Goal: Information Seeking & Learning: Check status

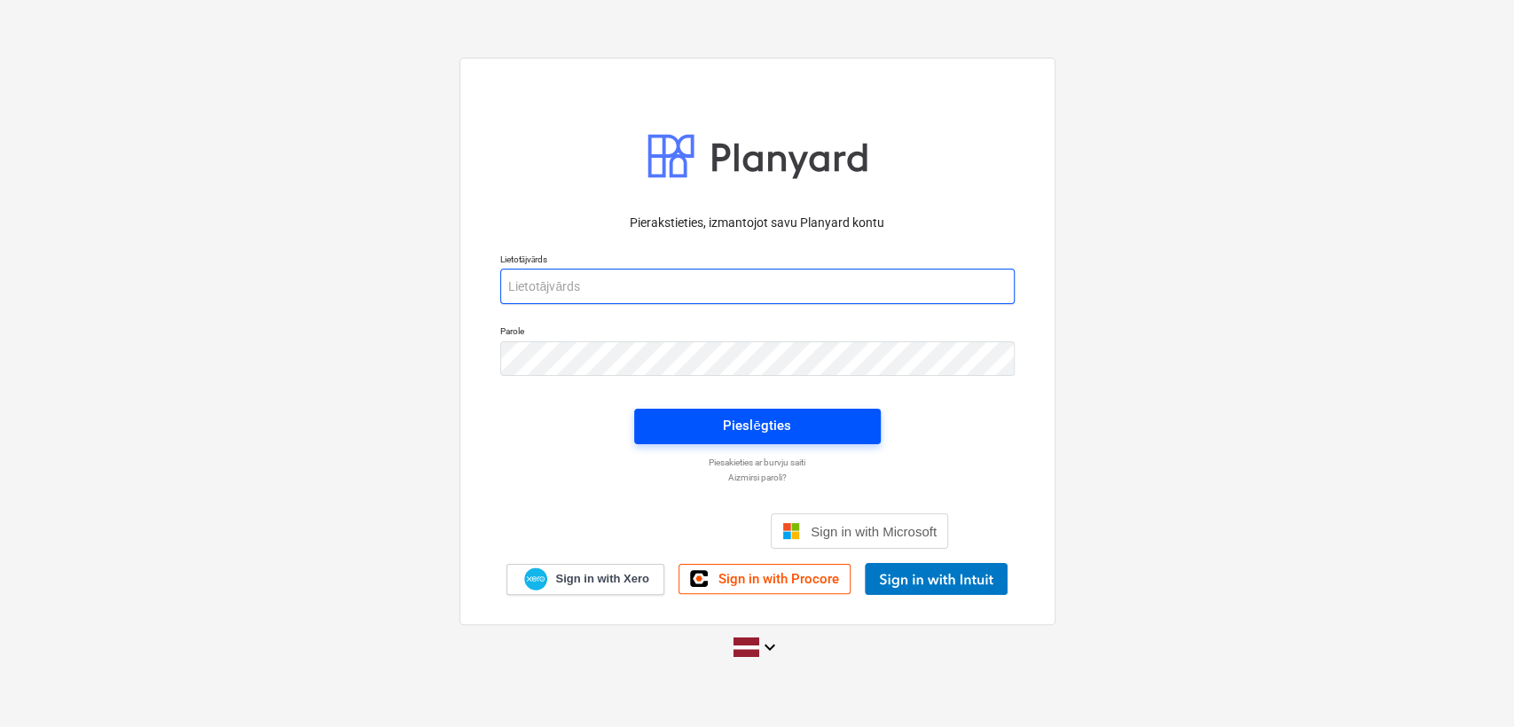
type input "[PERSON_NAME][EMAIL_ADDRESS][DOMAIN_NAME]"
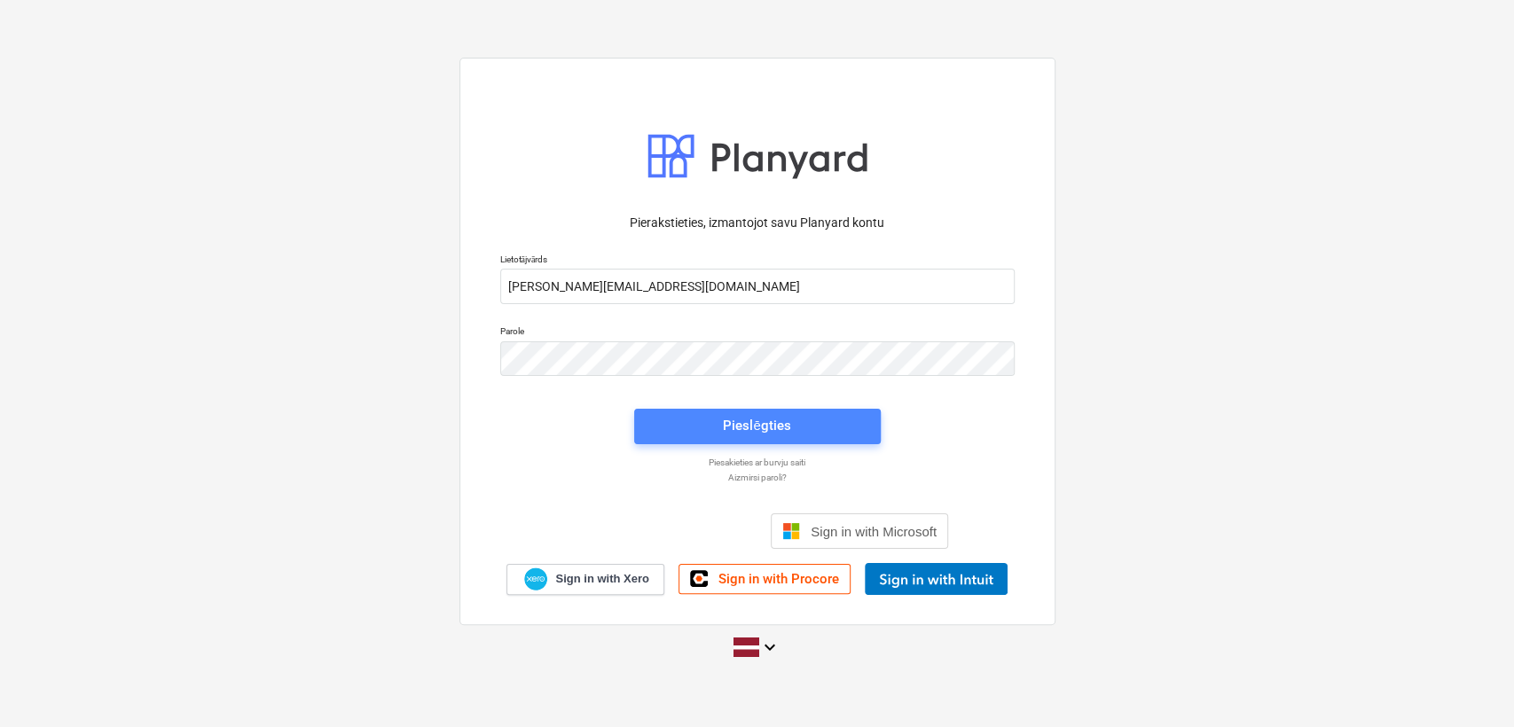
click at [734, 429] on div "Pieslēgties" at bounding box center [756, 425] width 67 height 23
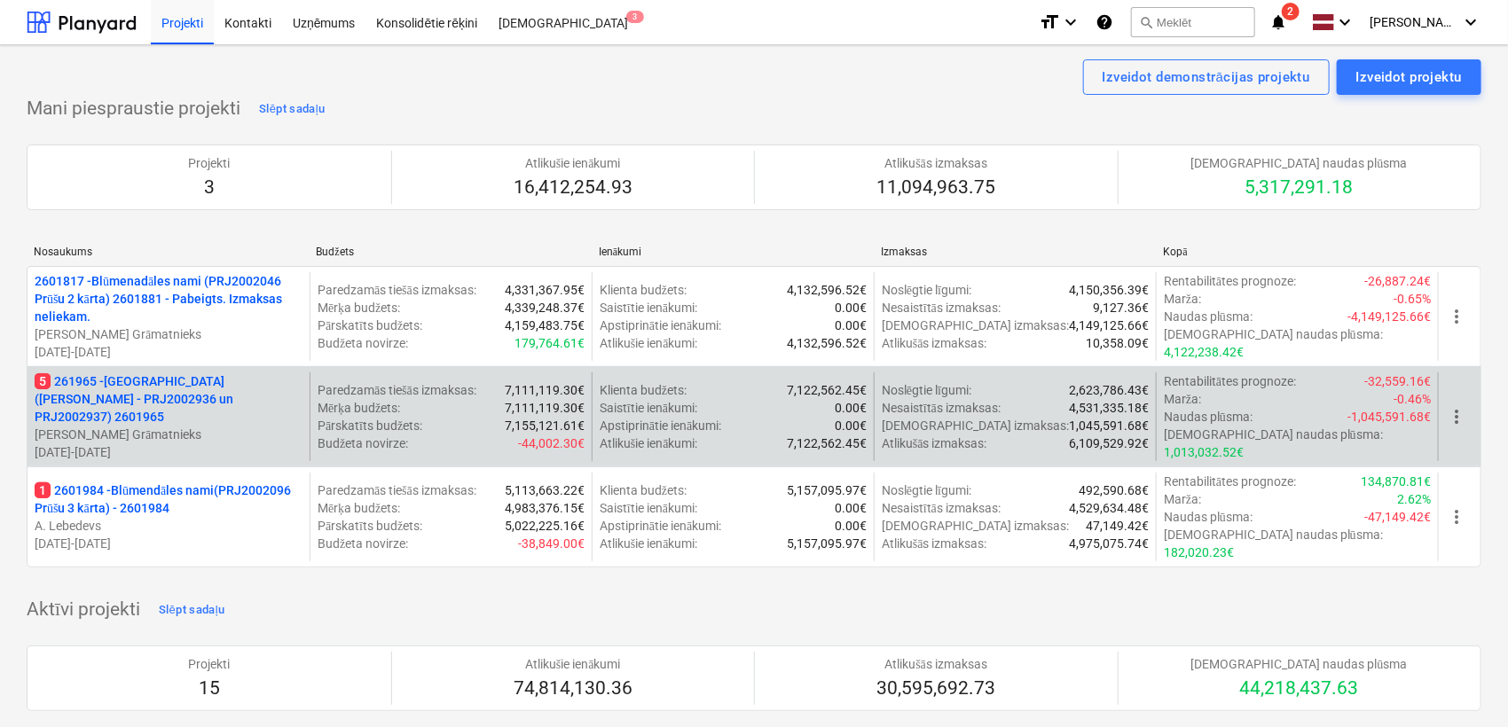
click at [149, 395] on p "5 261965 - [GEOGRAPHIC_DATA] ([PERSON_NAME] - PRJ2002936 un PRJ2002937) 2601965" at bounding box center [169, 399] width 268 height 53
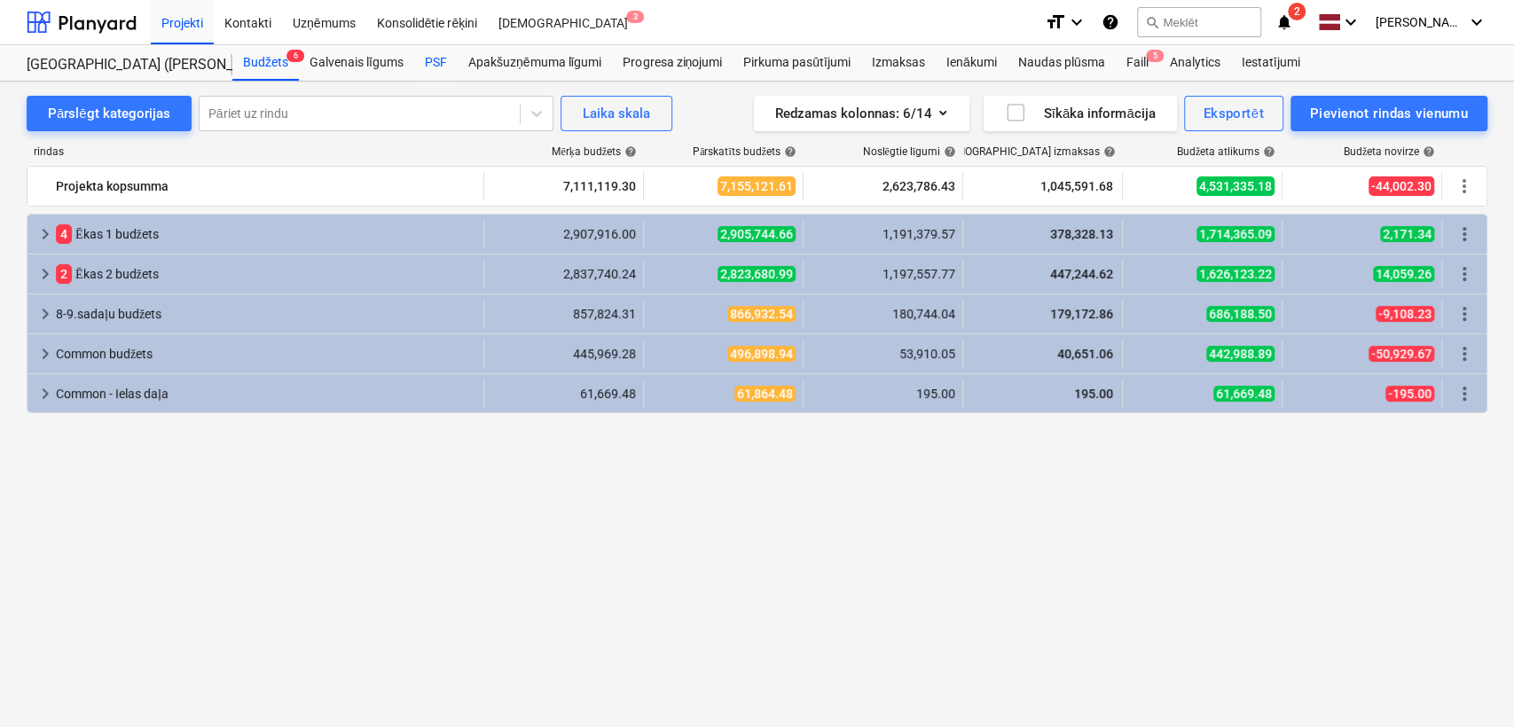
click at [432, 60] on div "PSF" at bounding box center [435, 62] width 43 height 35
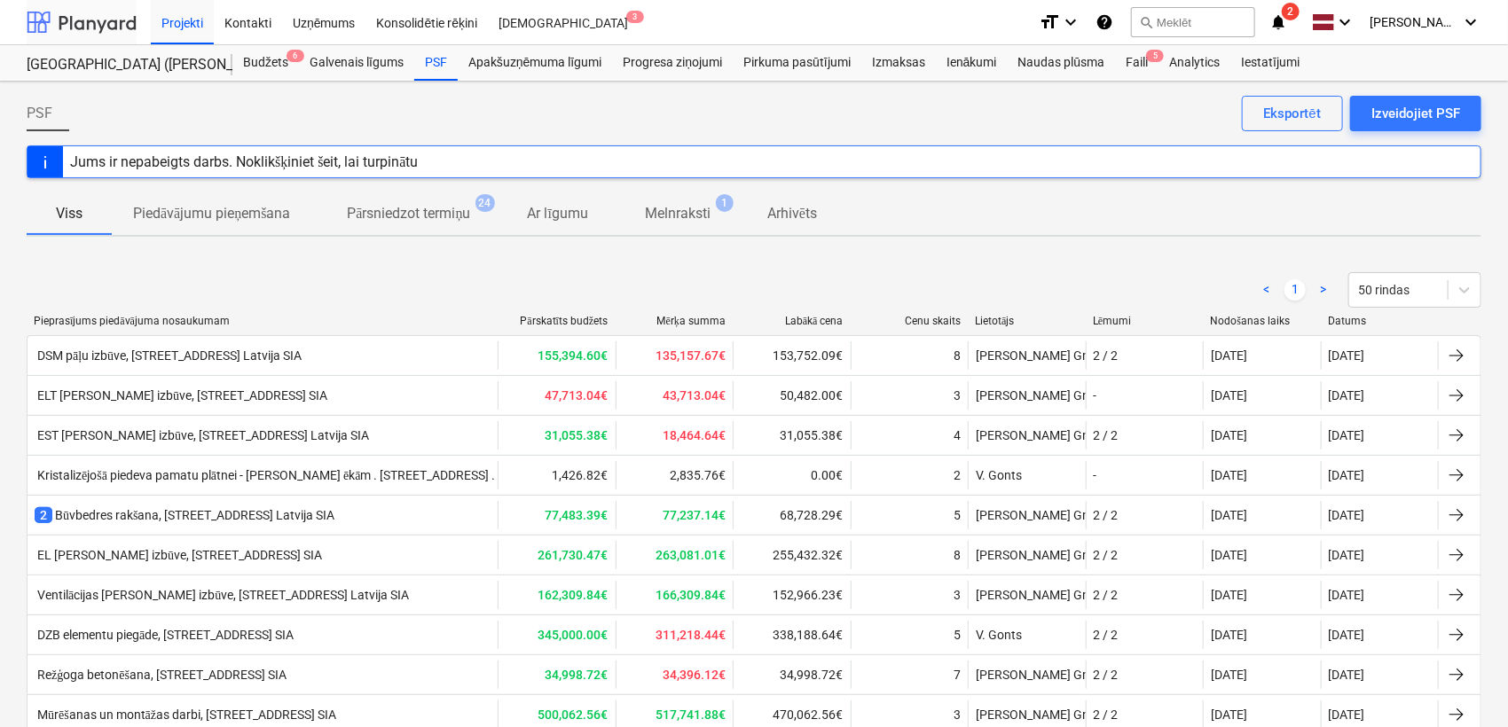
click at [102, 27] on div at bounding box center [82, 22] width 110 height 44
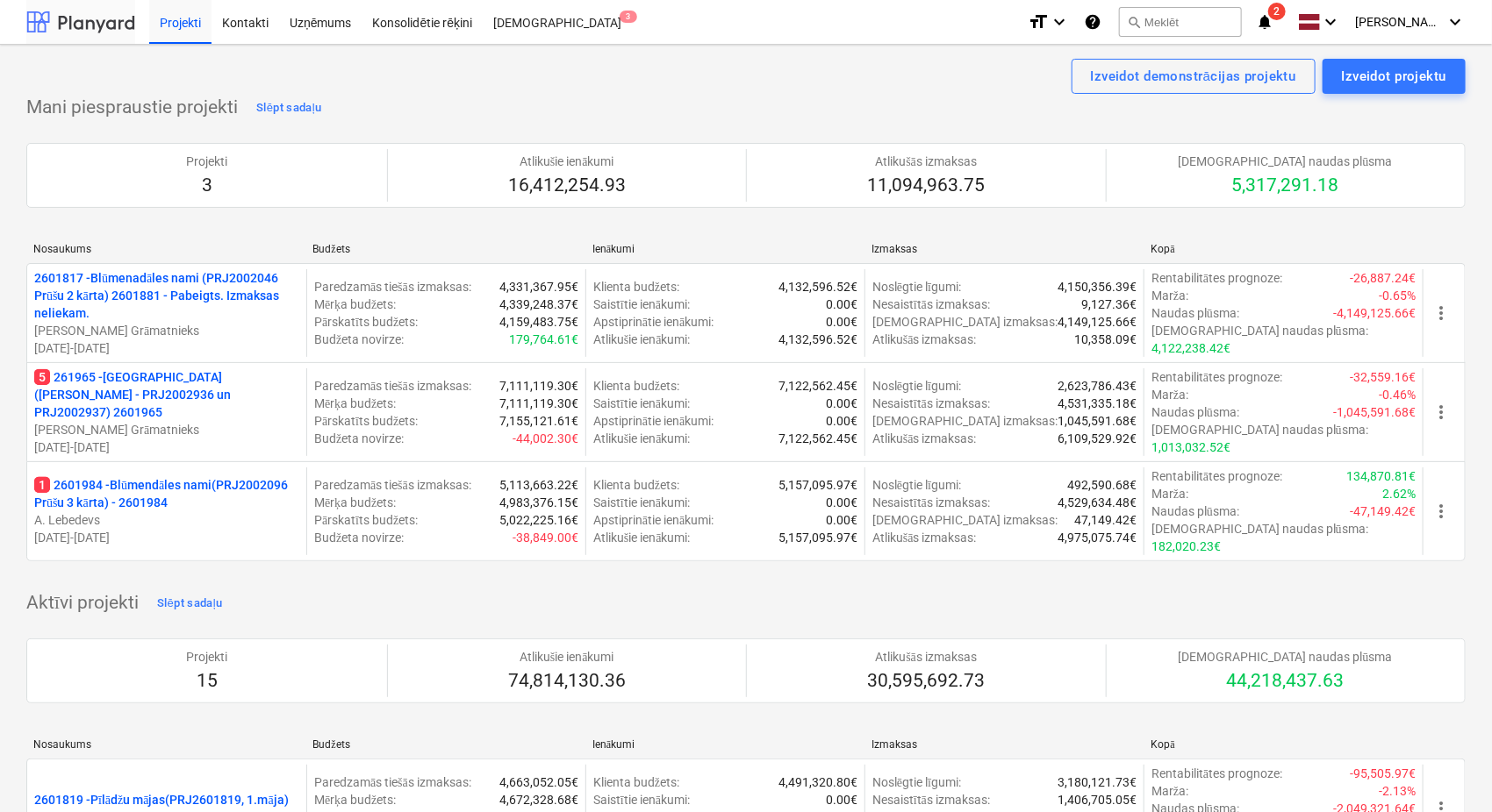
click at [103, 24] on div at bounding box center [81, 22] width 109 height 44
click at [1271, 27] on icon "notifications" at bounding box center [1264, 22] width 18 height 21
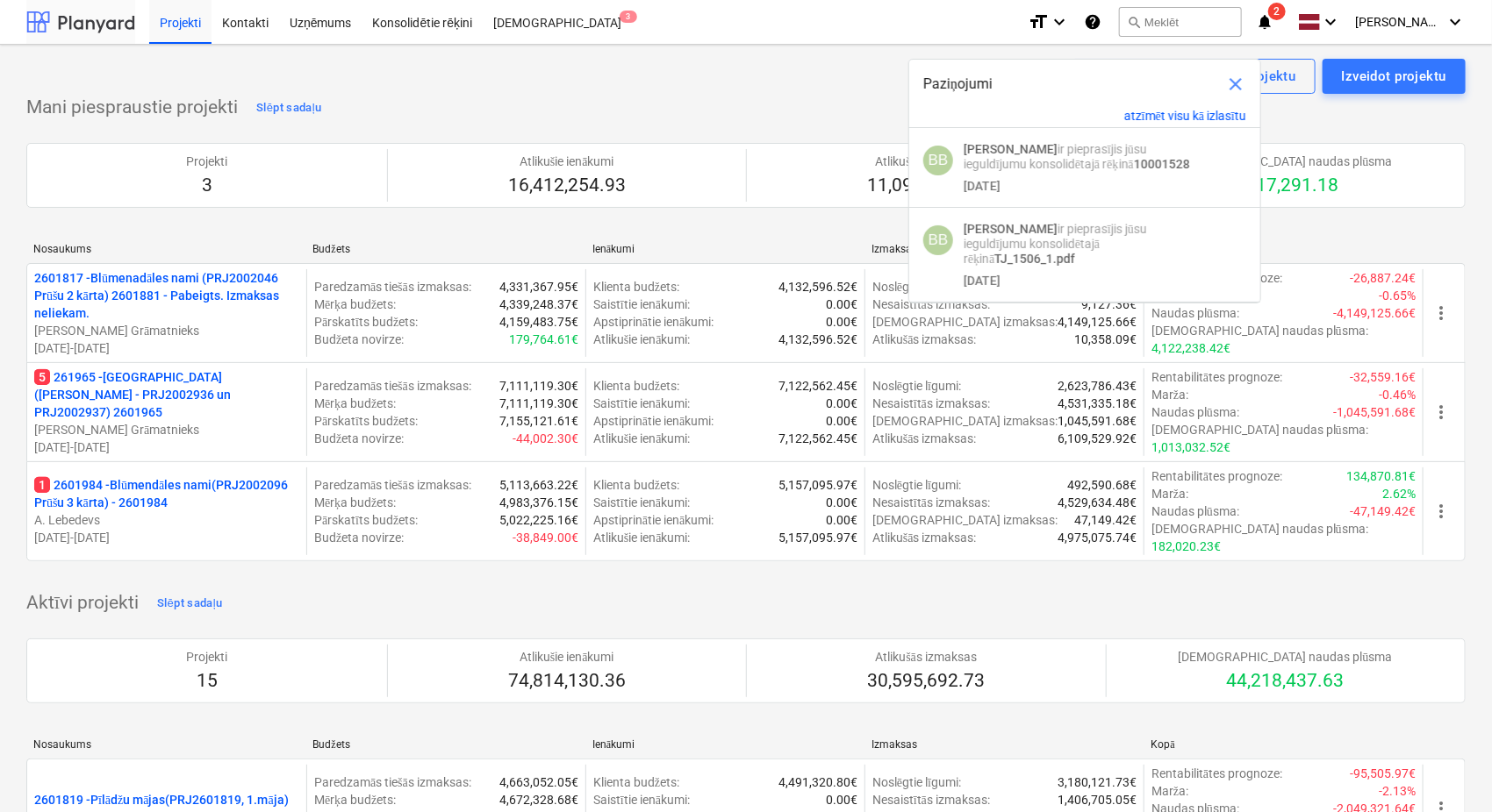
click at [91, 14] on div at bounding box center [81, 22] width 109 height 44
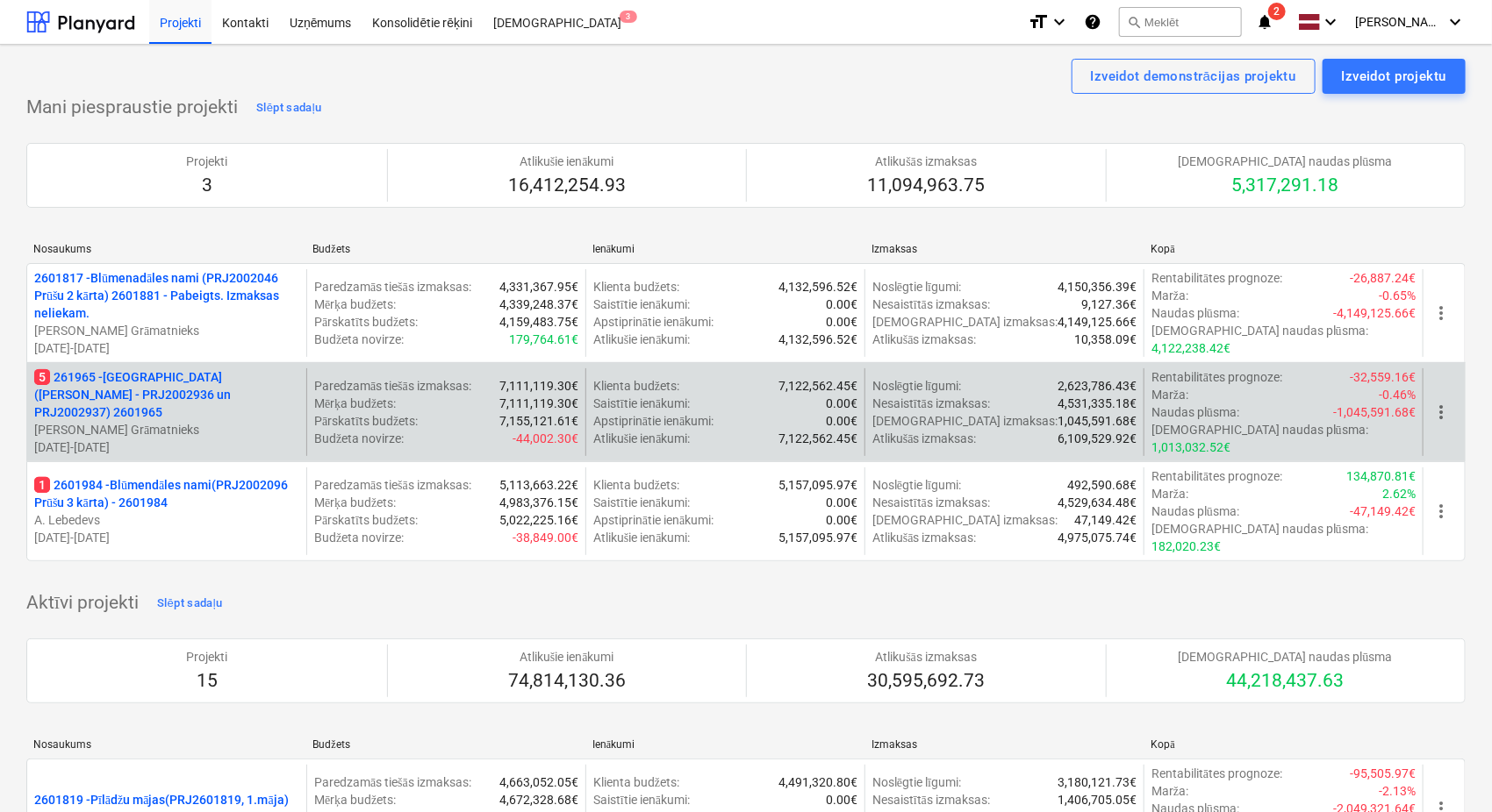
click at [127, 375] on p "5 261965 - [GEOGRAPHIC_DATA] ([PERSON_NAME] - PRJ2002936 un PRJ2002937) 2601965" at bounding box center [167, 395] width 265 height 52
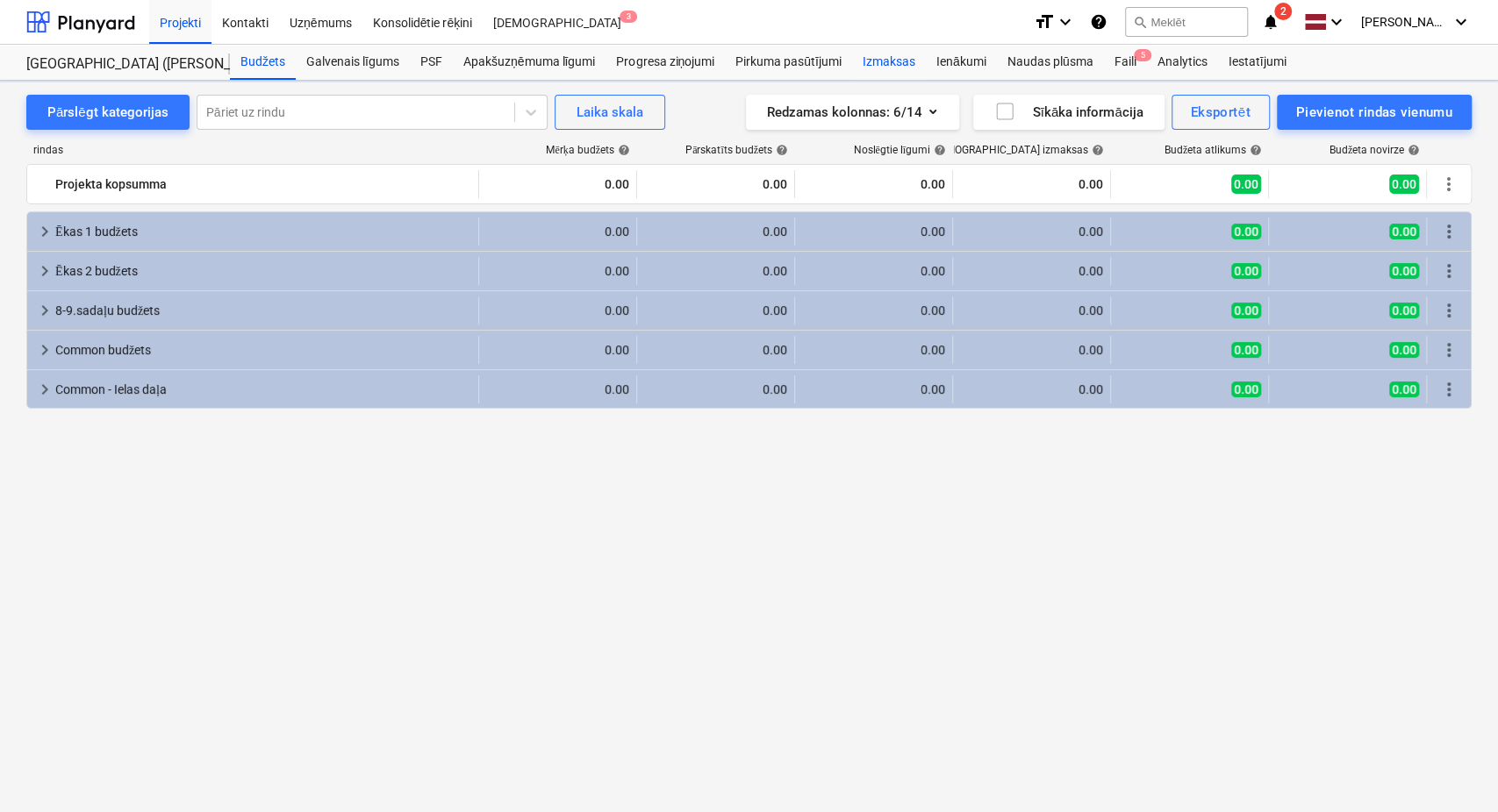
click at [904, 58] on div "Izmaksas" at bounding box center [889, 61] width 74 height 35
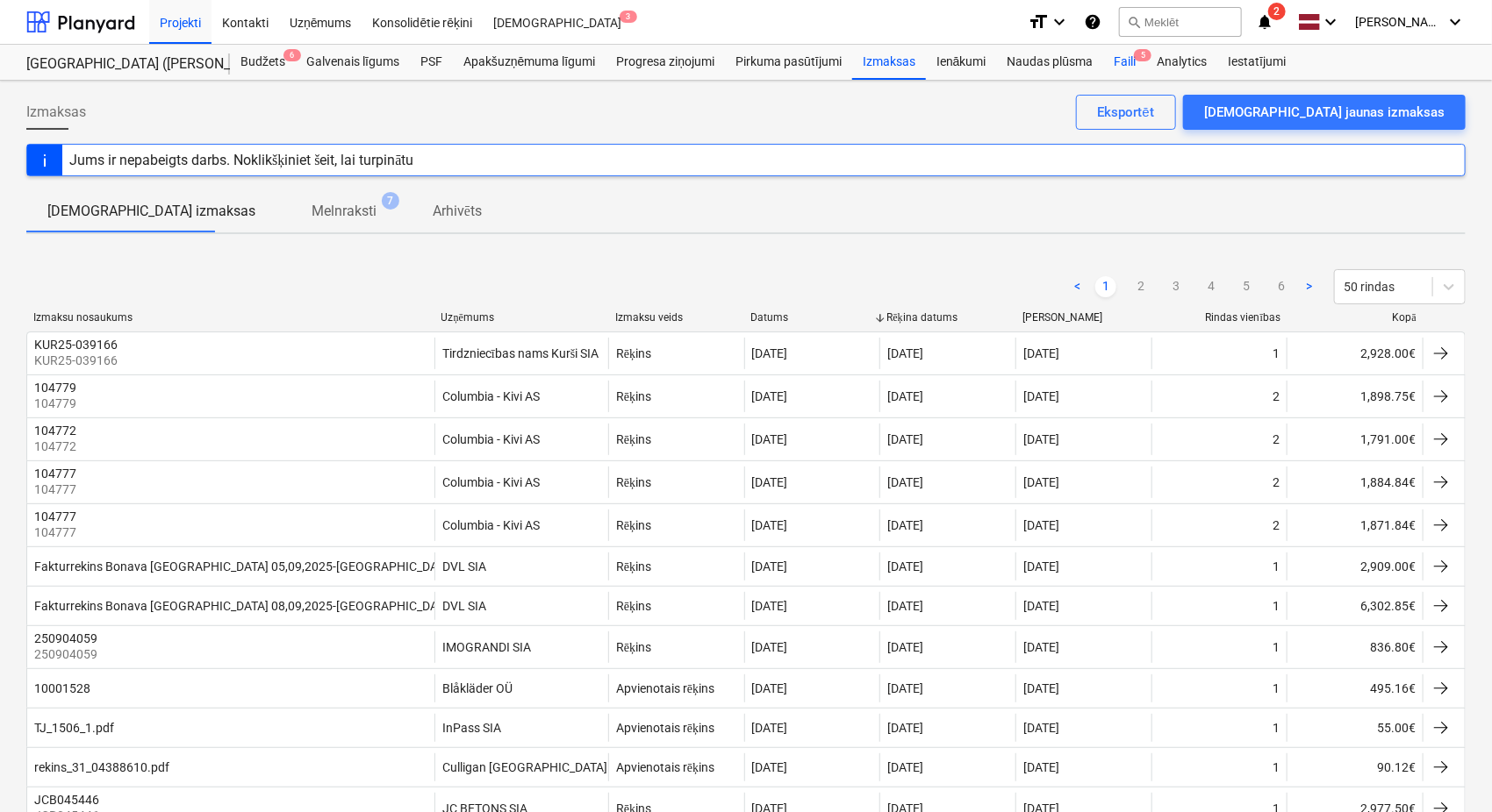
click at [1123, 61] on div "Faili 5" at bounding box center [1124, 61] width 43 height 35
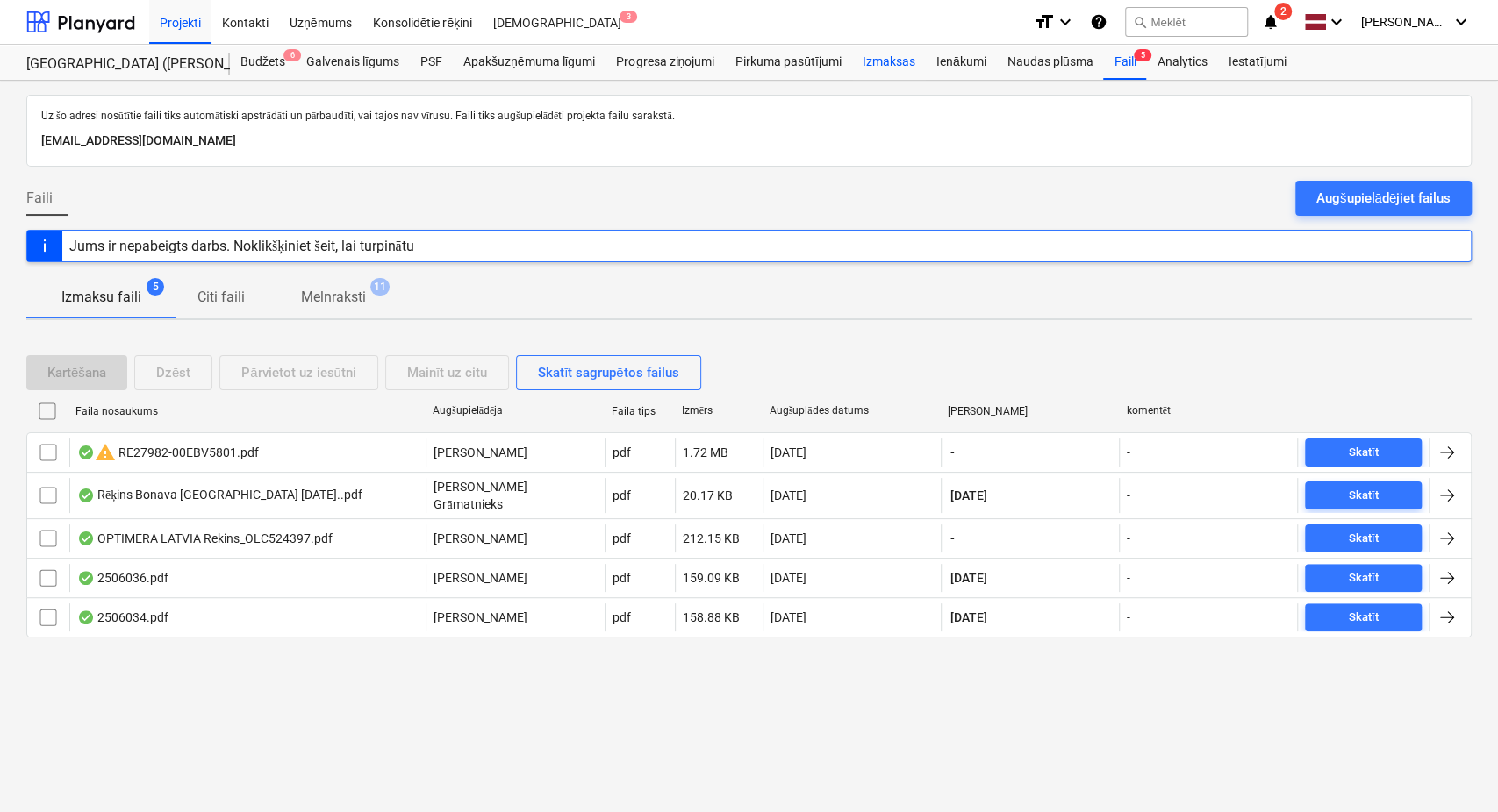
click at [866, 61] on div "Izmaksas" at bounding box center [889, 61] width 74 height 35
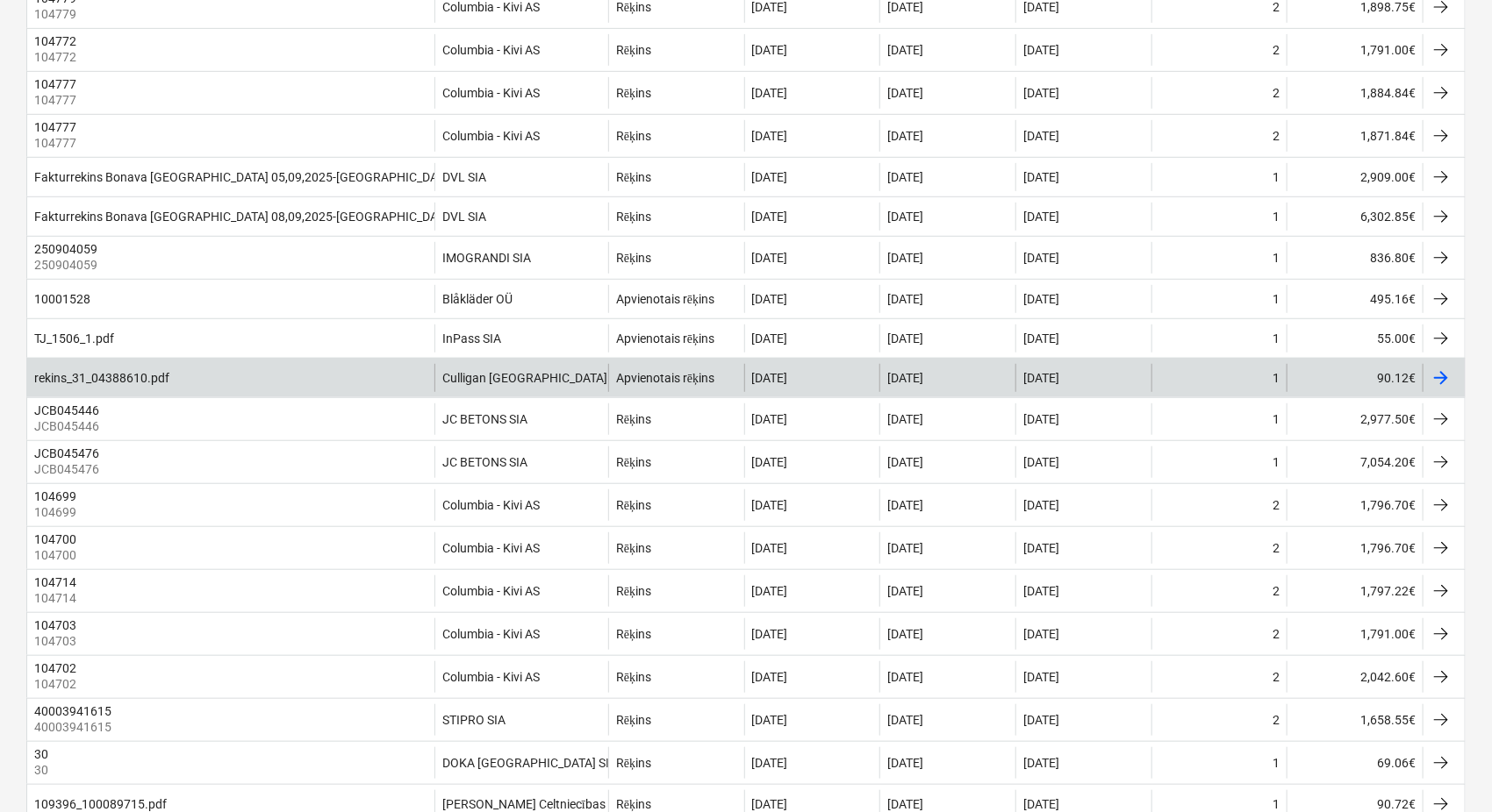
scroll to position [260, 0]
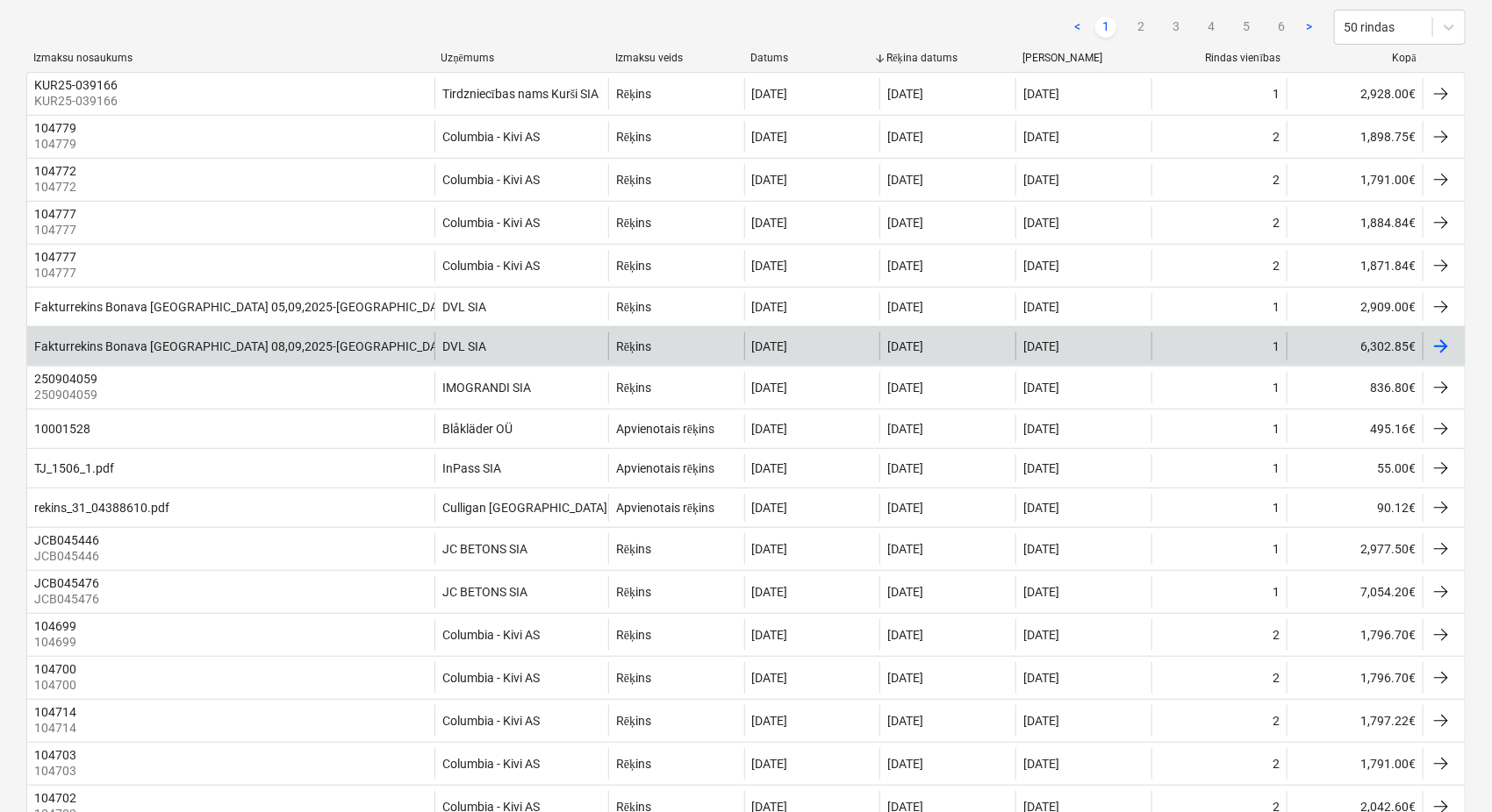
click at [1443, 357] on div at bounding box center [1441, 346] width 21 height 21
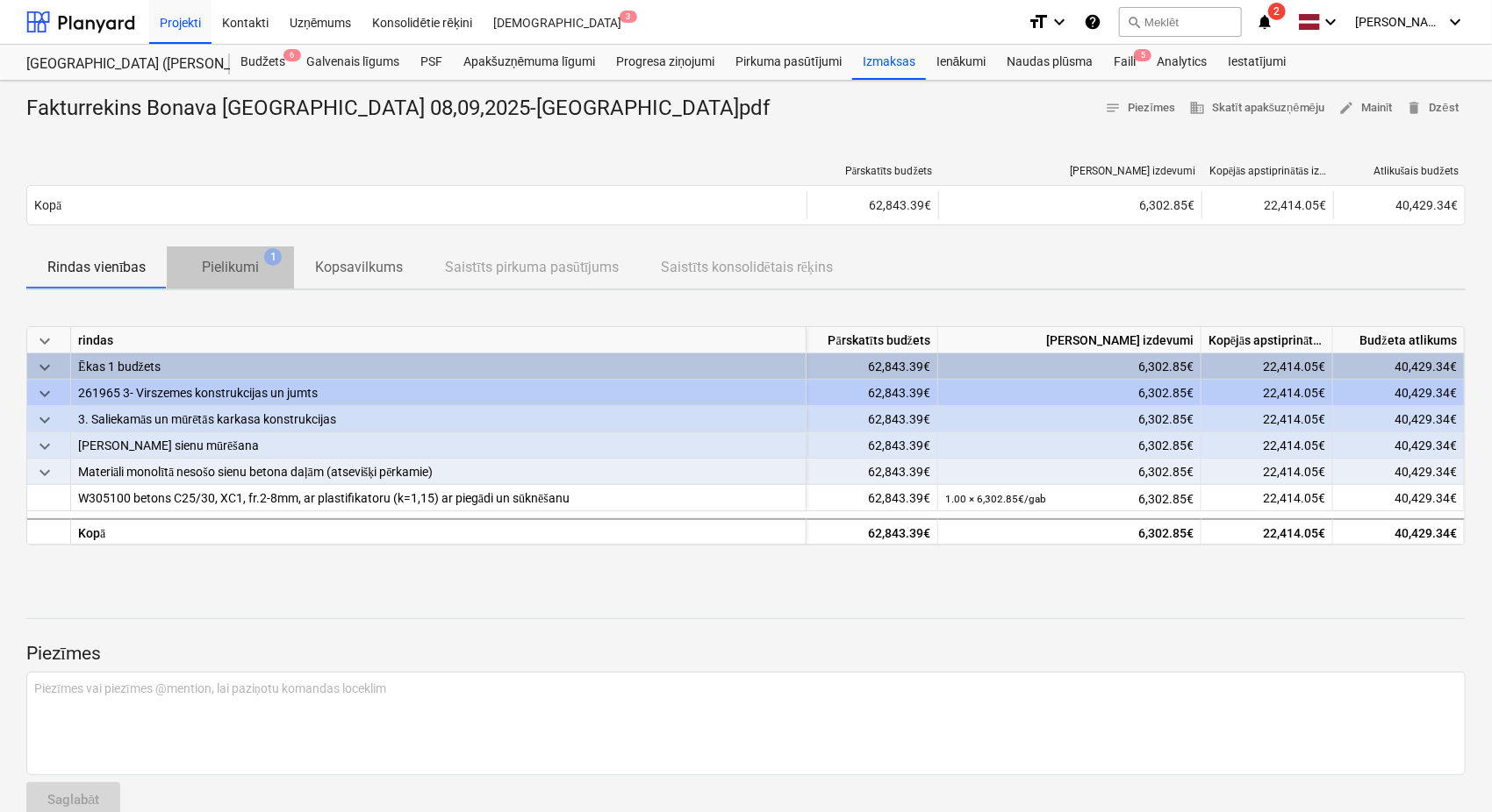
click at [233, 254] on span "Pielikumi 1" at bounding box center [231, 268] width 128 height 33
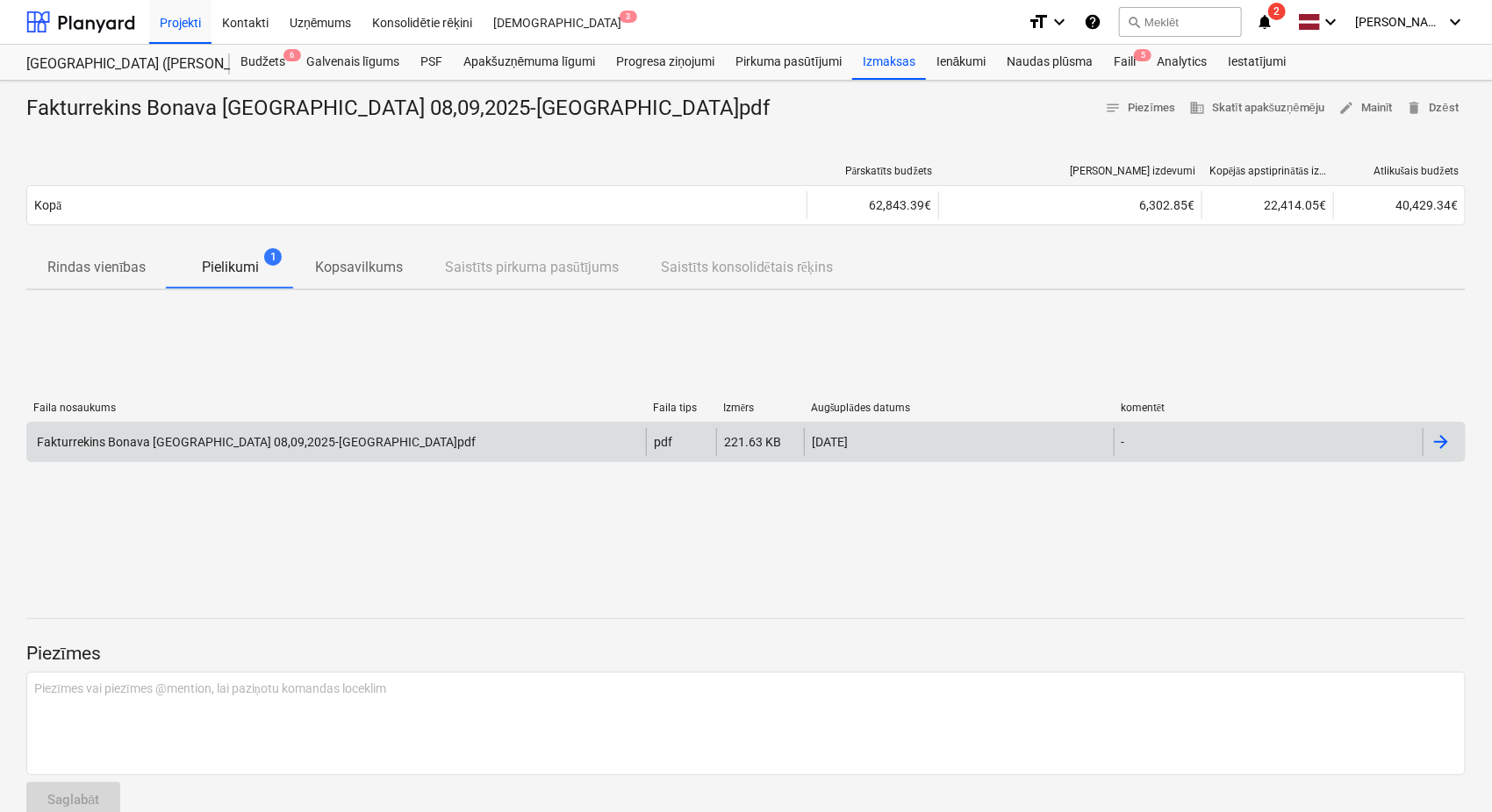
click at [1449, 434] on div at bounding box center [1441, 441] width 21 height 21
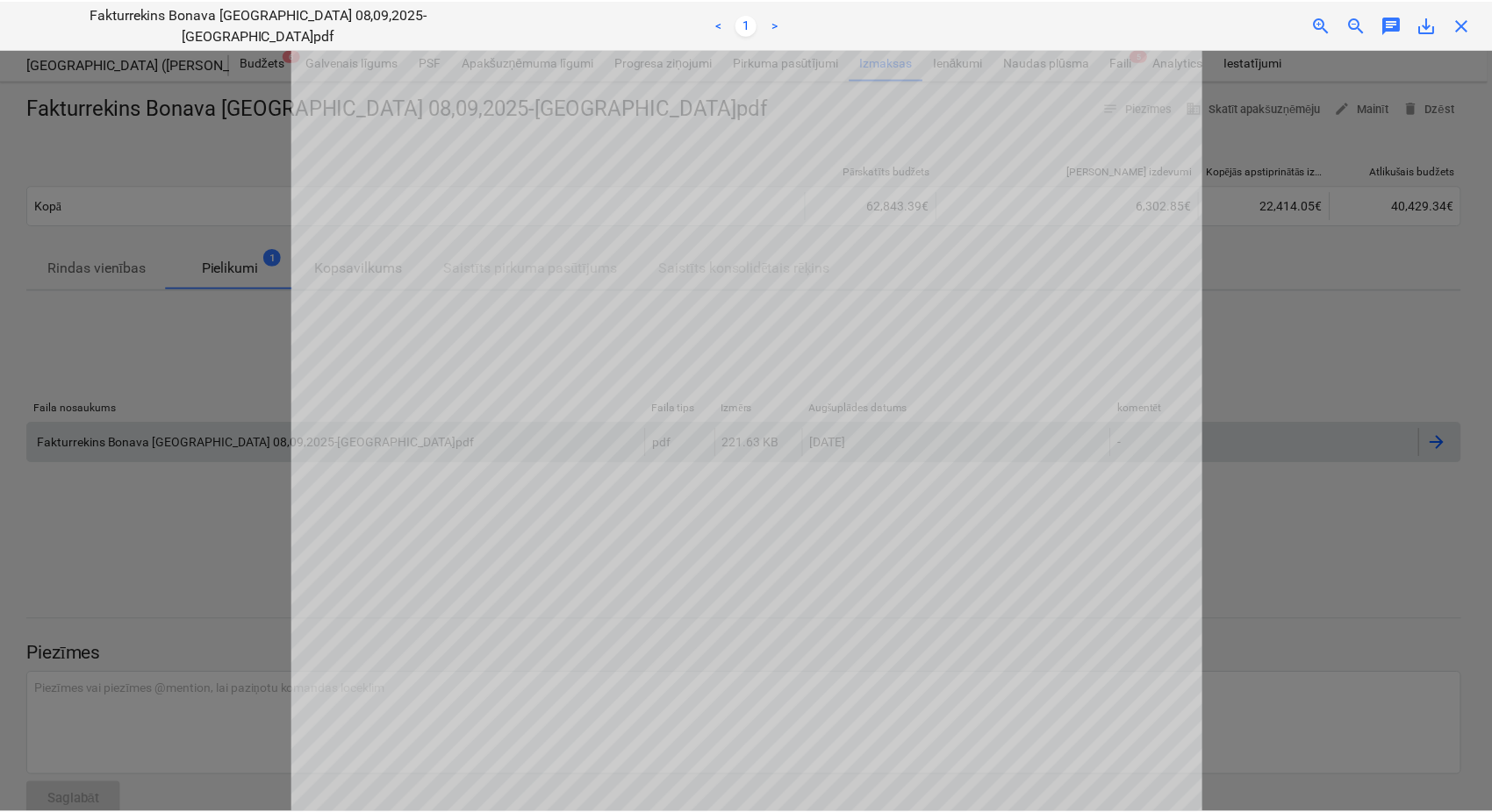
scroll to position [390, 0]
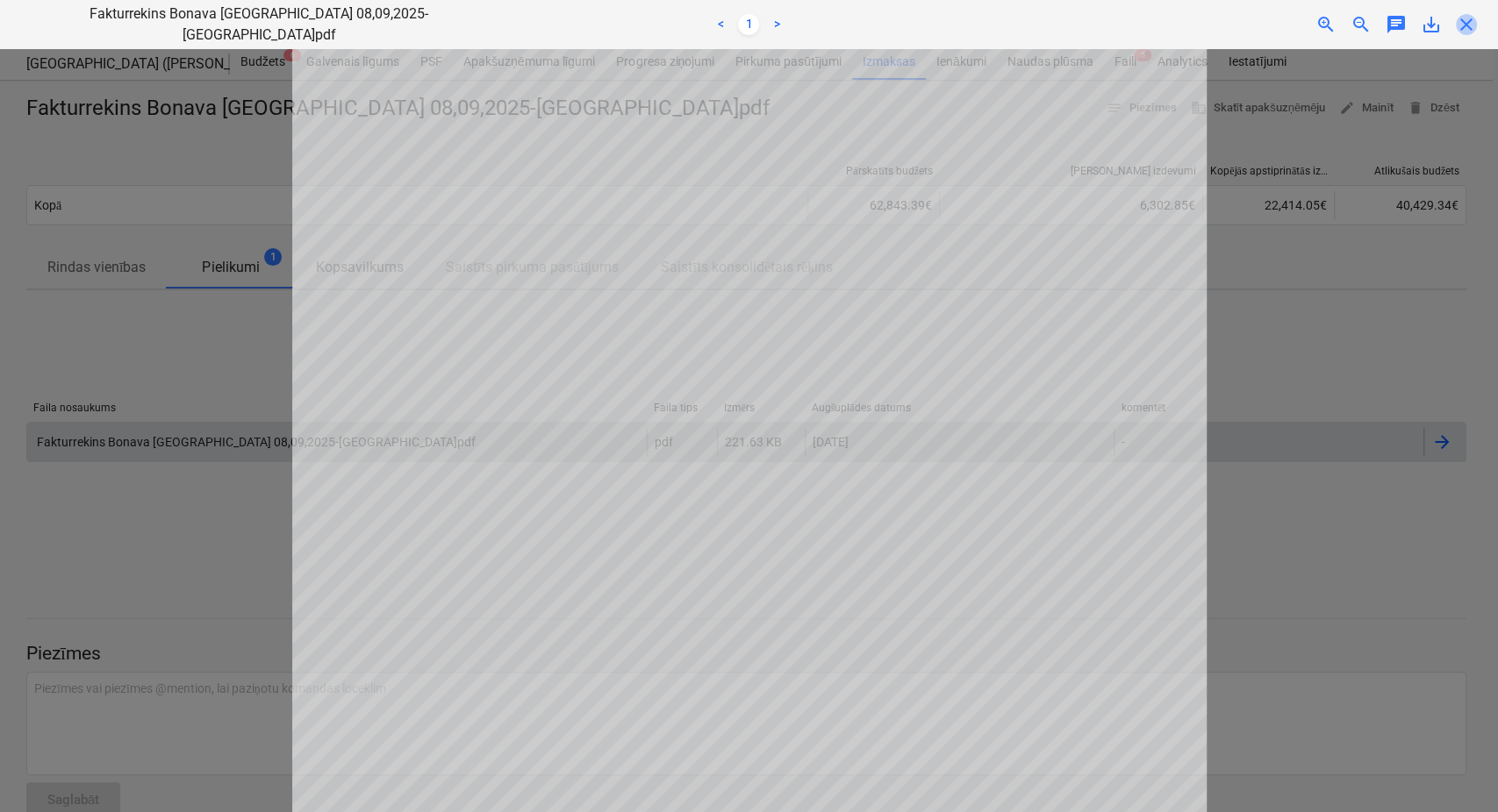
click at [1465, 27] on span "close" at bounding box center [1466, 24] width 21 height 21
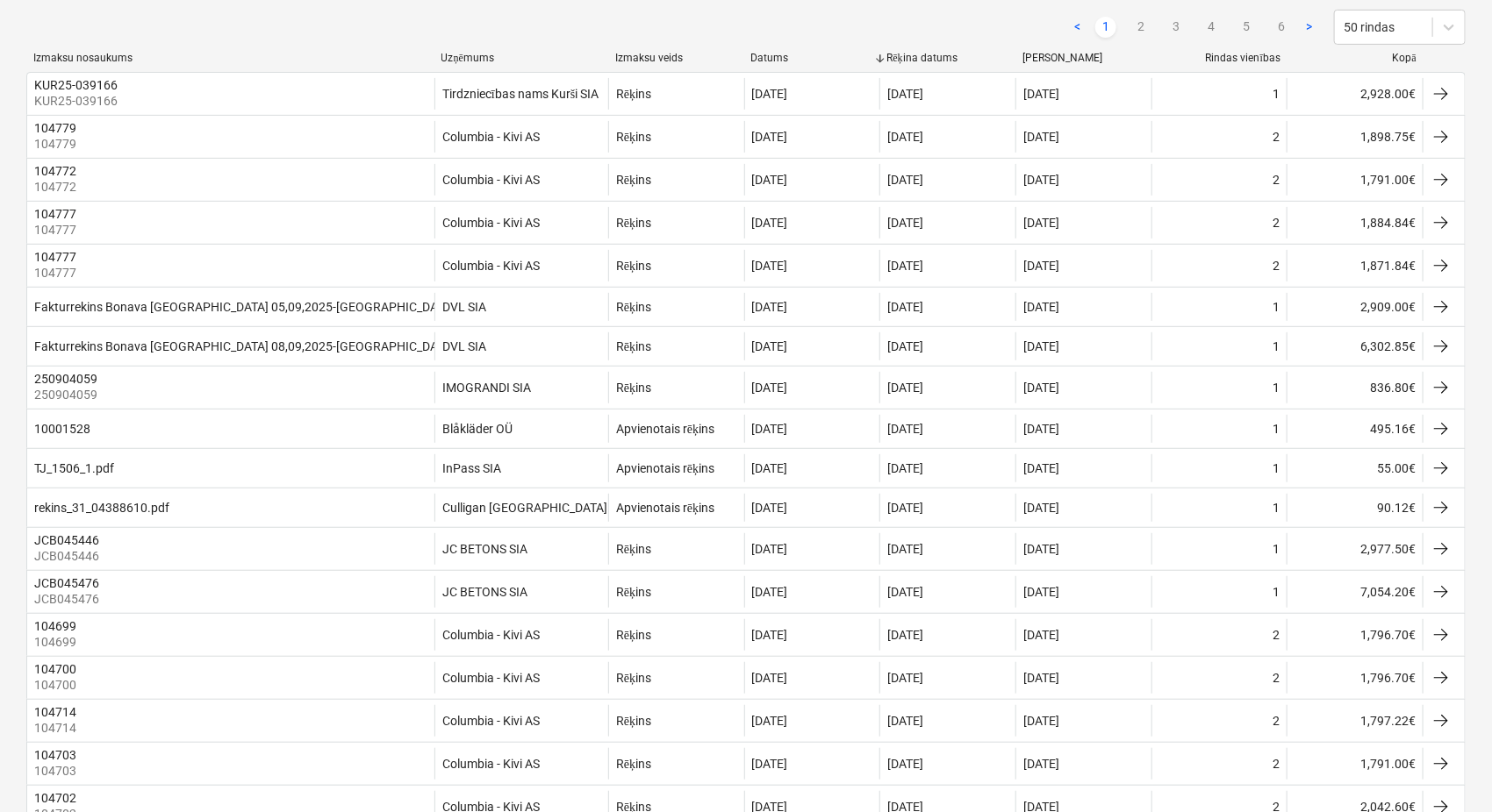
scroll to position [260, 0]
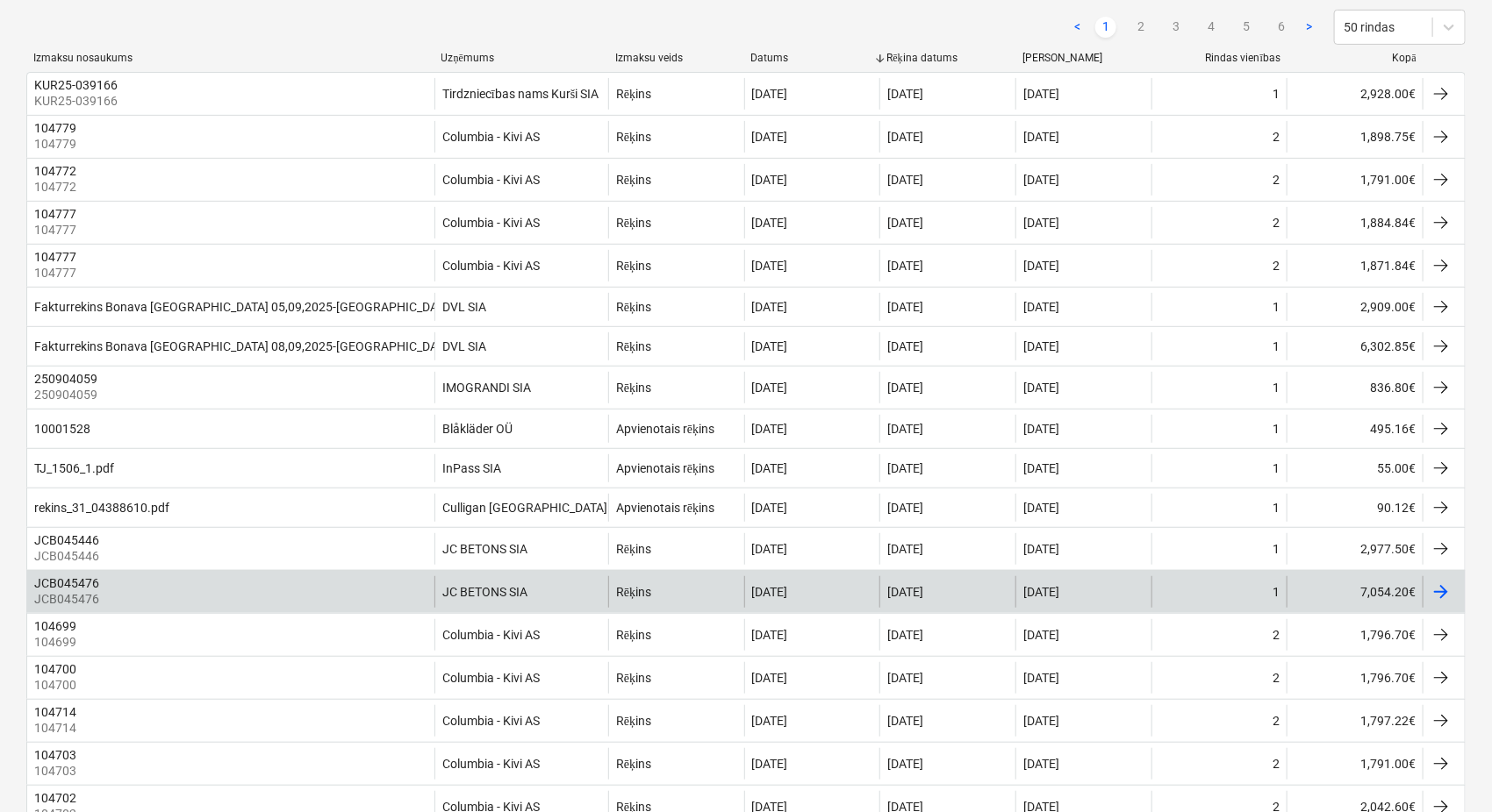
click at [1446, 594] on div at bounding box center [1441, 591] width 21 height 21
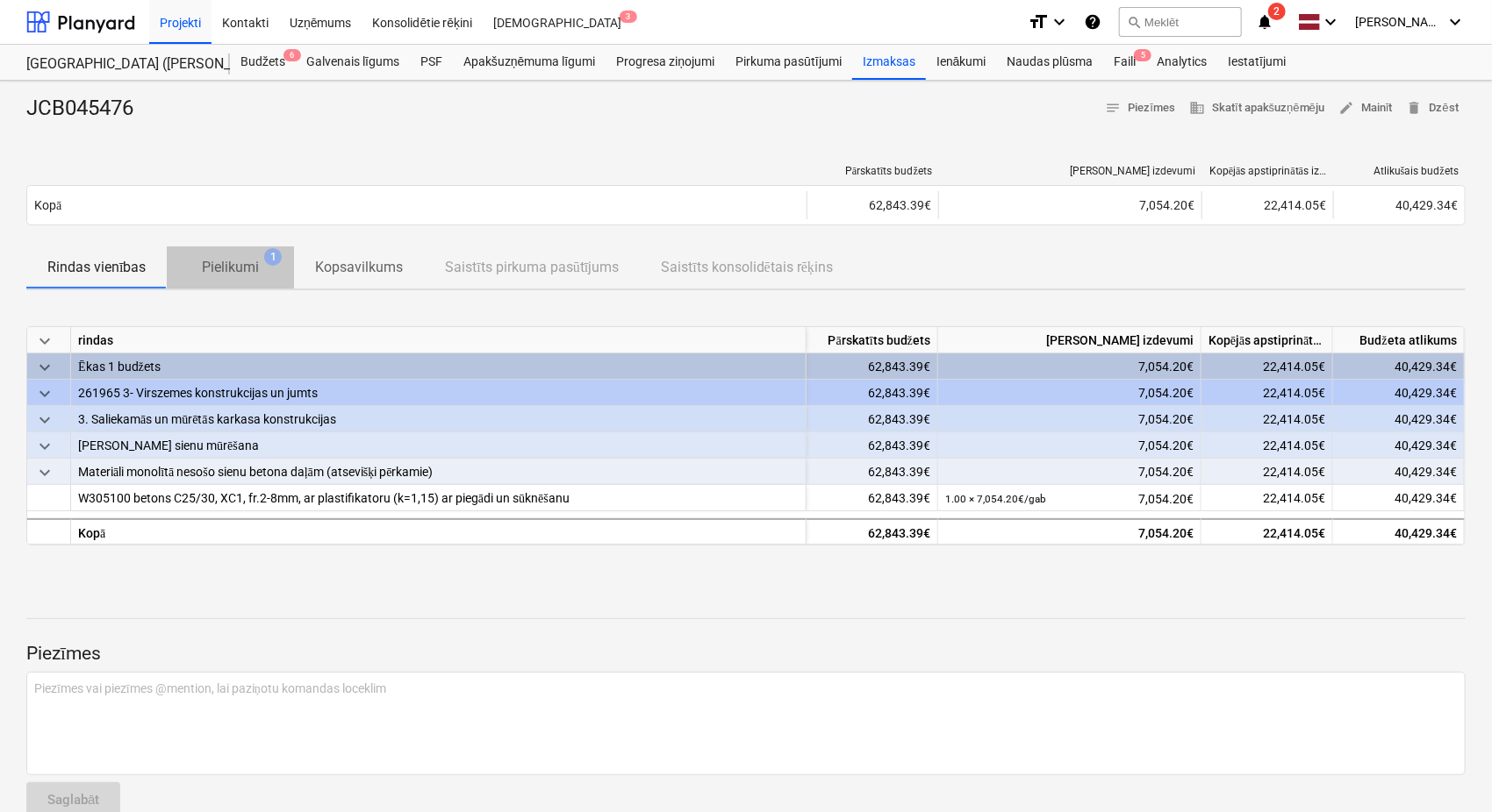
click at [241, 265] on p "Pielikumi" at bounding box center [231, 267] width 57 height 21
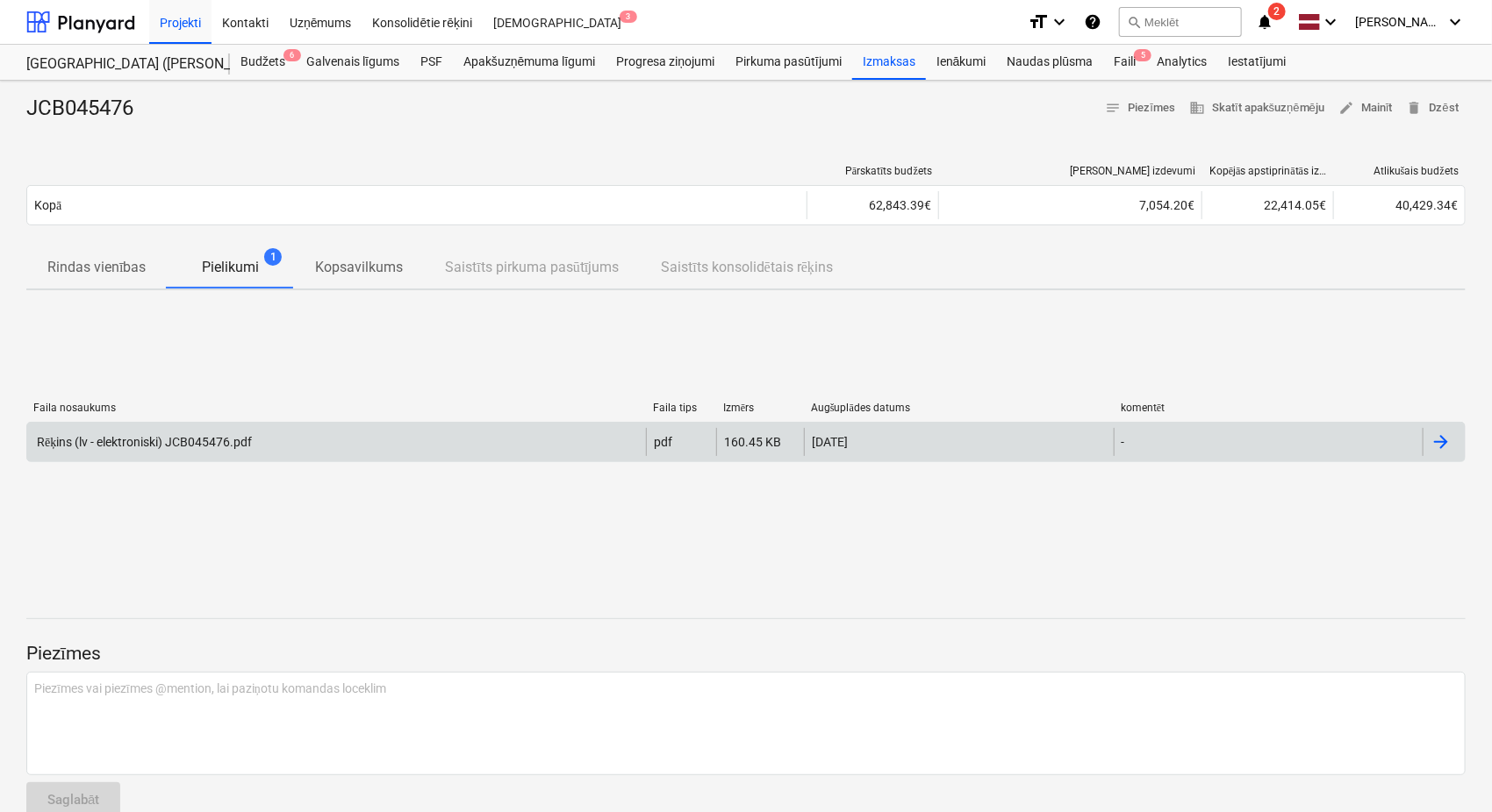
click at [242, 445] on div "Rēķins (lv - elektroniski) JCB045476.pdf" at bounding box center [143, 442] width 218 height 15
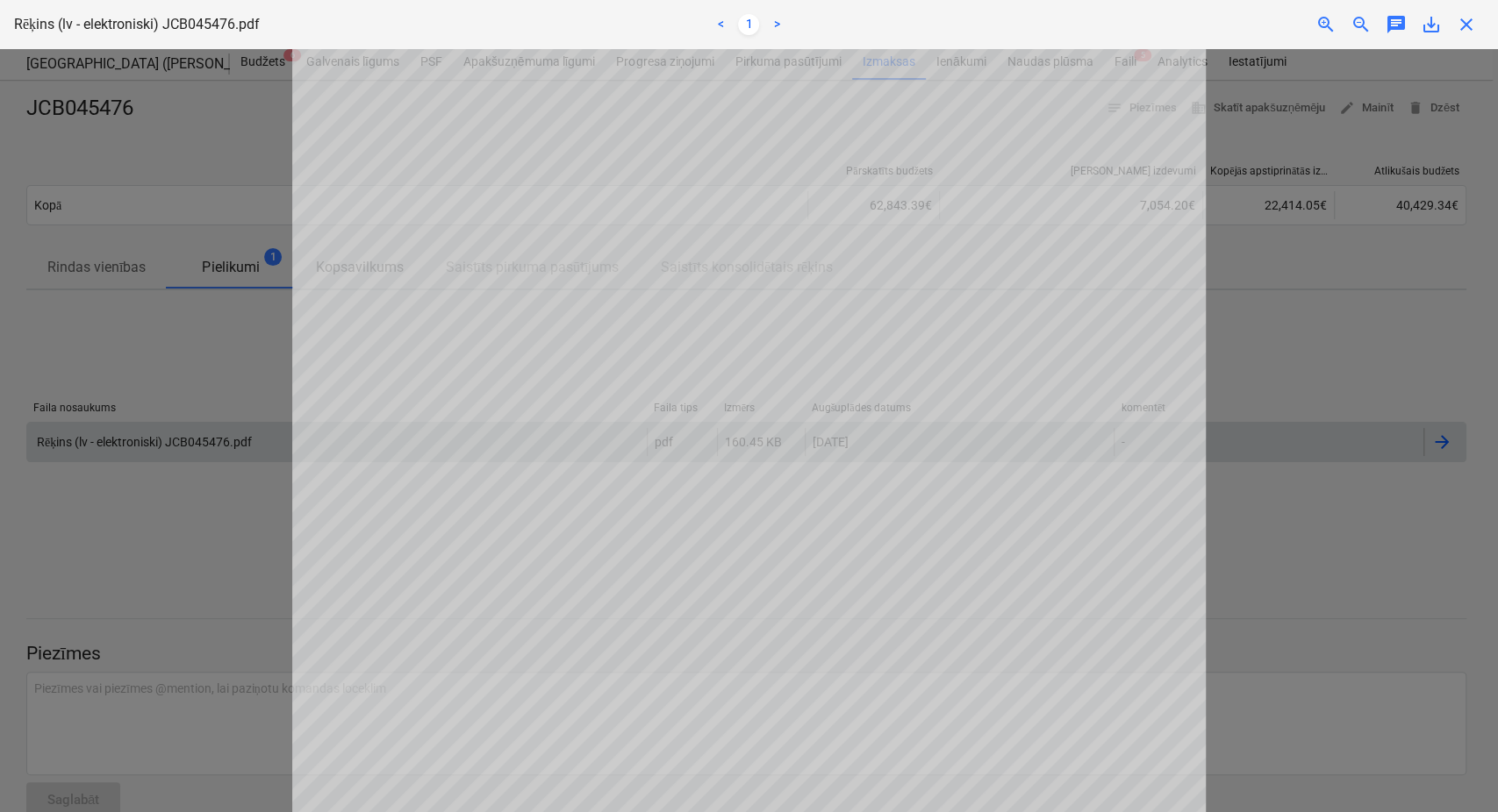
click at [1466, 27] on span "close" at bounding box center [1466, 24] width 21 height 21
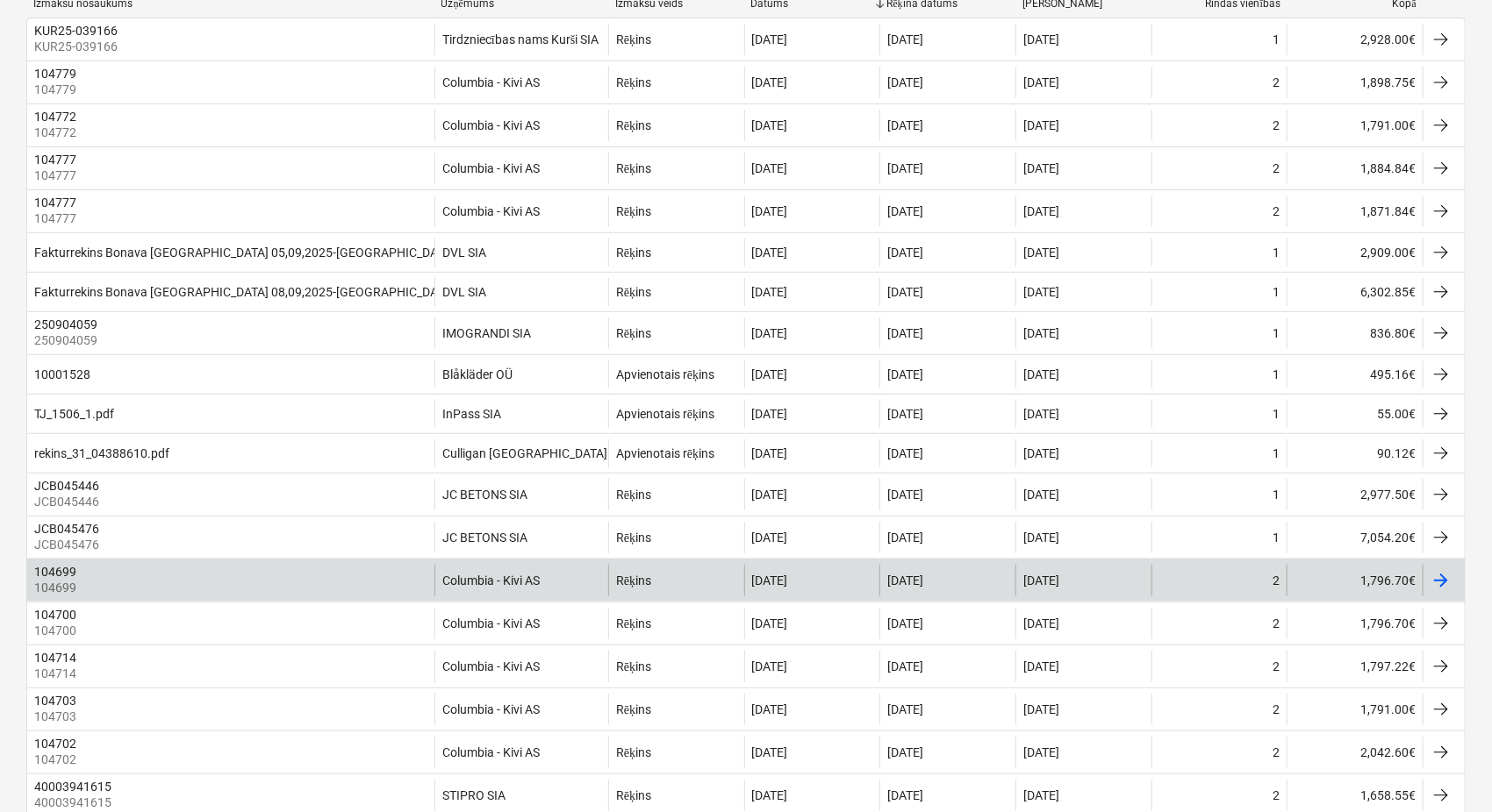
scroll to position [260, 0]
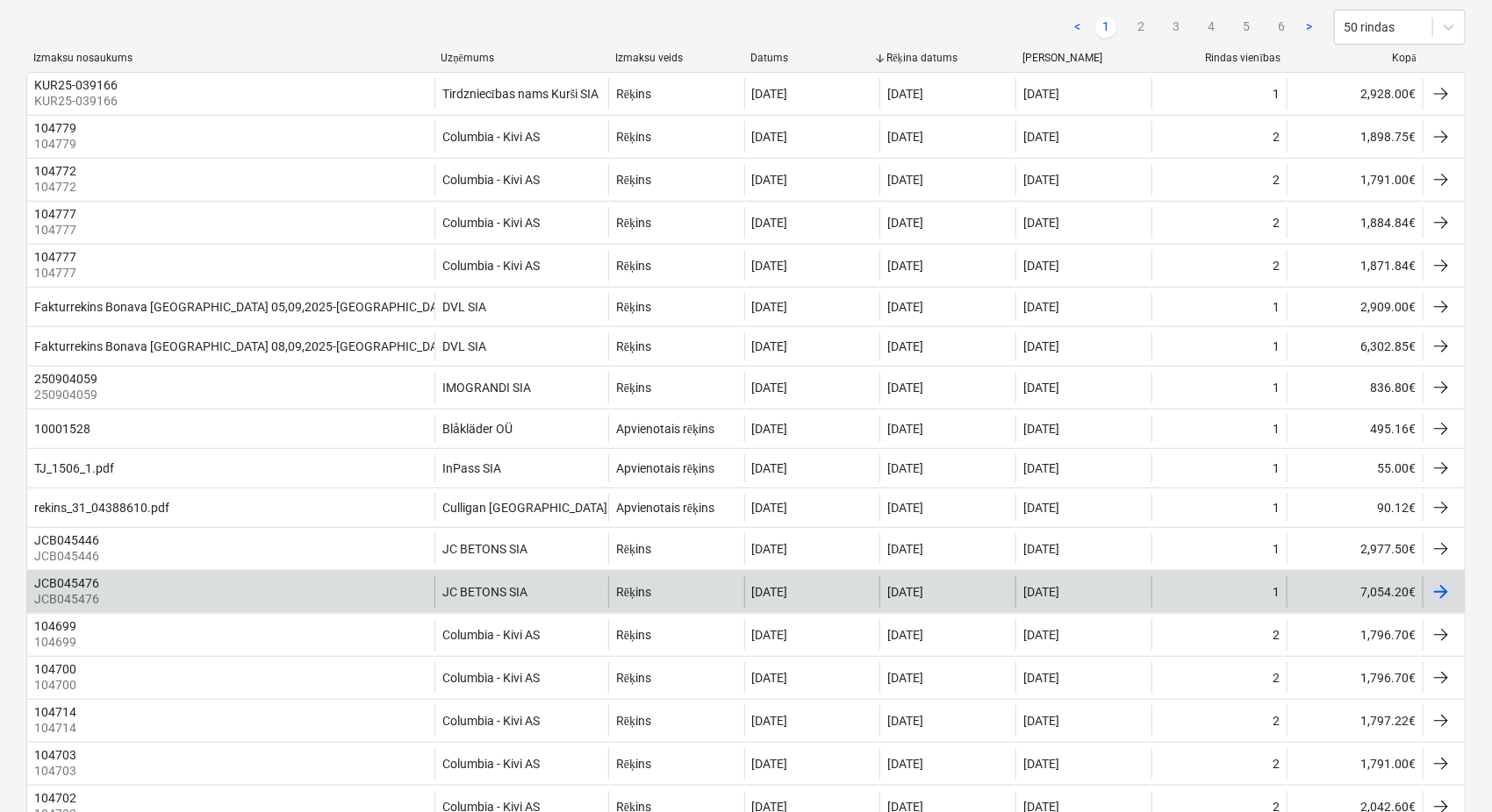
click at [957, 595] on div "[DATE]" at bounding box center [947, 592] width 136 height 32
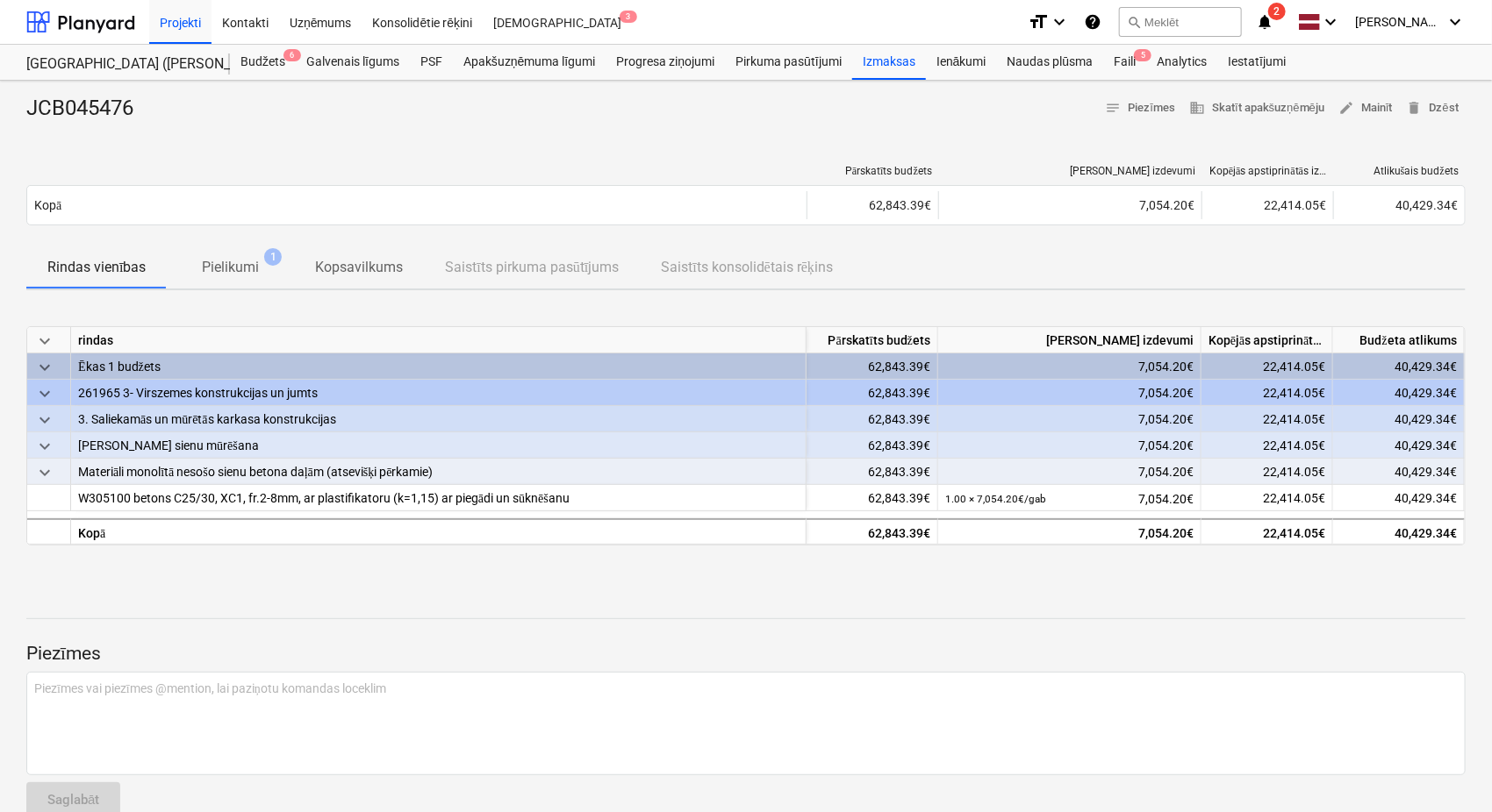
click at [244, 263] on p "Pielikumi" at bounding box center [231, 267] width 57 height 21
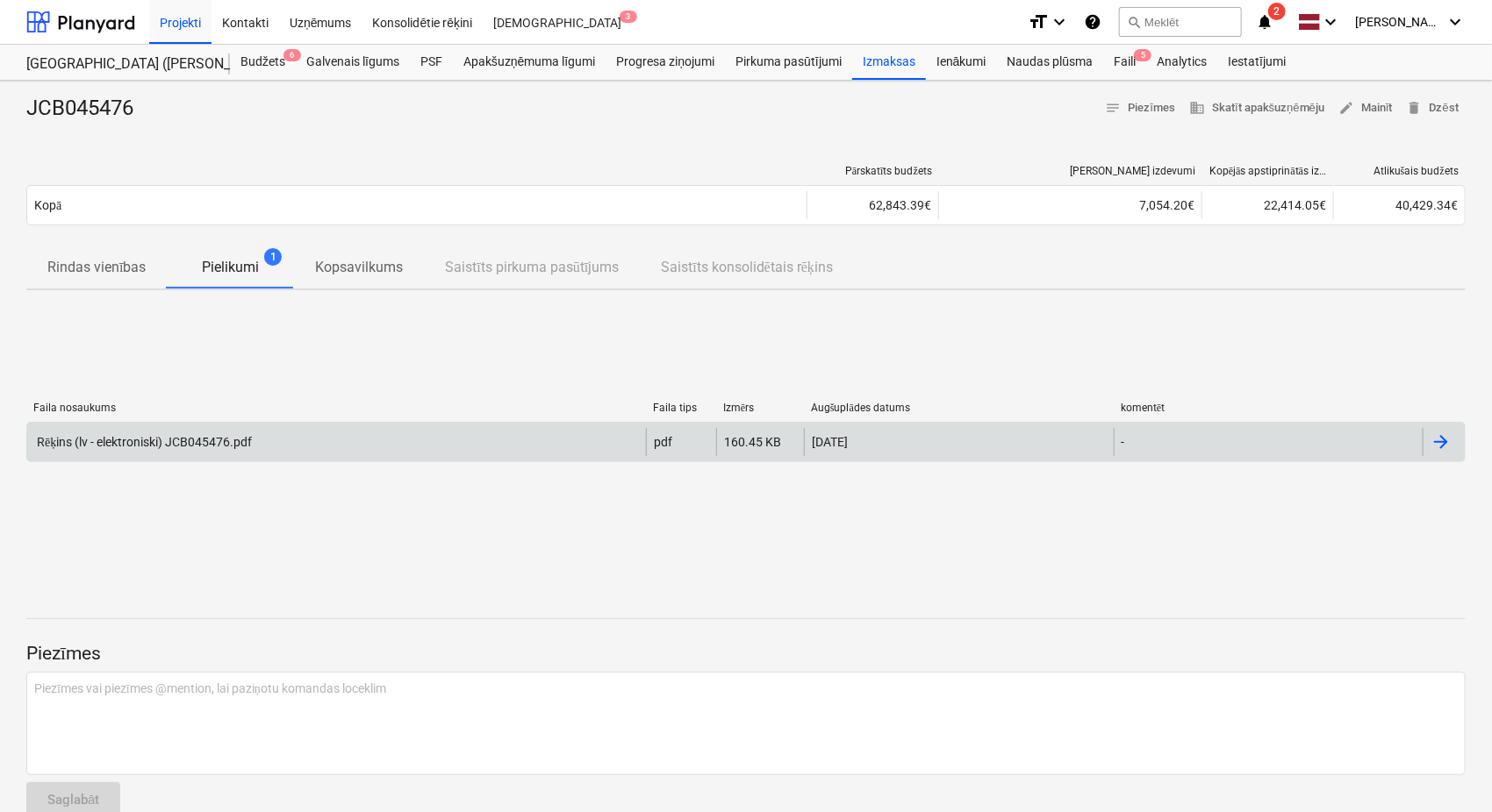
click at [290, 431] on div "Rēķins (lv - elektroniski) JCB045476.pdf" at bounding box center [335, 442] width 618 height 28
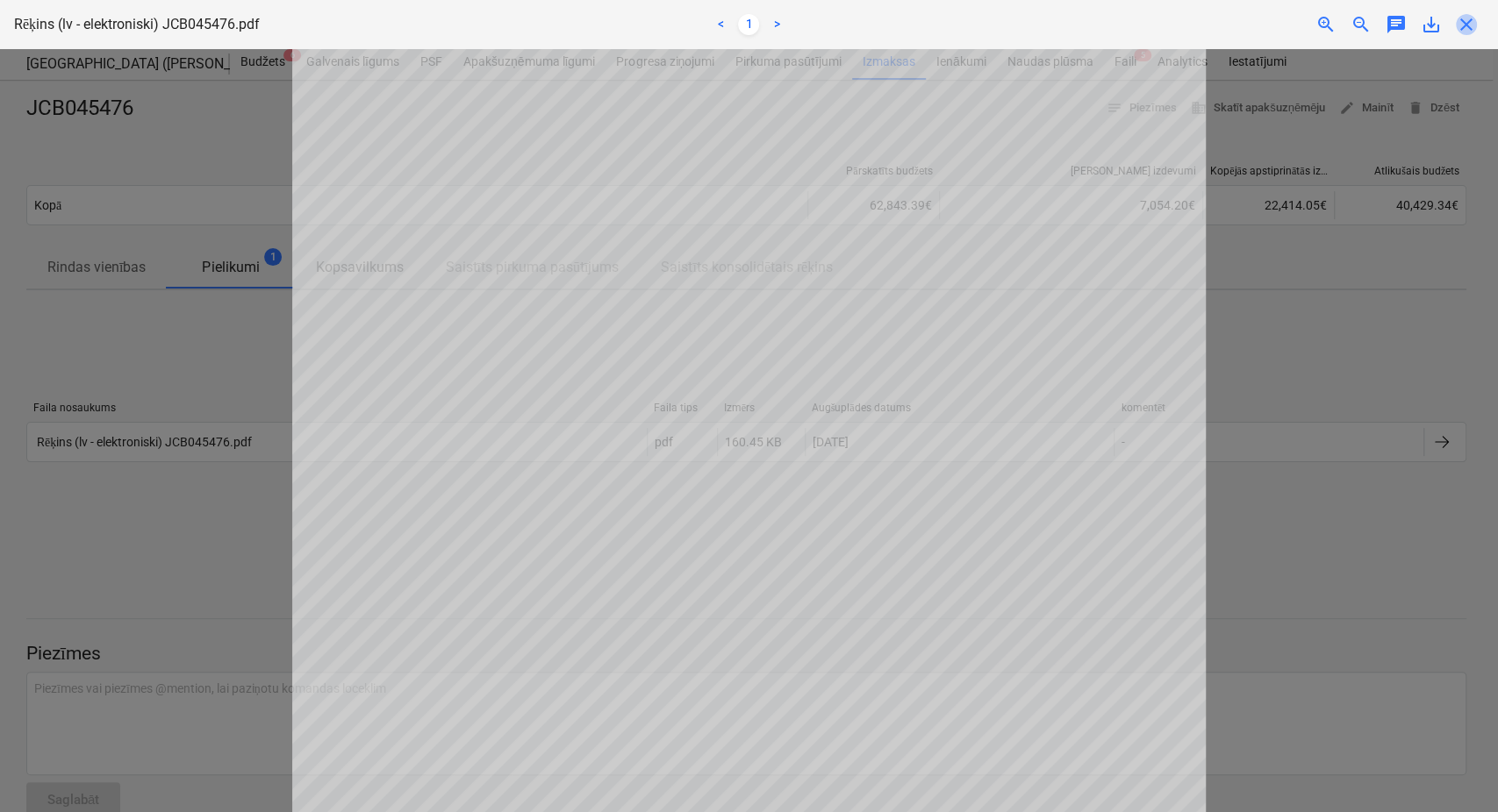
click at [1462, 23] on span "close" at bounding box center [1466, 24] width 21 height 21
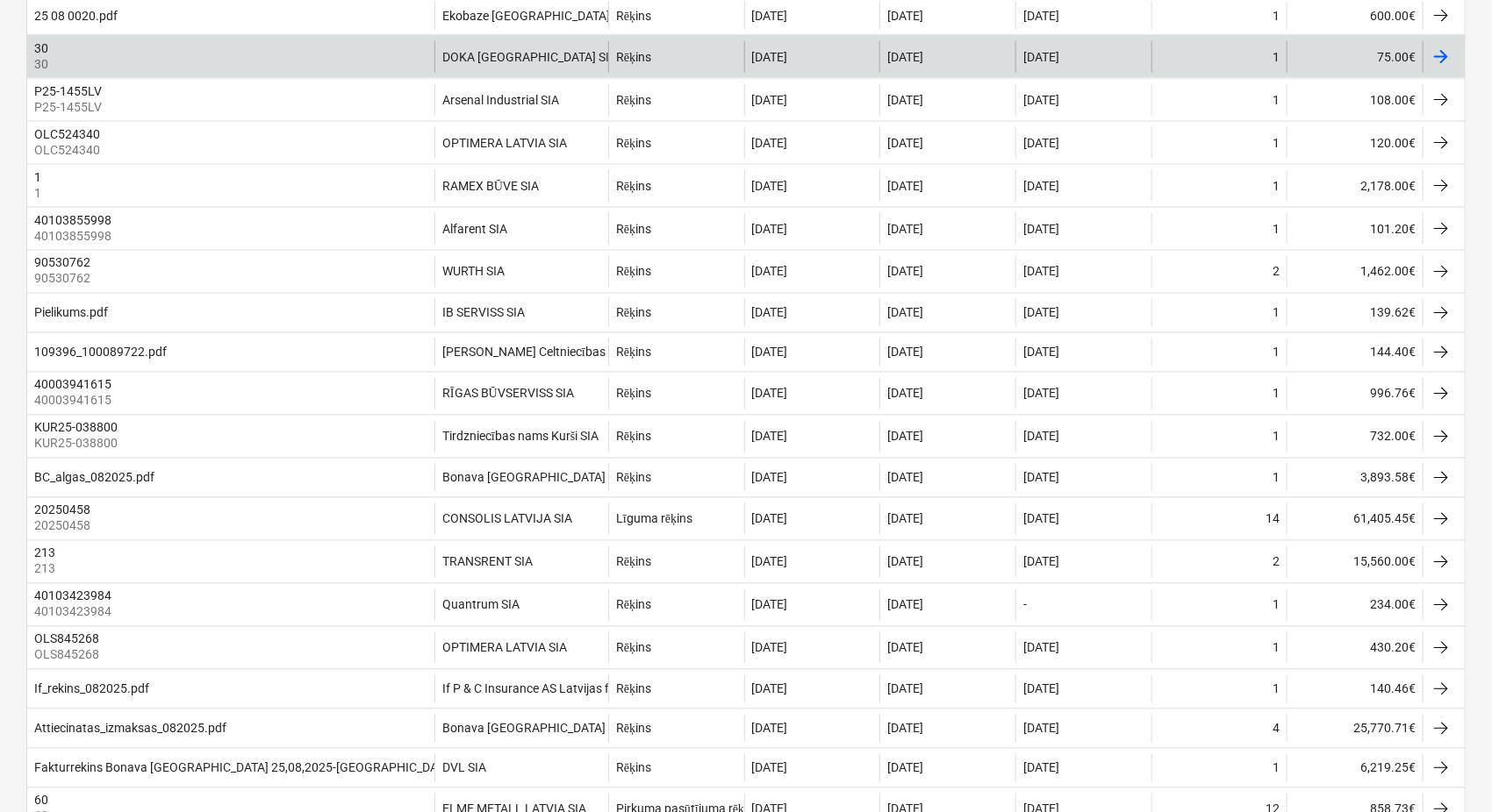
scroll to position [1559, 0]
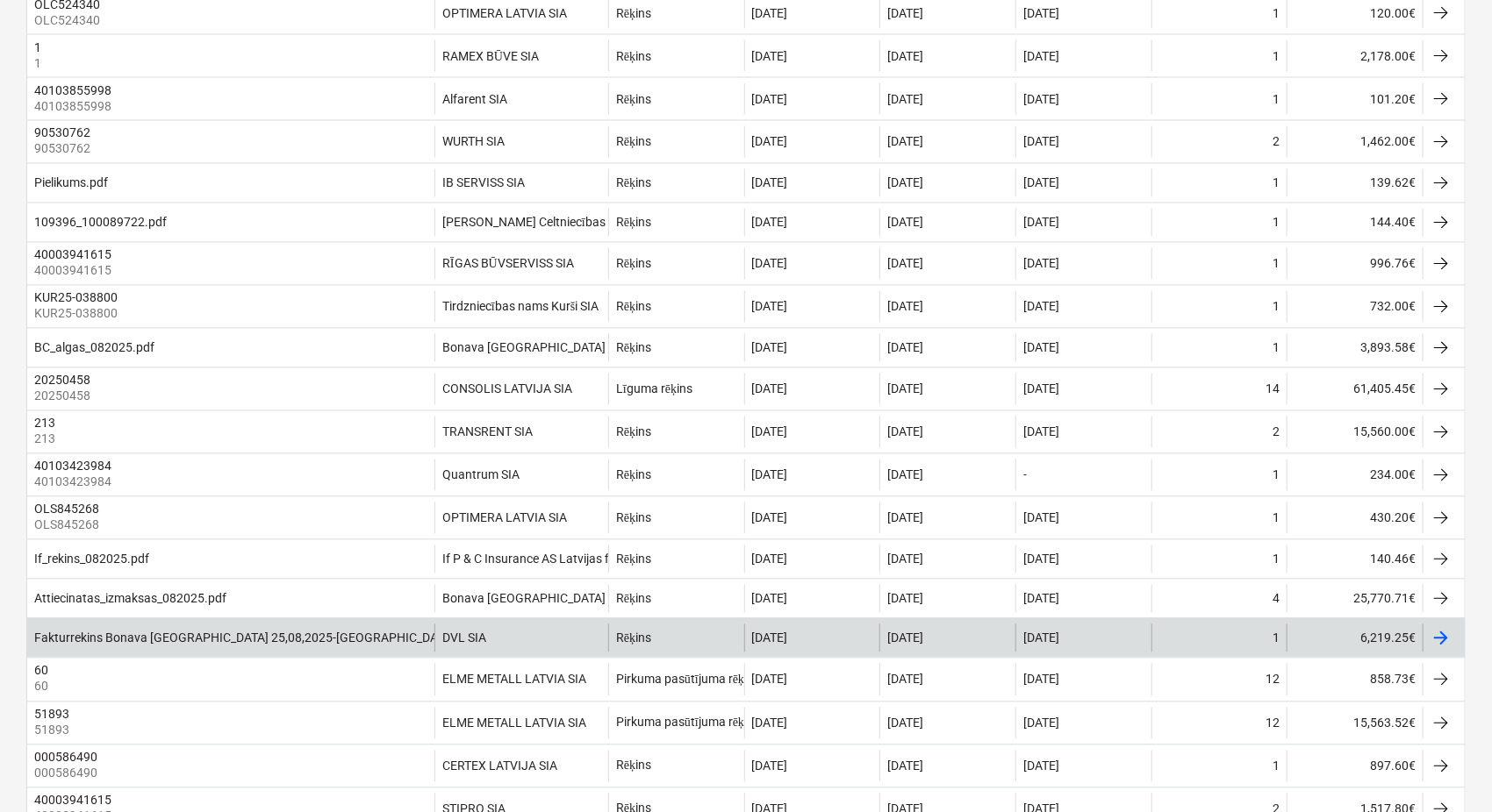
click at [1434, 649] on div at bounding box center [1441, 638] width 21 height 21
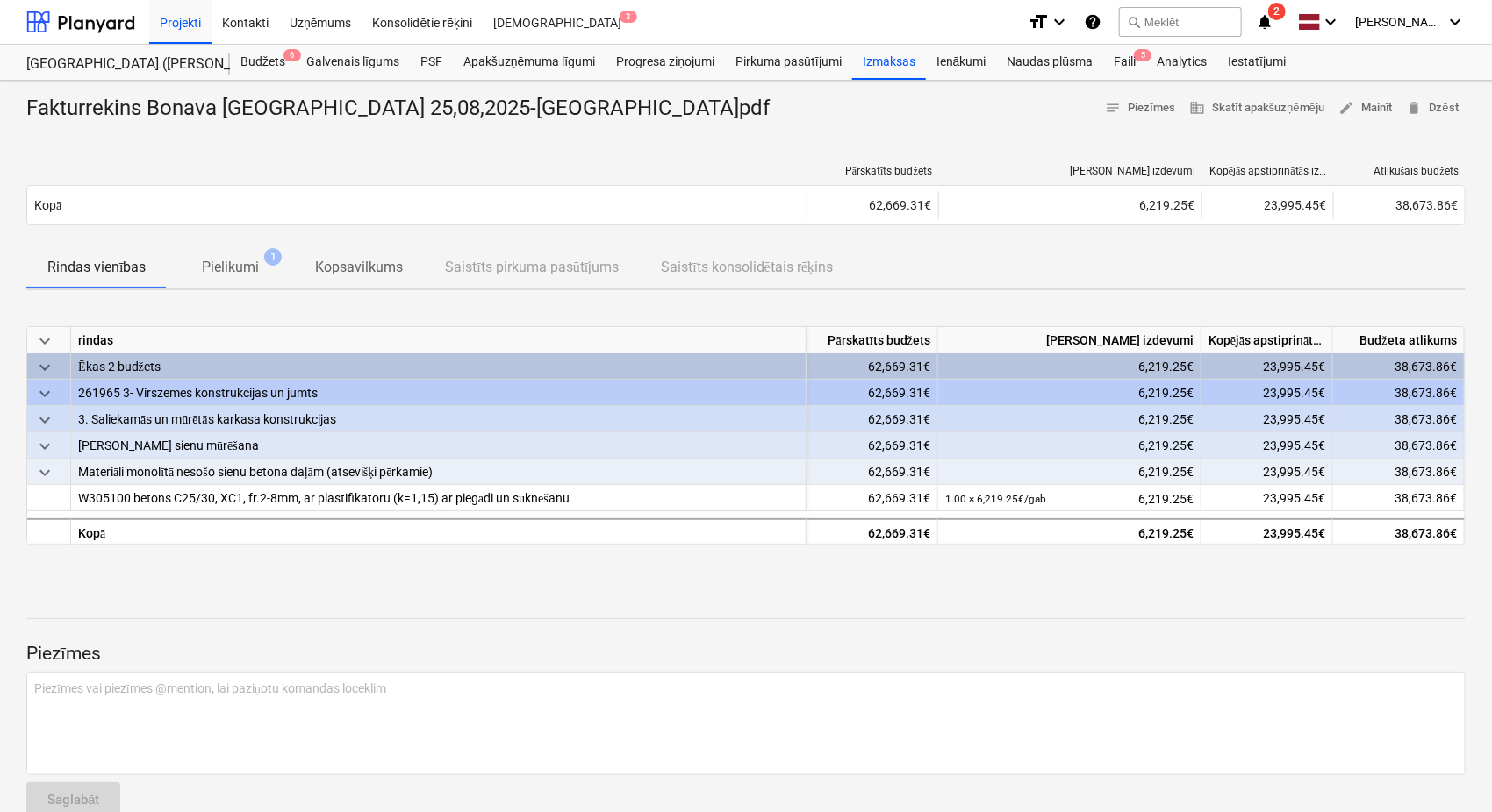
click at [227, 263] on p "Pielikumi" at bounding box center [231, 267] width 57 height 21
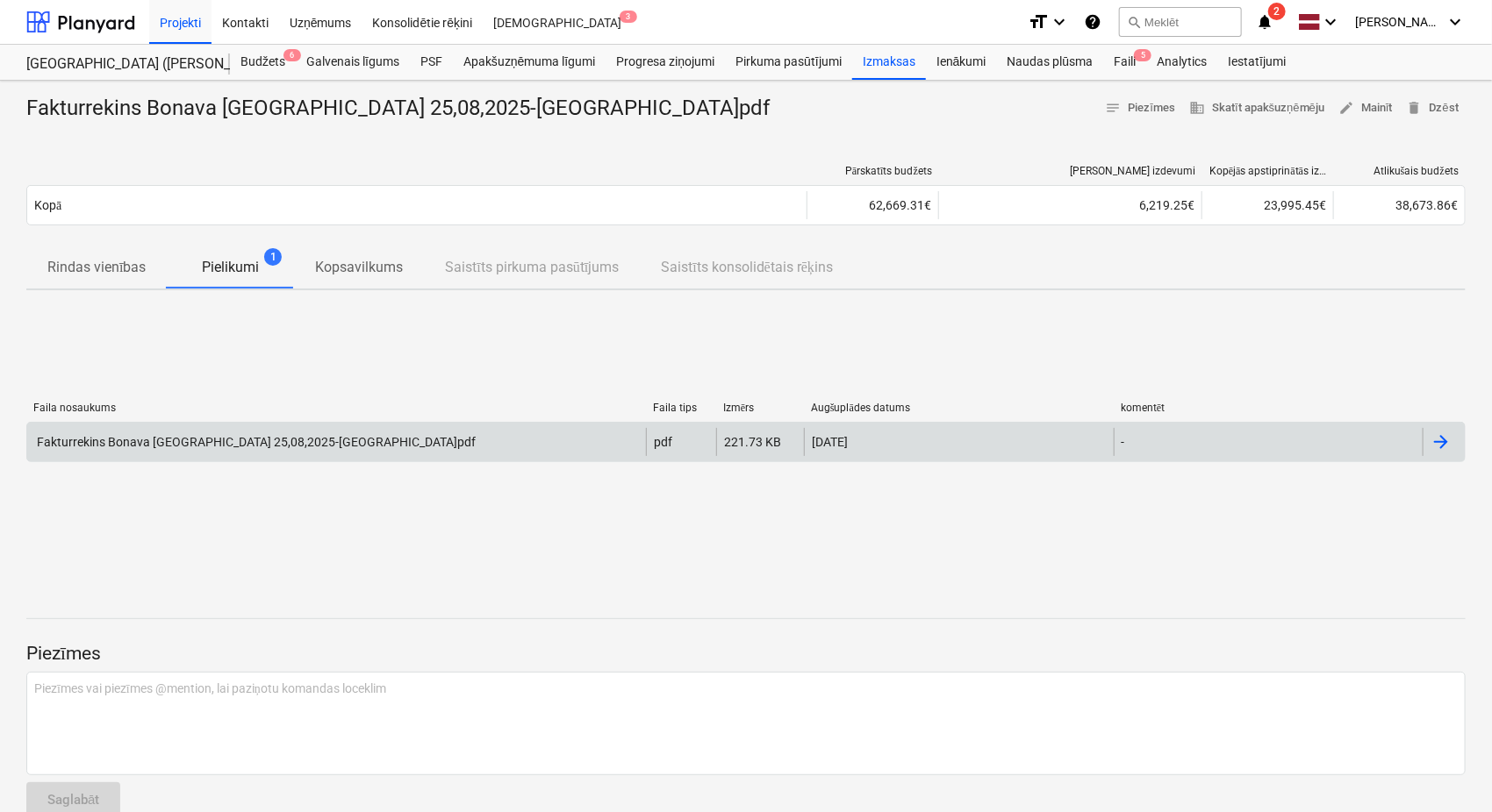
click at [505, 444] on div "Fakturrekins Bonava [GEOGRAPHIC_DATA] 25,08,2025-[GEOGRAPHIC_DATA]pdf" at bounding box center [335, 442] width 618 height 28
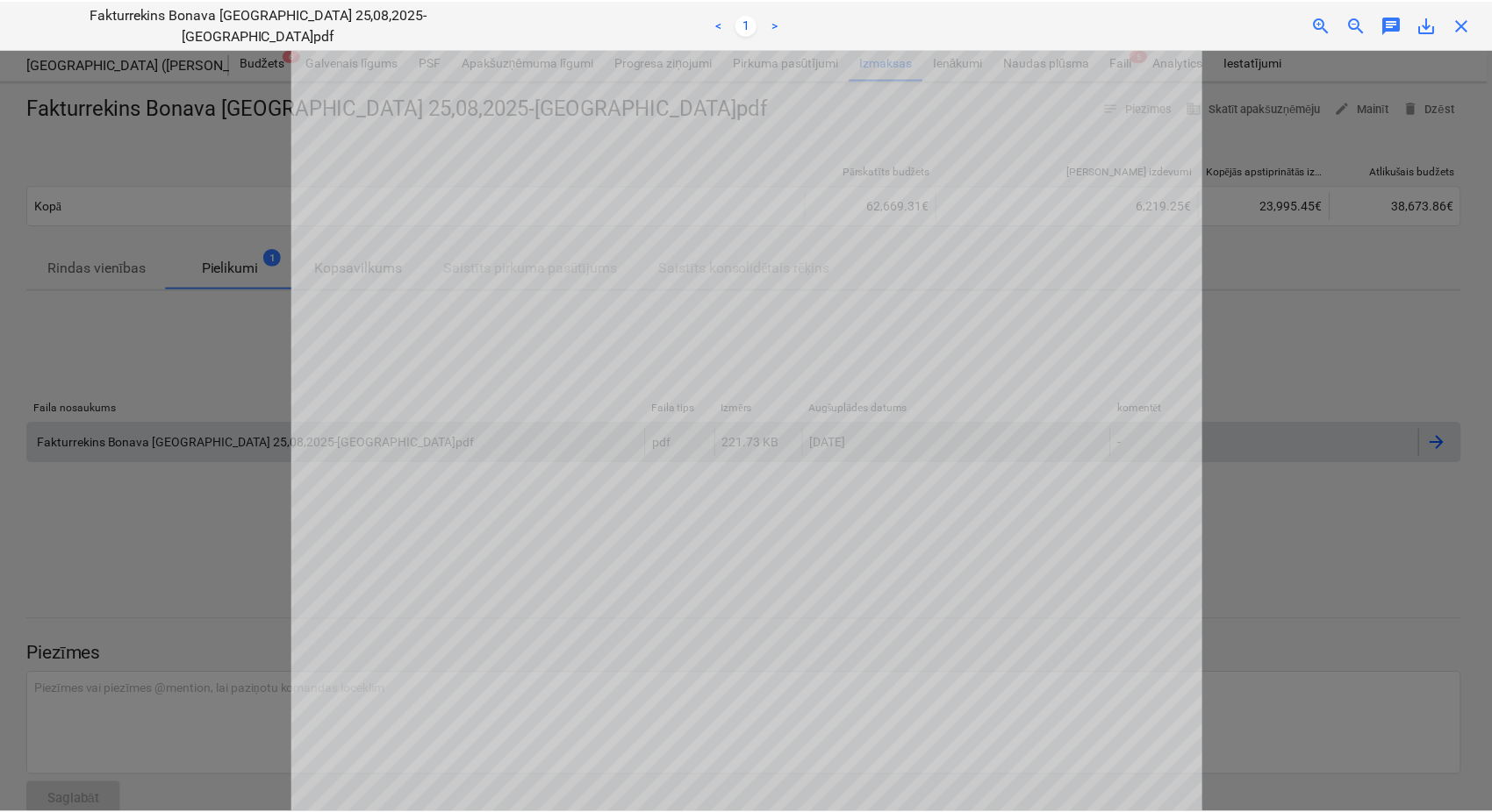
scroll to position [260, 0]
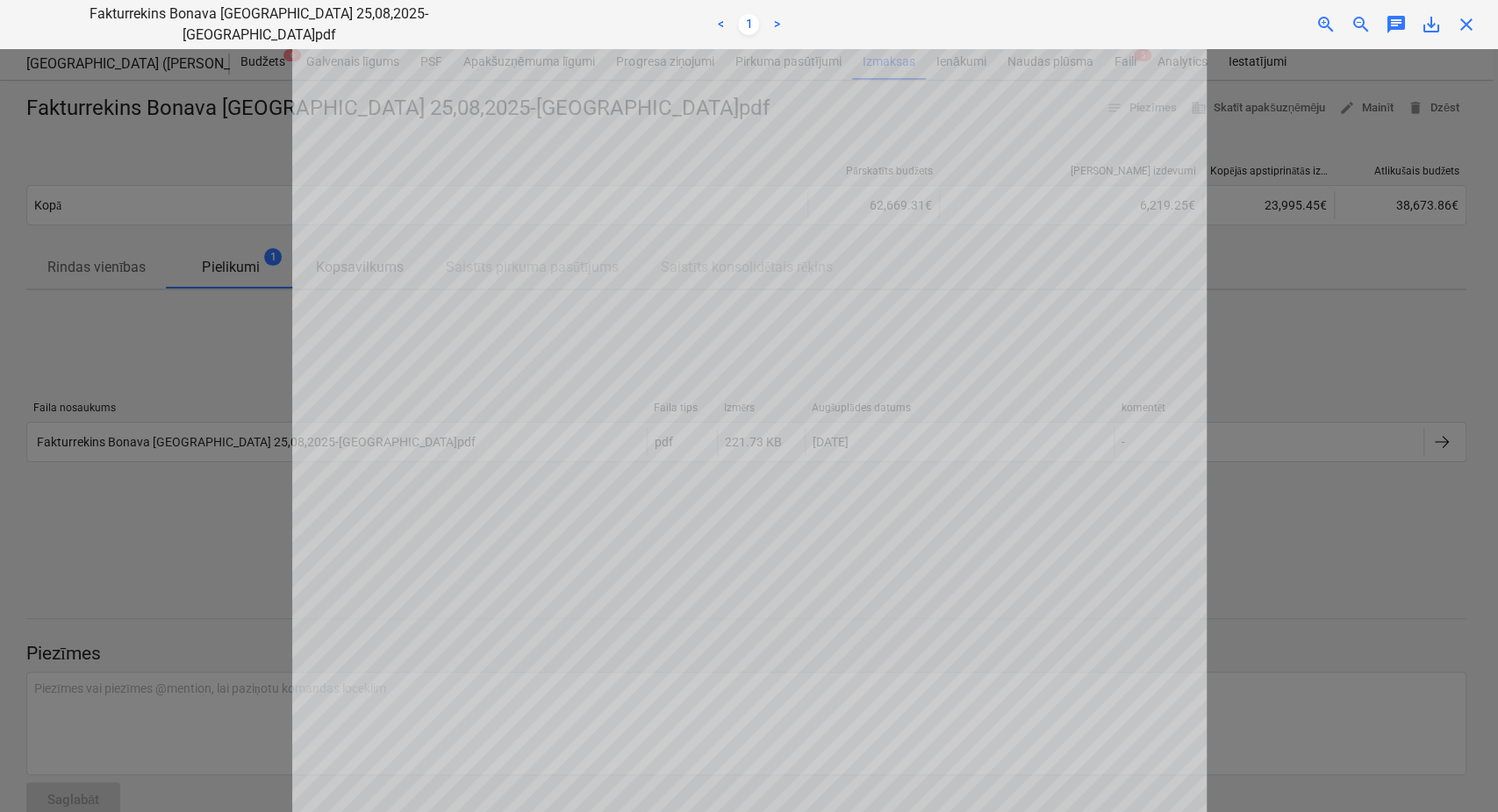
click at [1470, 20] on span "close" at bounding box center [1466, 24] width 21 height 21
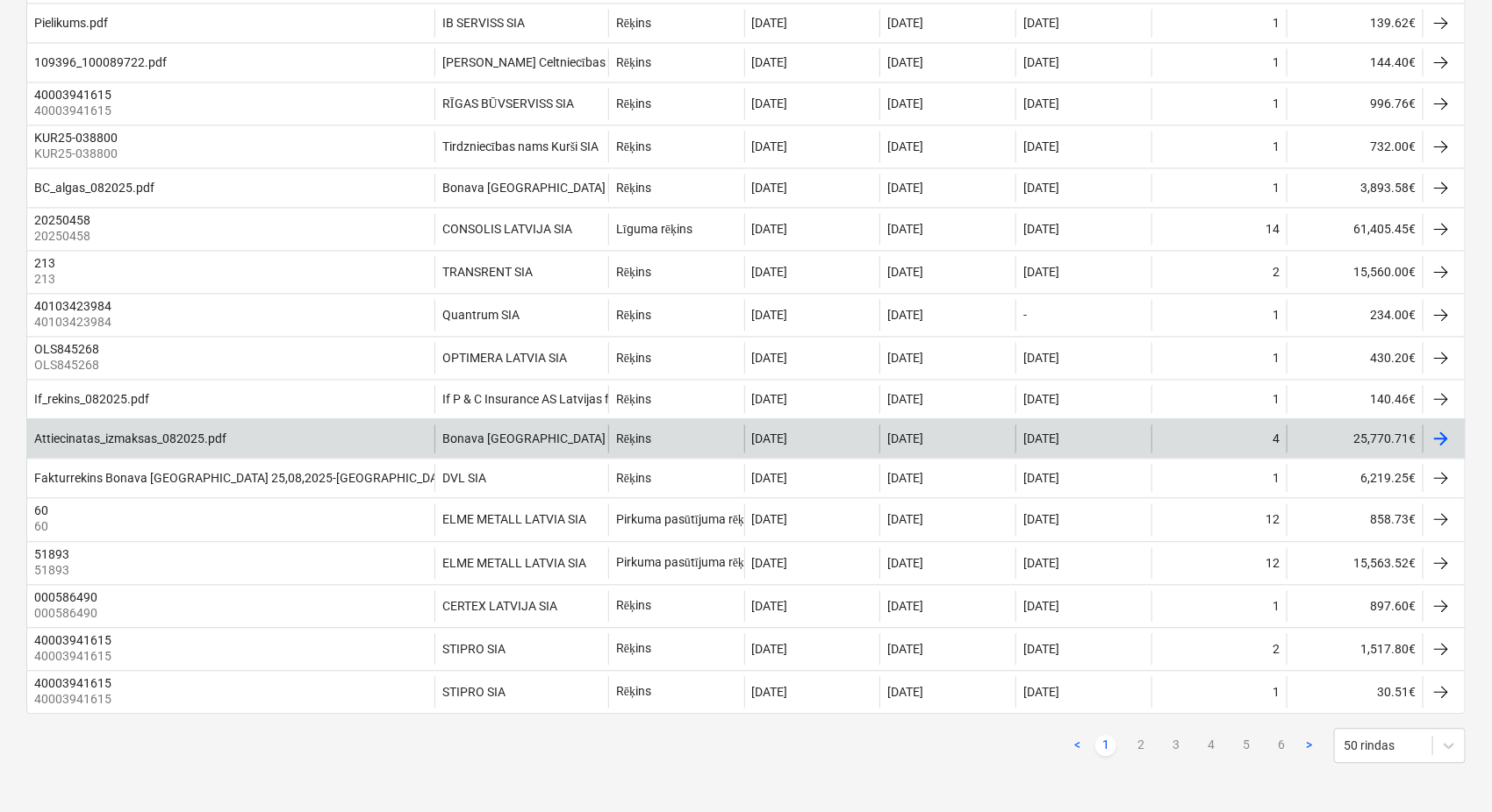
scroll to position [1741, 0]
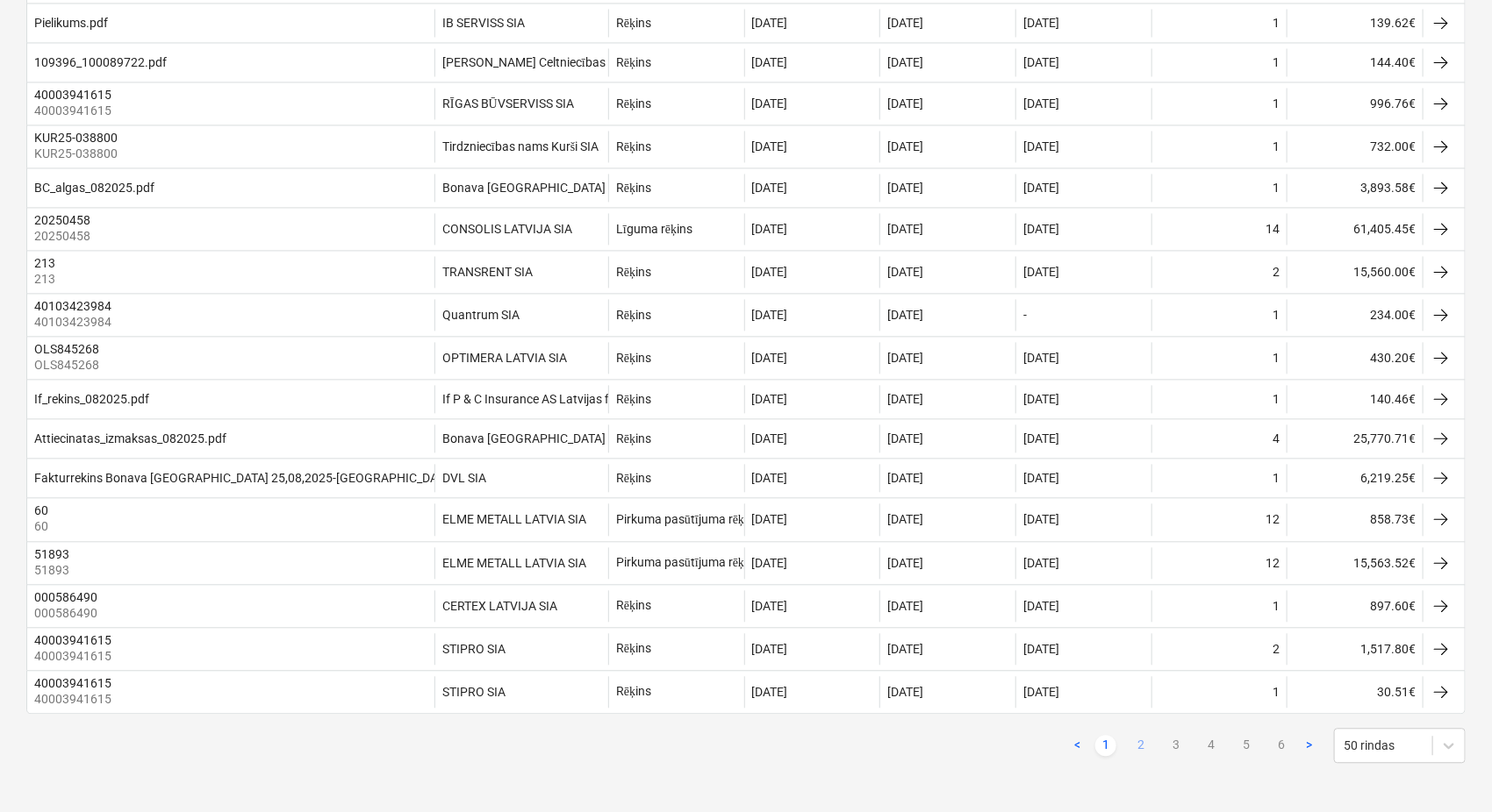
click at [1146, 684] on link "2" at bounding box center [1141, 745] width 21 height 21
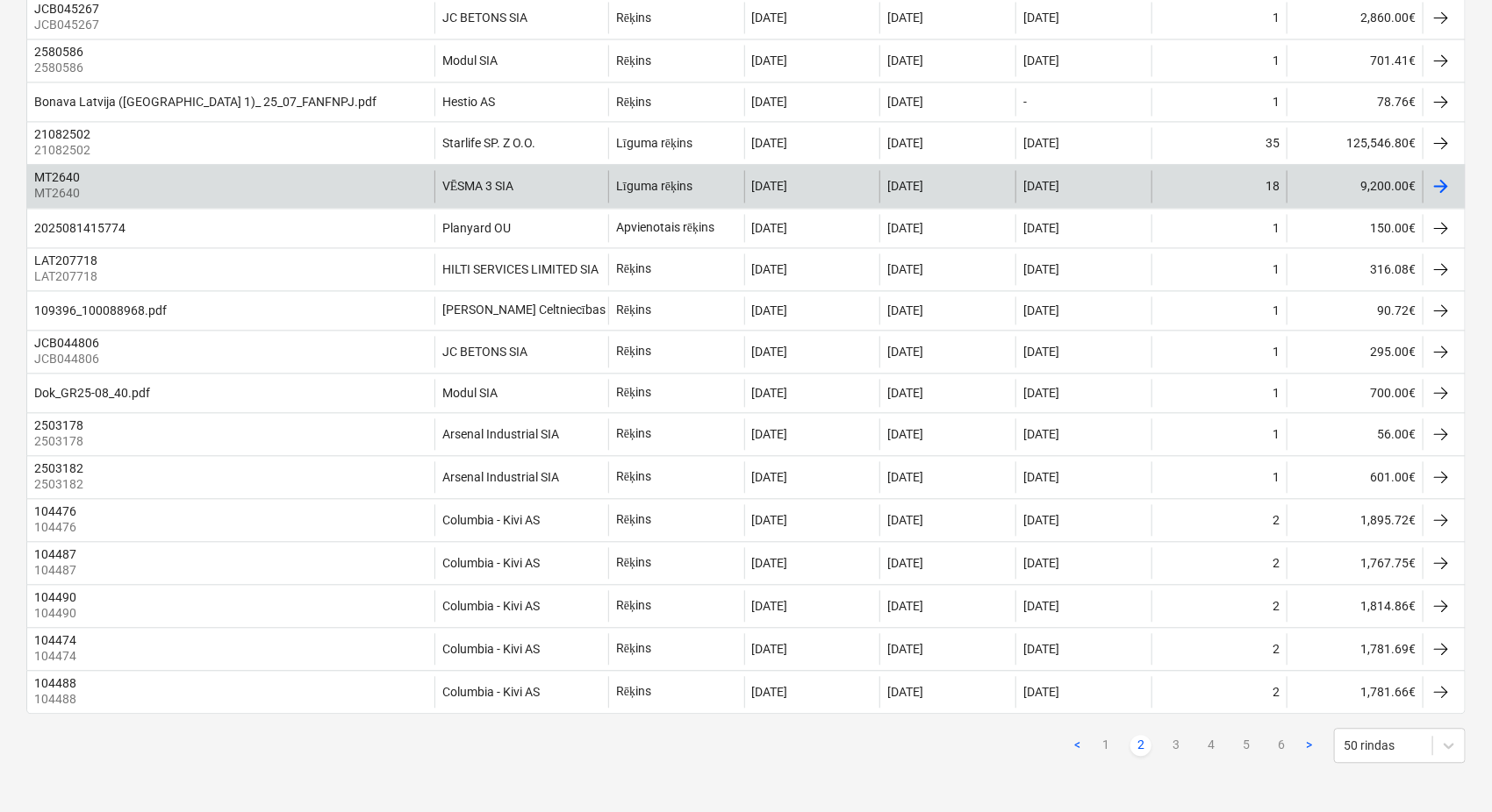
scroll to position [1755, 0]
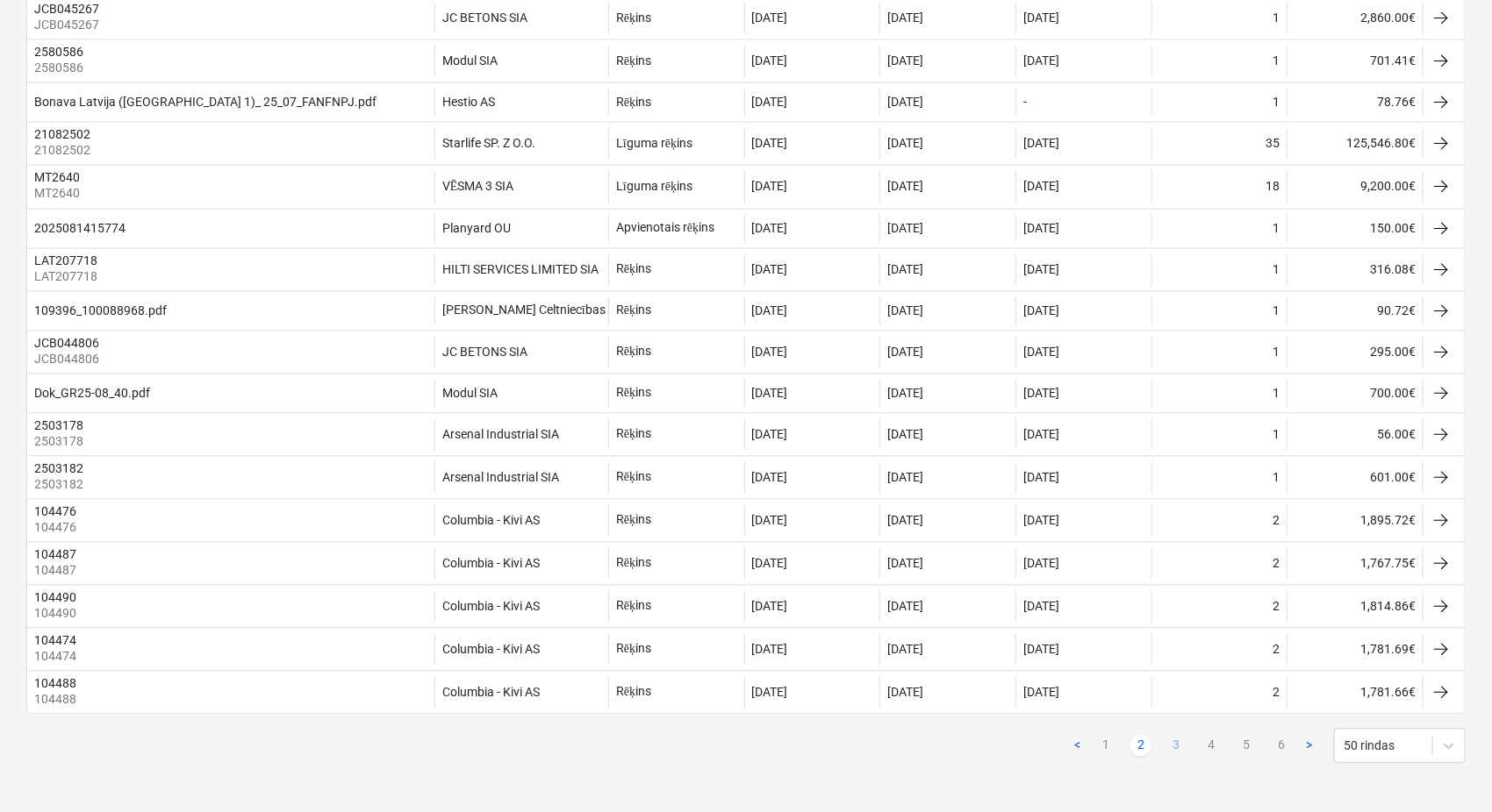
click at [1175, 684] on link "3" at bounding box center [1175, 745] width 21 height 21
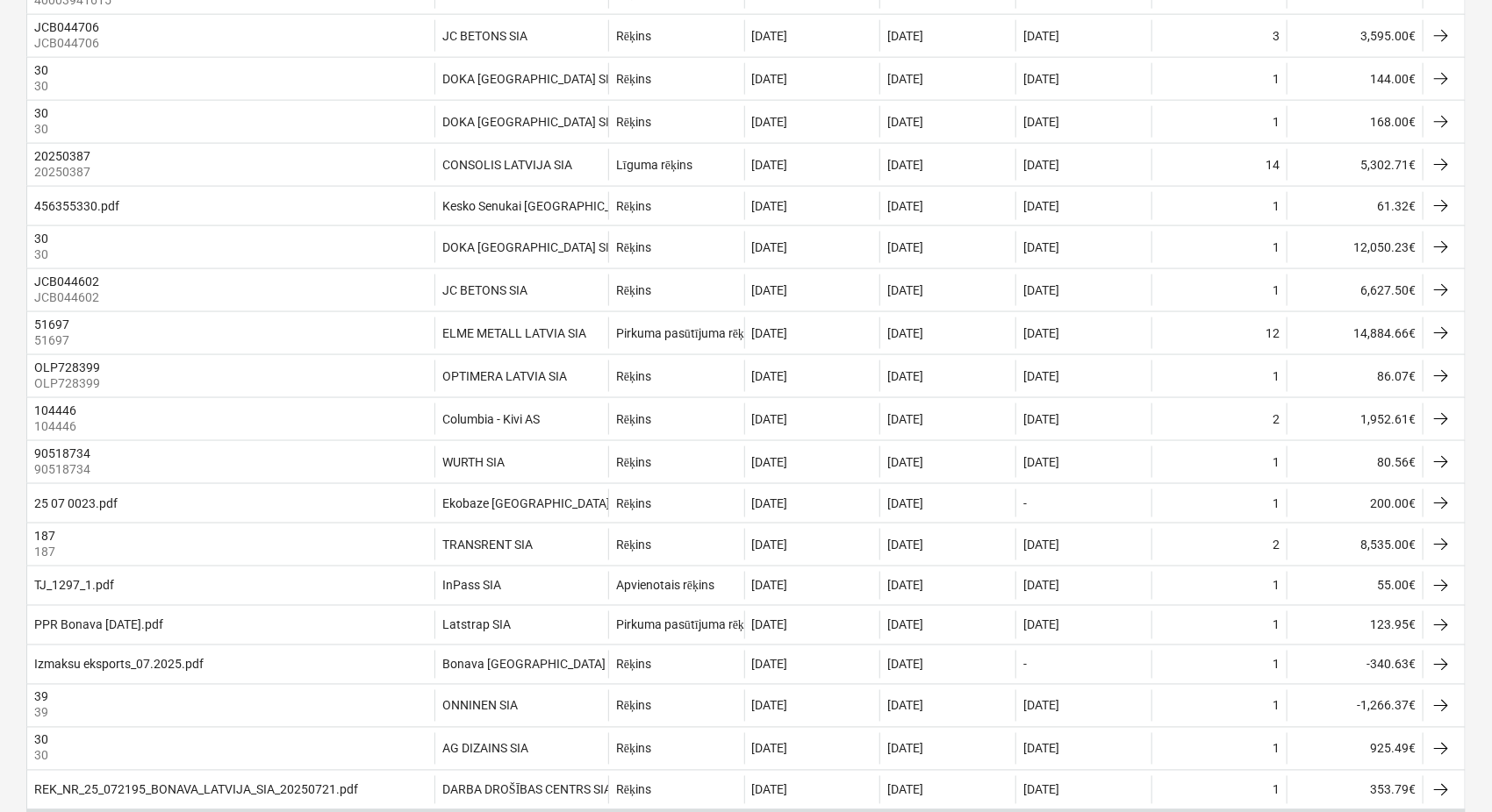
scroll to position [1066, 0]
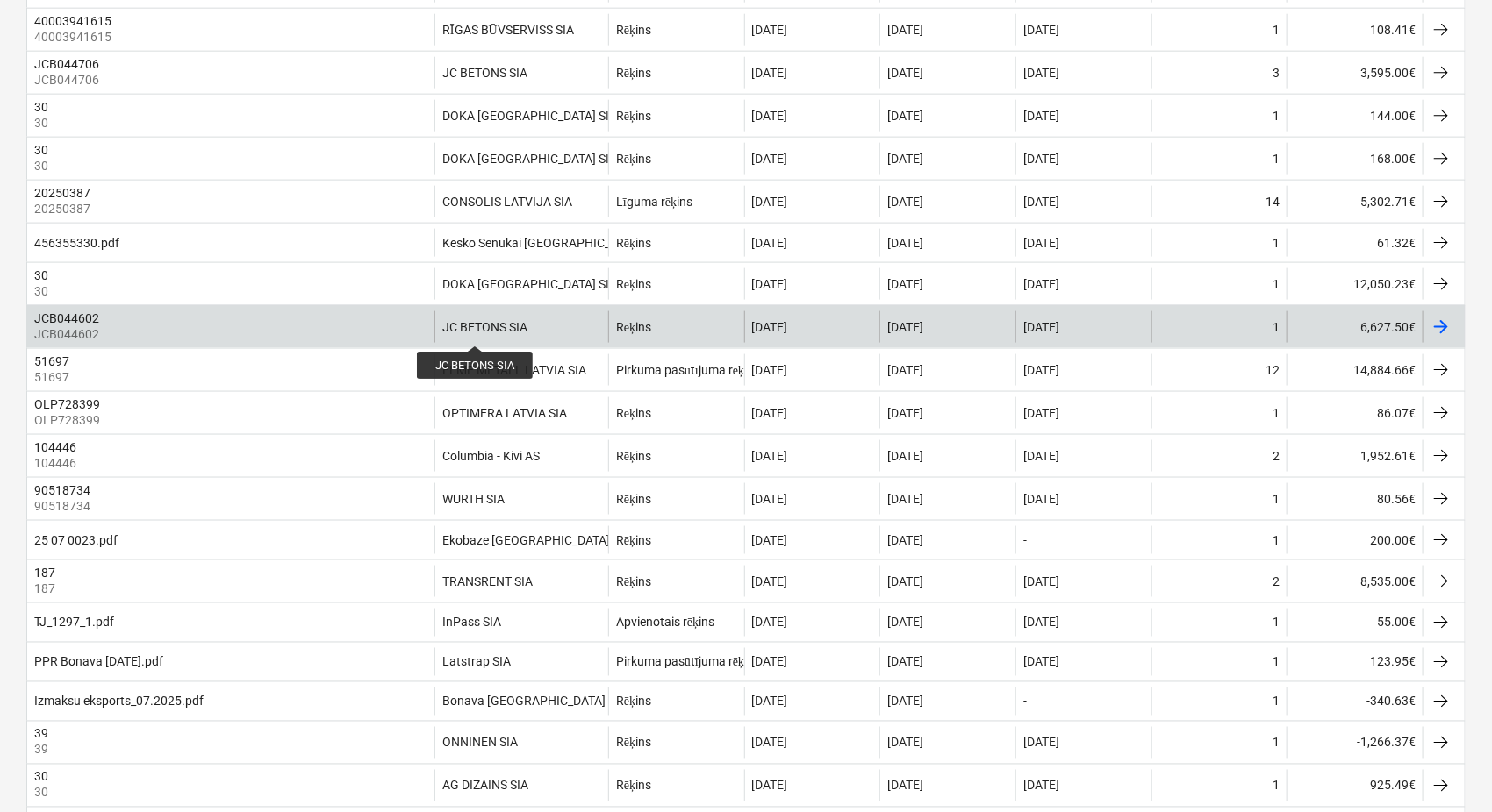
click at [476, 331] on div "JC BETONS SIA" at bounding box center [485, 327] width 85 height 14
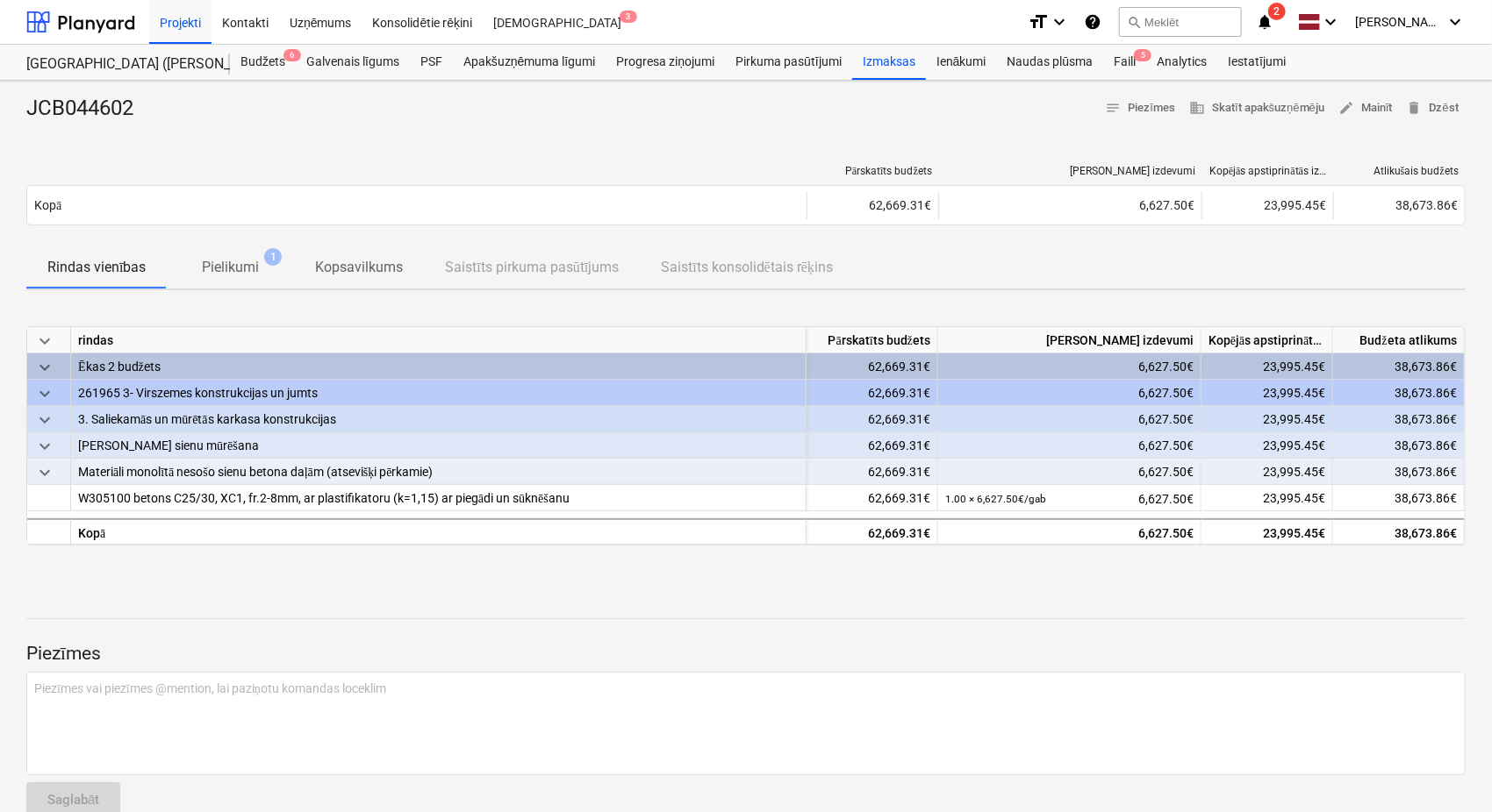
click at [226, 262] on p "Pielikumi" at bounding box center [231, 267] width 57 height 21
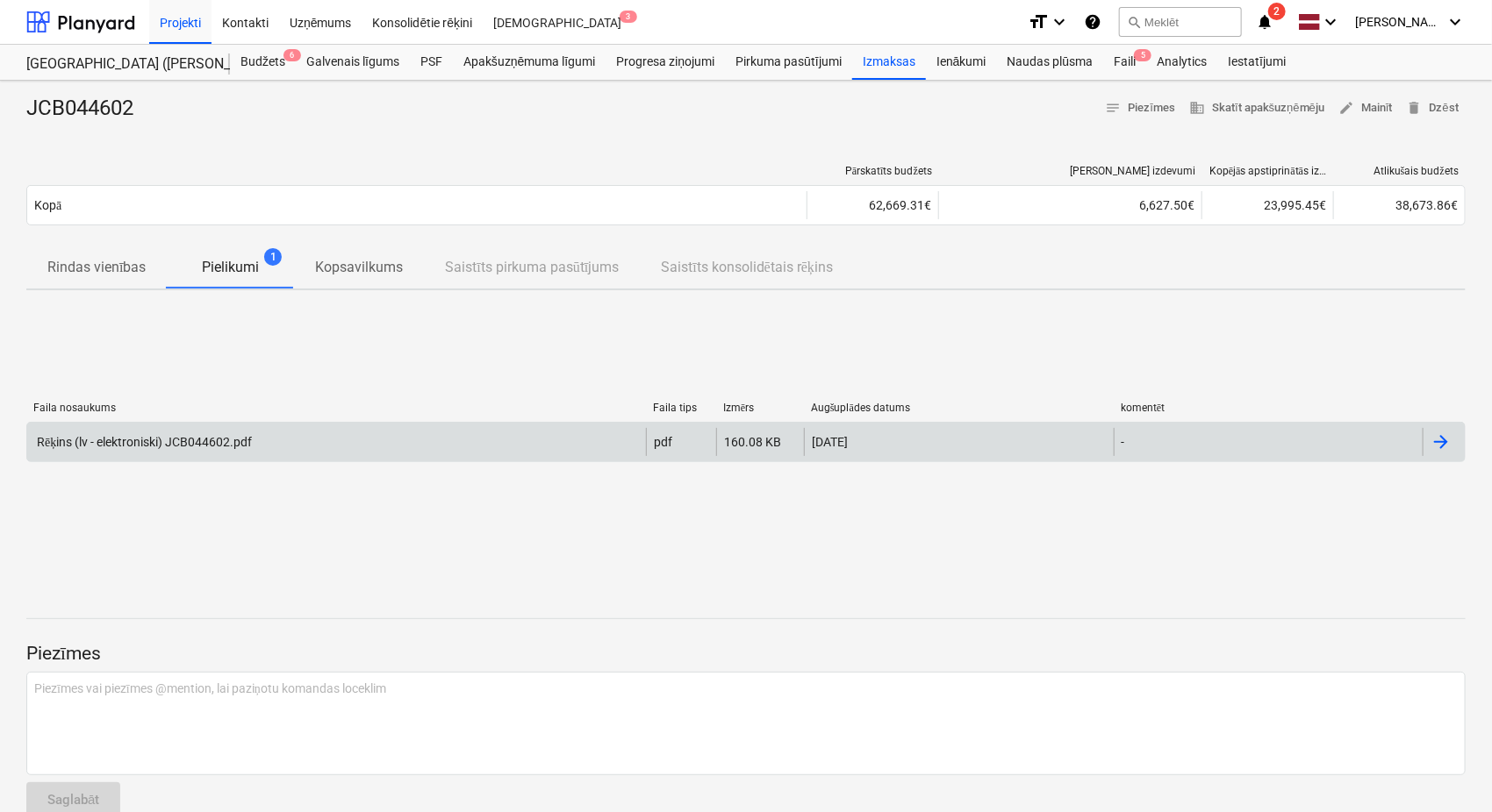
click at [268, 442] on div "Rēķins (lv - elektroniski) JCB044602.pdf" at bounding box center [335, 442] width 618 height 28
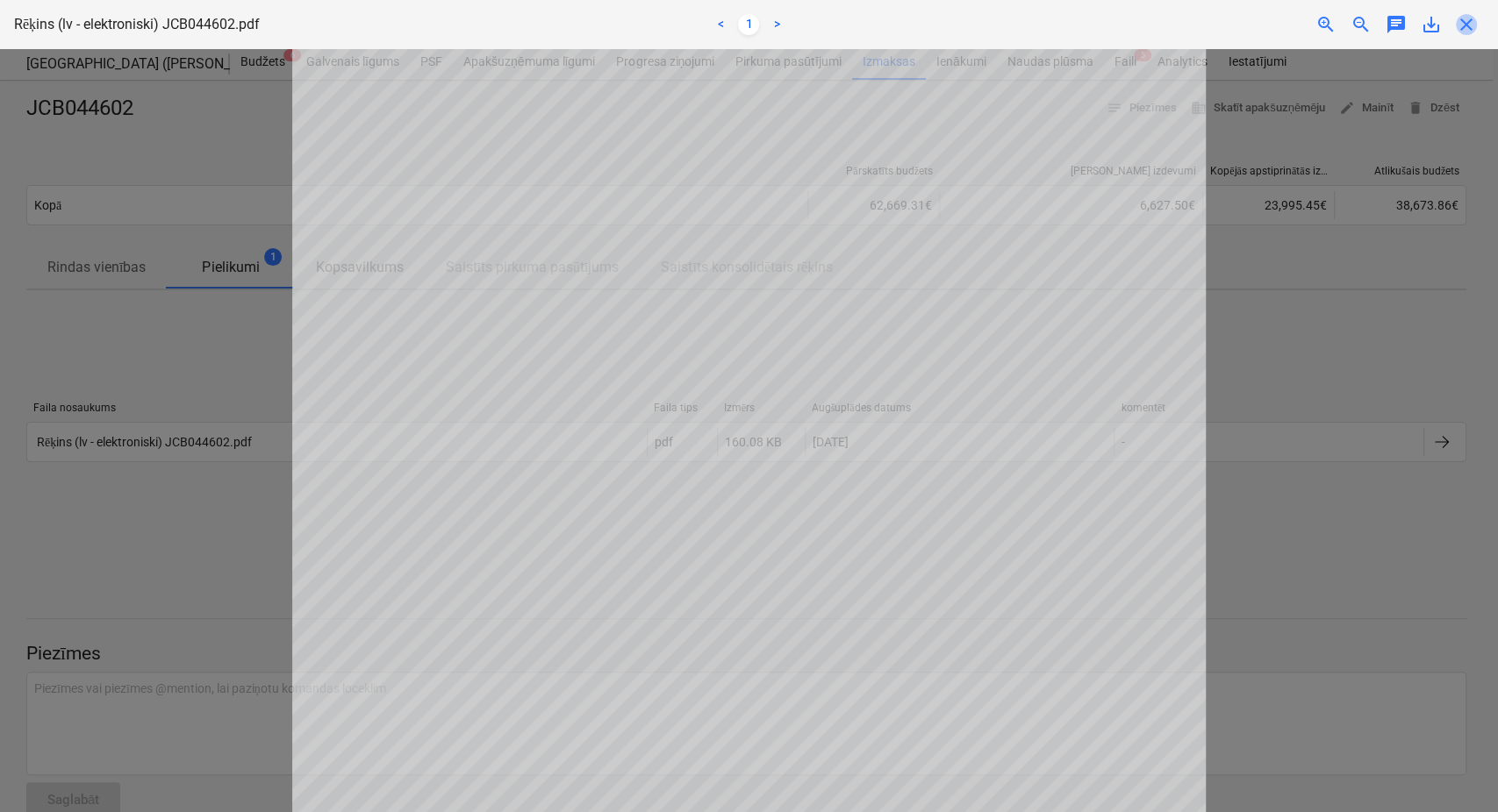
click at [1464, 28] on span "close" at bounding box center [1466, 24] width 21 height 21
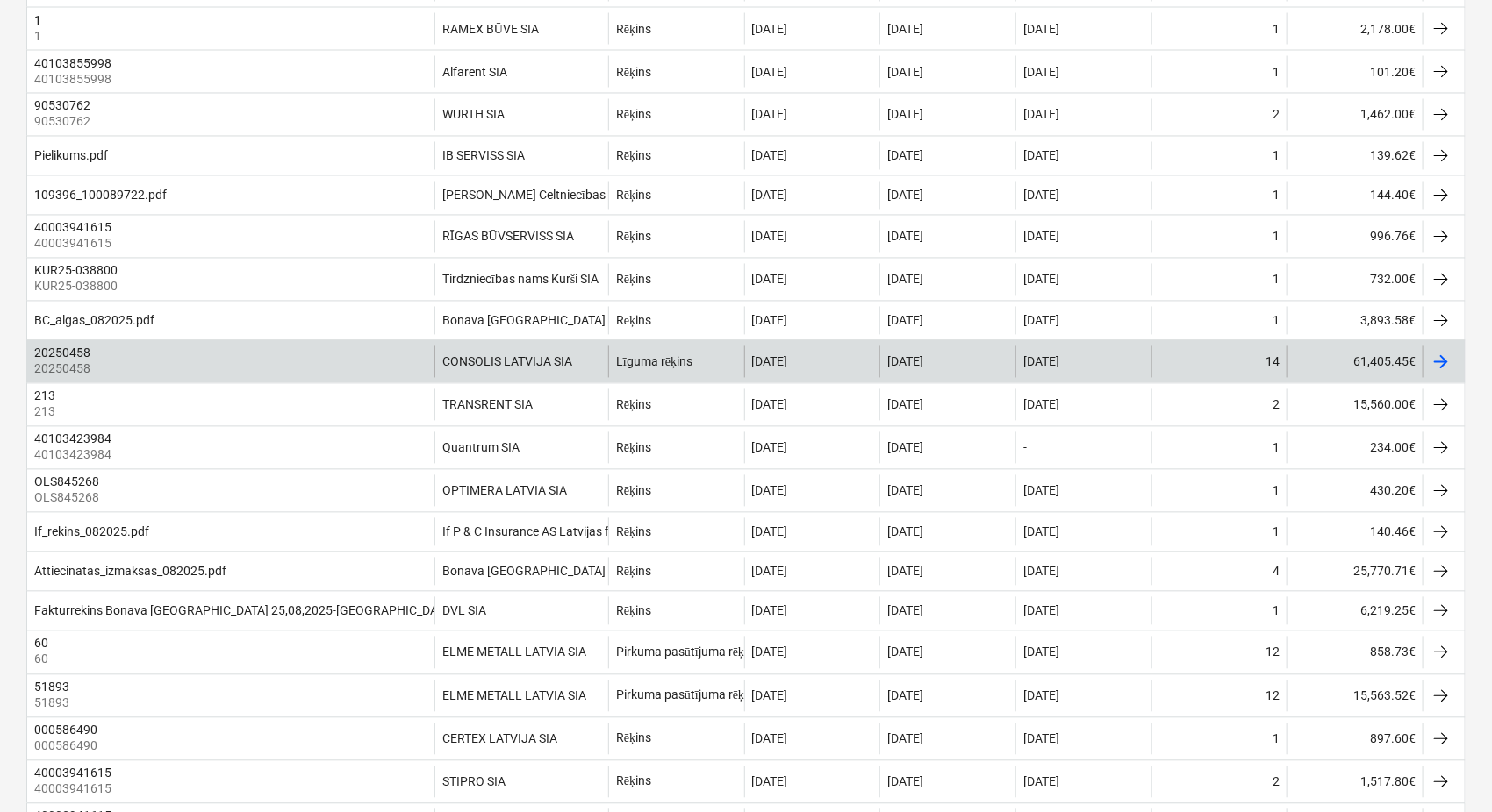
scroll to position [1741, 0]
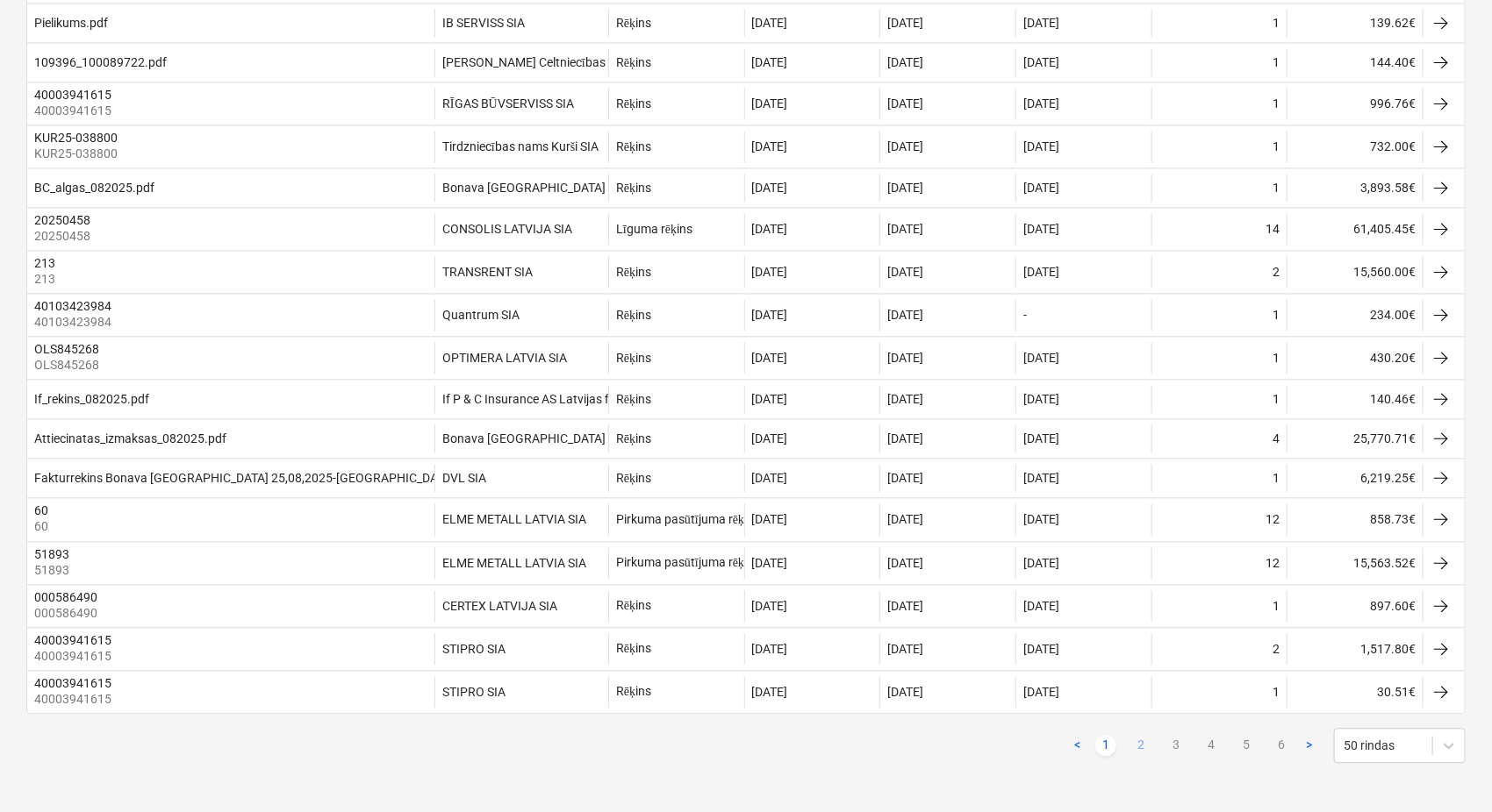
click at [1144, 684] on link "2" at bounding box center [1141, 745] width 21 height 21
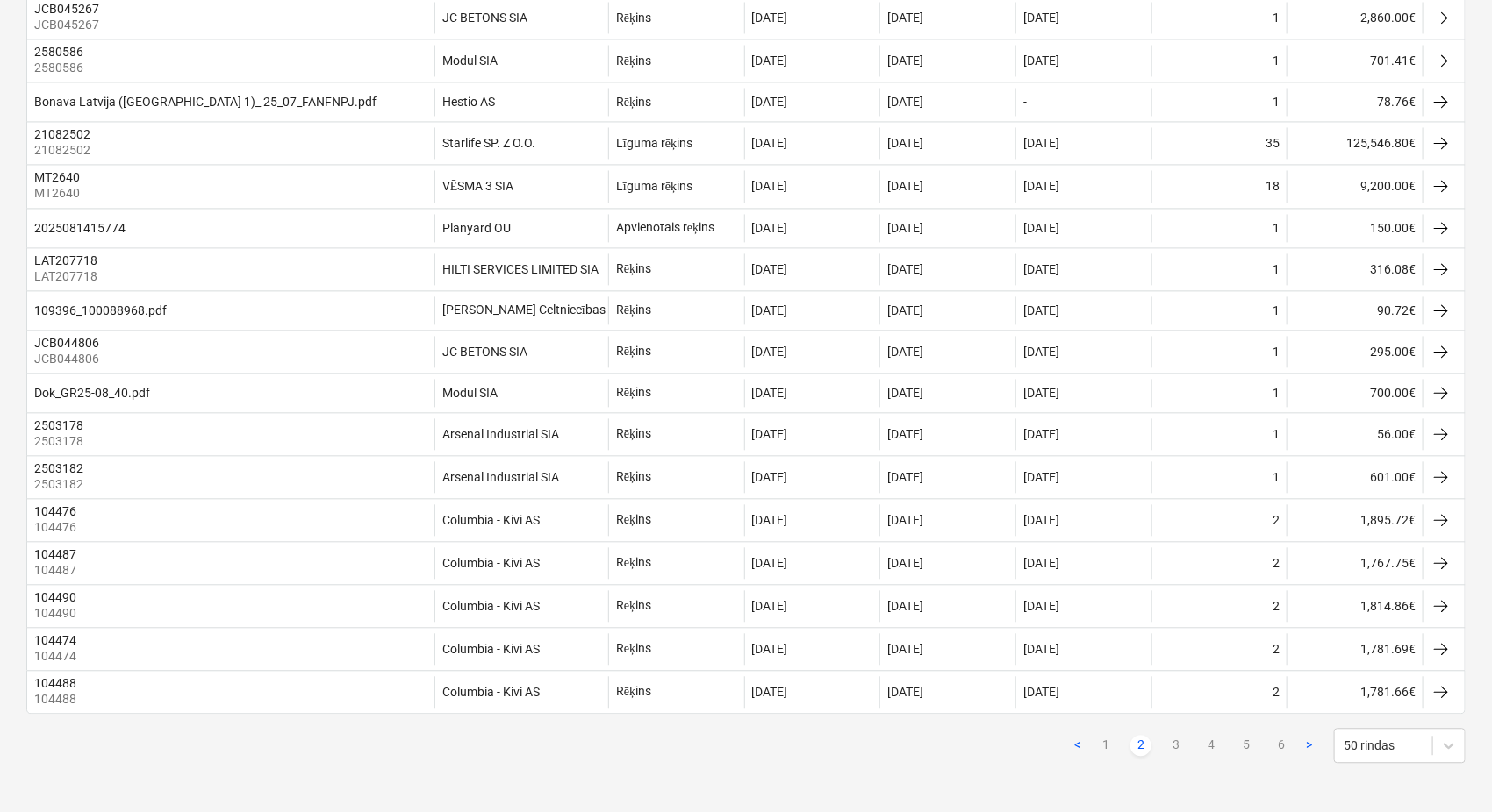
scroll to position [1755, 0]
click at [1177, 684] on link "3" at bounding box center [1175, 745] width 21 height 21
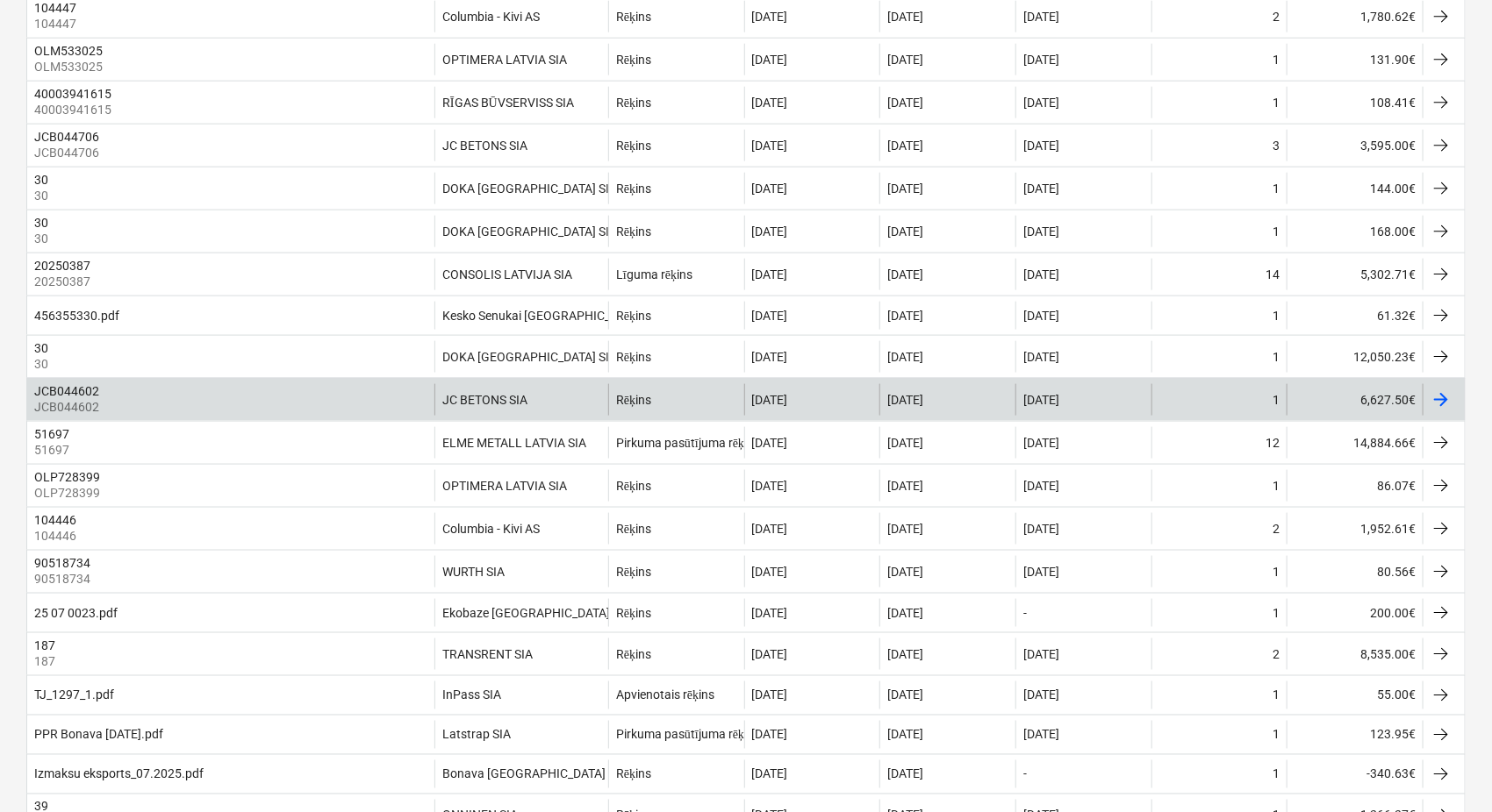
scroll to position [936, 0]
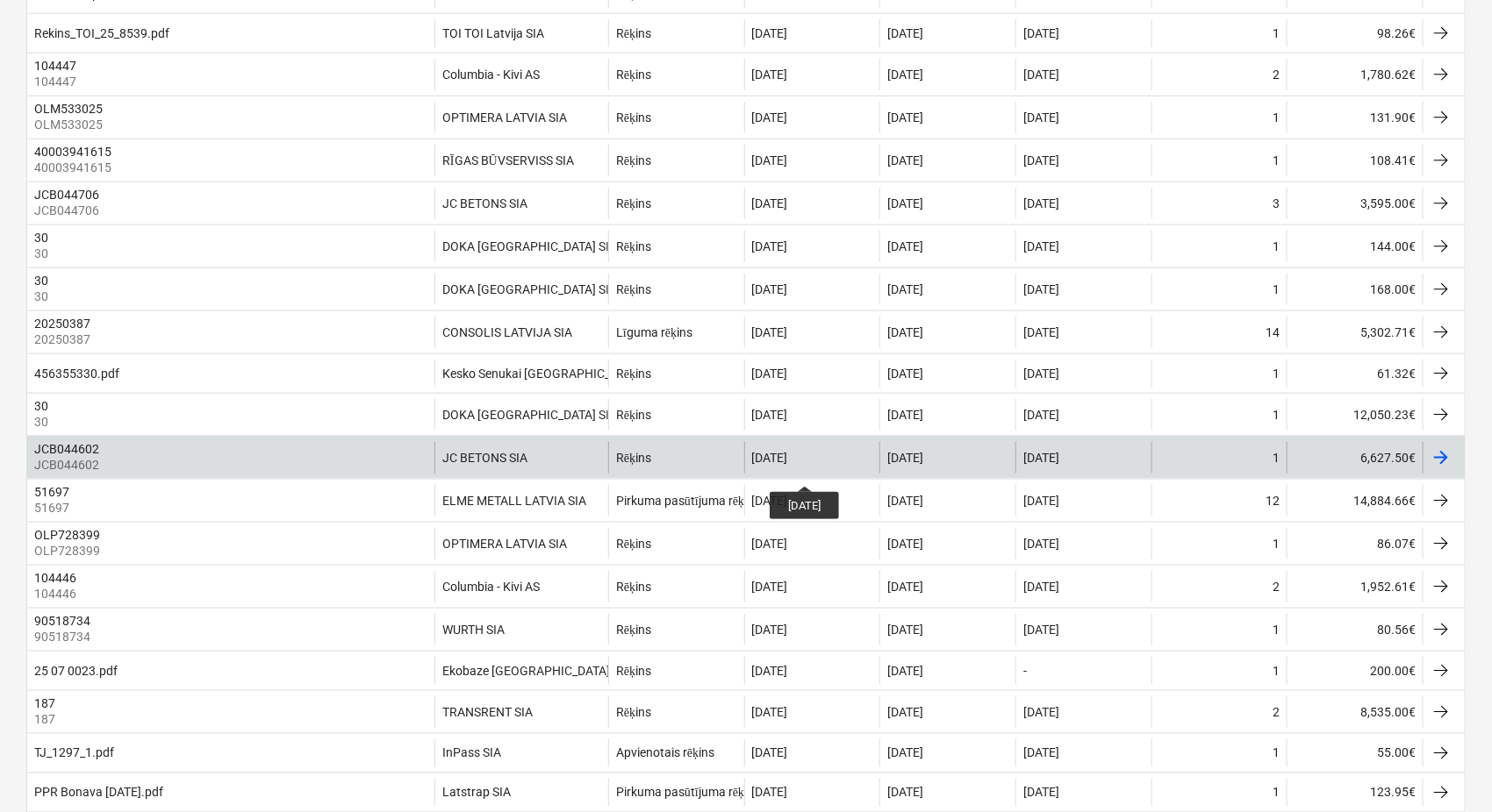
click at [789, 465] on div "[DATE]" at bounding box center [770, 458] width 36 height 14
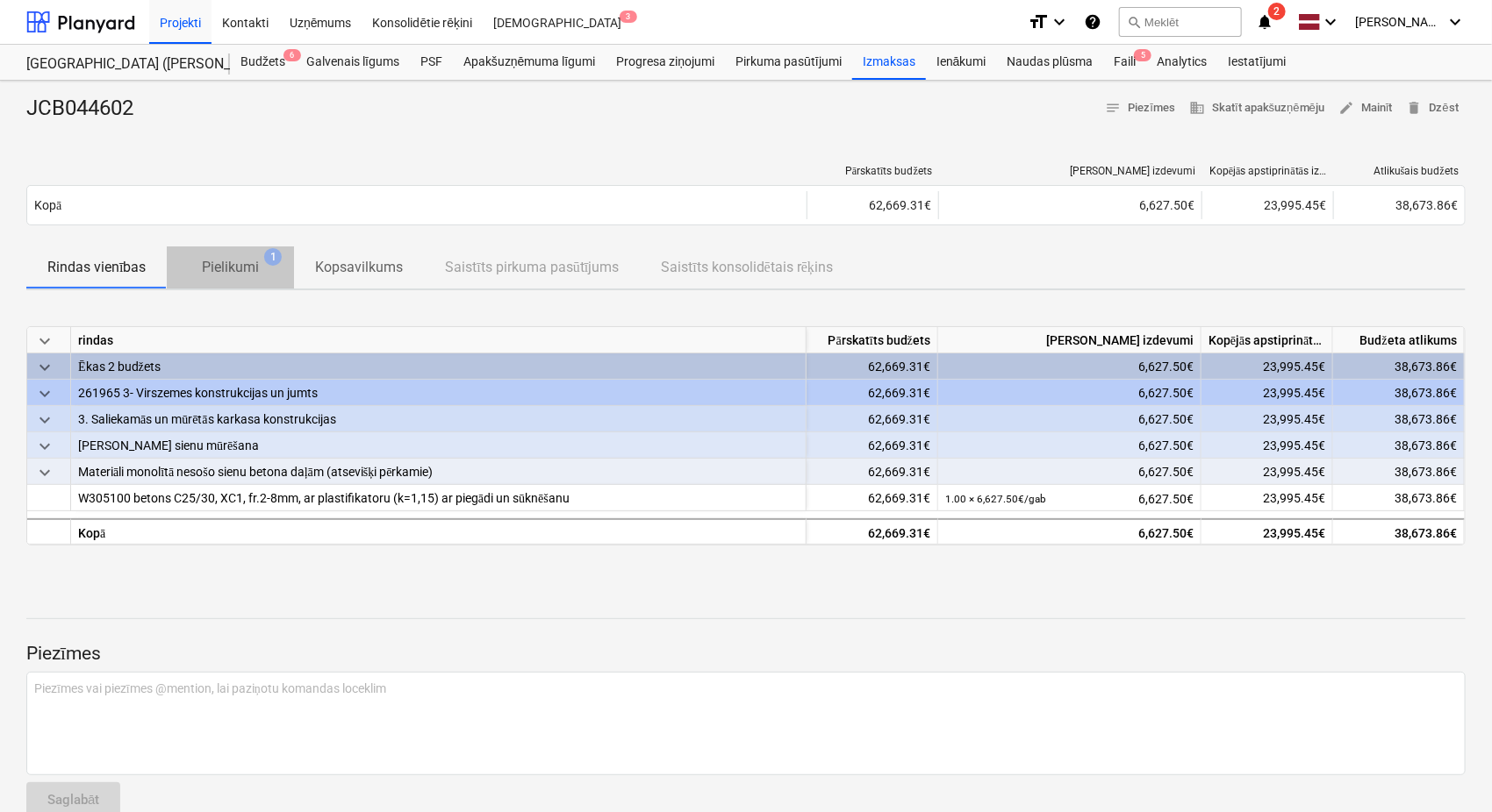
click at [225, 268] on p "Pielikumi" at bounding box center [231, 267] width 57 height 21
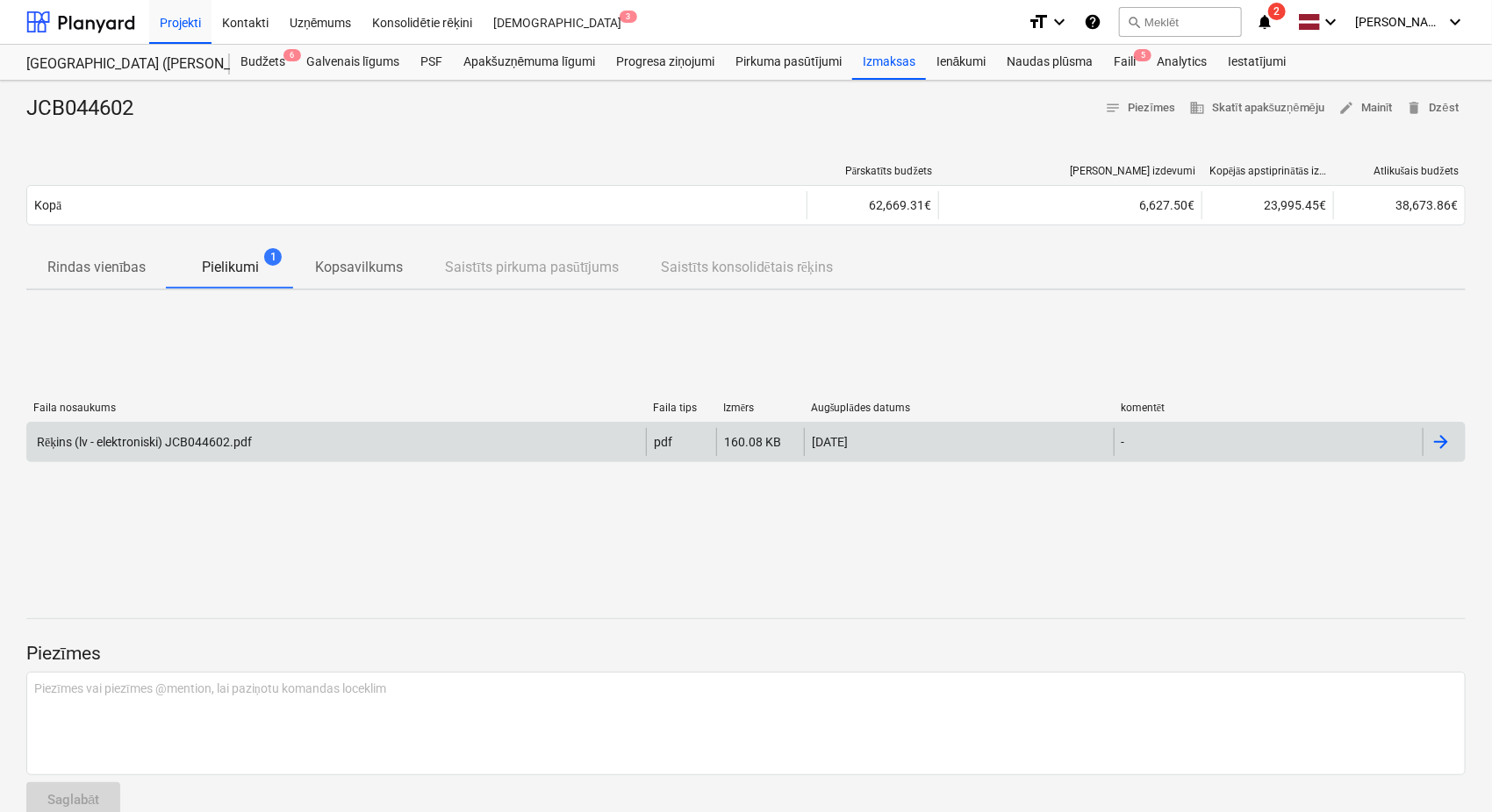
click at [266, 437] on div "Rēķins (lv - elektroniski) JCB044602.pdf" at bounding box center [335, 442] width 618 height 28
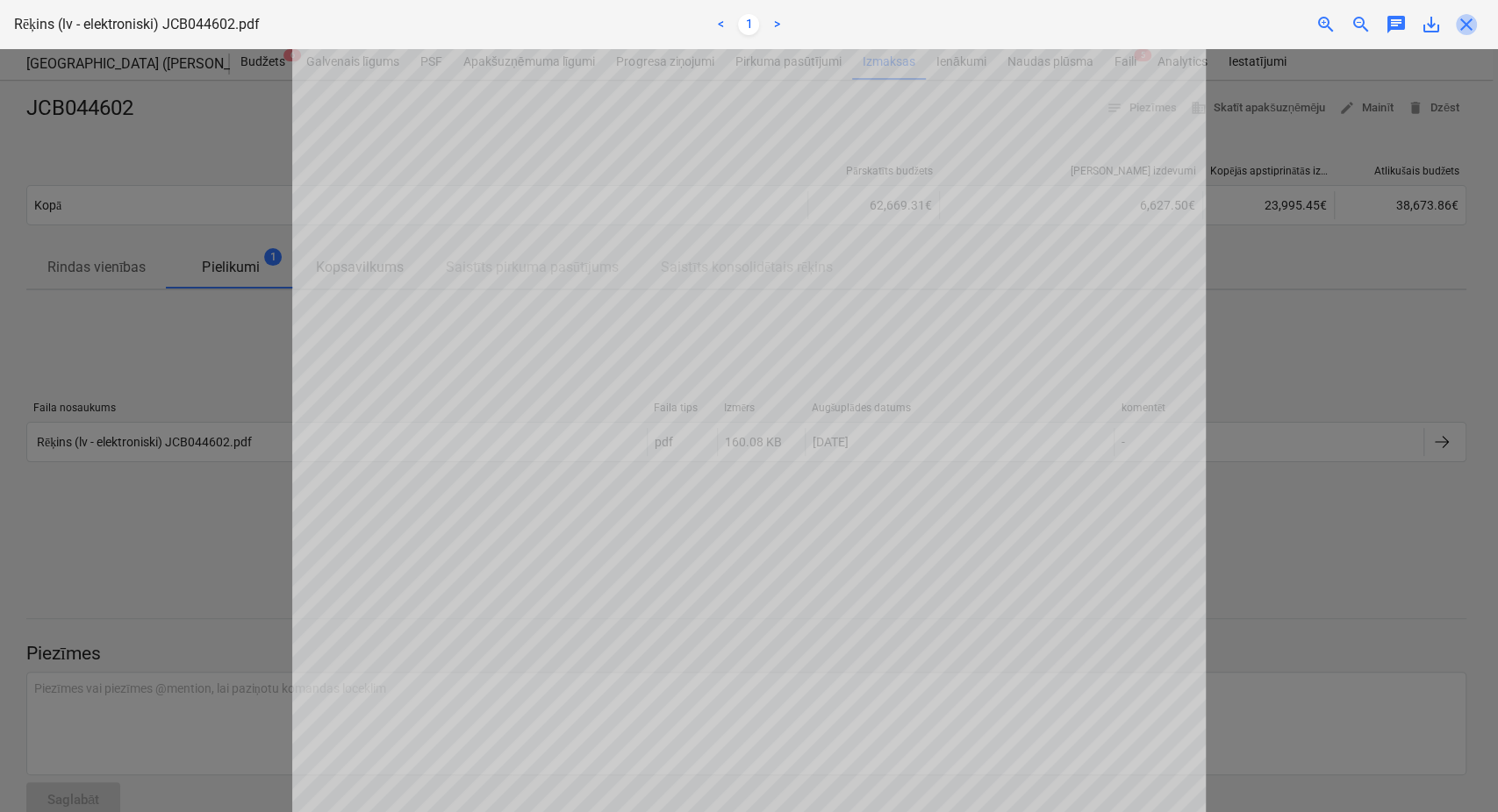
click at [1466, 27] on span "close" at bounding box center [1466, 24] width 21 height 21
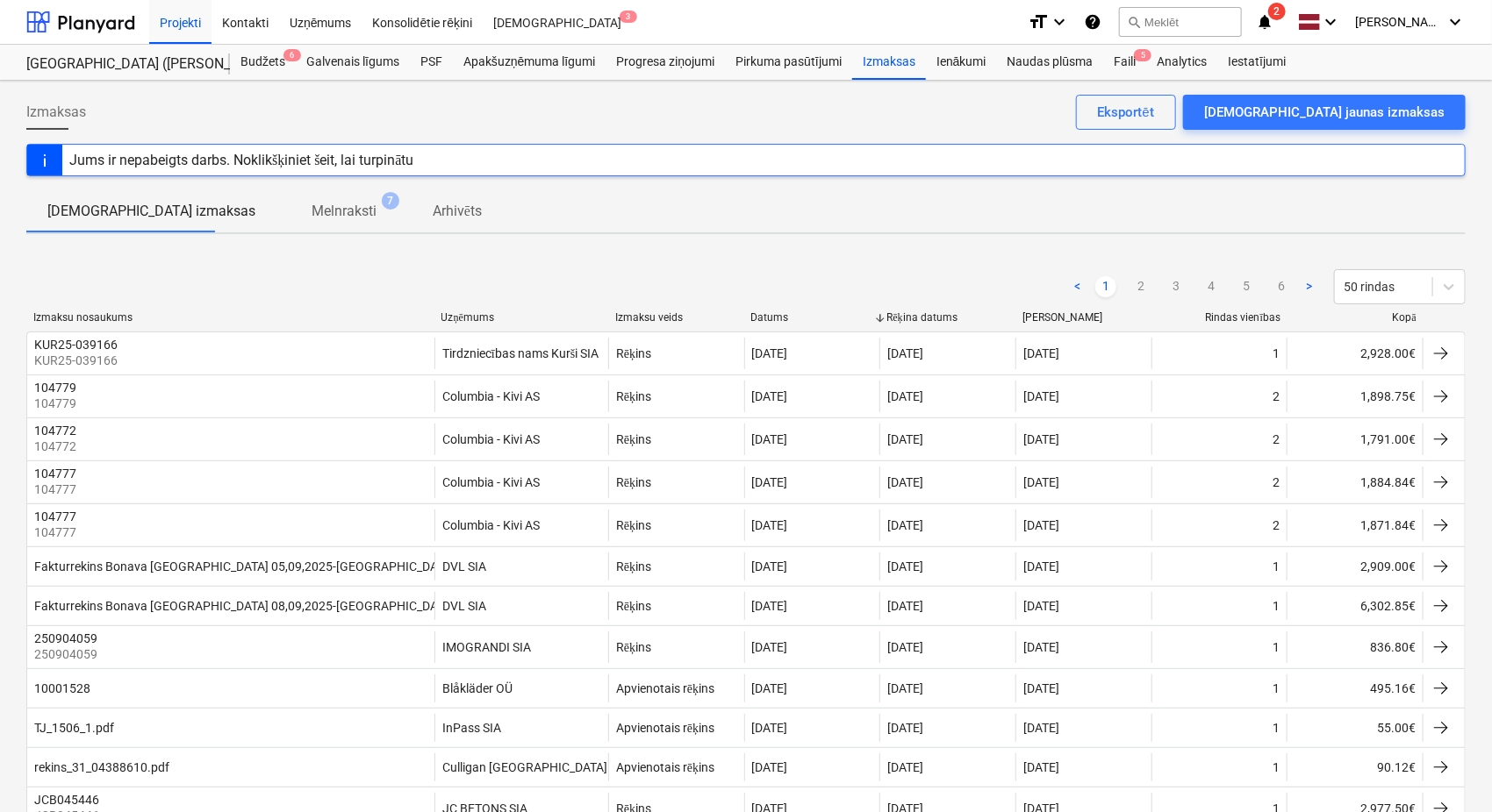
click at [487, 317] on div "Uzņēmums" at bounding box center [520, 317] width 159 height 13
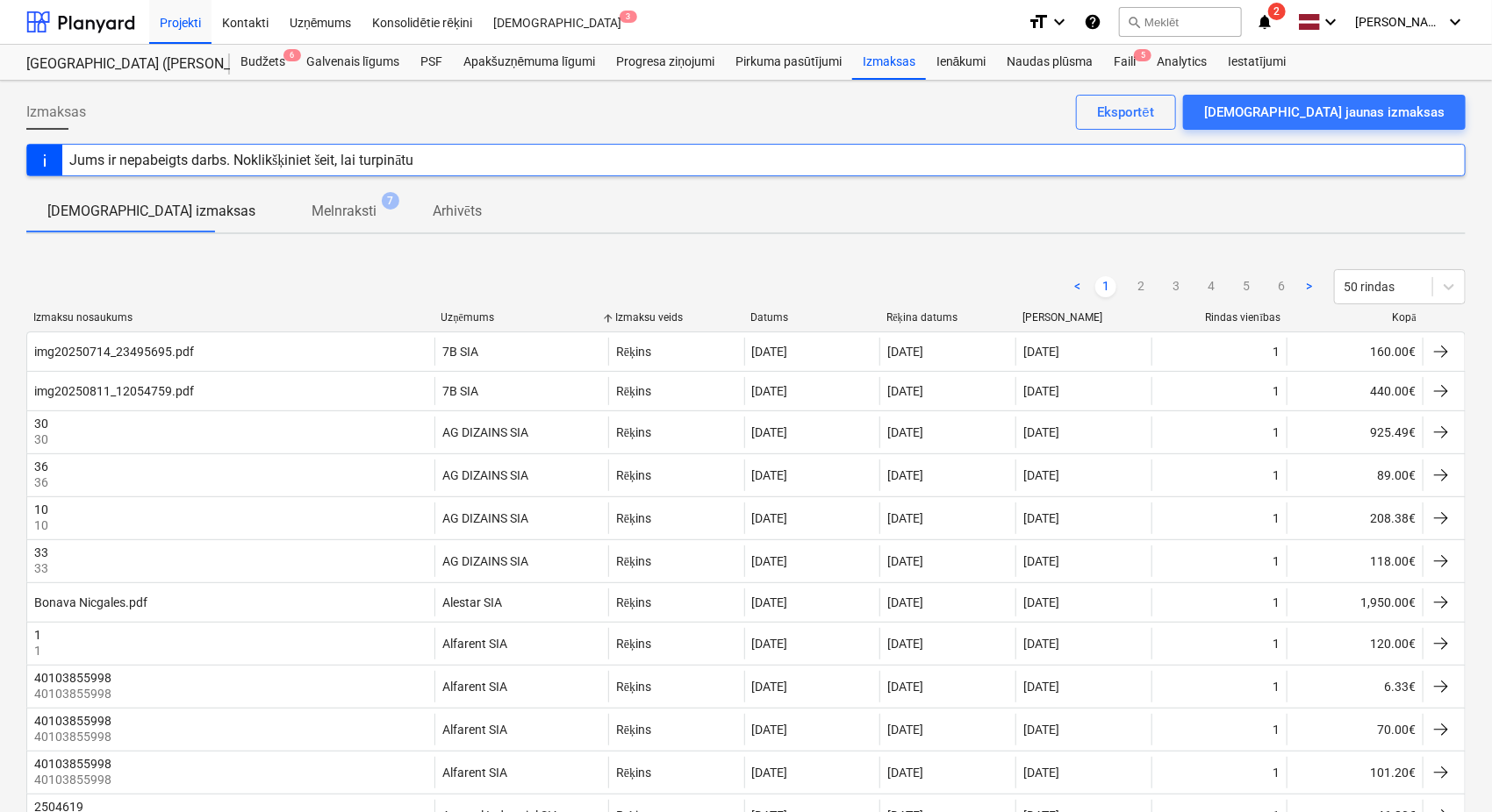
click at [487, 317] on div "Uzņēmums" at bounding box center [520, 317] width 159 height 13
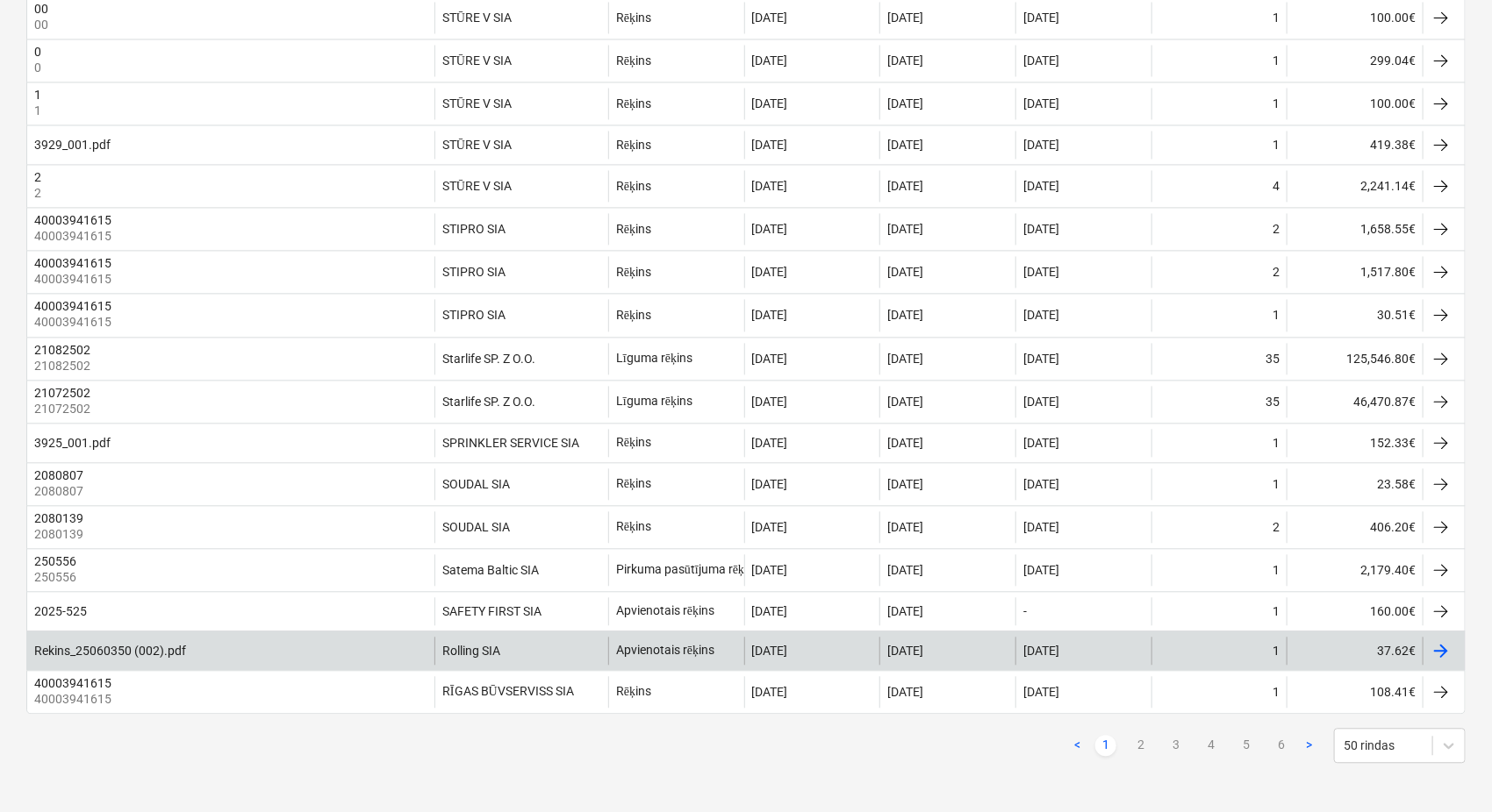
scroll to position [1750, 0]
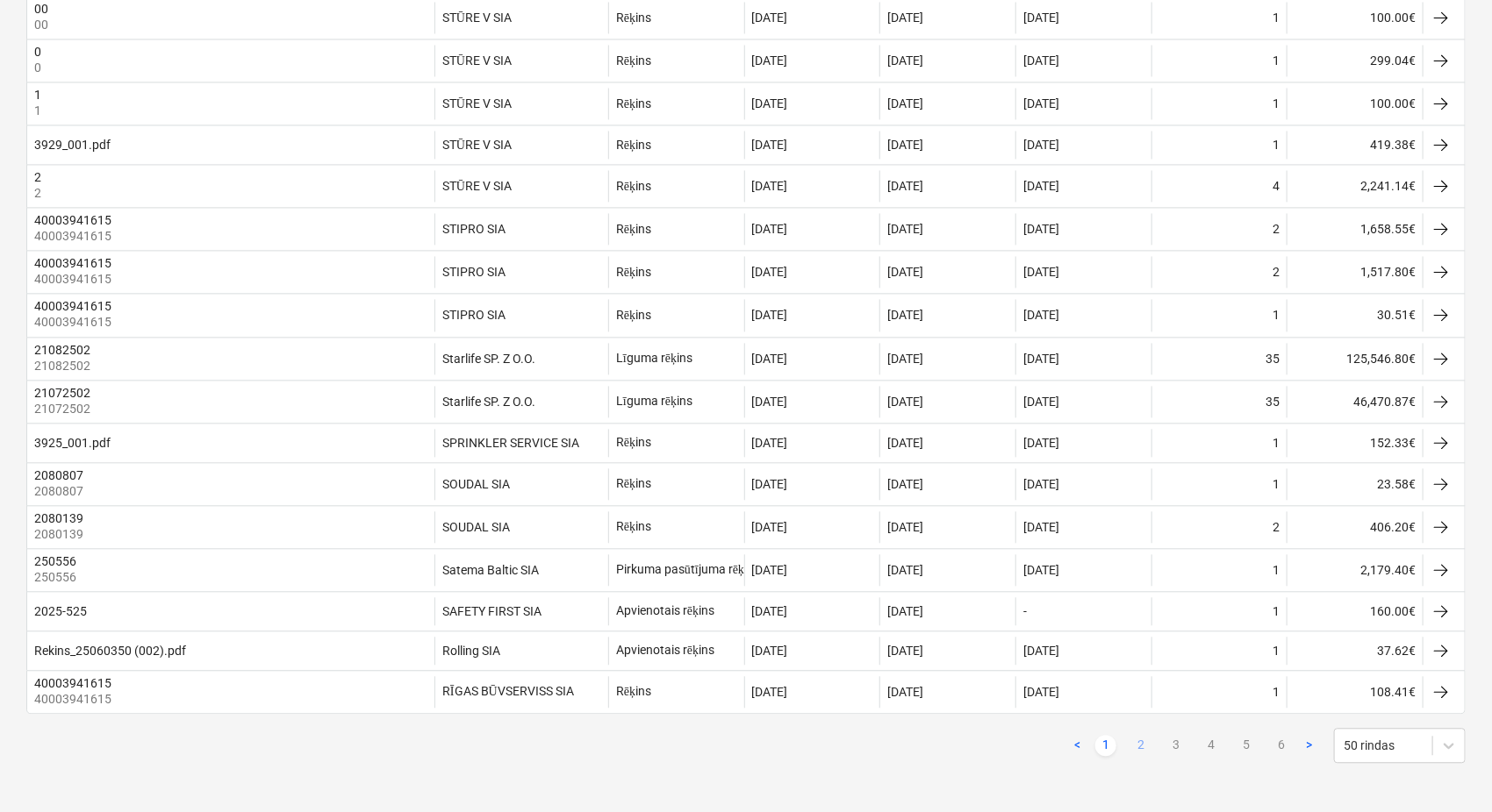
click at [1143, 684] on link "2" at bounding box center [1141, 745] width 21 height 21
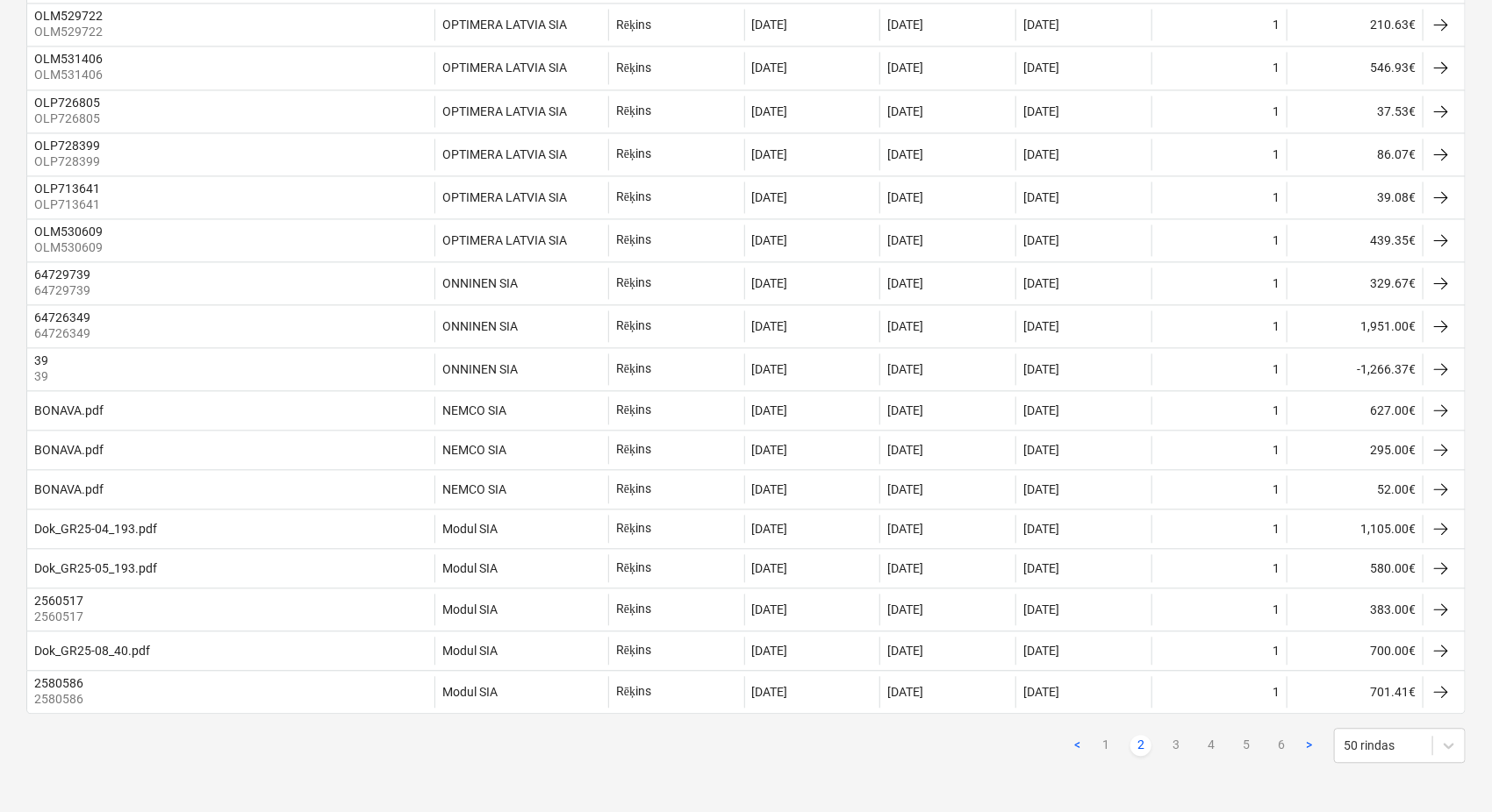
scroll to position [1761, 0]
click at [1177, 684] on link "3" at bounding box center [1175, 745] width 21 height 21
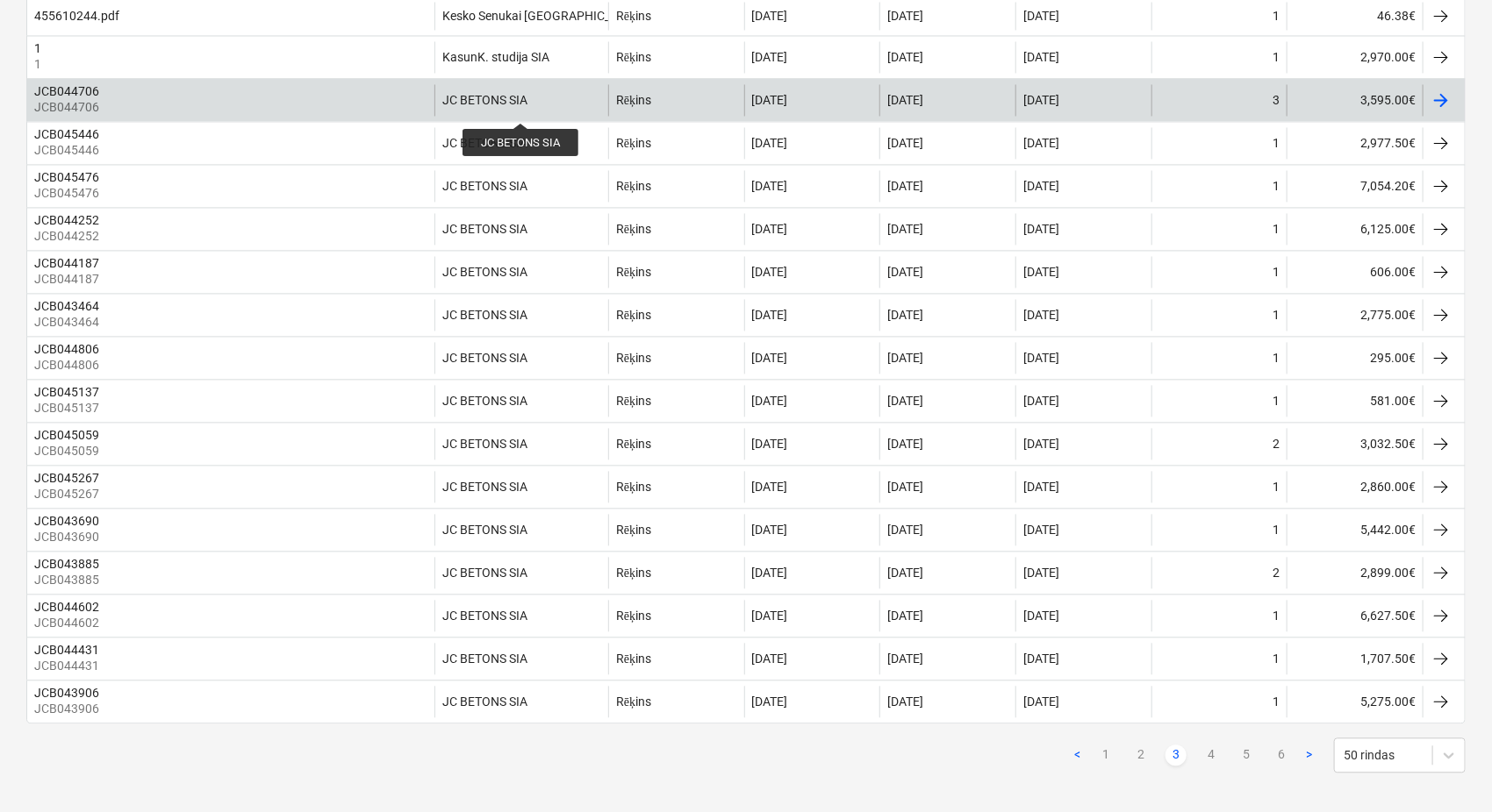
click at [516, 108] on div "JC BETONS SIA" at bounding box center [485, 101] width 85 height 14
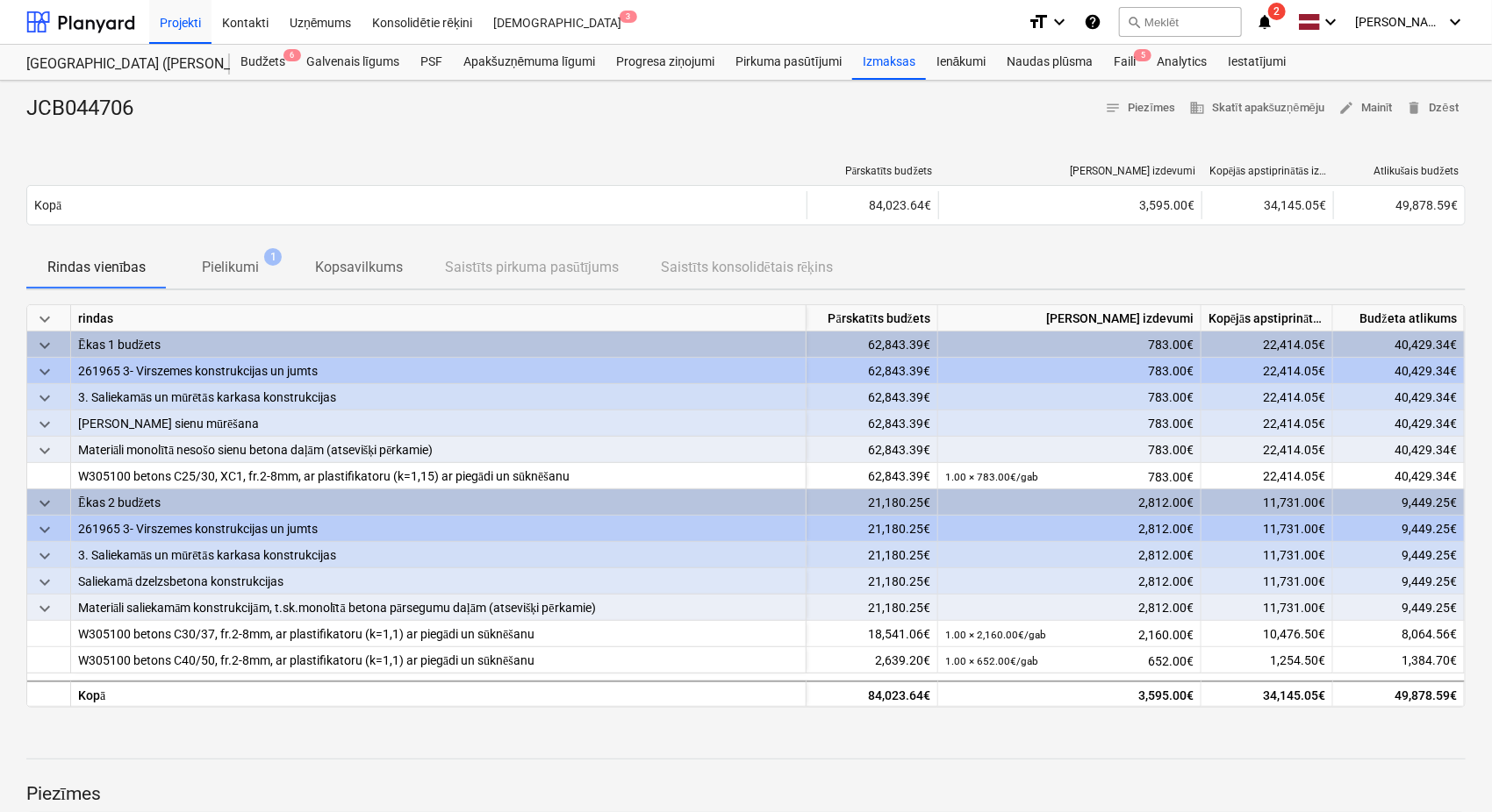
click at [221, 257] on p "Pielikumi" at bounding box center [231, 267] width 57 height 21
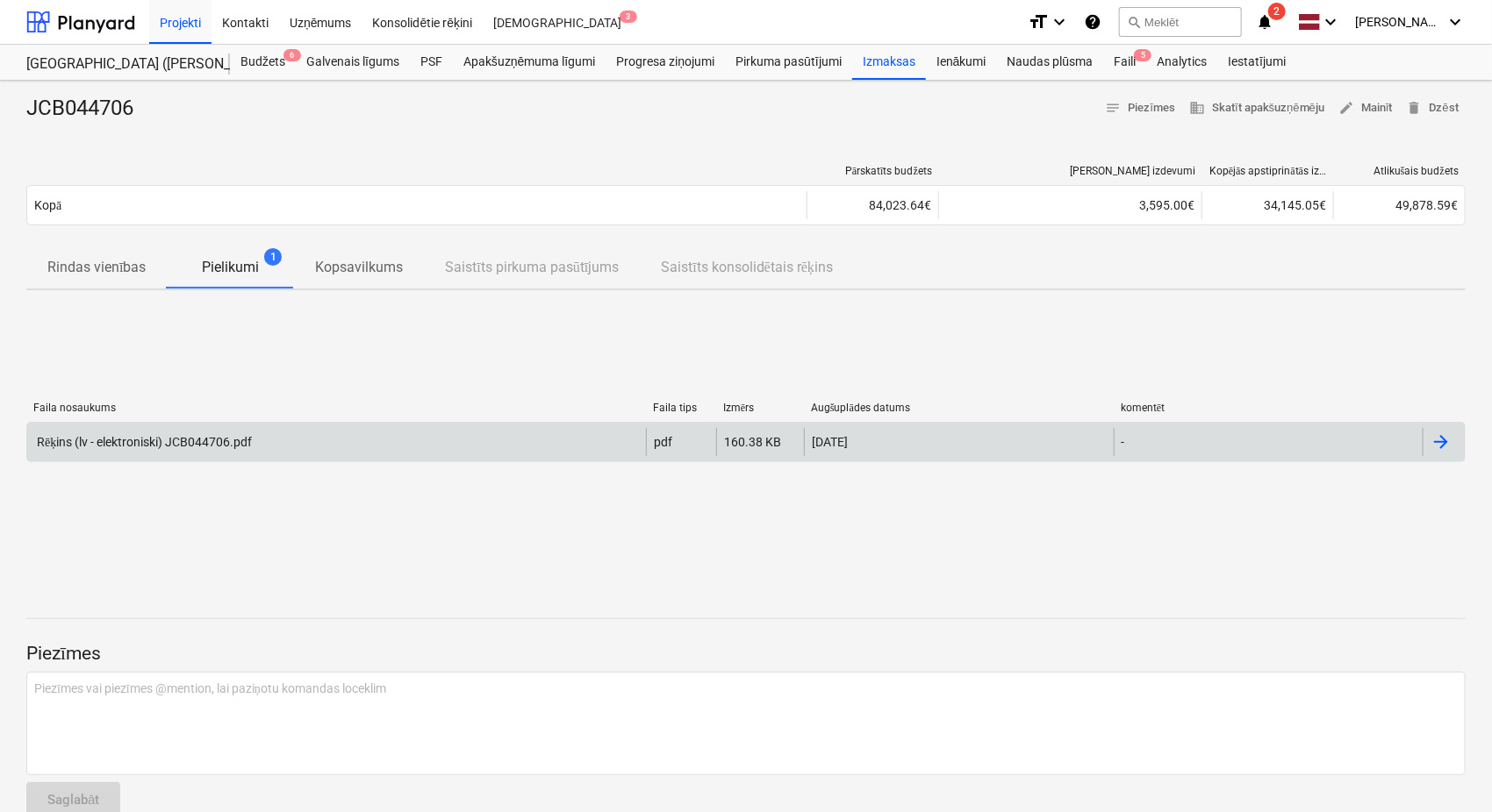
click at [237, 437] on div "Rēķins (lv - elektroniski) JCB044706.pdf" at bounding box center [143, 442] width 218 height 15
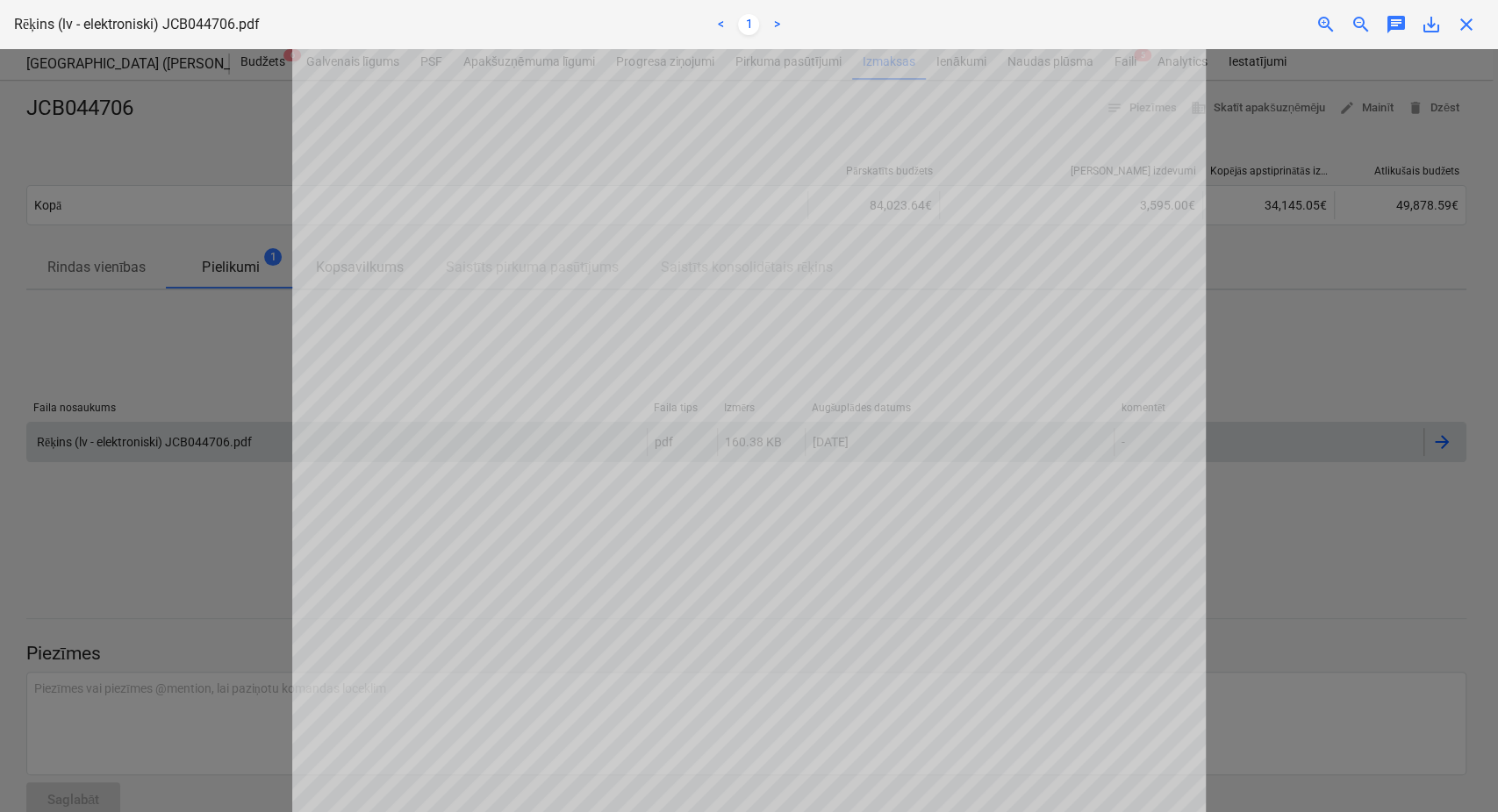
click at [1467, 25] on span "close" at bounding box center [1466, 24] width 21 height 21
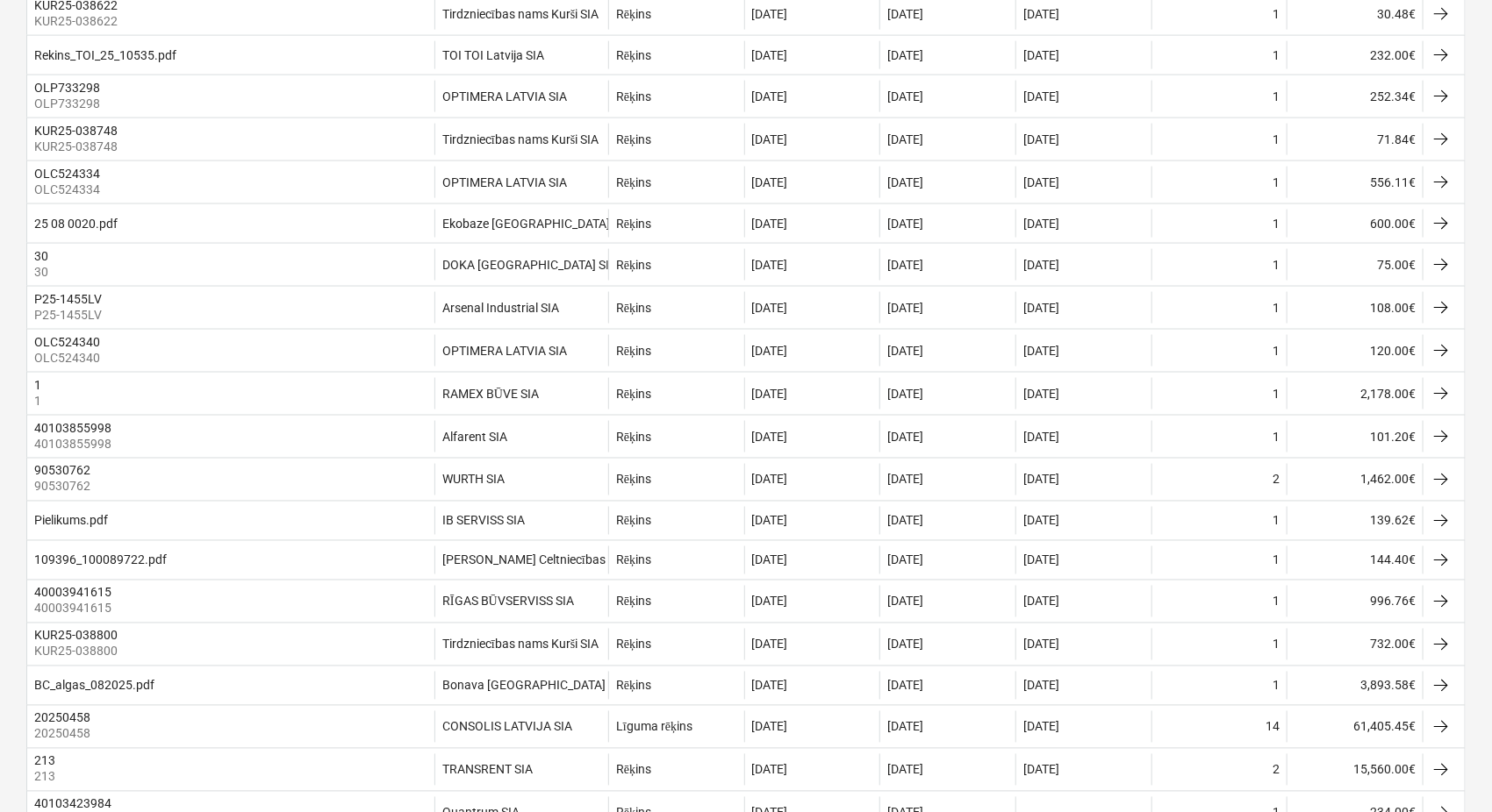
scroll to position [1741, 0]
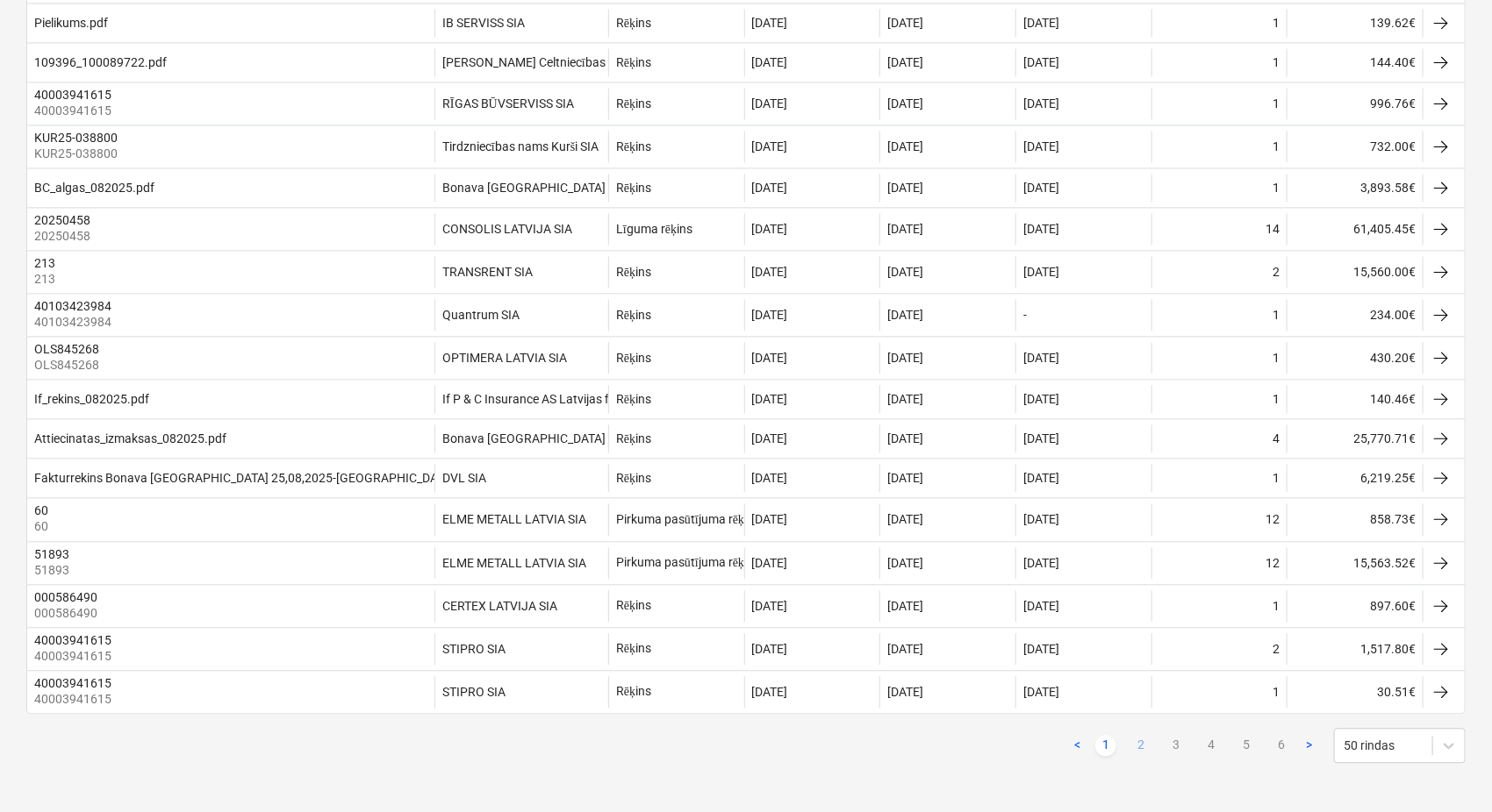
click at [1139, 684] on link "2" at bounding box center [1141, 745] width 21 height 21
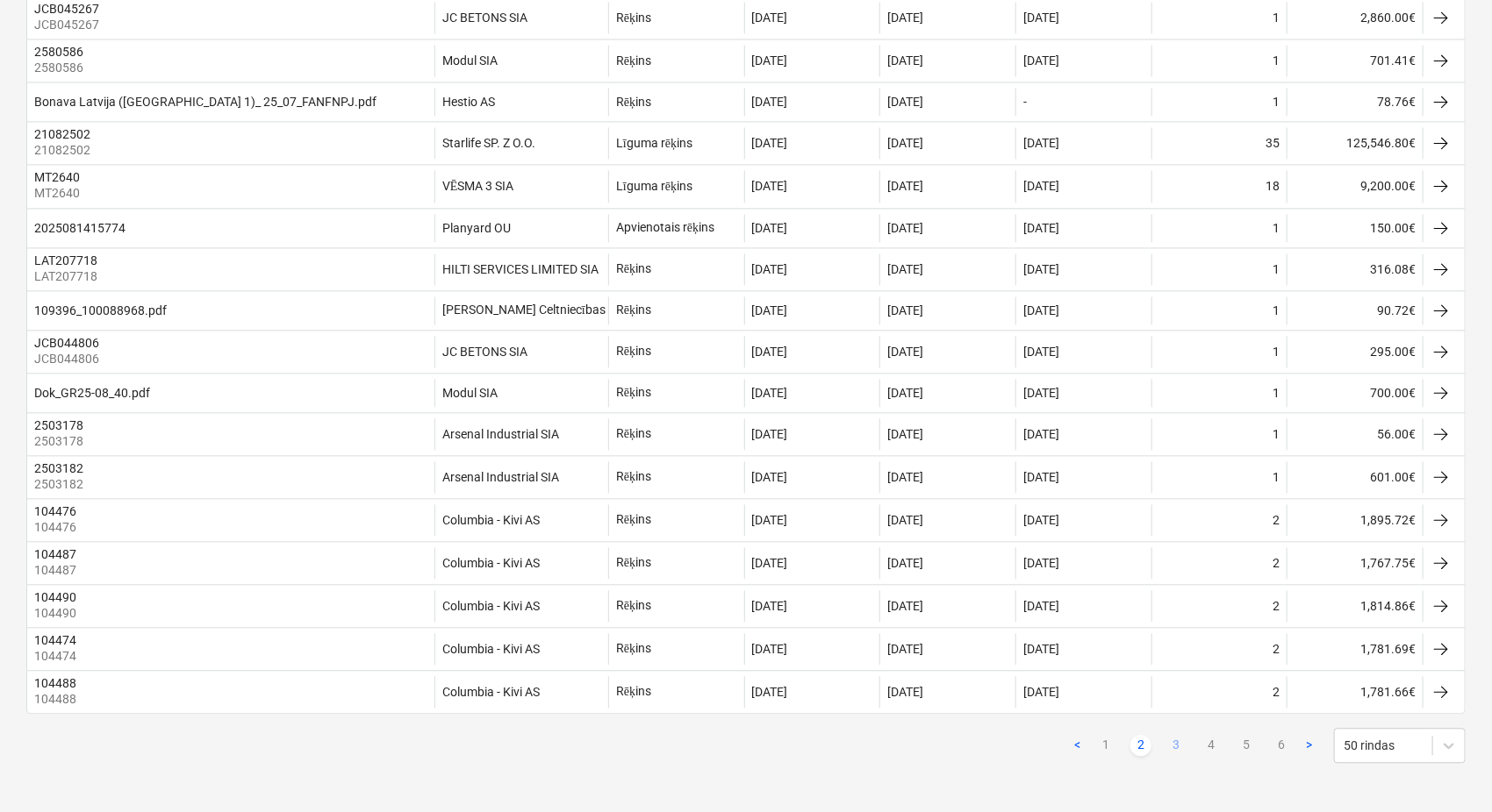
click at [1175, 684] on link "3" at bounding box center [1175, 745] width 21 height 21
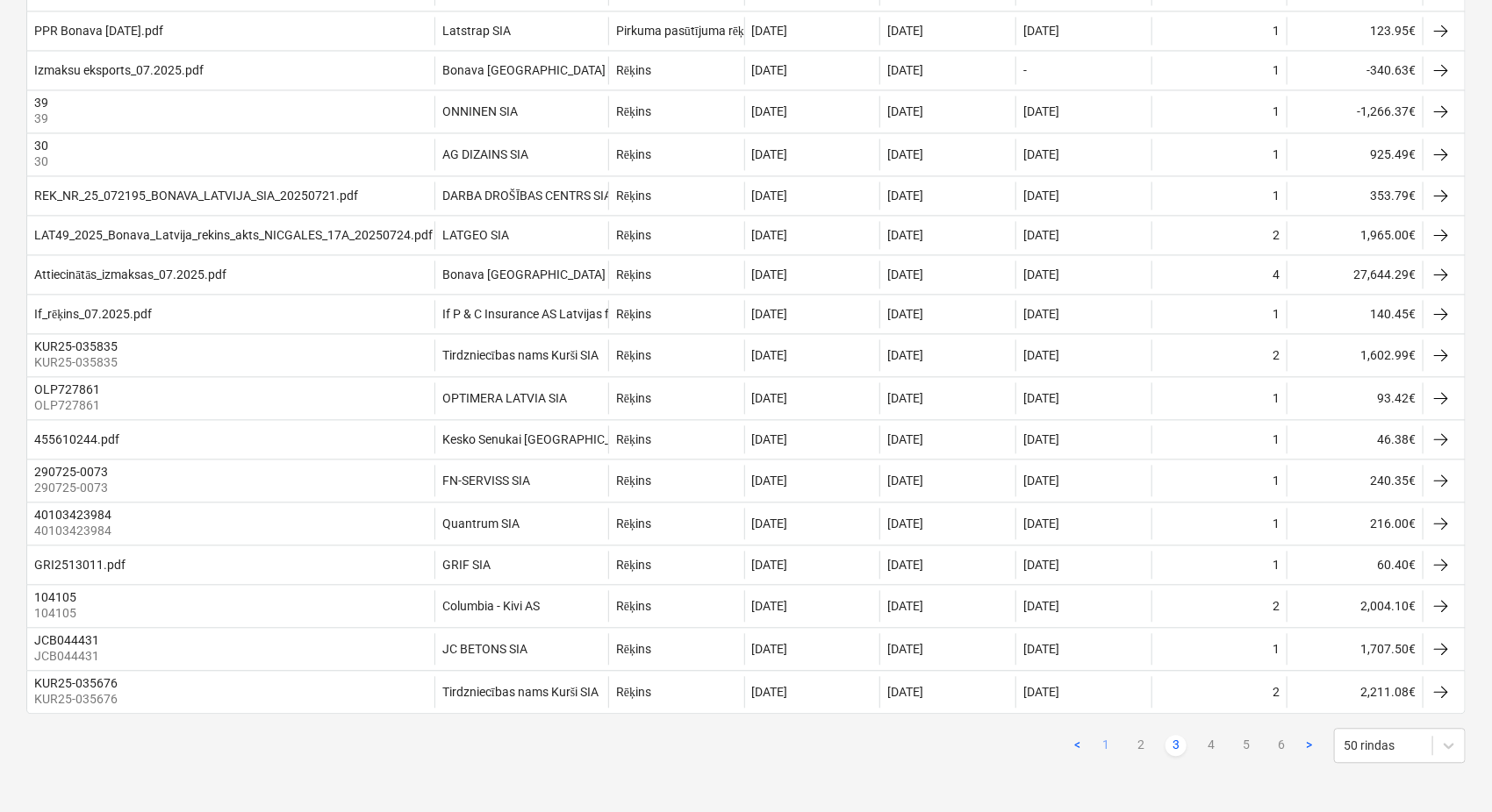
click at [1109, 684] on link "1" at bounding box center [1105, 745] width 21 height 21
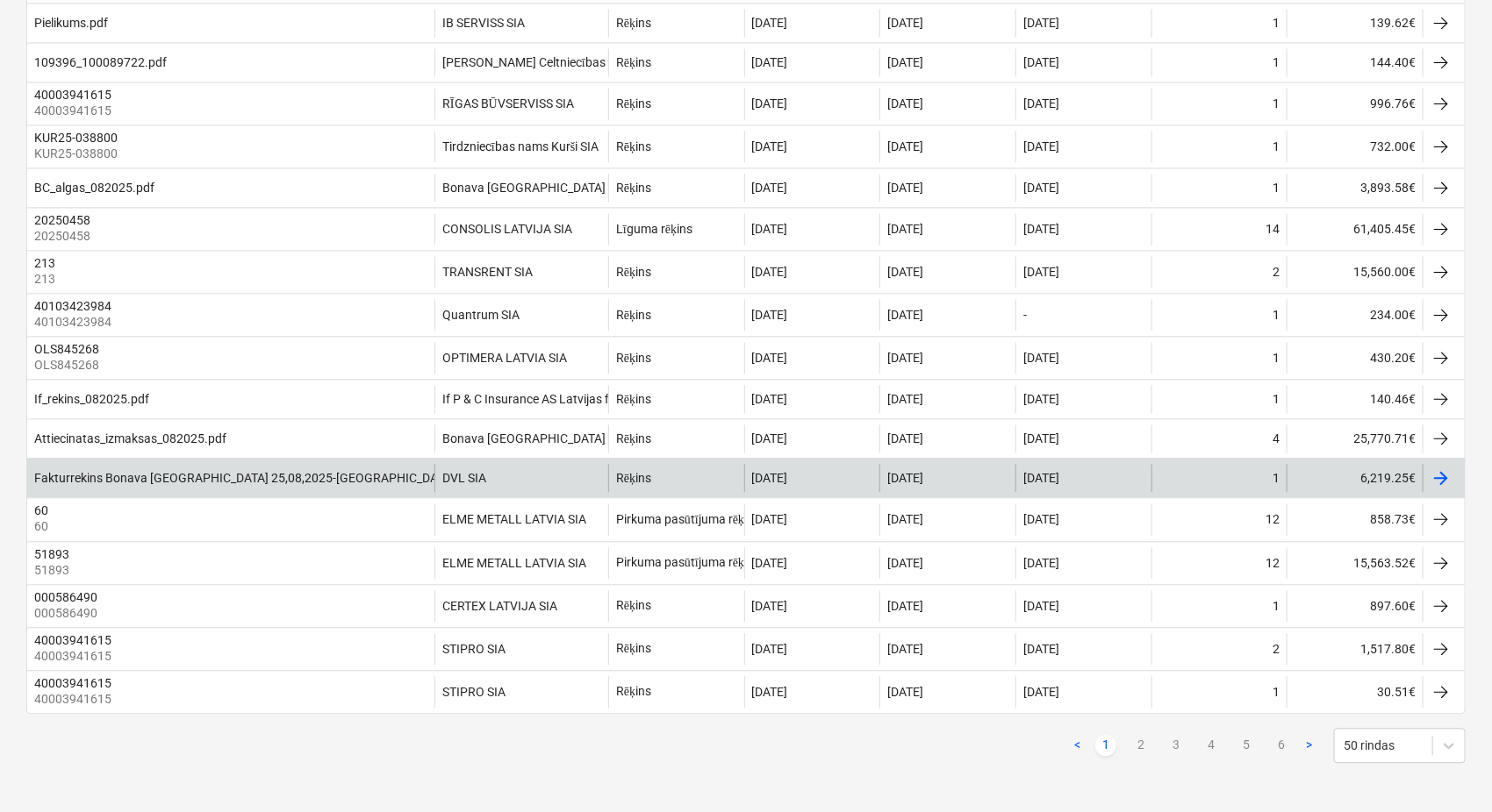
scroll to position [1741, 0]
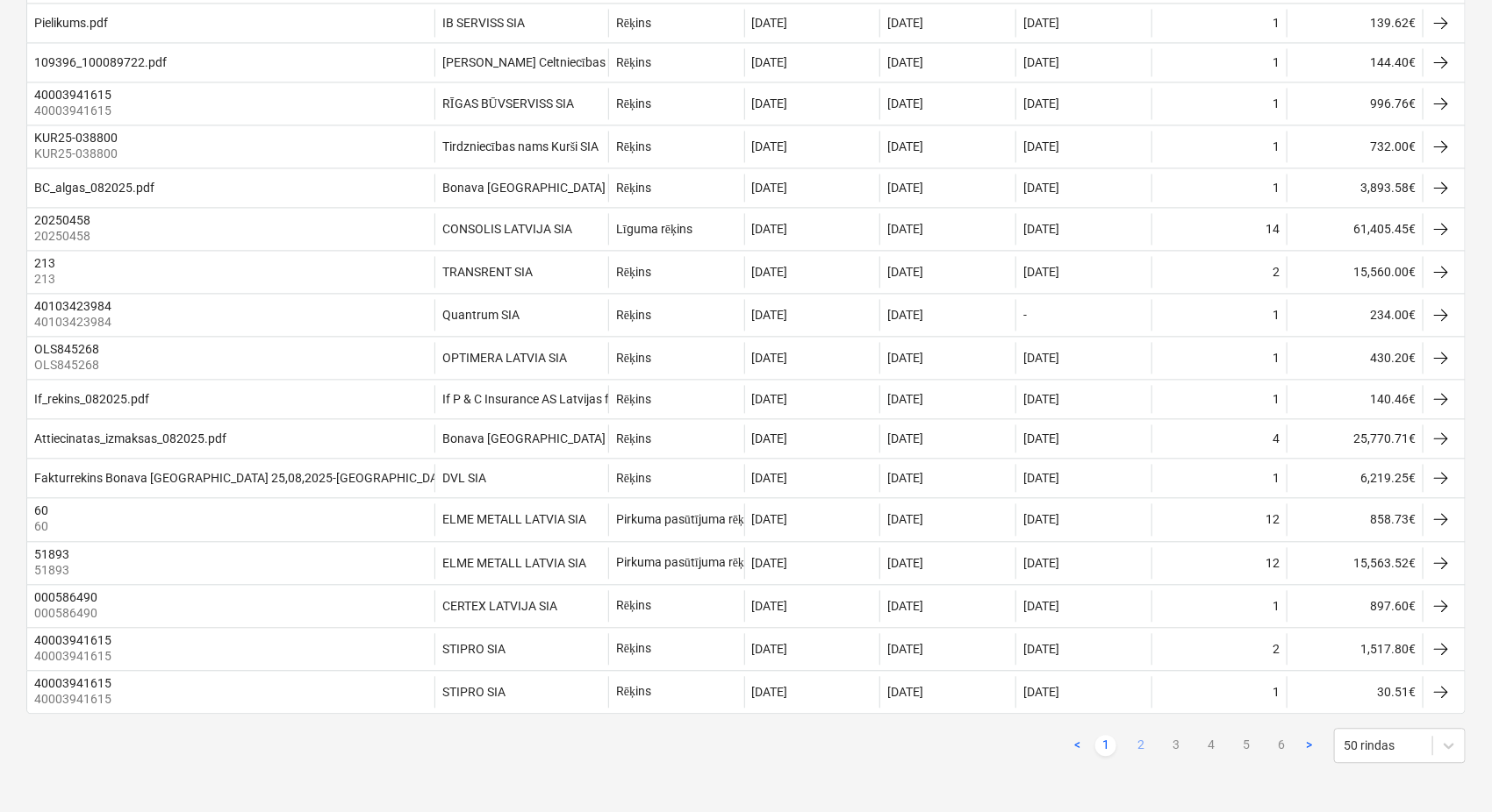
click at [1138, 684] on link "2" at bounding box center [1141, 745] width 21 height 21
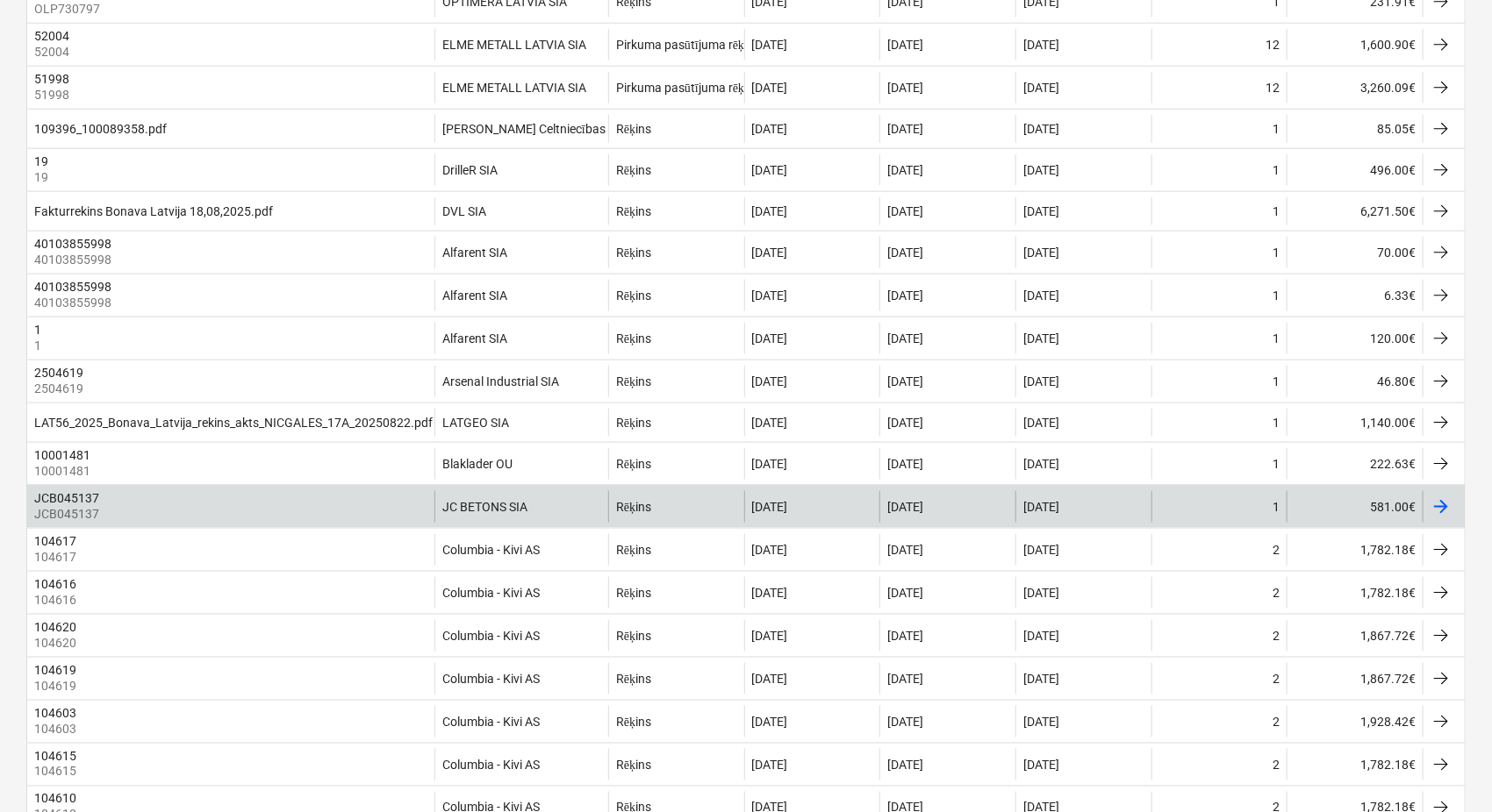
scroll to position [852, 0]
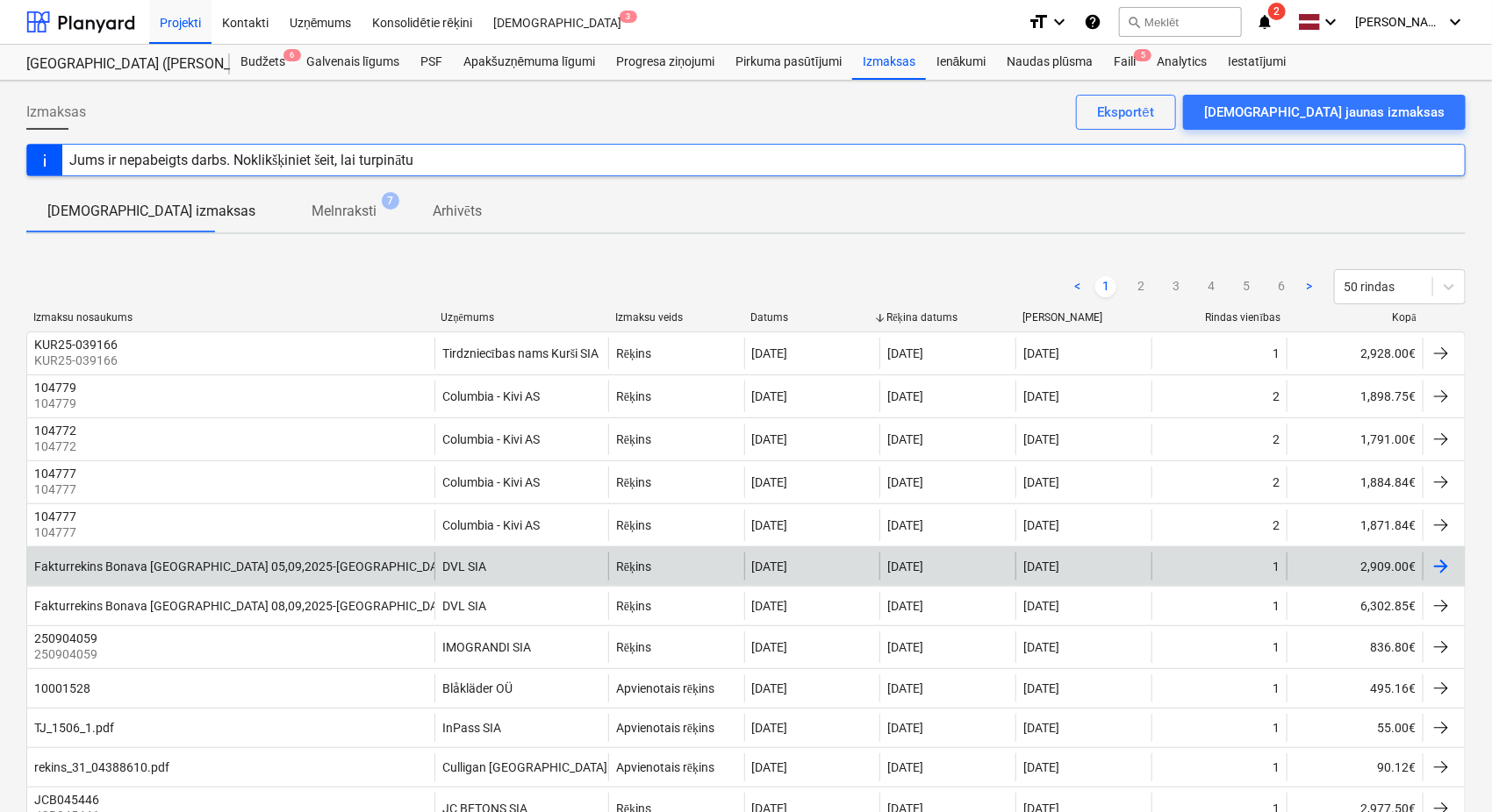
click at [874, 580] on div "[DATE]" at bounding box center [811, 567] width 136 height 28
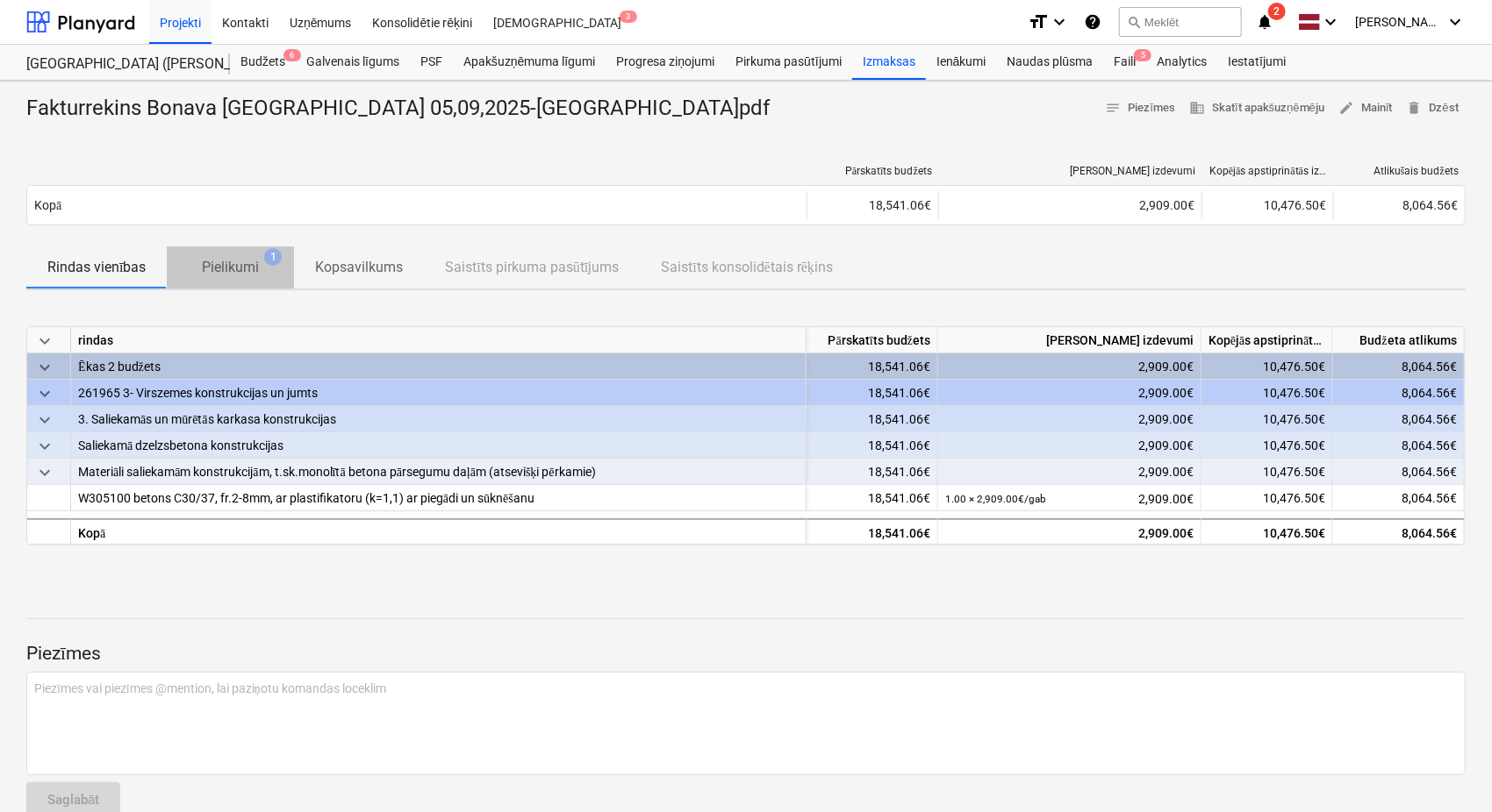
click at [236, 268] on p "Pielikumi" at bounding box center [231, 267] width 57 height 21
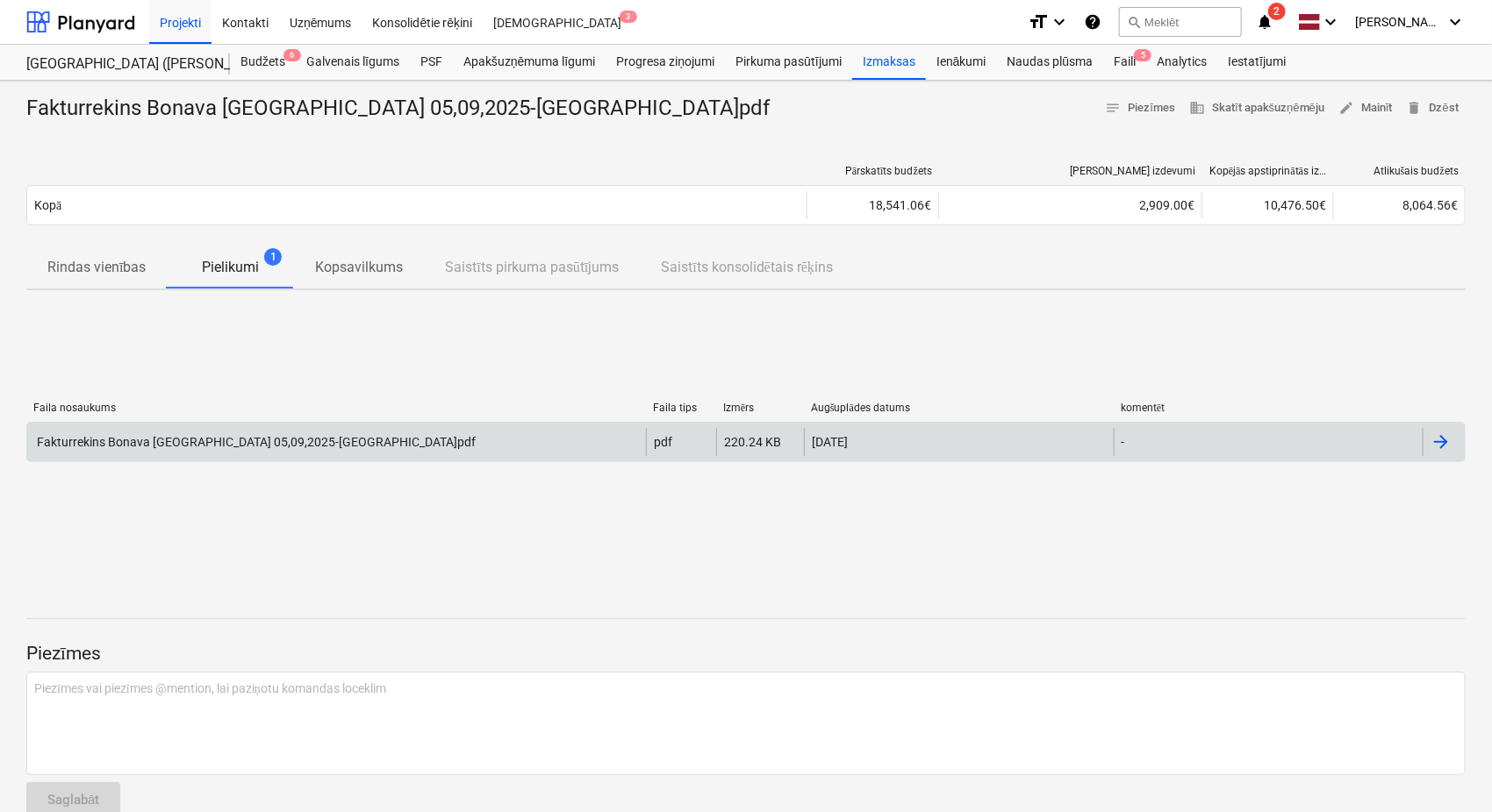
click at [529, 433] on div "Fakturrekins Bonava [GEOGRAPHIC_DATA] 05,09,2025-[GEOGRAPHIC_DATA]pdf" at bounding box center [335, 442] width 618 height 28
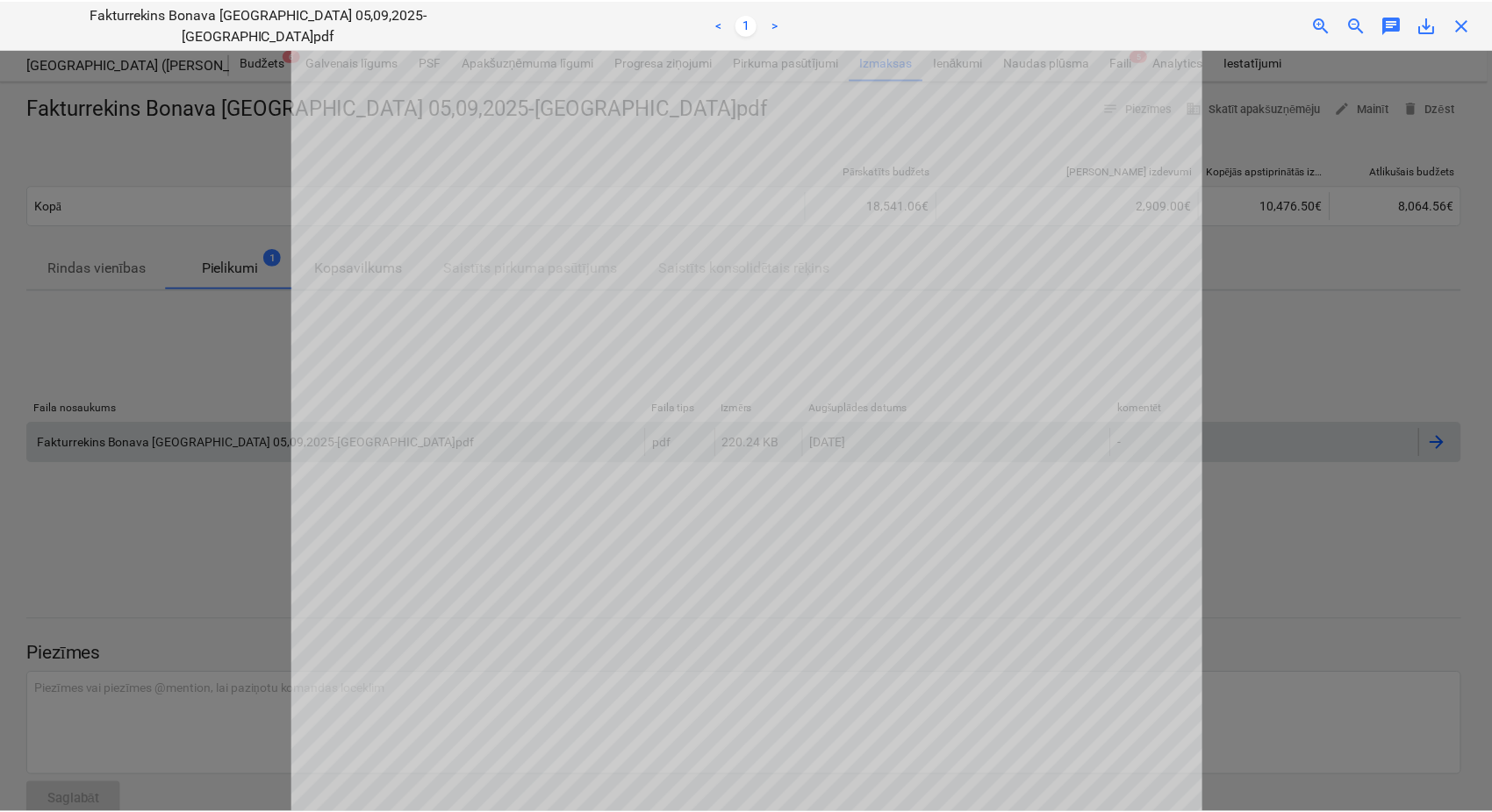
scroll to position [390, 0]
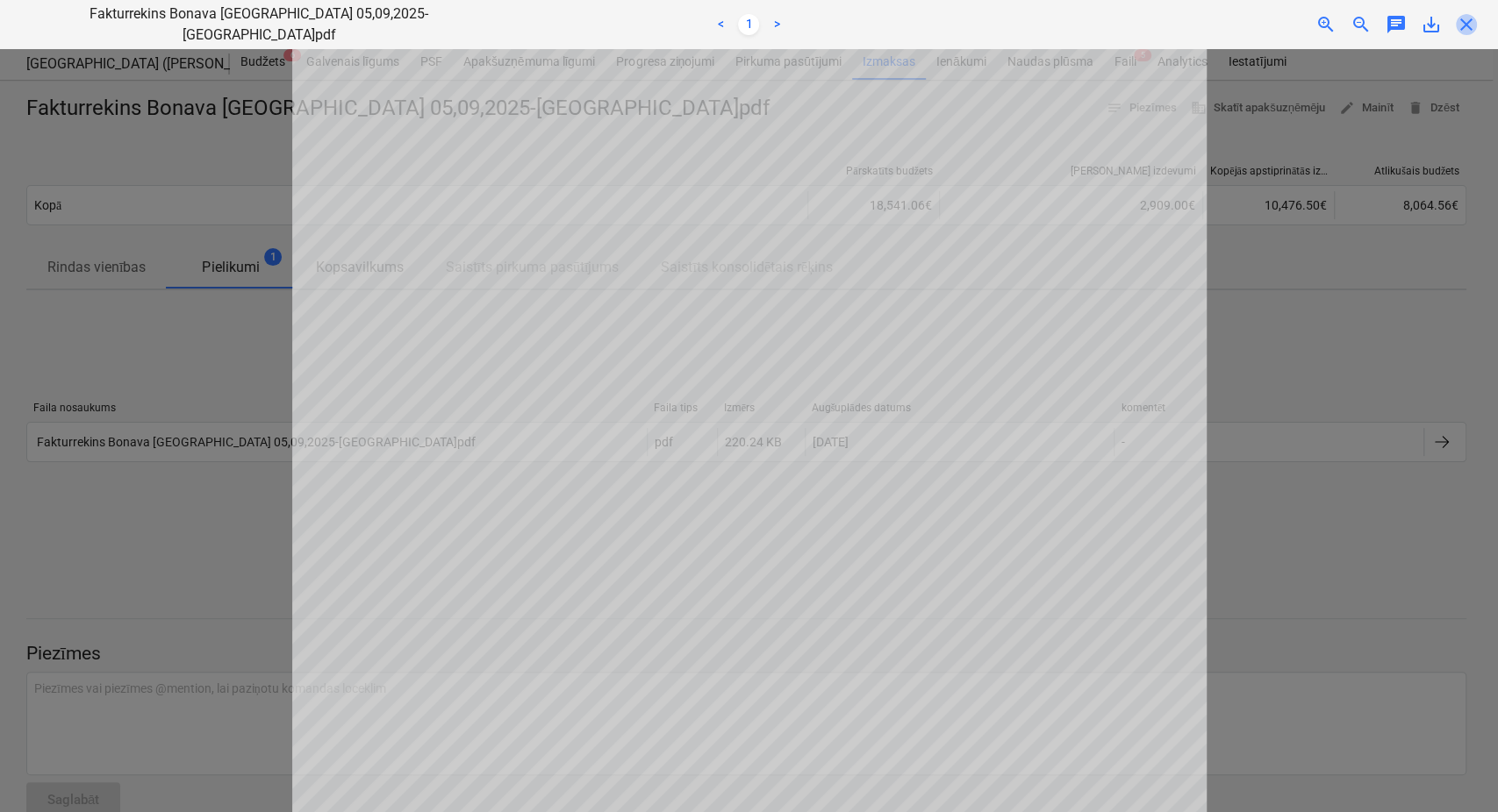
click at [1472, 29] on span "close" at bounding box center [1466, 24] width 21 height 21
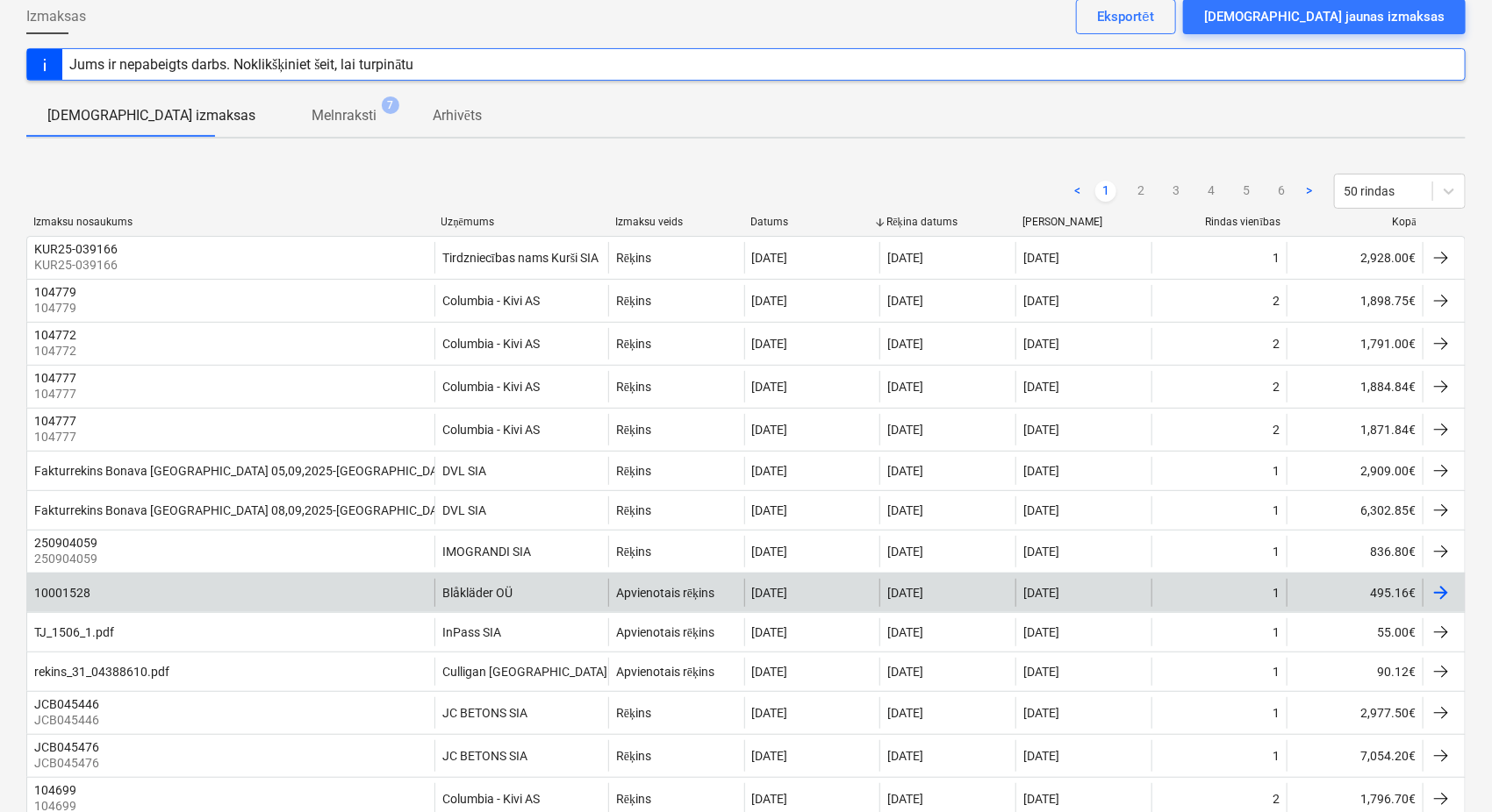
scroll to position [130, 0]
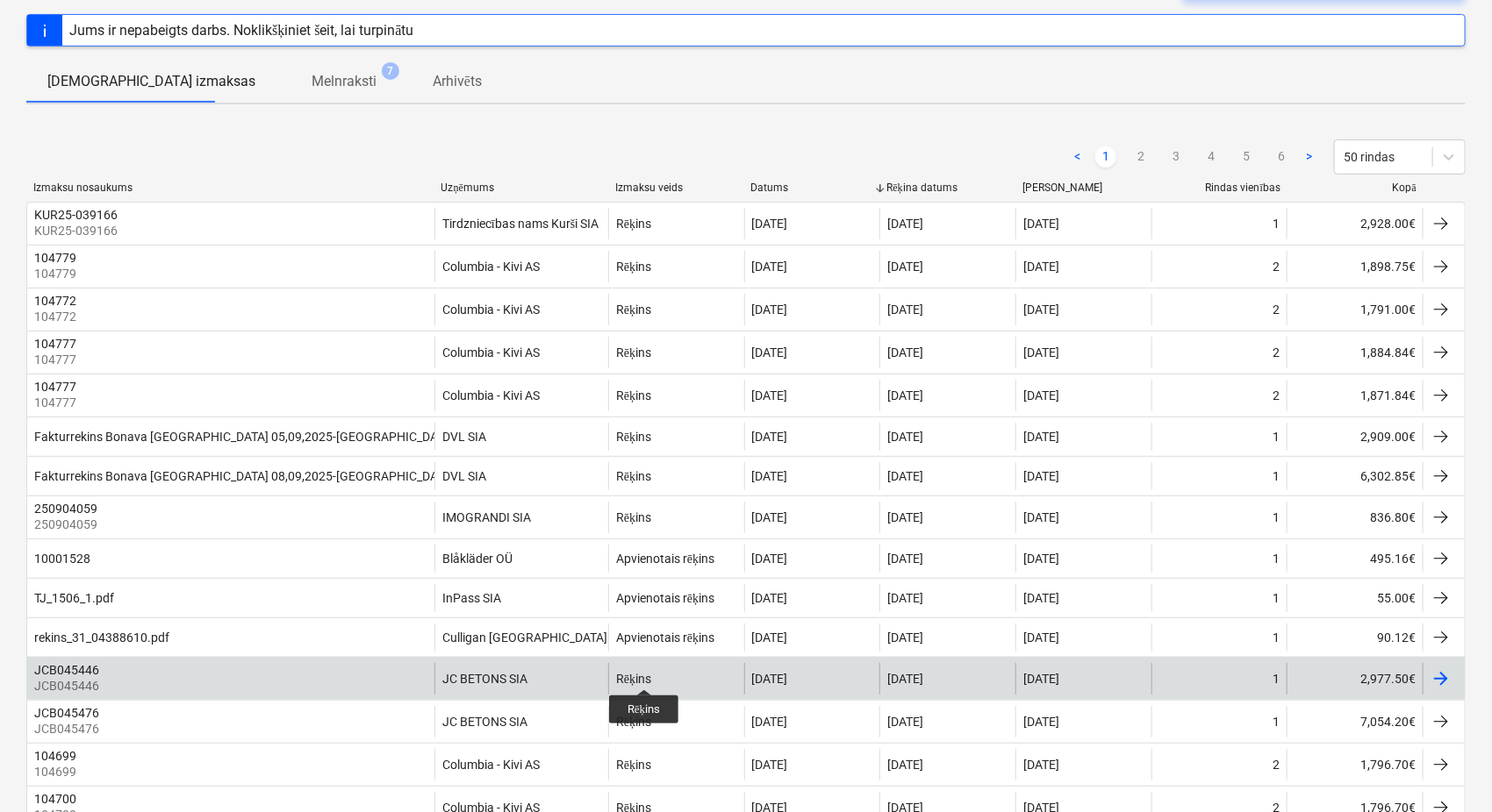
click at [644, 674] on div "Rēķins" at bounding box center [633, 678] width 35 height 15
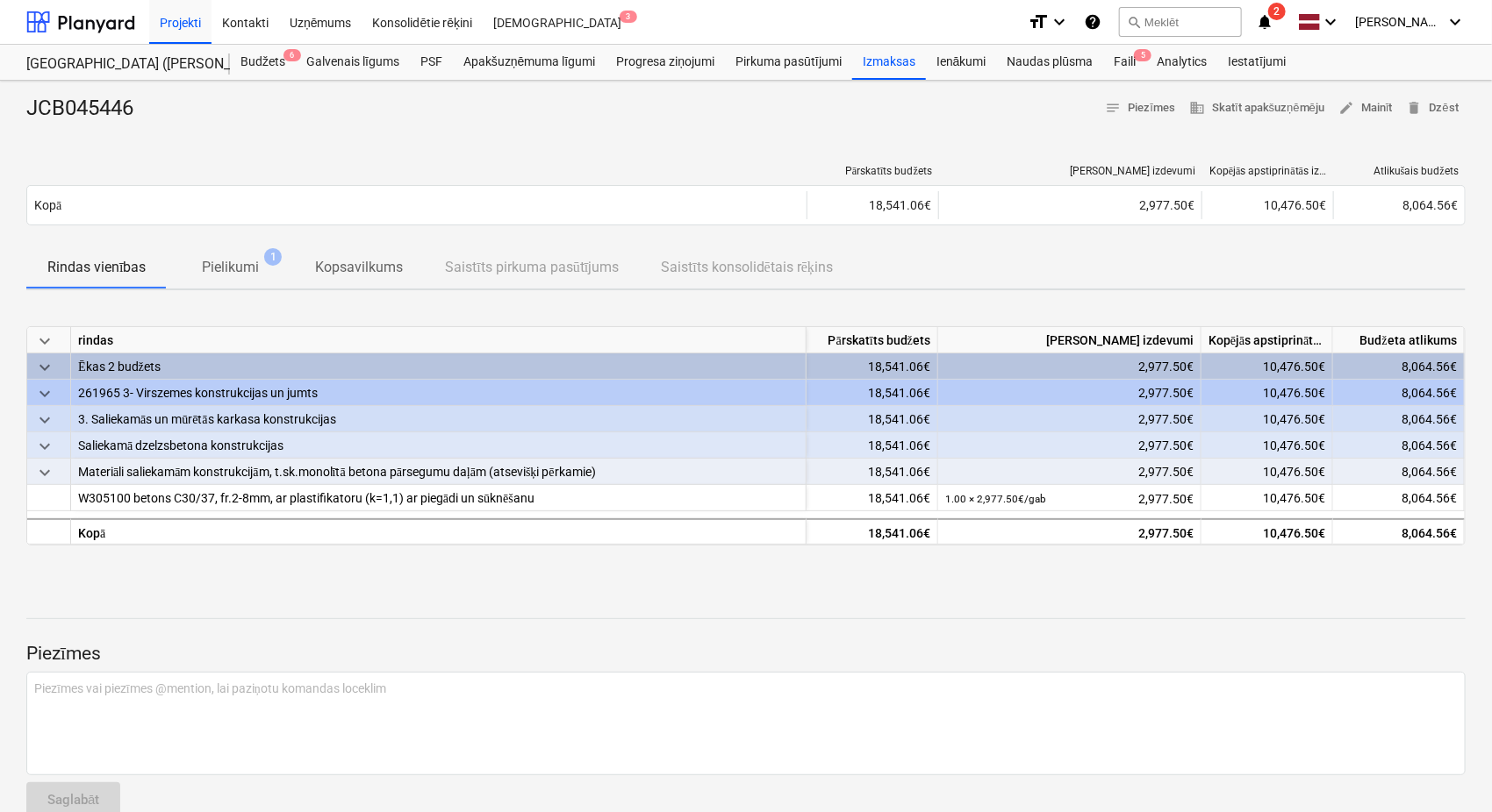
click at [233, 268] on p "Pielikumi" at bounding box center [231, 267] width 57 height 21
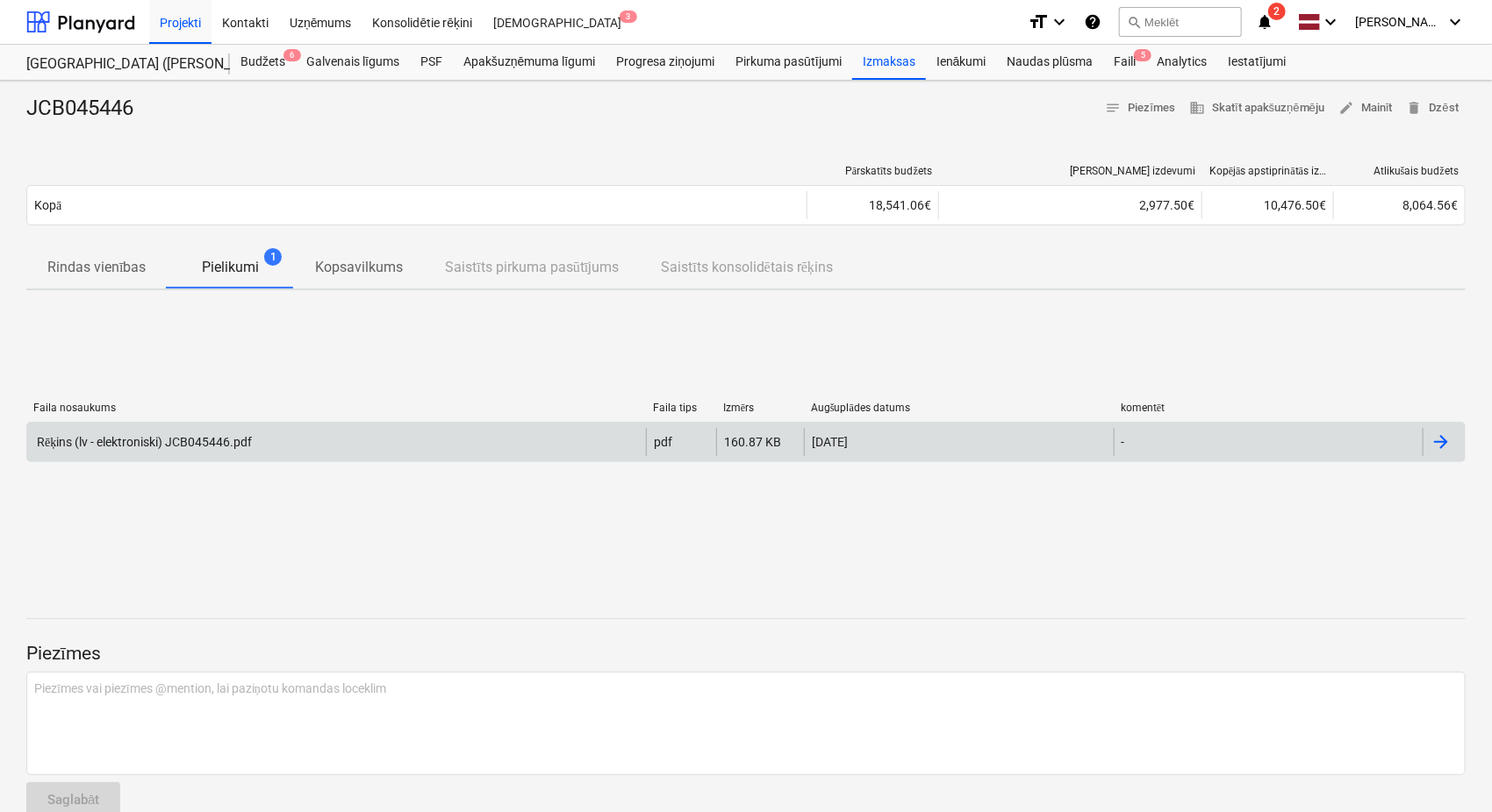
click at [232, 447] on div "Rēķins (lv - elektroniski) JCB045446.pdf" at bounding box center [143, 442] width 218 height 15
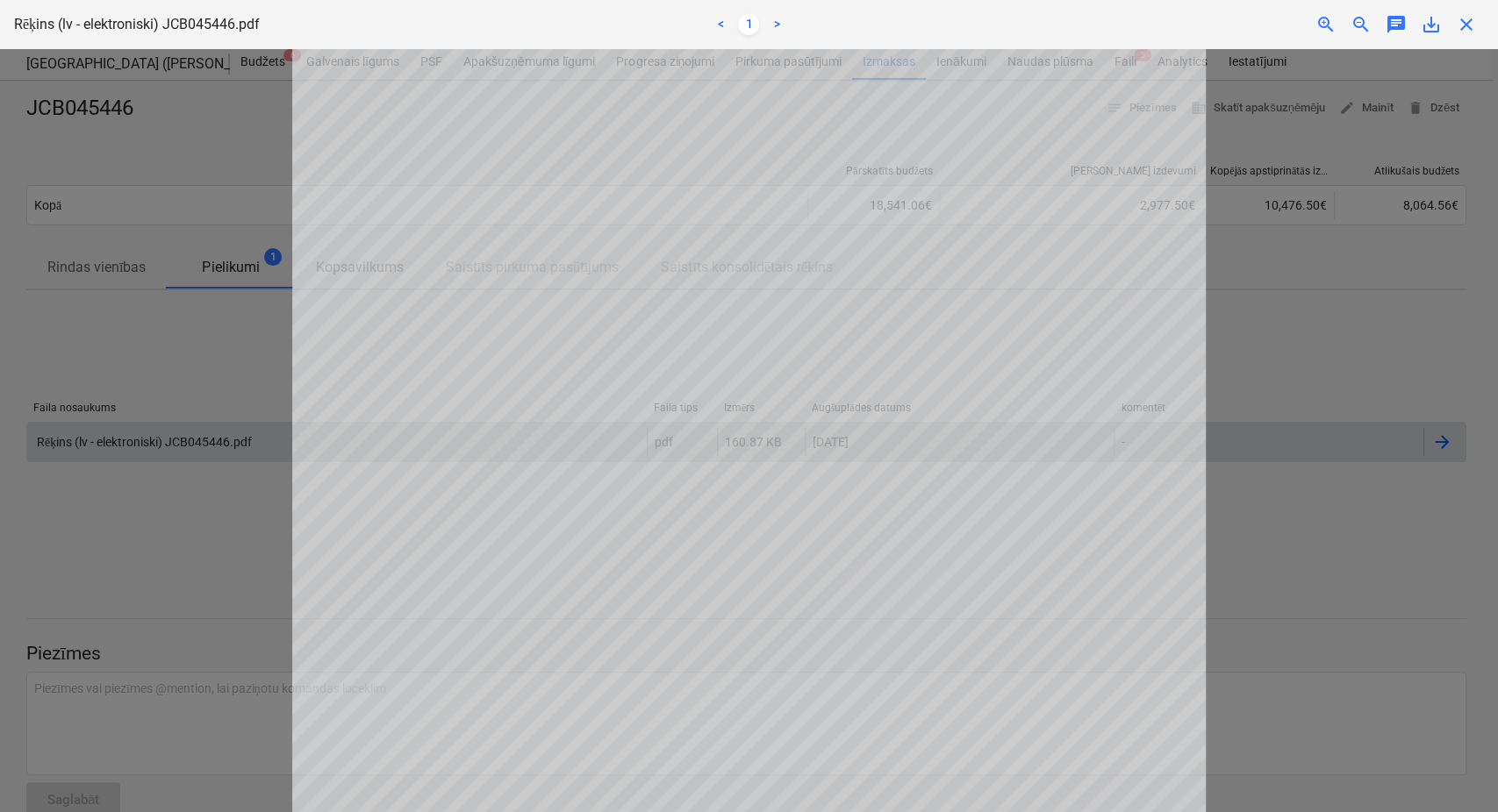
click at [1470, 29] on span "close" at bounding box center [1466, 24] width 21 height 21
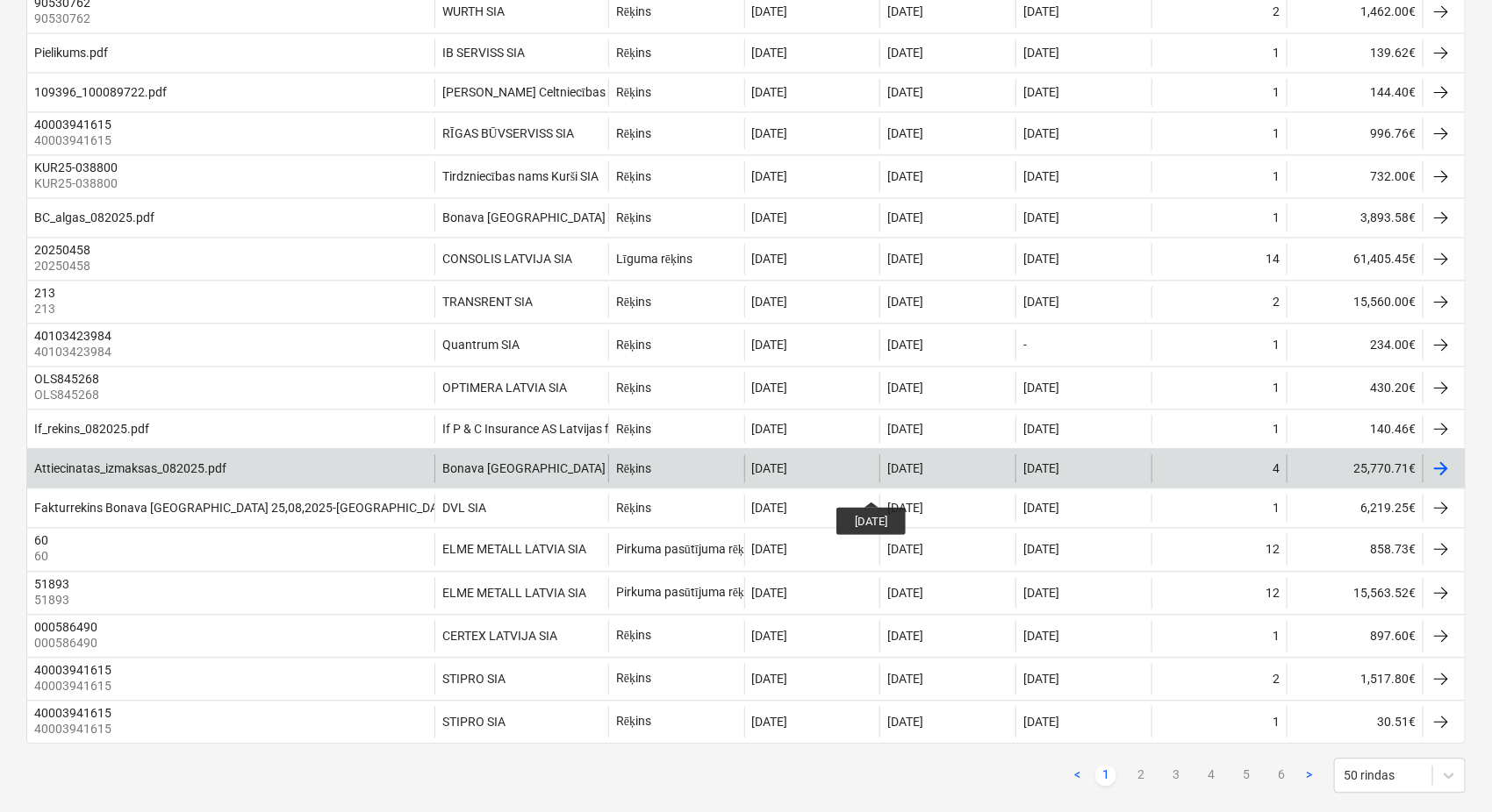
scroll to position [1741, 0]
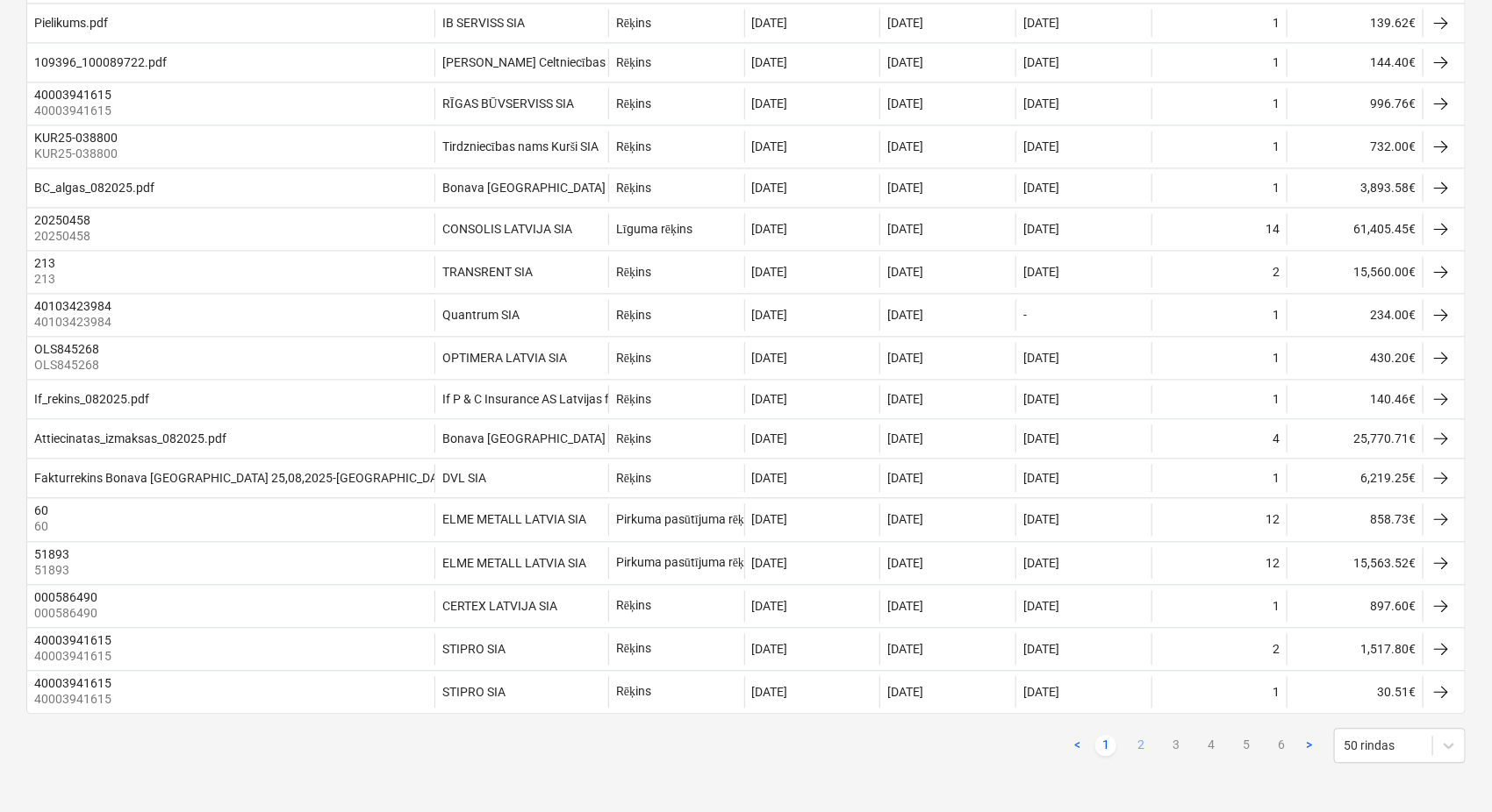
click at [1138, 749] on link "2" at bounding box center [1141, 745] width 21 height 21
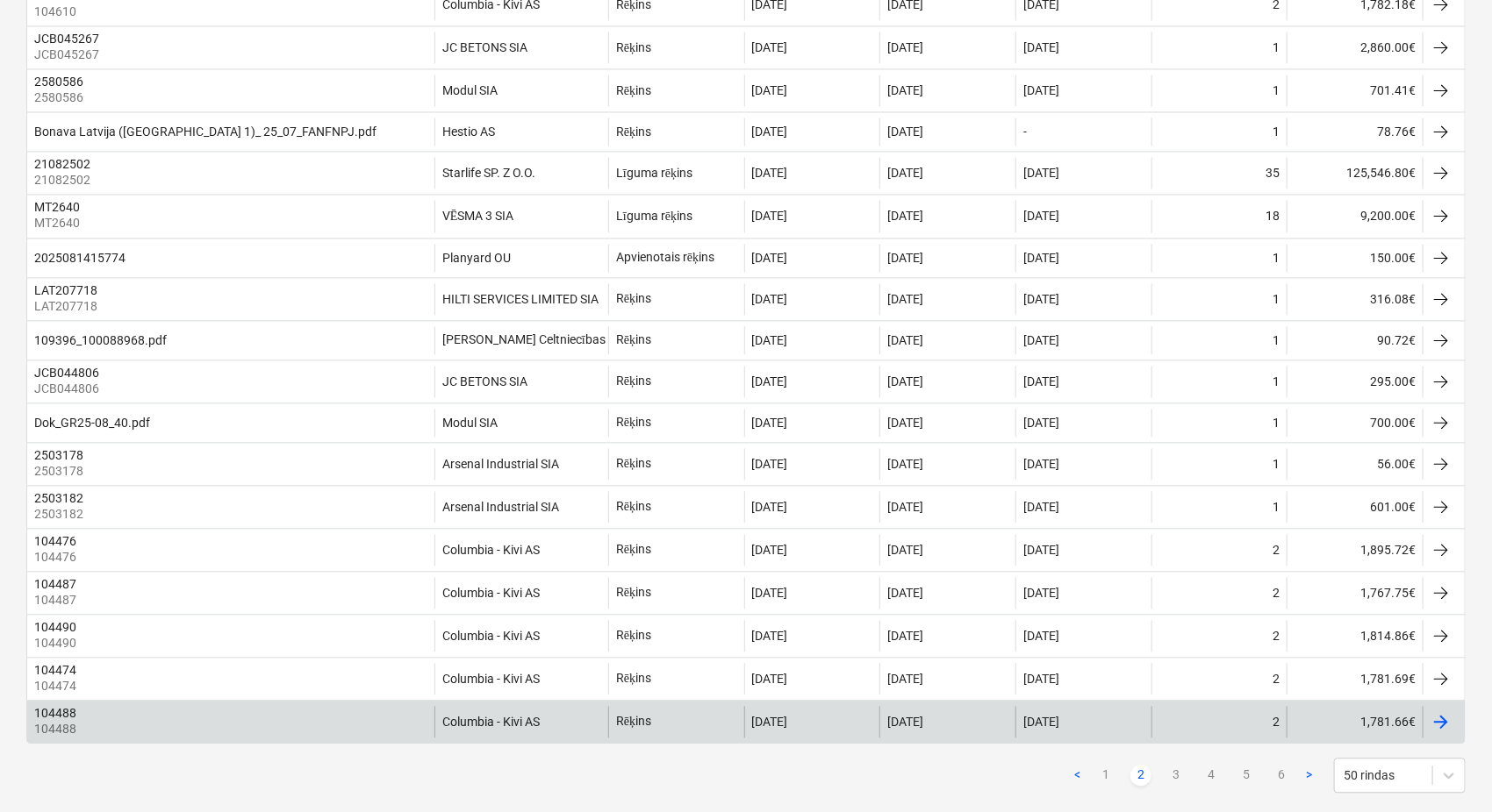
scroll to position [1761, 0]
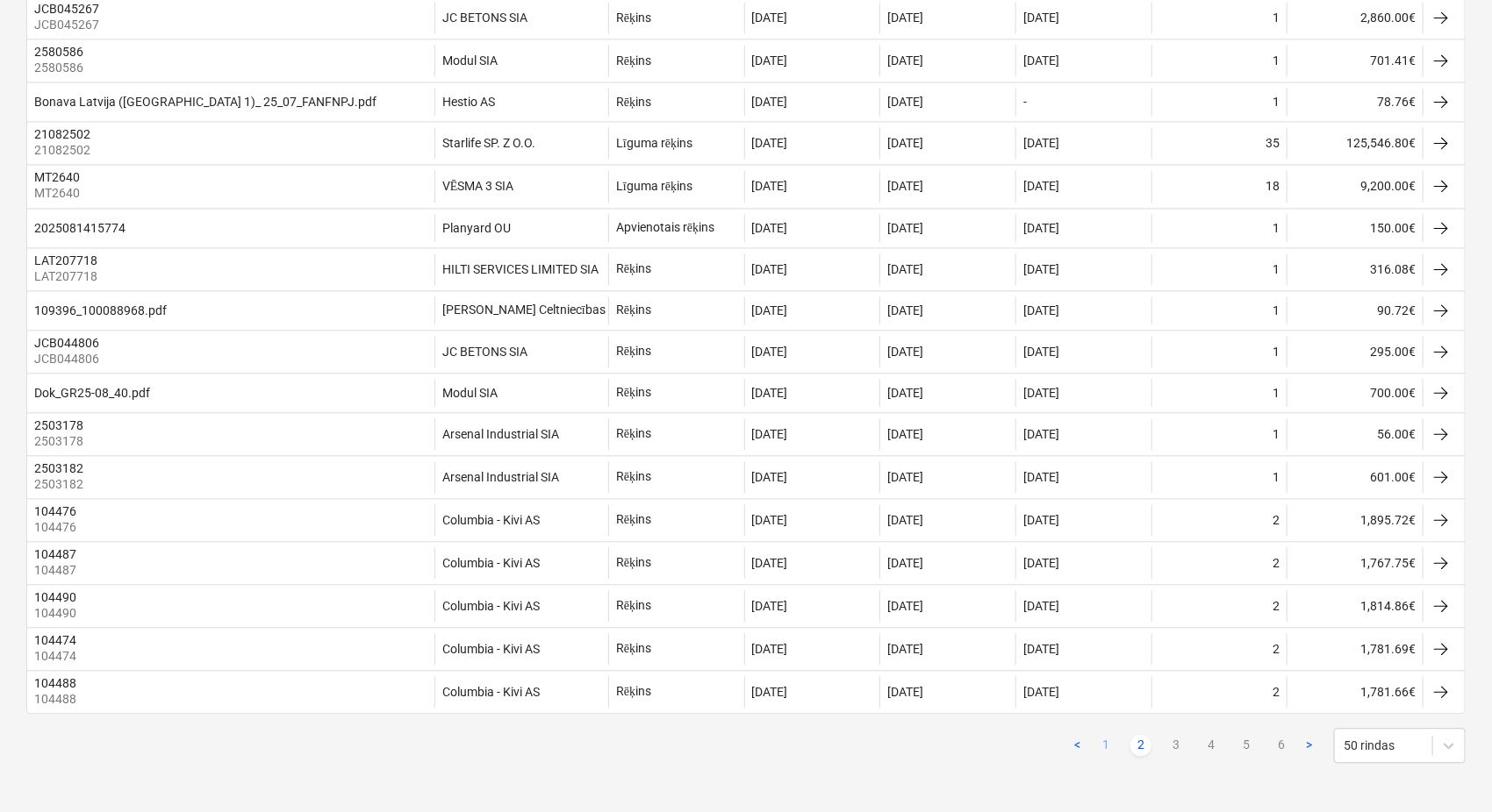
click at [1101, 748] on link "1" at bounding box center [1105, 745] width 21 height 21
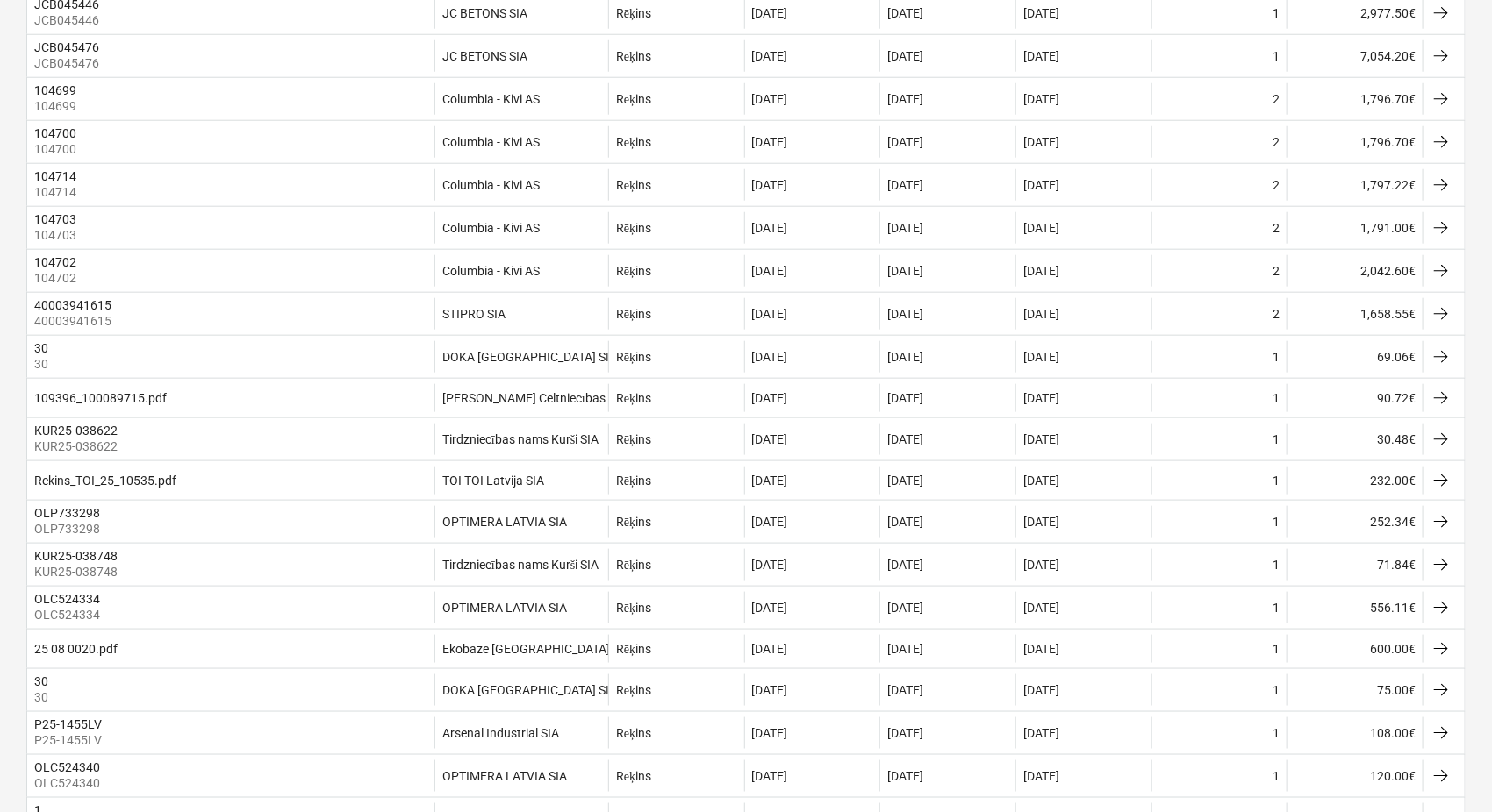
scroll to position [702, 0]
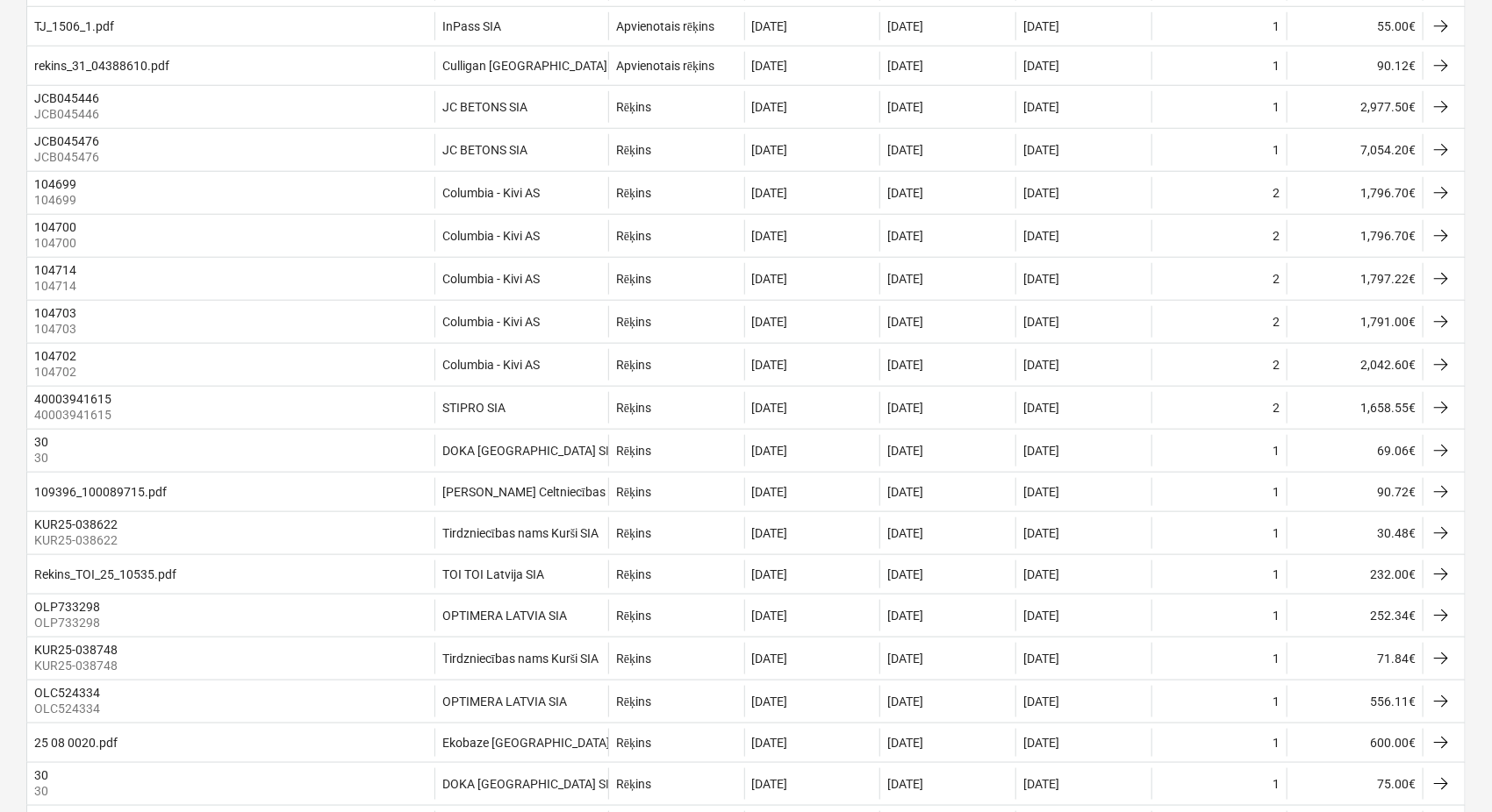
click at [555, 107] on div "JC BETONS SIA" at bounding box center [521, 107] width 174 height 32
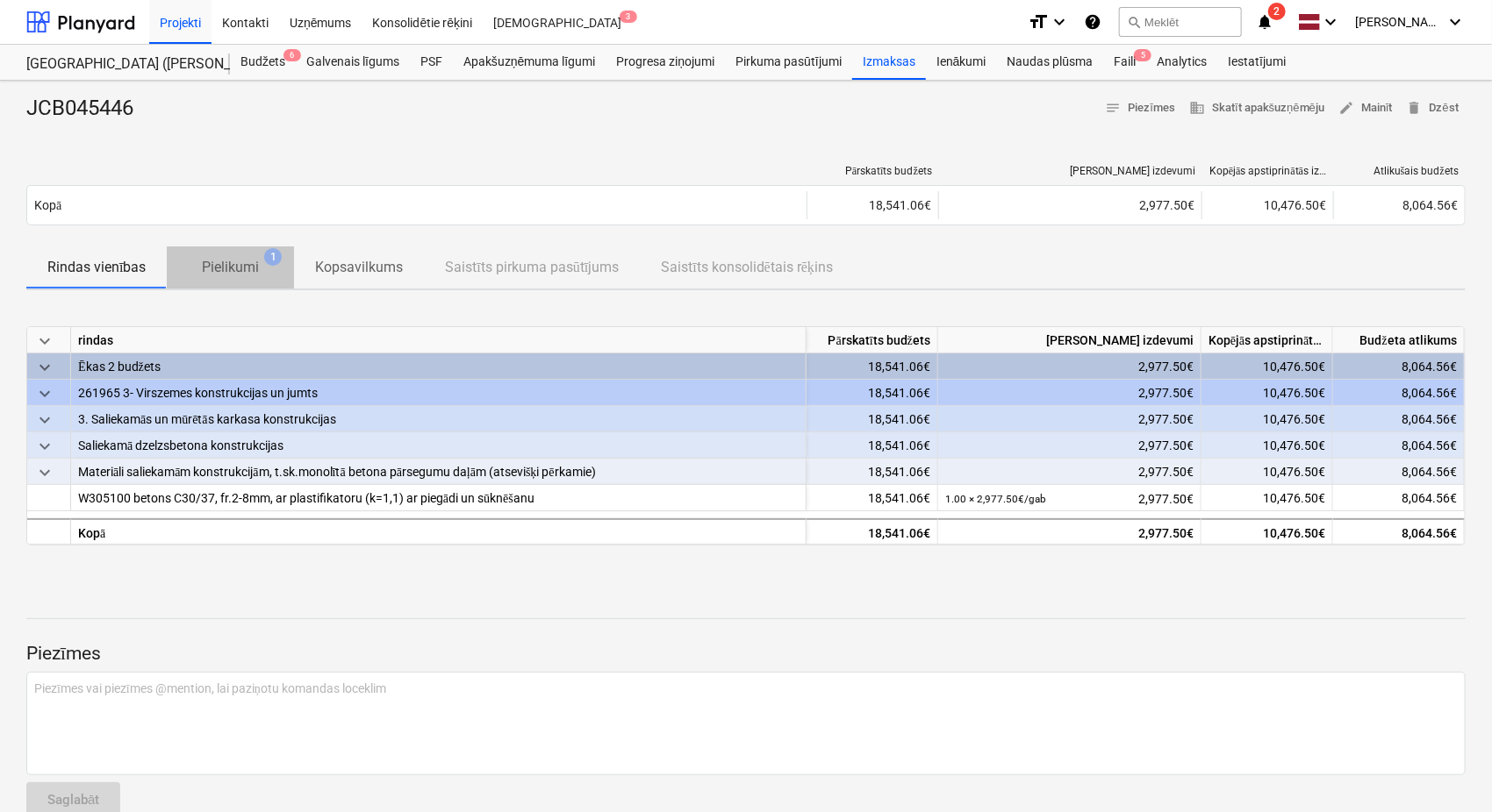
click at [230, 257] on p "Pielikumi" at bounding box center [231, 267] width 57 height 21
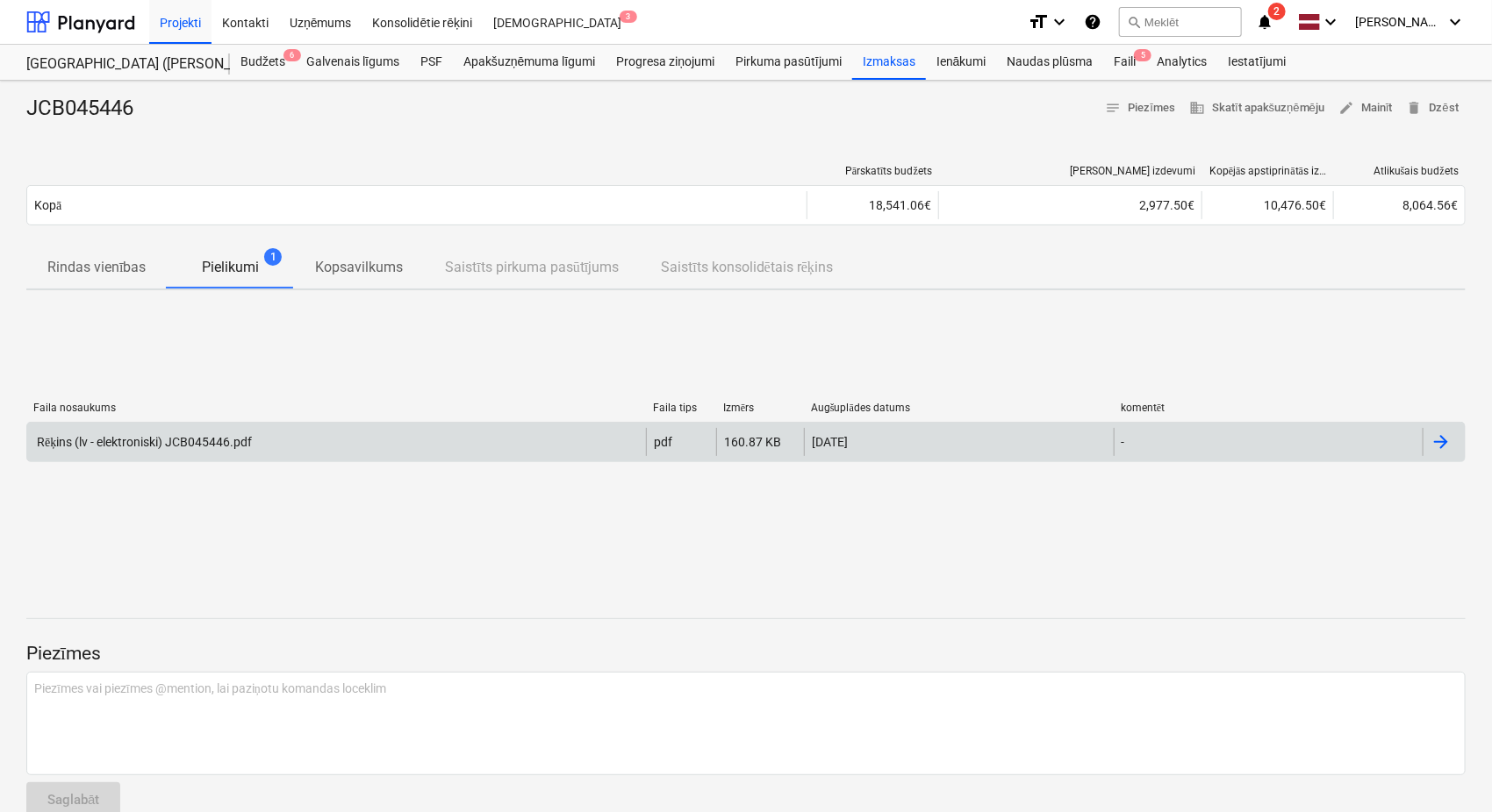
click at [230, 425] on div "Rēķins (lv - elektroniski) JCB045446.pdf pdf 160.87 KB 04.09.2025 -" at bounding box center [746, 442] width 1440 height 41
click at [240, 447] on div "Rēķins (lv - elektroniski) JCB045446.pdf" at bounding box center [143, 442] width 218 height 15
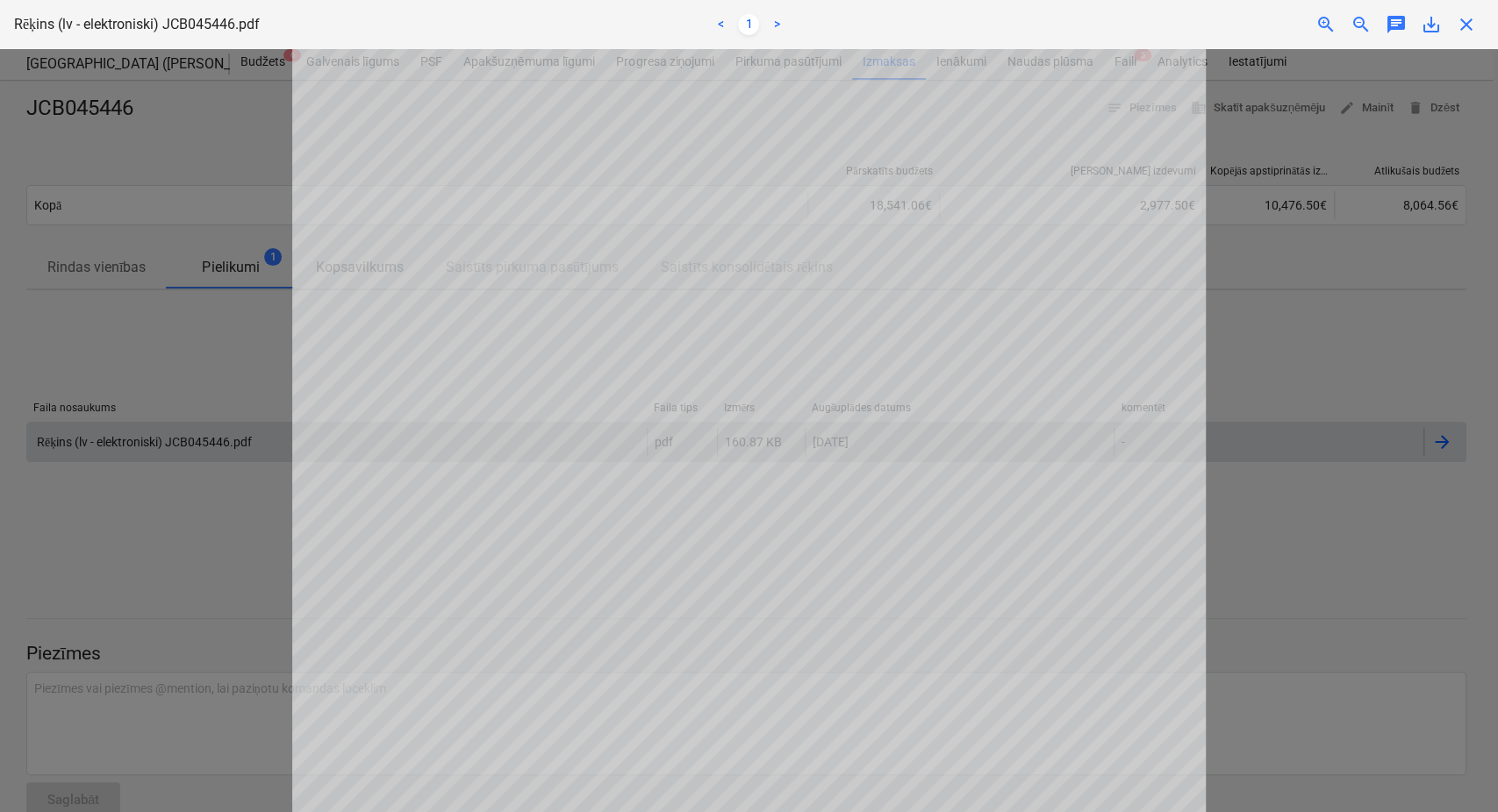
click at [1468, 21] on span "close" at bounding box center [1466, 24] width 21 height 21
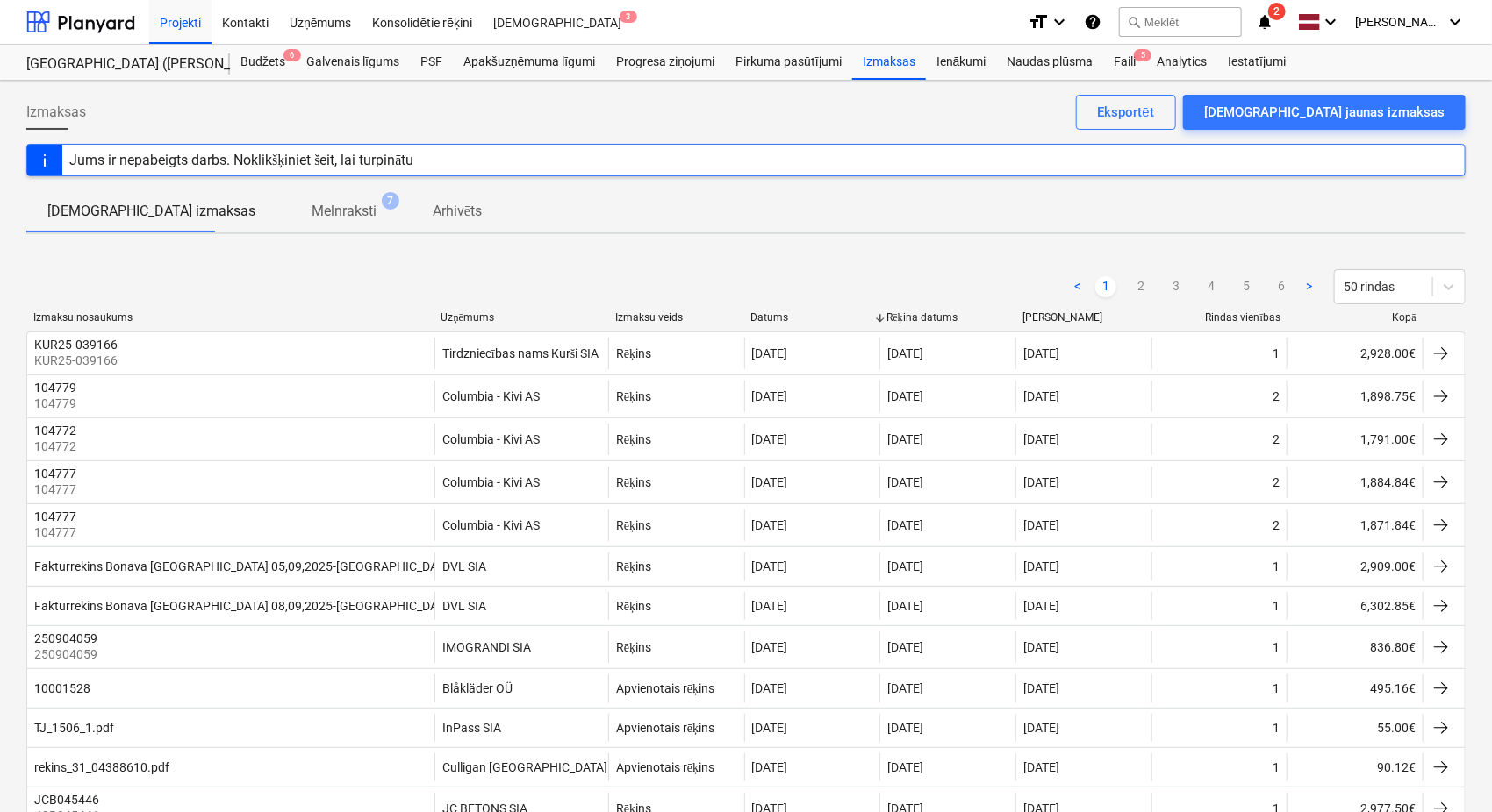
click at [640, 293] on div "< 1 2 3 4 5 6 > 50 rindas" at bounding box center [746, 286] width 1440 height 35
click at [490, 315] on div "Uzņēmums" at bounding box center [520, 317] width 159 height 13
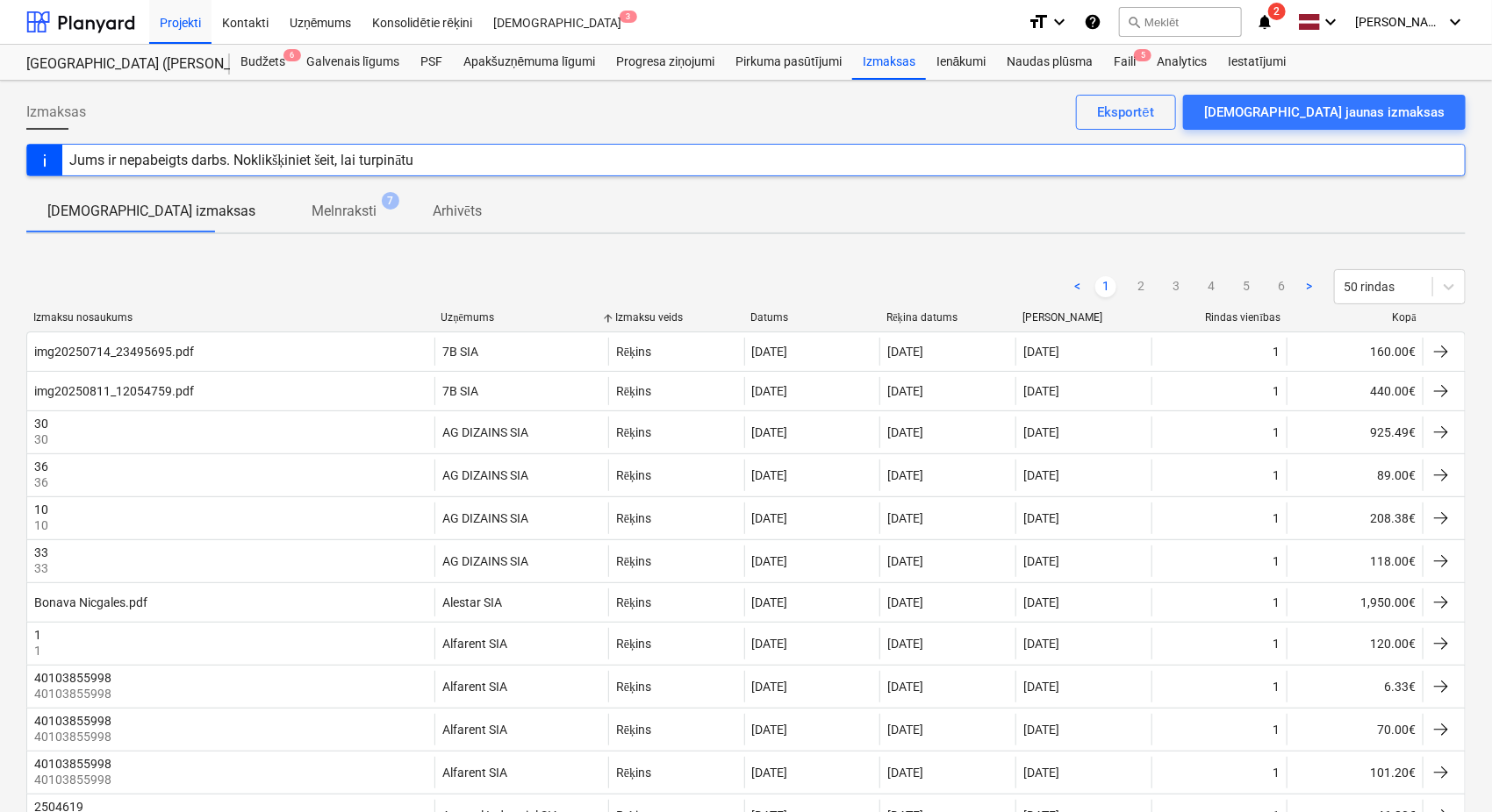
click at [490, 316] on div "Uzņēmums" at bounding box center [520, 317] width 159 height 13
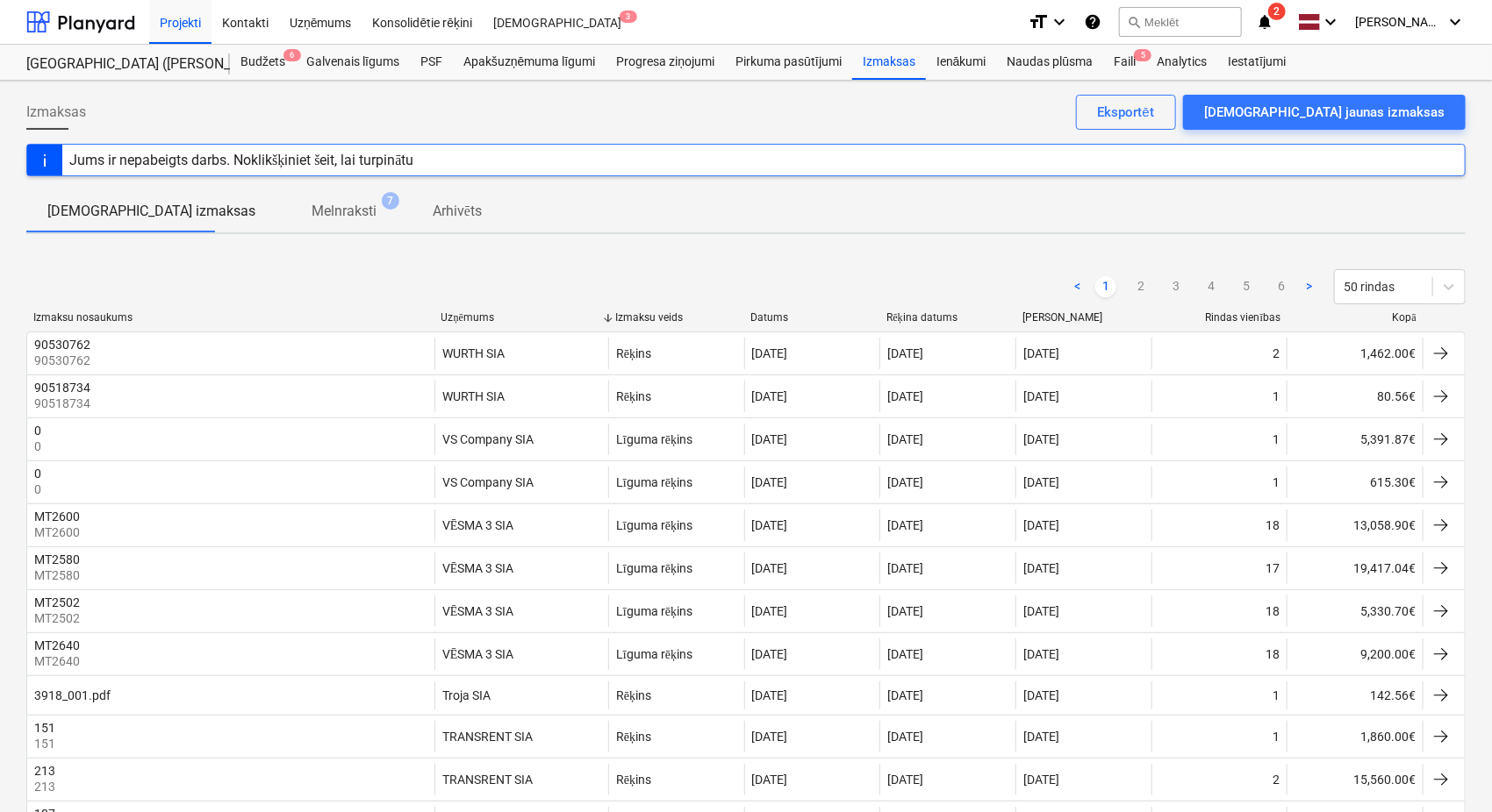
click at [490, 316] on div "Uzņēmums" at bounding box center [520, 317] width 159 height 13
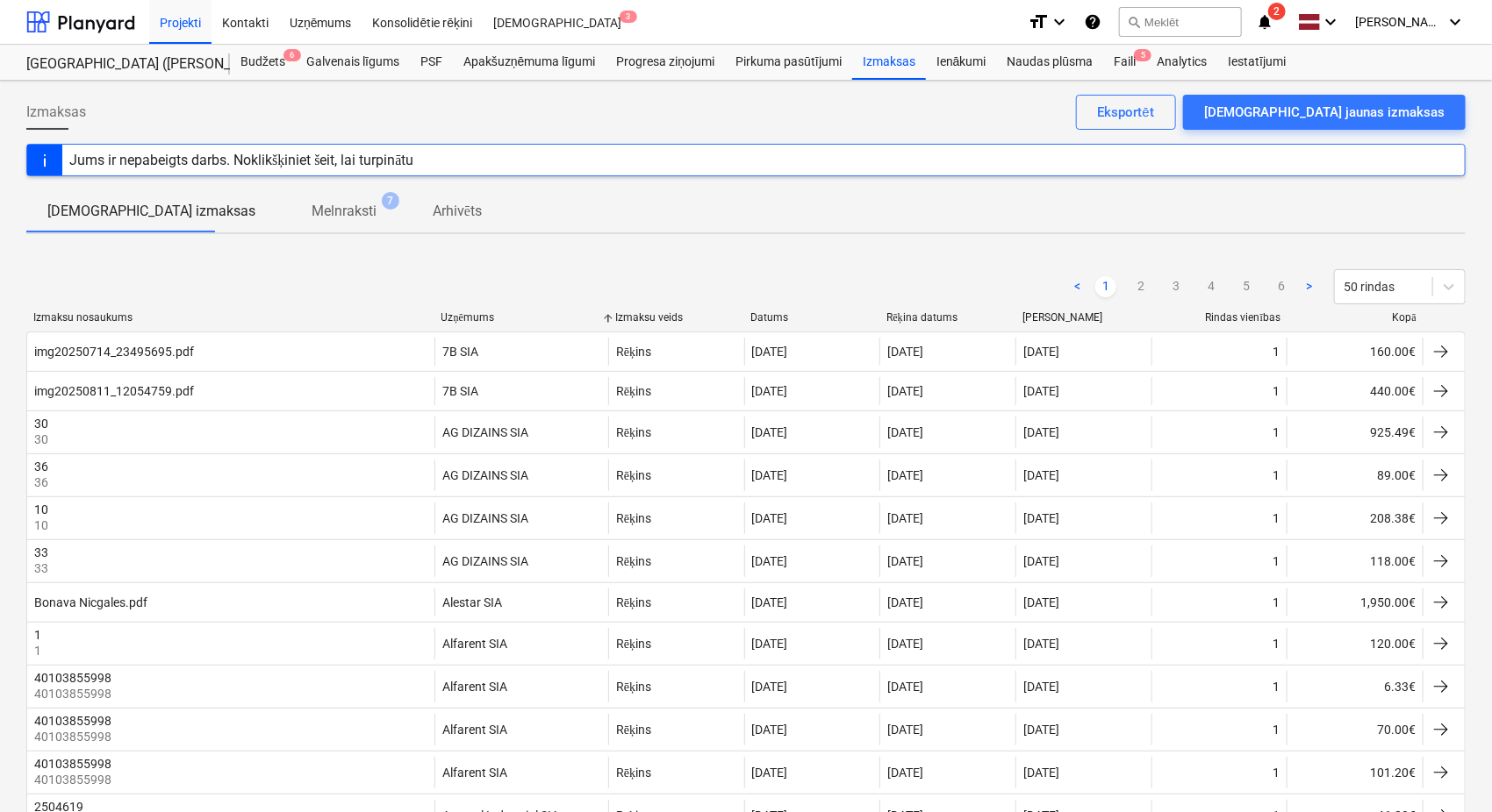
click at [490, 316] on div "Uzņēmums" at bounding box center [520, 317] width 159 height 13
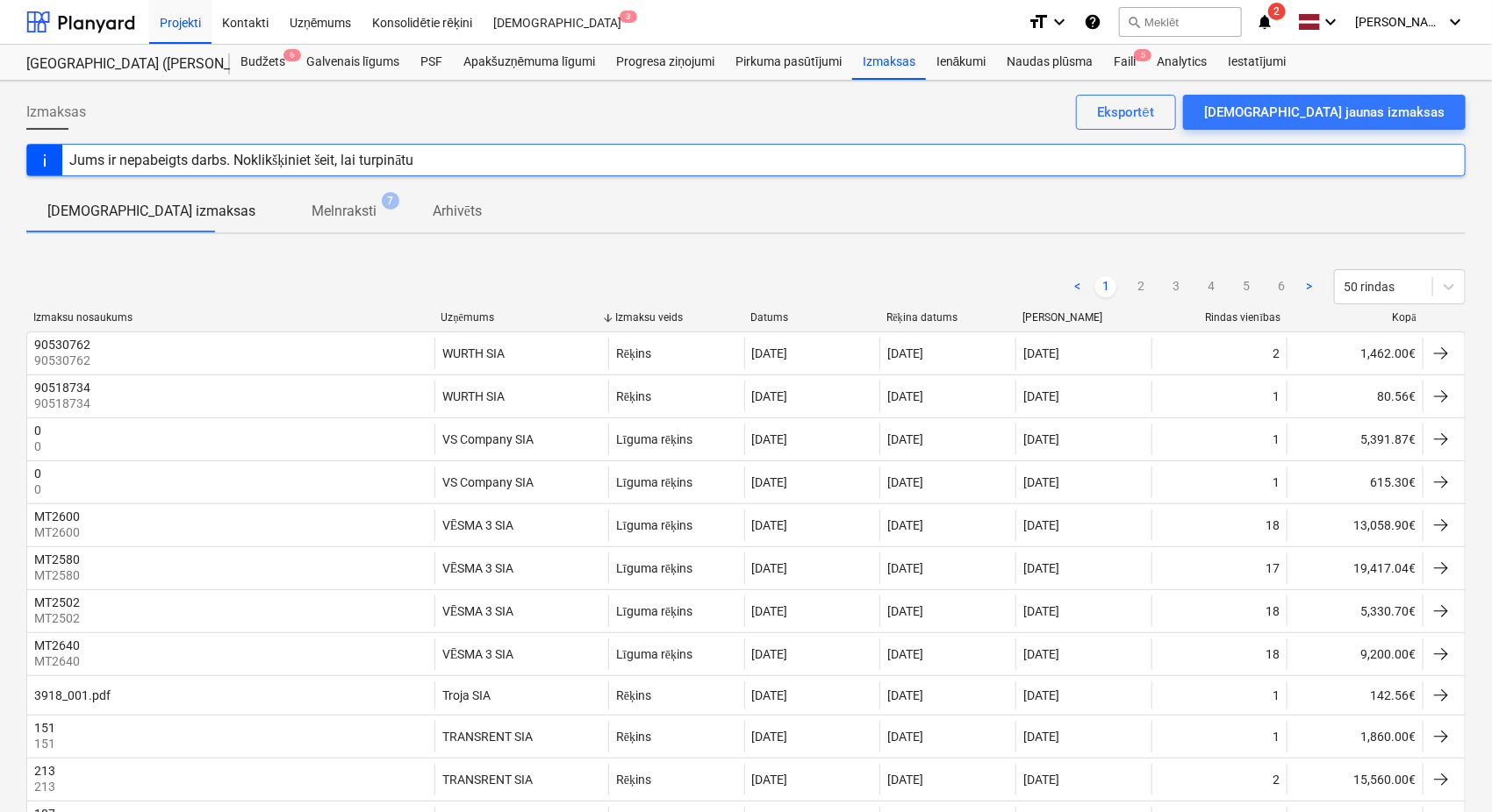
click at [490, 316] on div "Uzņēmums" at bounding box center [520, 317] width 159 height 13
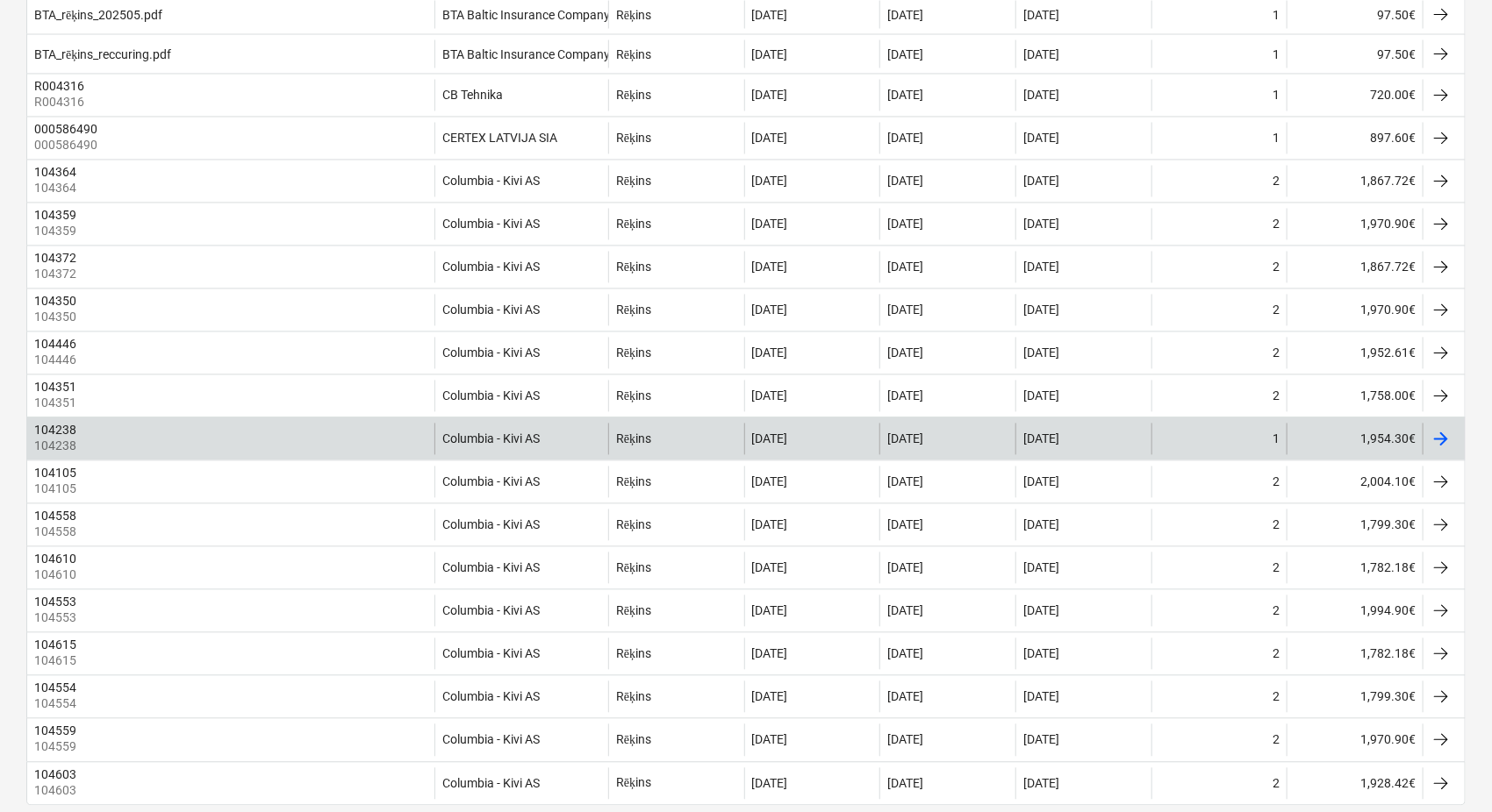
scroll to position [1728, 0]
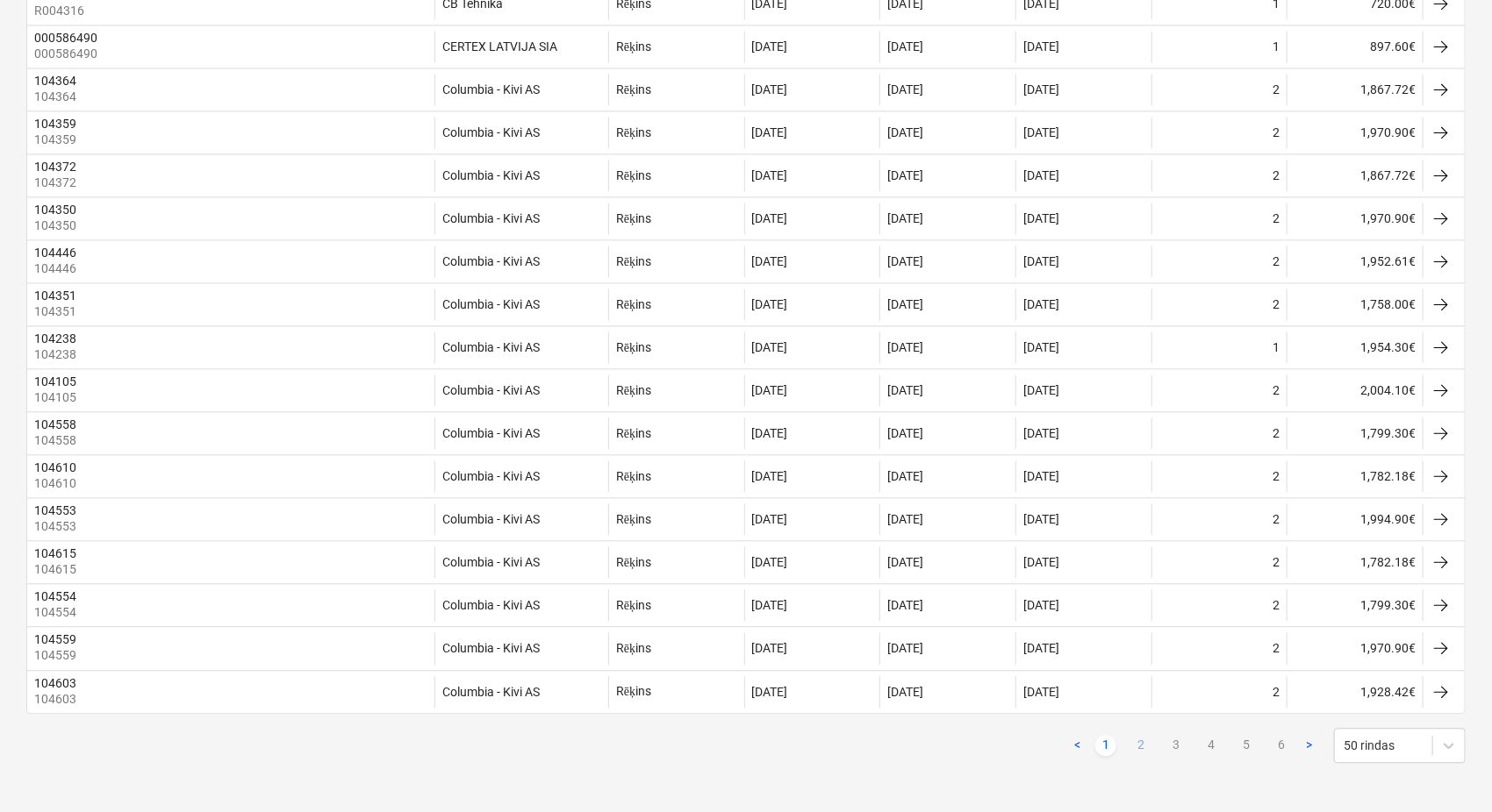
click at [1150, 749] on ul "< 1 2 3 4 5 6 >" at bounding box center [1193, 745] width 252 height 21
click at [1145, 749] on link "2" at bounding box center [1141, 745] width 21 height 21
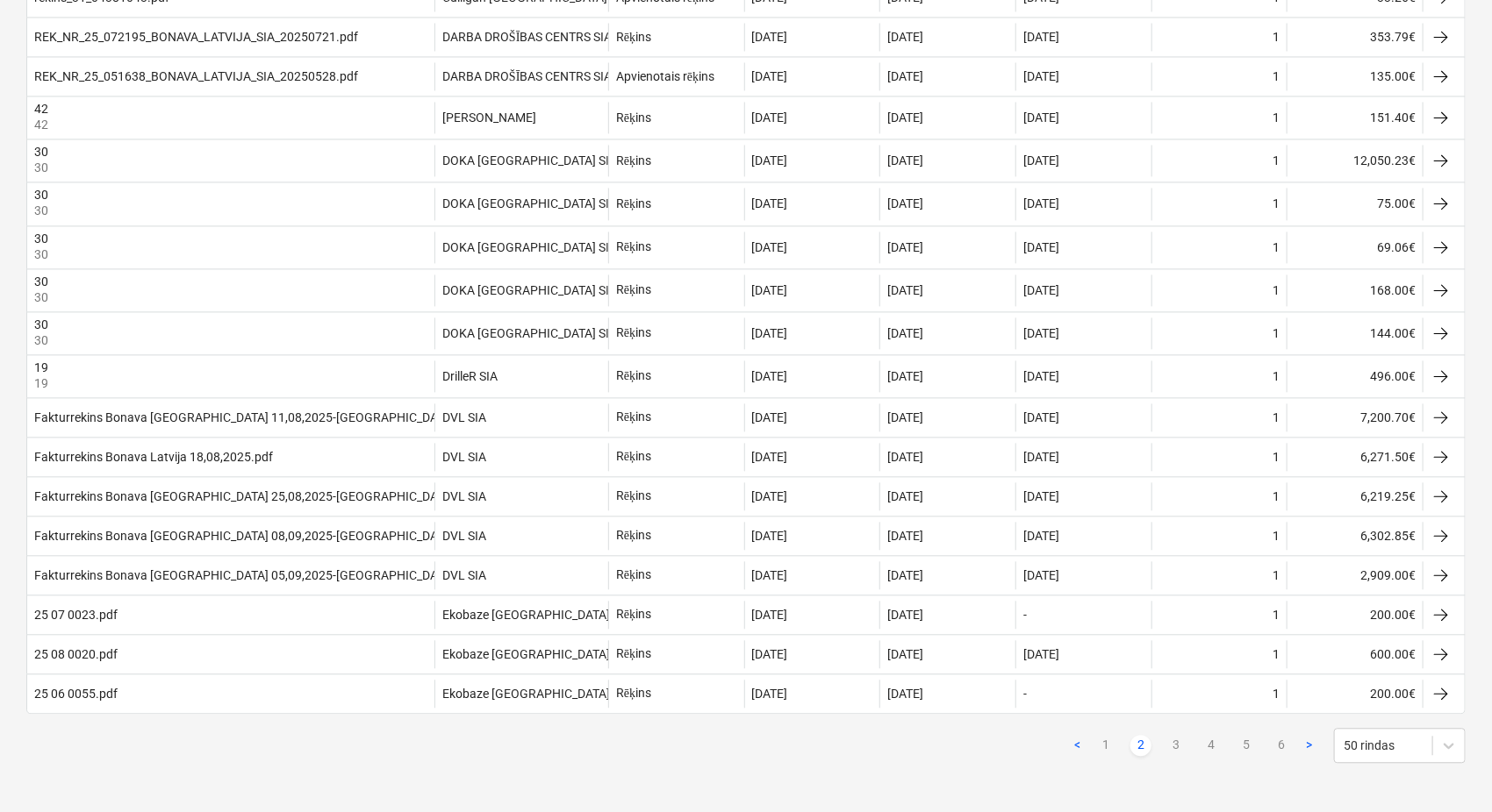
scroll to position [1741, 0]
click at [1179, 746] on link "3" at bounding box center [1175, 745] width 21 height 21
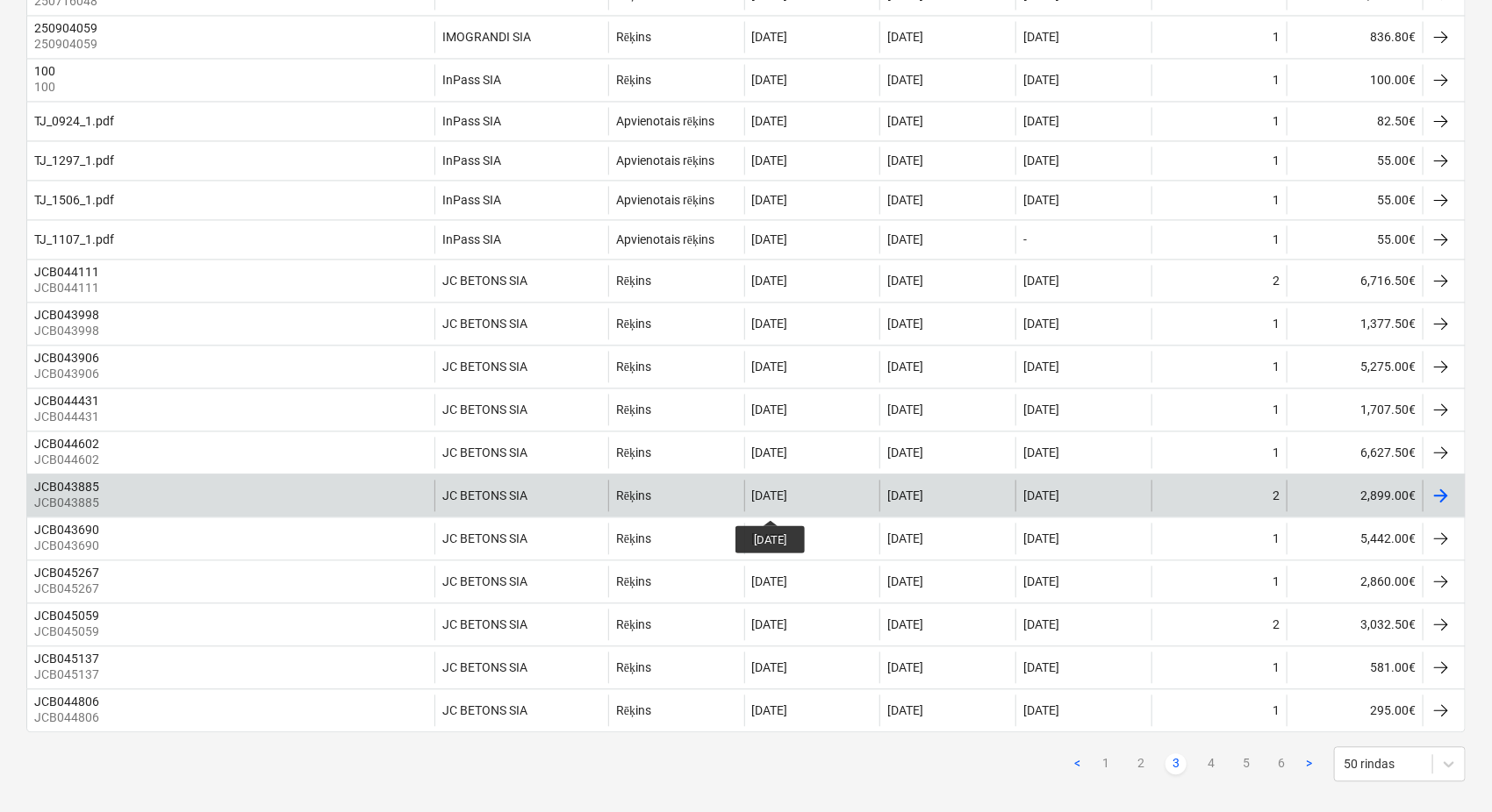
click at [789, 503] on div "[DATE]" at bounding box center [770, 496] width 36 height 14
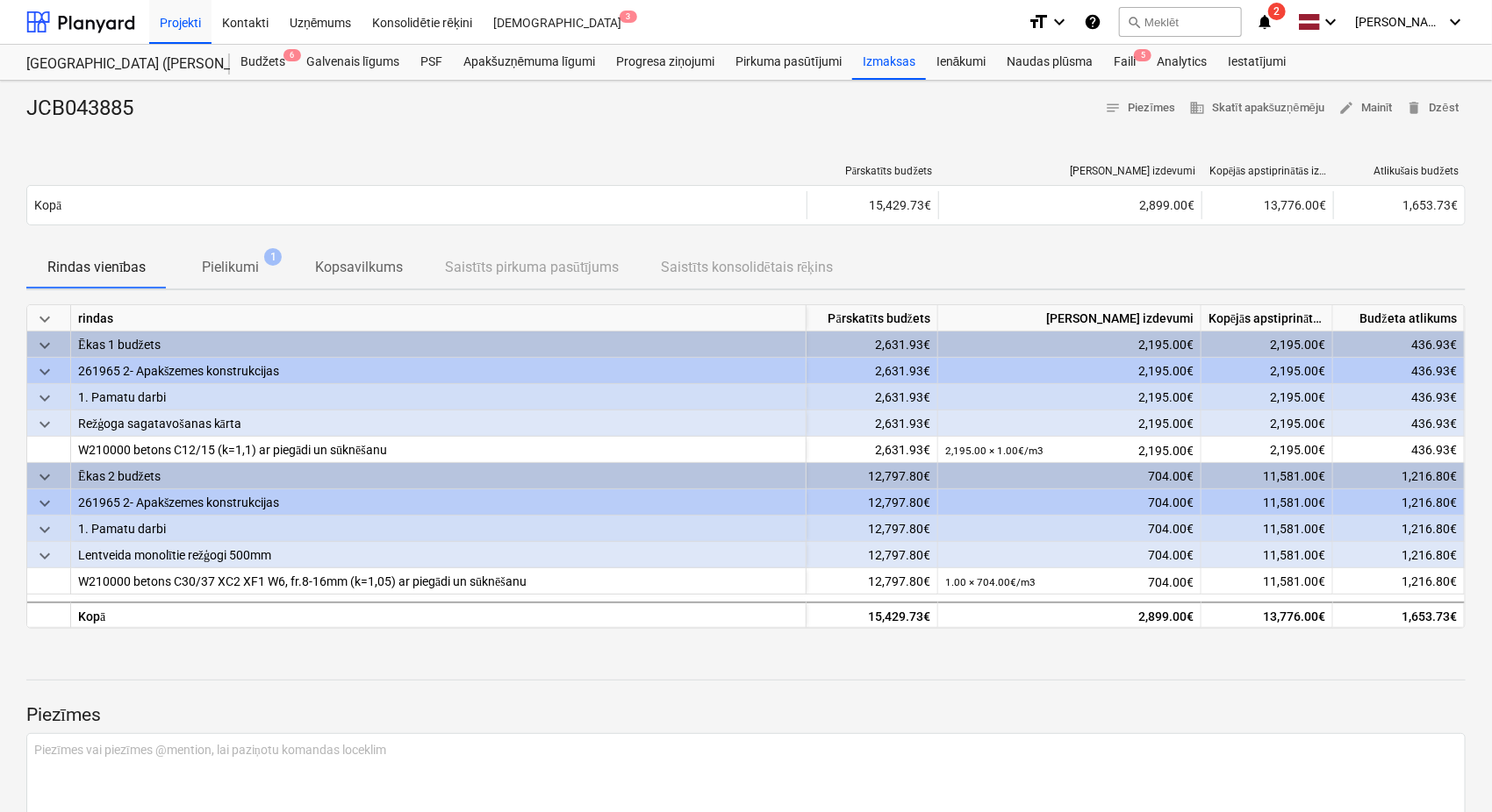
click at [225, 259] on p "Pielikumi" at bounding box center [231, 267] width 57 height 21
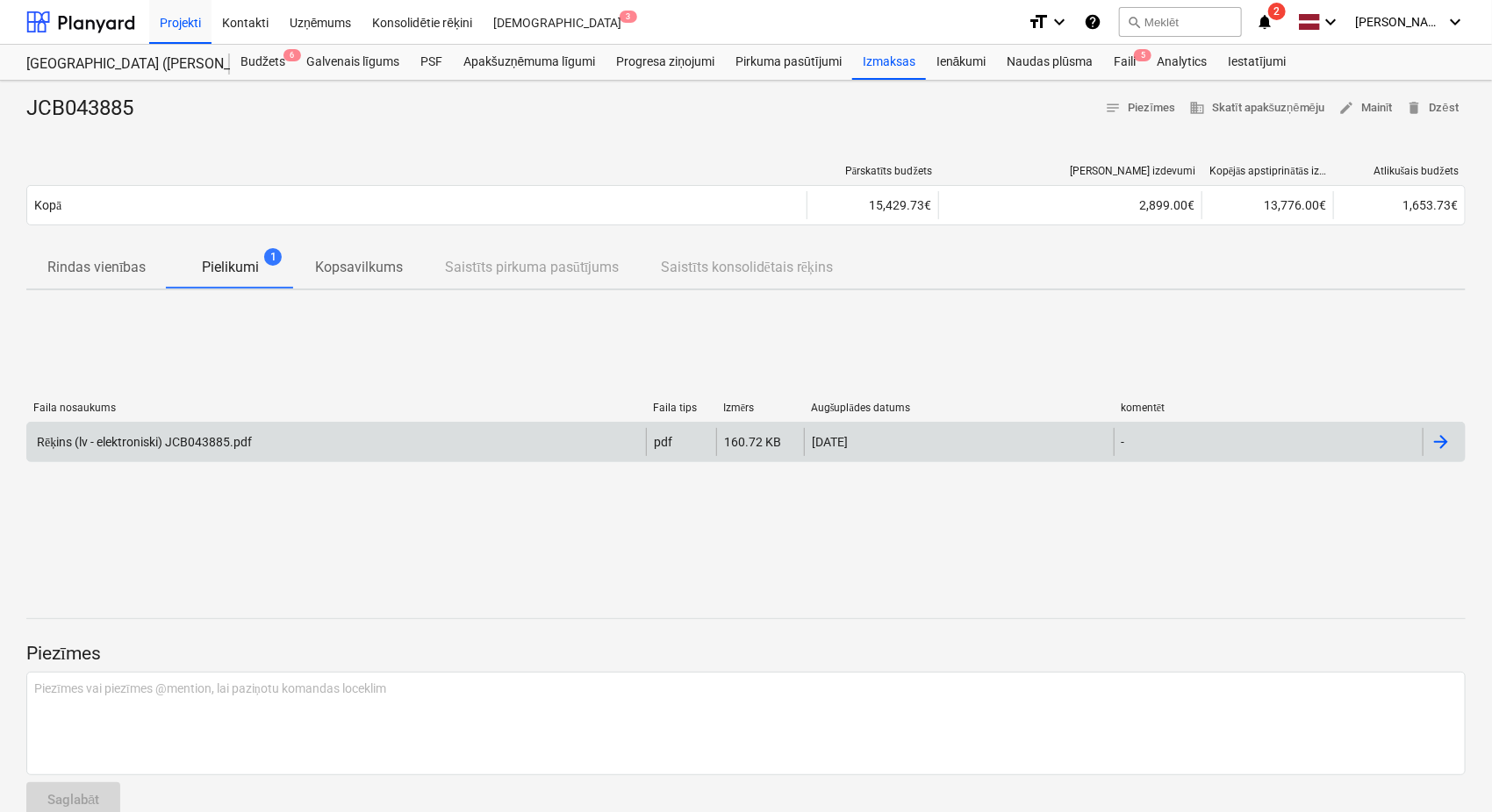
click at [176, 455] on div "Rēķins (lv - elektroniski) JCB043885.pdf pdf 160.72 KB 07.07.2025 -" at bounding box center [746, 442] width 1440 height 41
click at [207, 440] on div "Rēķins (lv - elektroniski) JCB043885.pdf" at bounding box center [143, 442] width 218 height 15
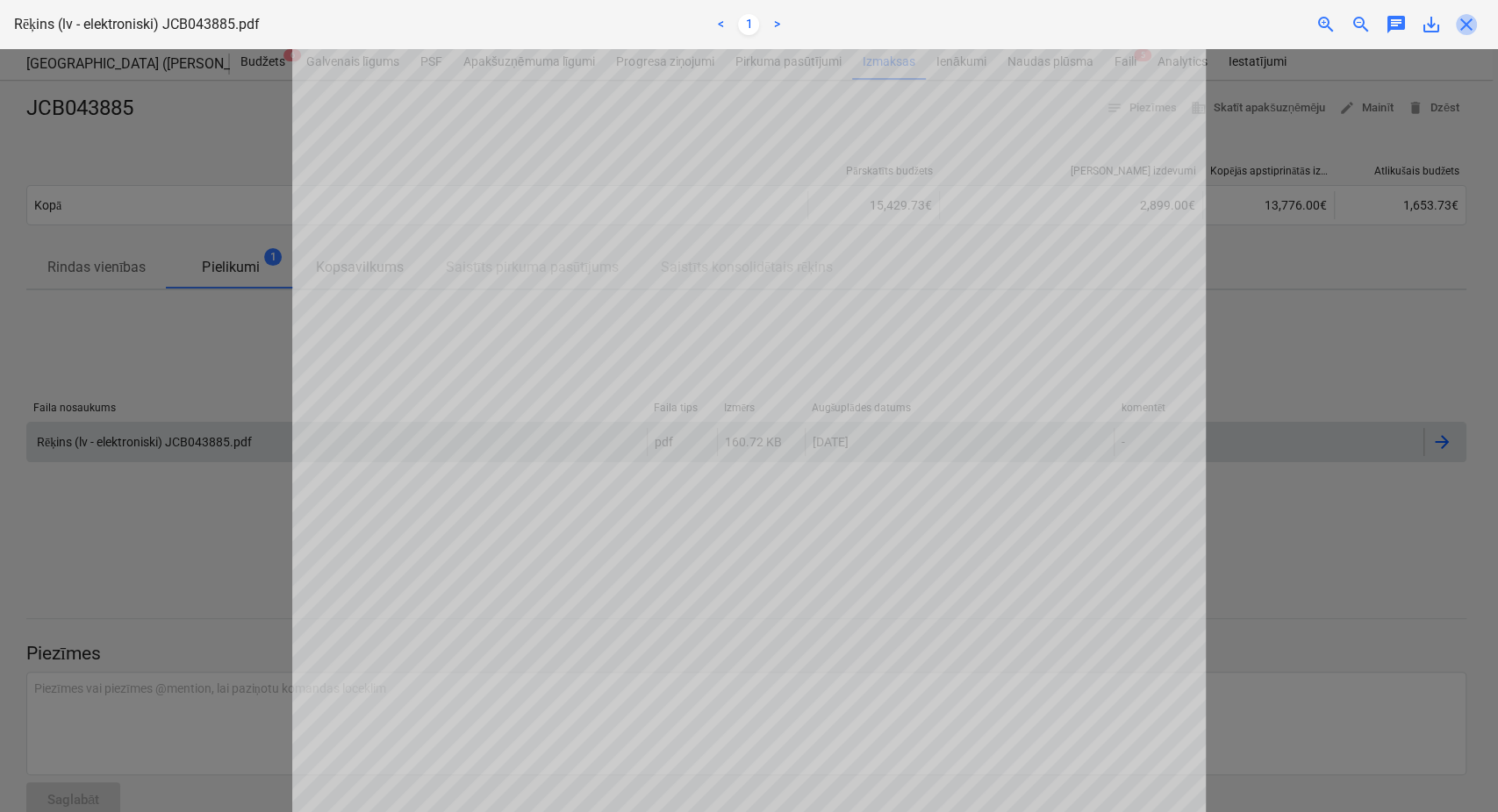
click at [1472, 21] on span "close" at bounding box center [1466, 24] width 21 height 21
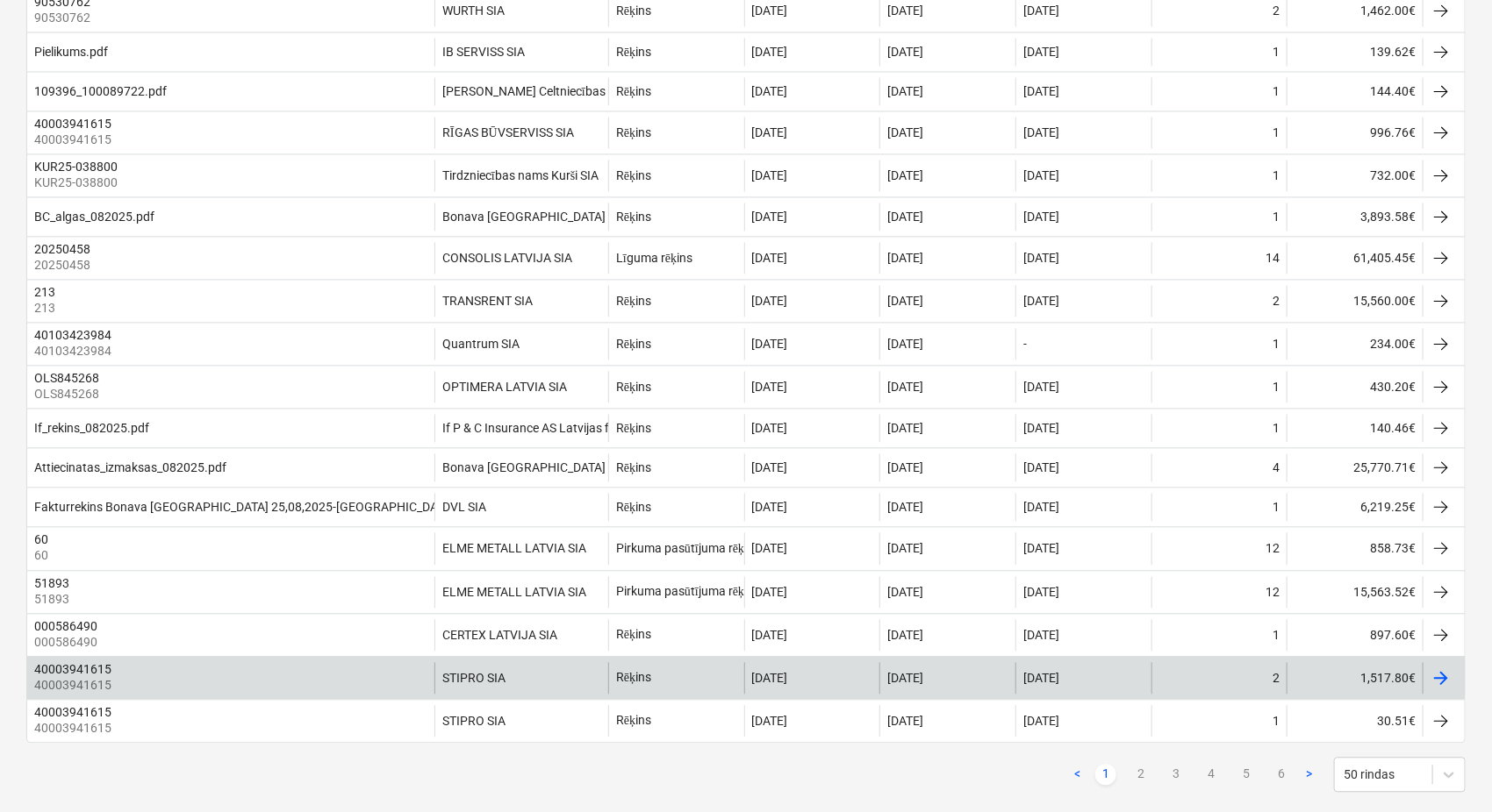
scroll to position [1741, 0]
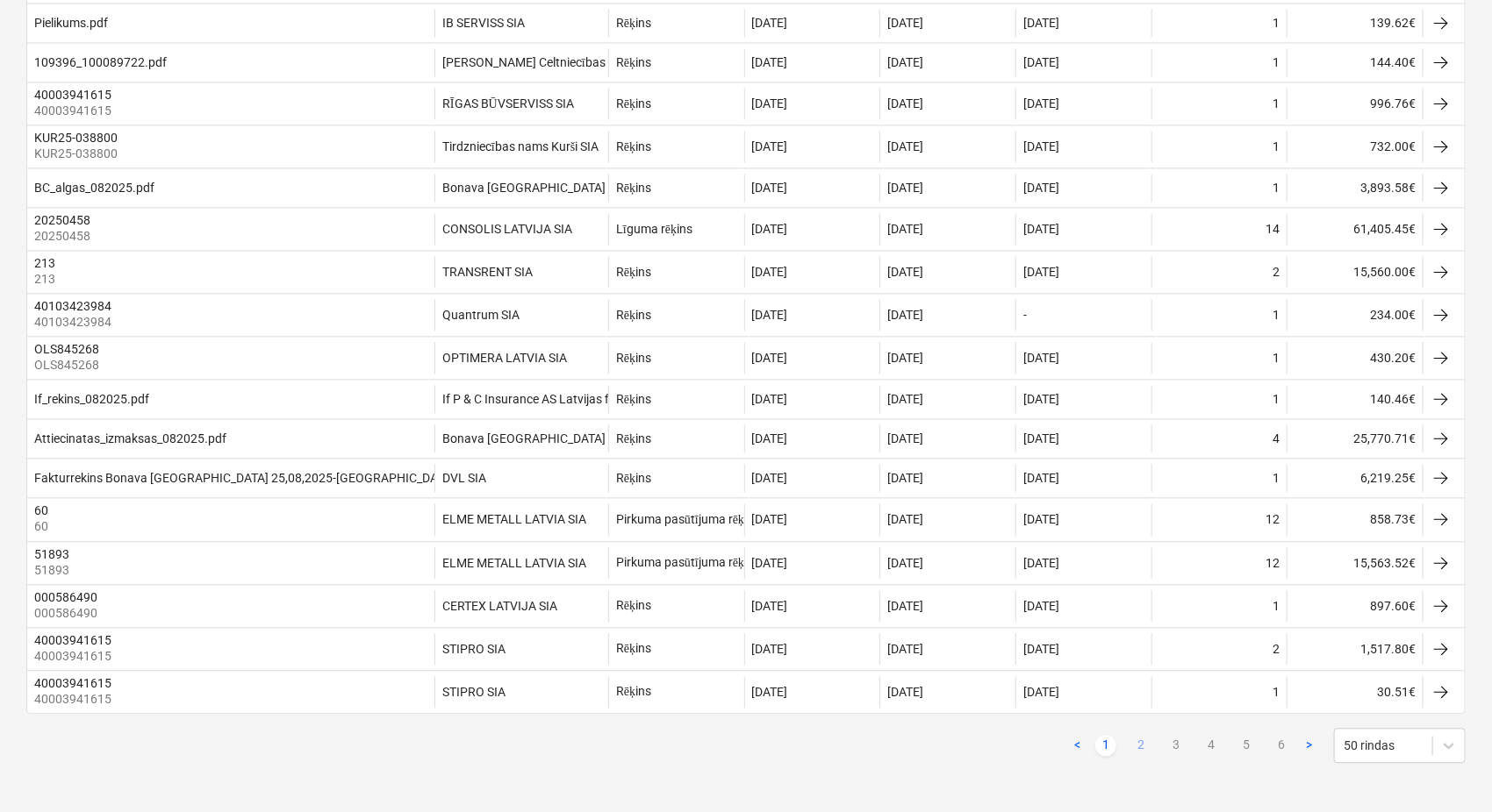
click at [1139, 742] on link "2" at bounding box center [1141, 745] width 21 height 21
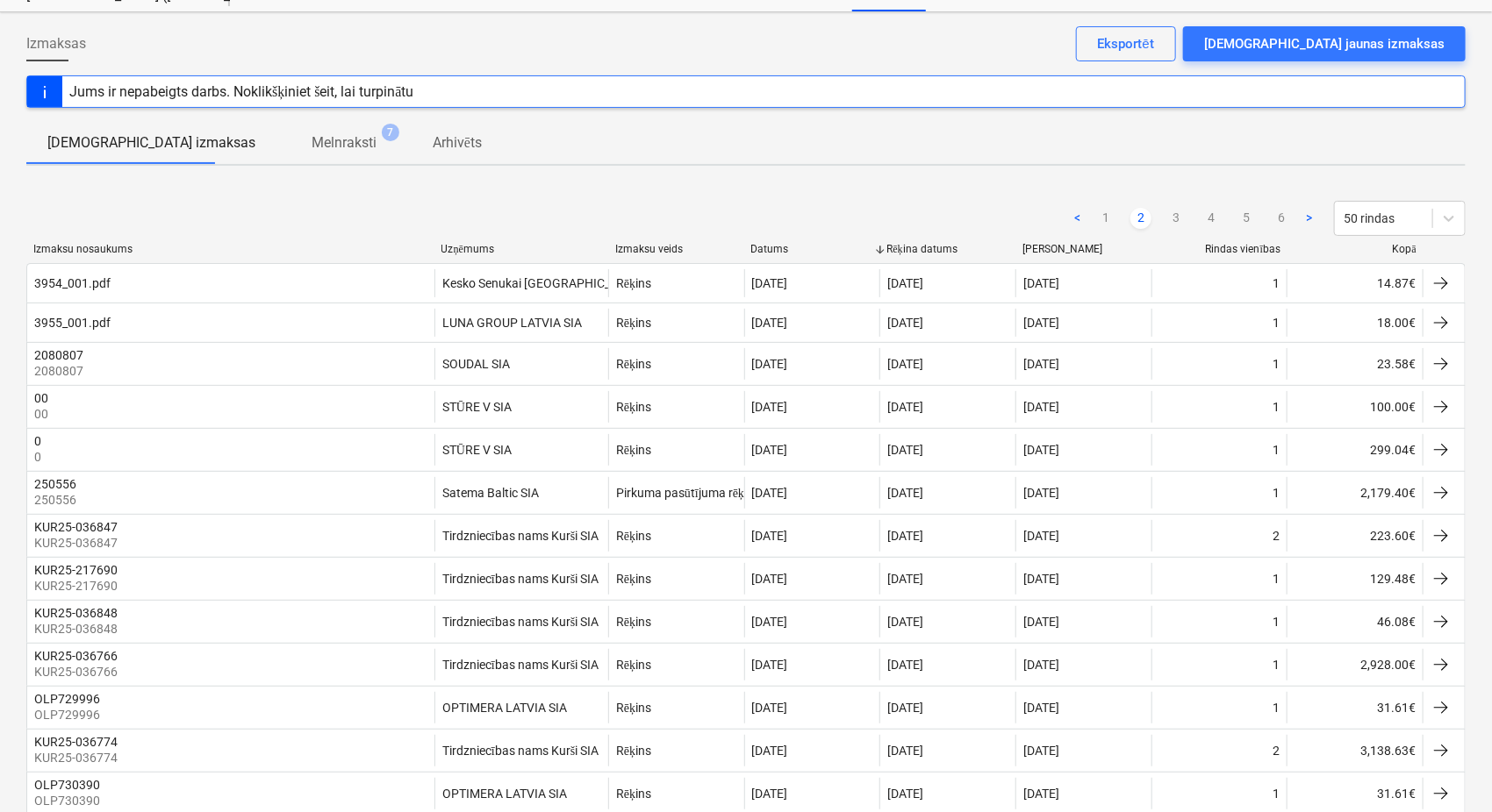
scroll to position [0, 0]
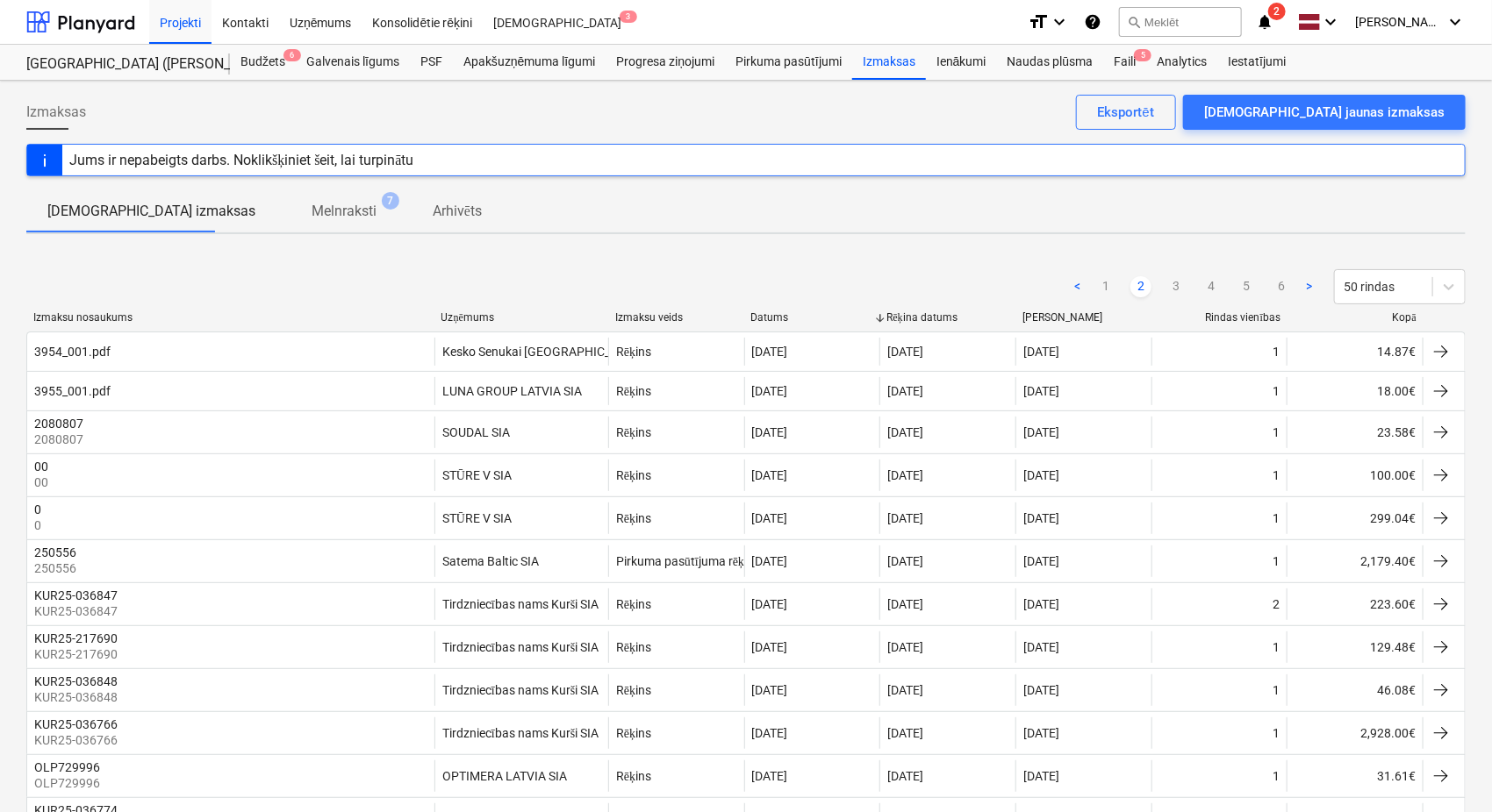
click at [461, 316] on div "Uzņēmums" at bounding box center [520, 317] width 159 height 13
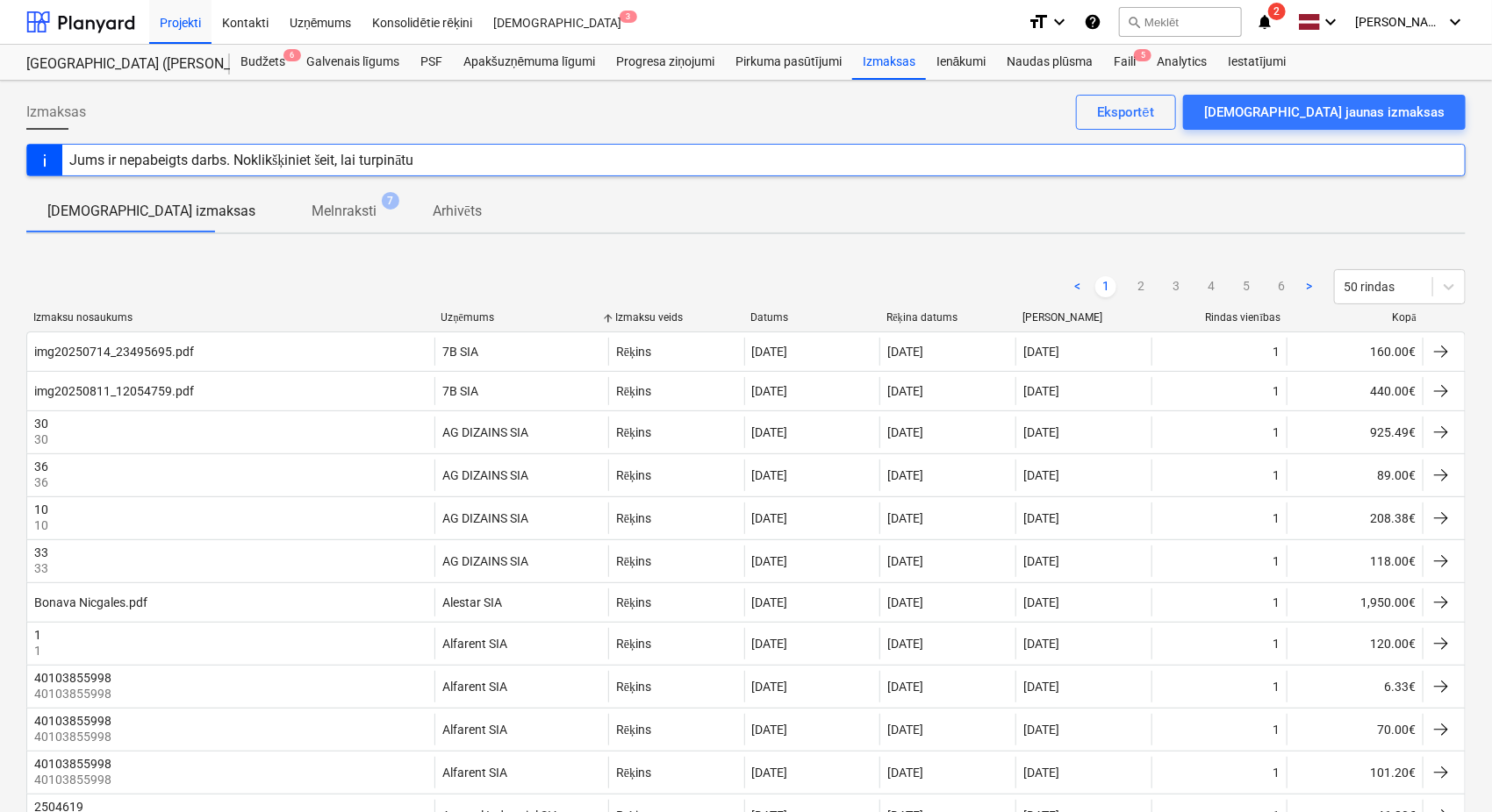
click at [461, 316] on div "Uzņēmums" at bounding box center [520, 317] width 159 height 13
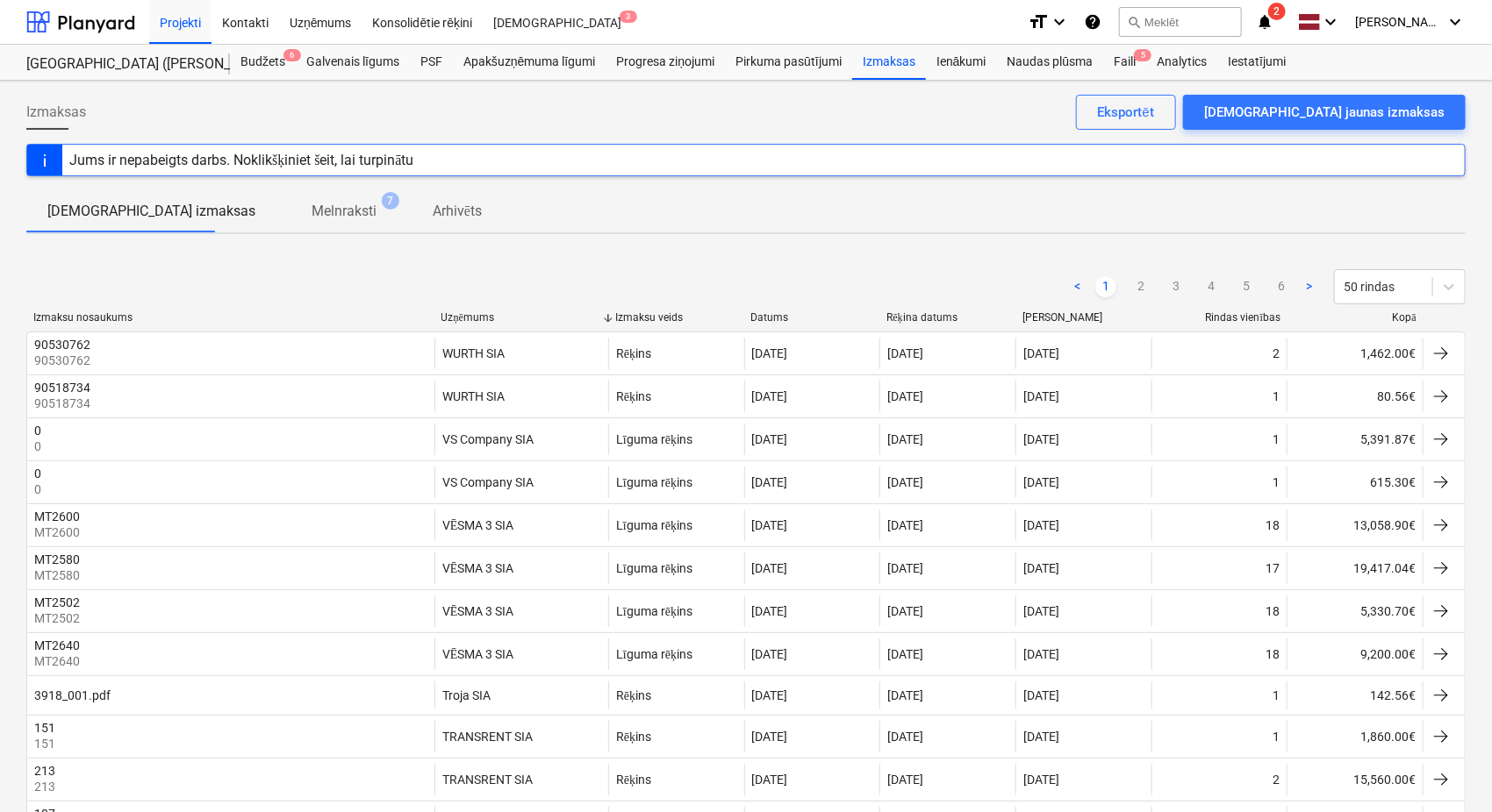
click at [461, 316] on div "Uzņēmums" at bounding box center [520, 317] width 159 height 13
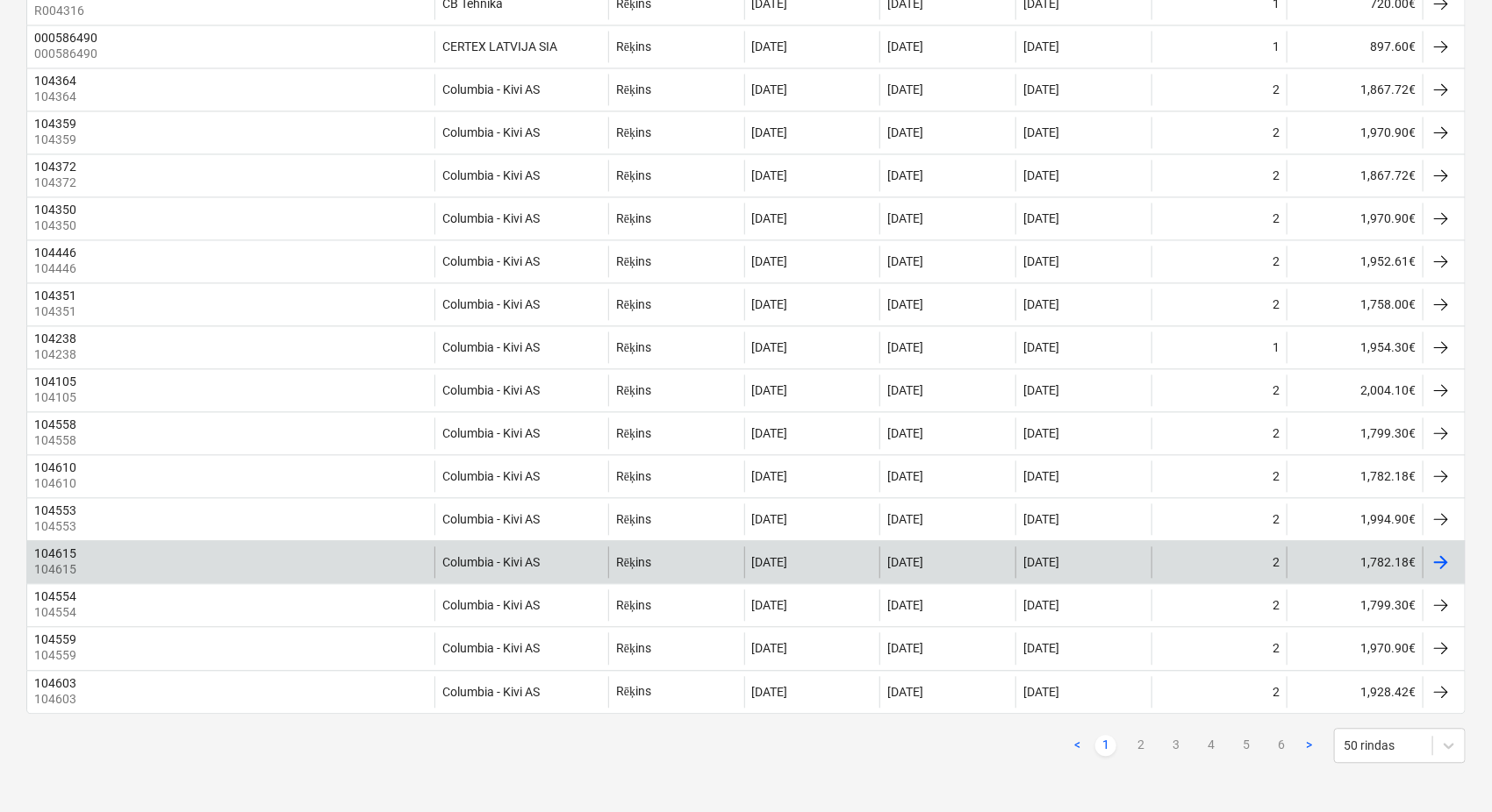
scroll to position [1728, 0]
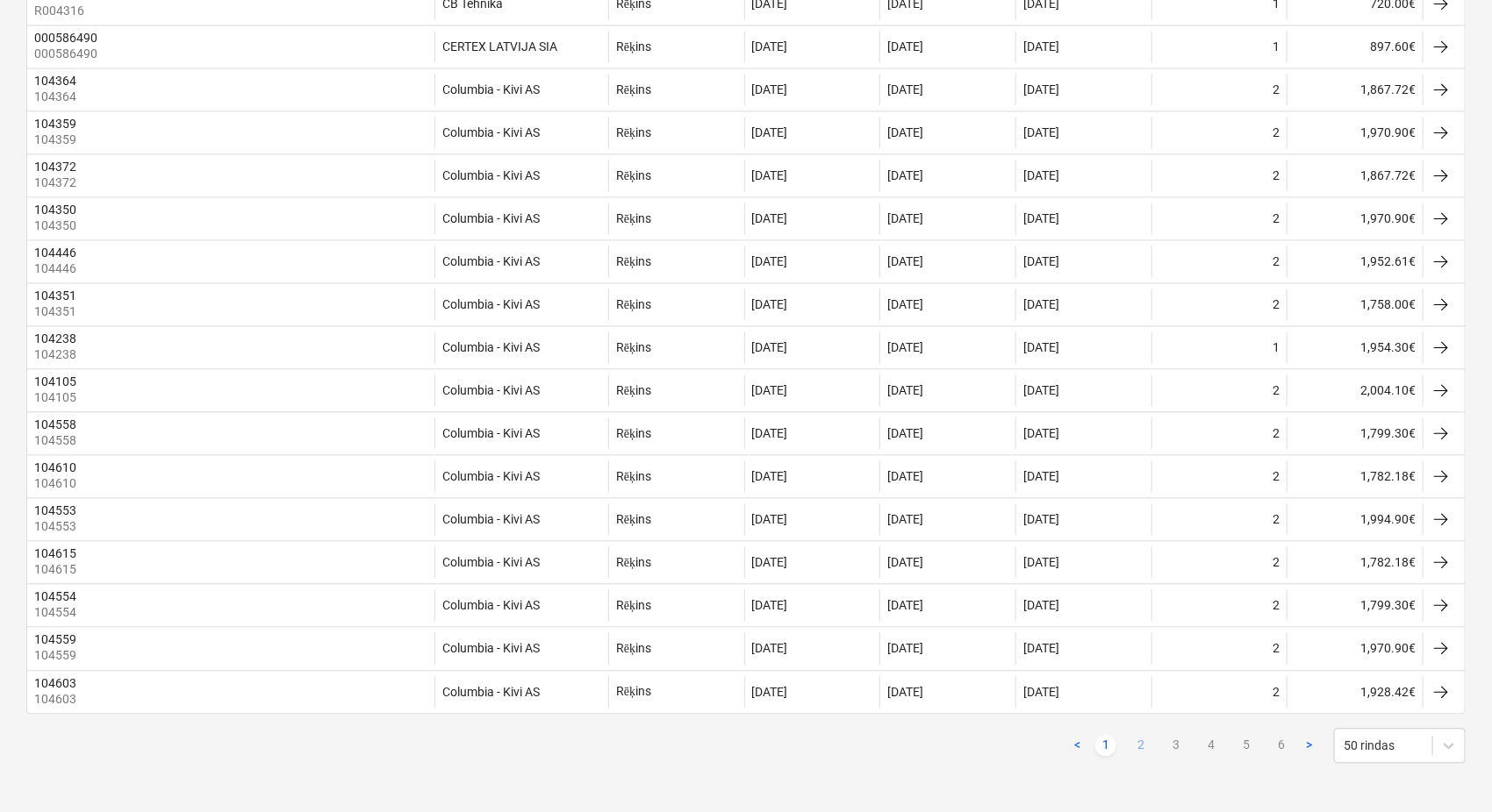
click at [1148, 749] on link "2" at bounding box center [1141, 745] width 21 height 21
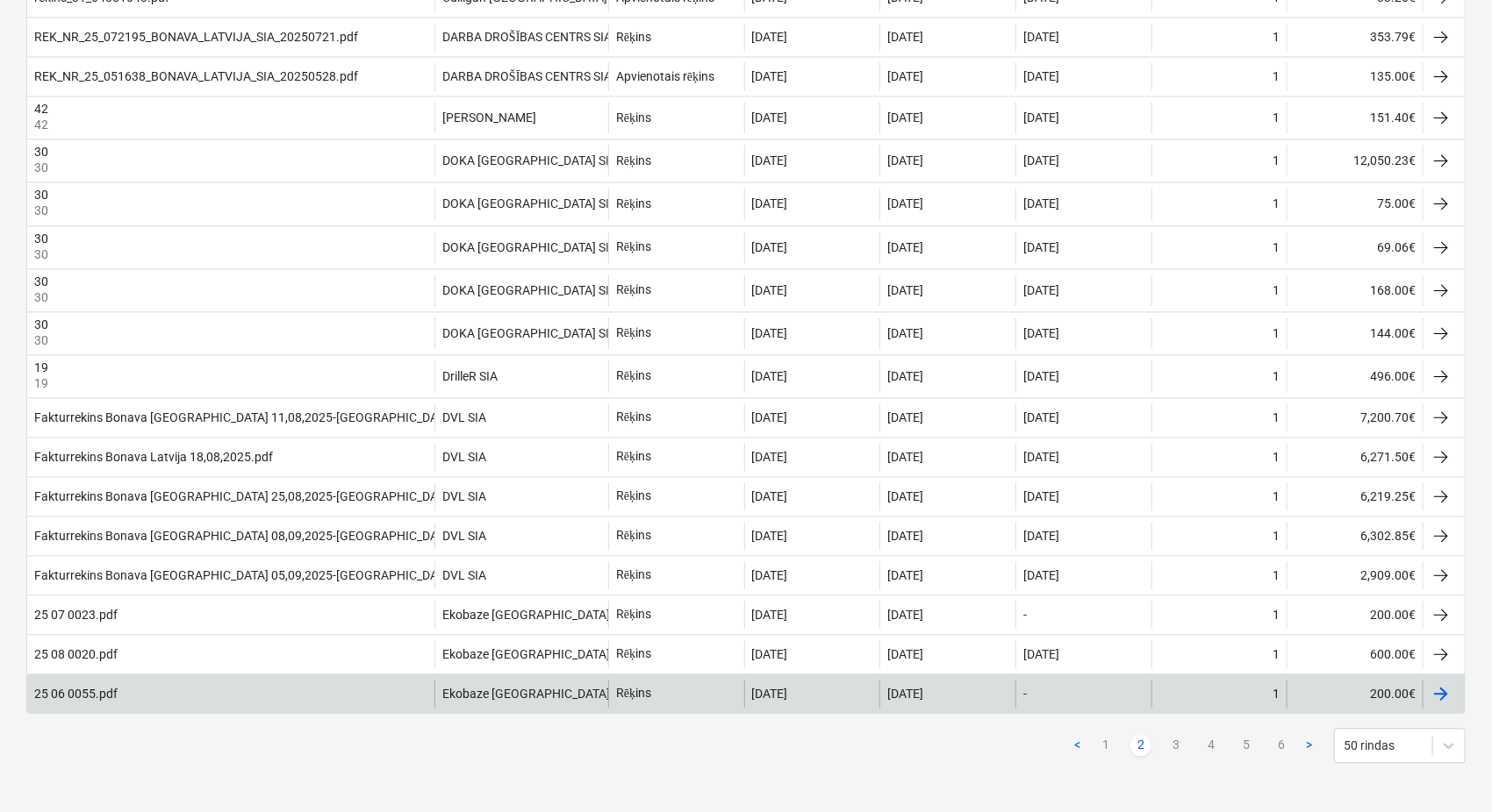
click at [1180, 745] on link "3" at bounding box center [1175, 745] width 21 height 21
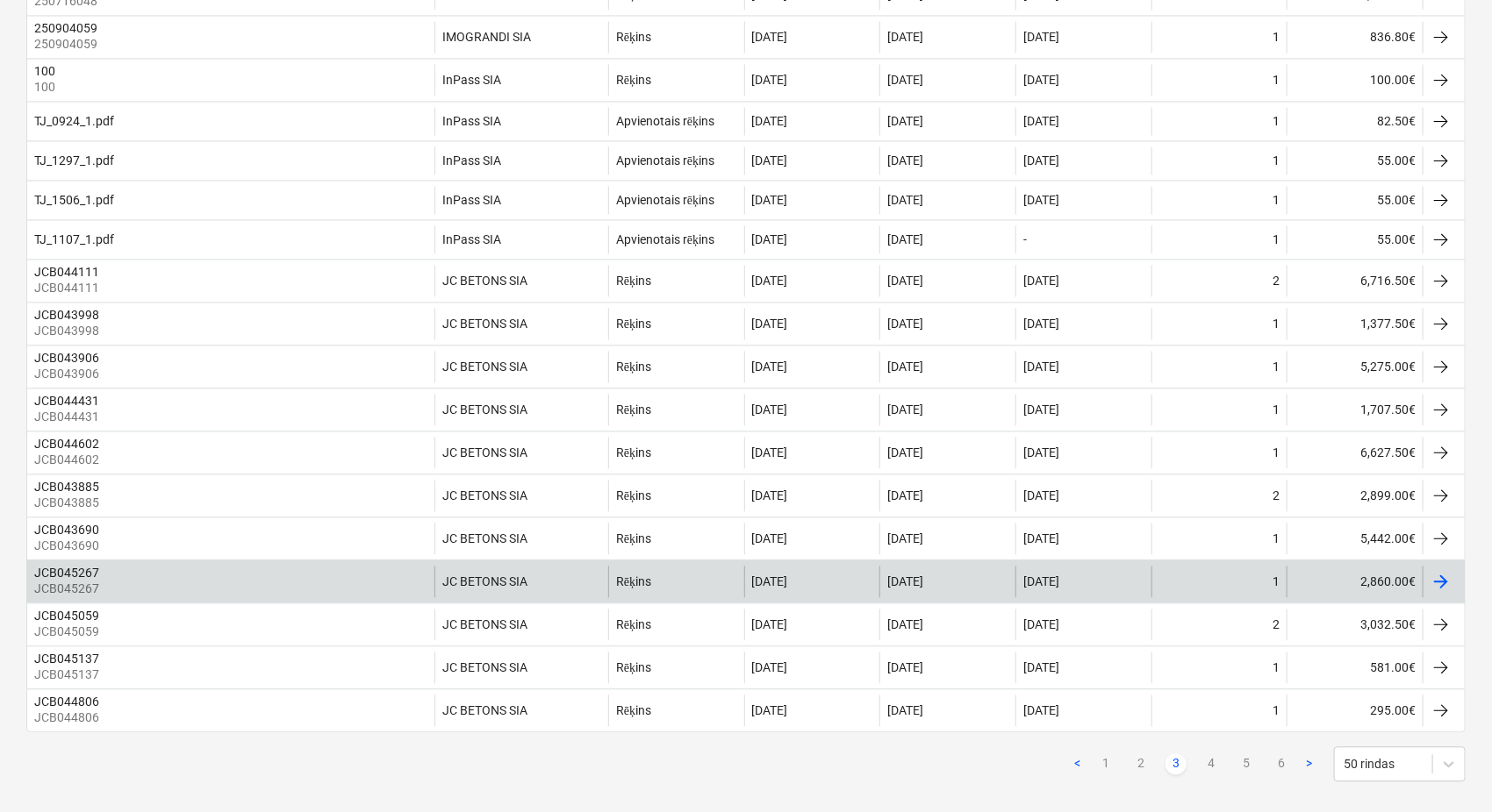
scroll to position [1681, 0]
click at [494, 586] on div "JC BETONS SIA" at bounding box center [485, 580] width 85 height 14
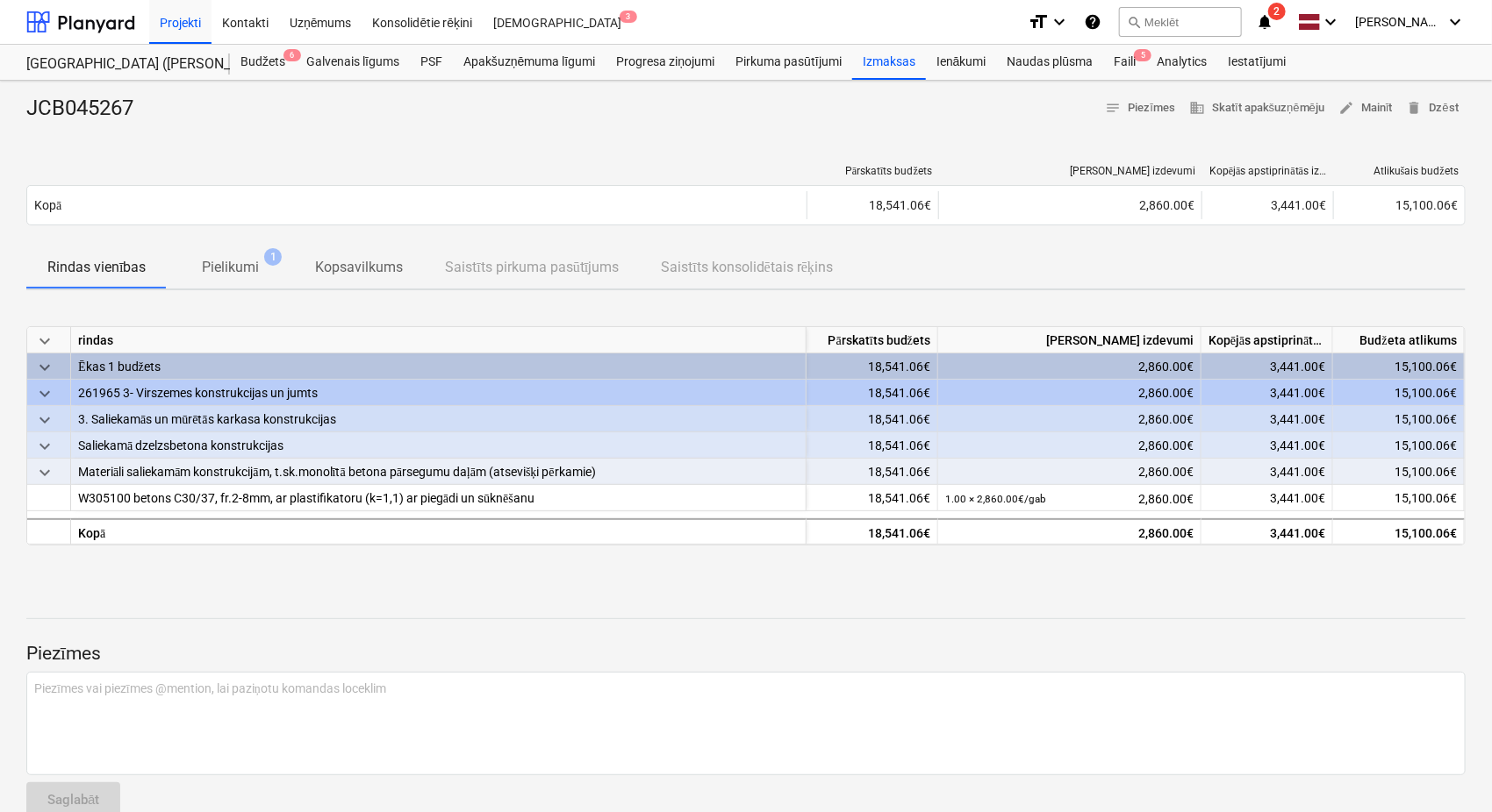
click at [237, 274] on p "Pielikumi" at bounding box center [231, 267] width 57 height 21
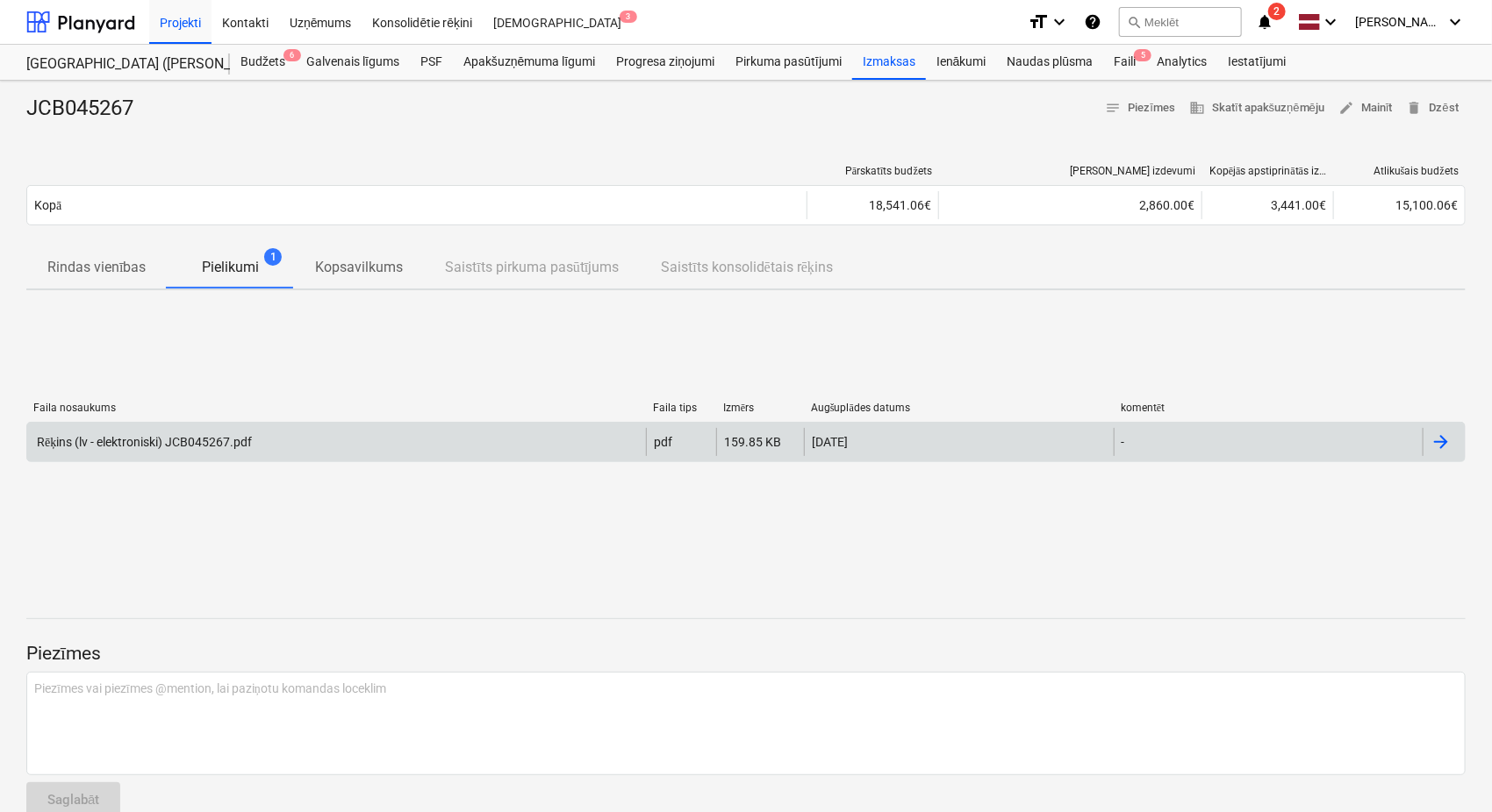
click at [206, 449] on div "Rēķins (lv - elektroniski) JCB045267.pdf" at bounding box center [335, 442] width 618 height 28
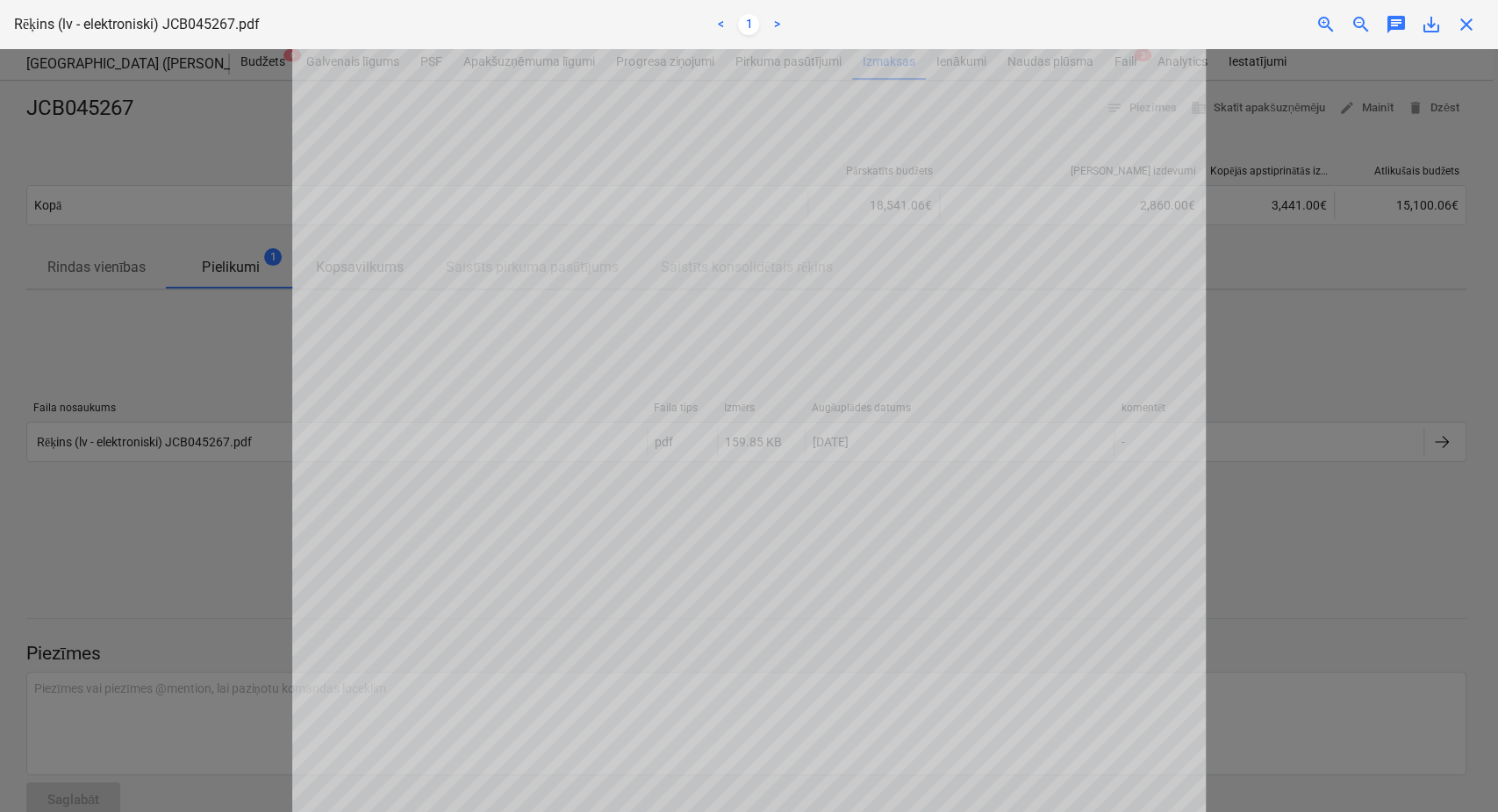
click at [1474, 17] on span "close" at bounding box center [1466, 24] width 21 height 21
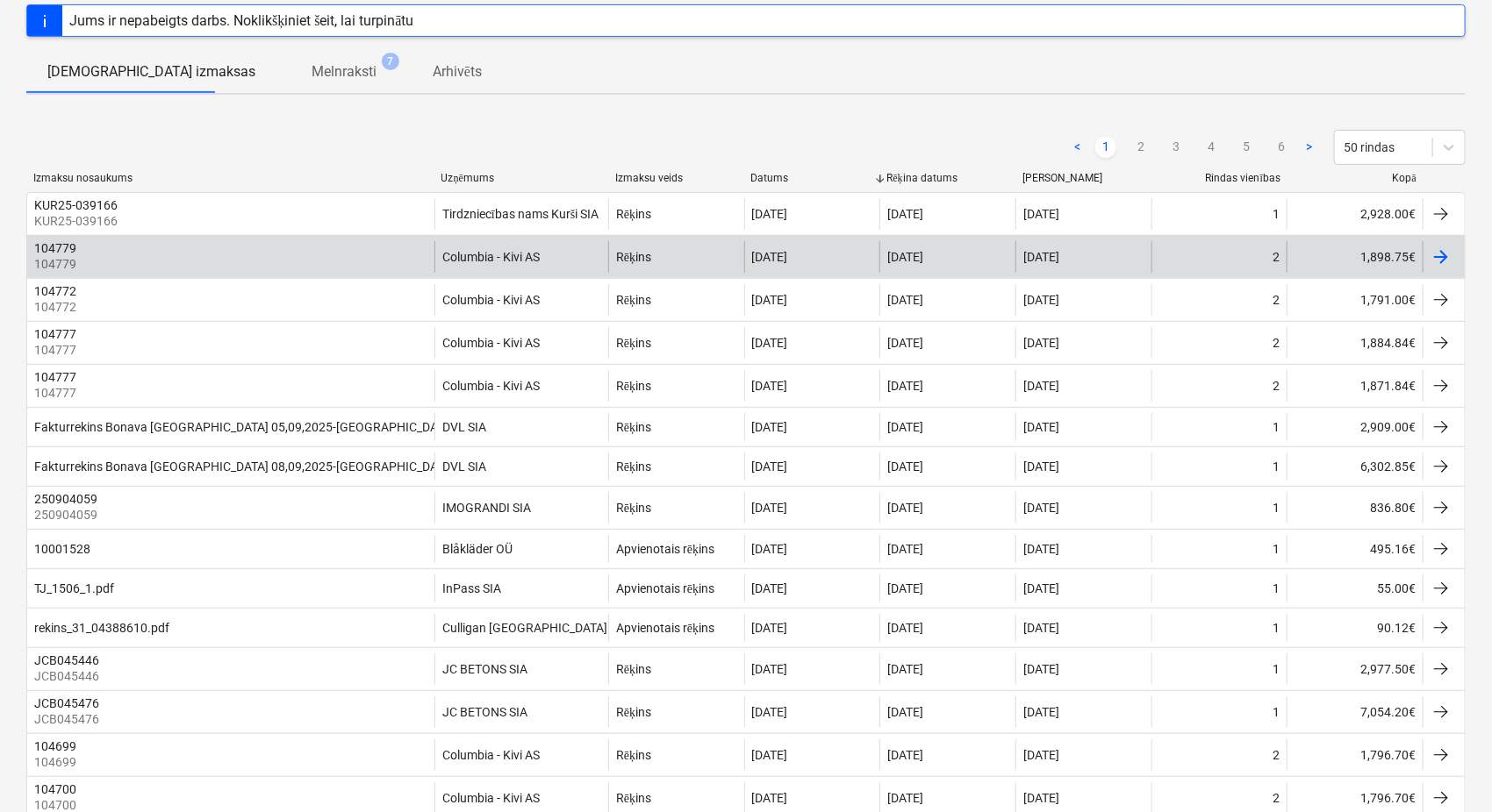
scroll to position [121, 0]
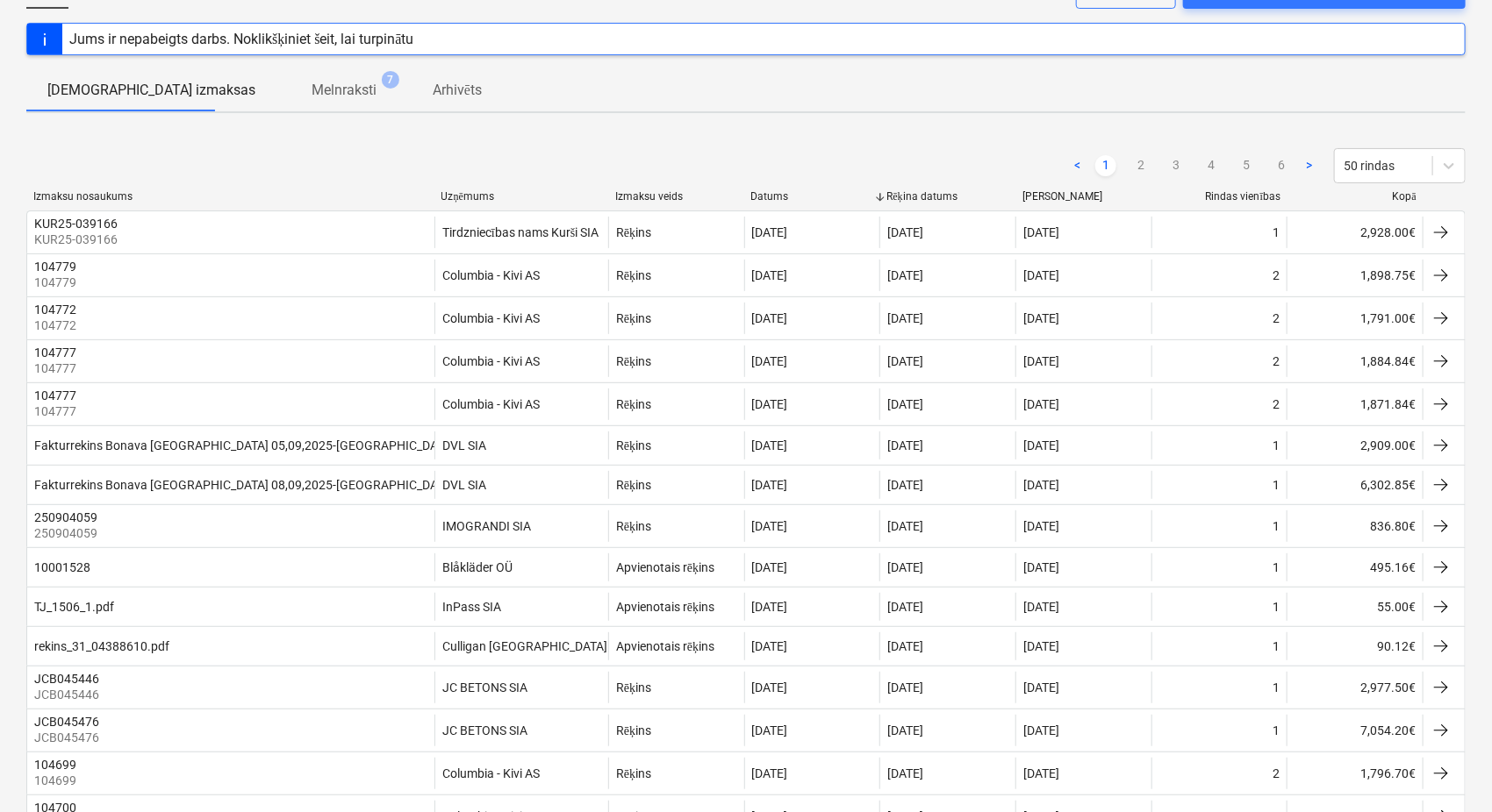
click at [480, 192] on div "Uzņēmums" at bounding box center [520, 196] width 159 height 13
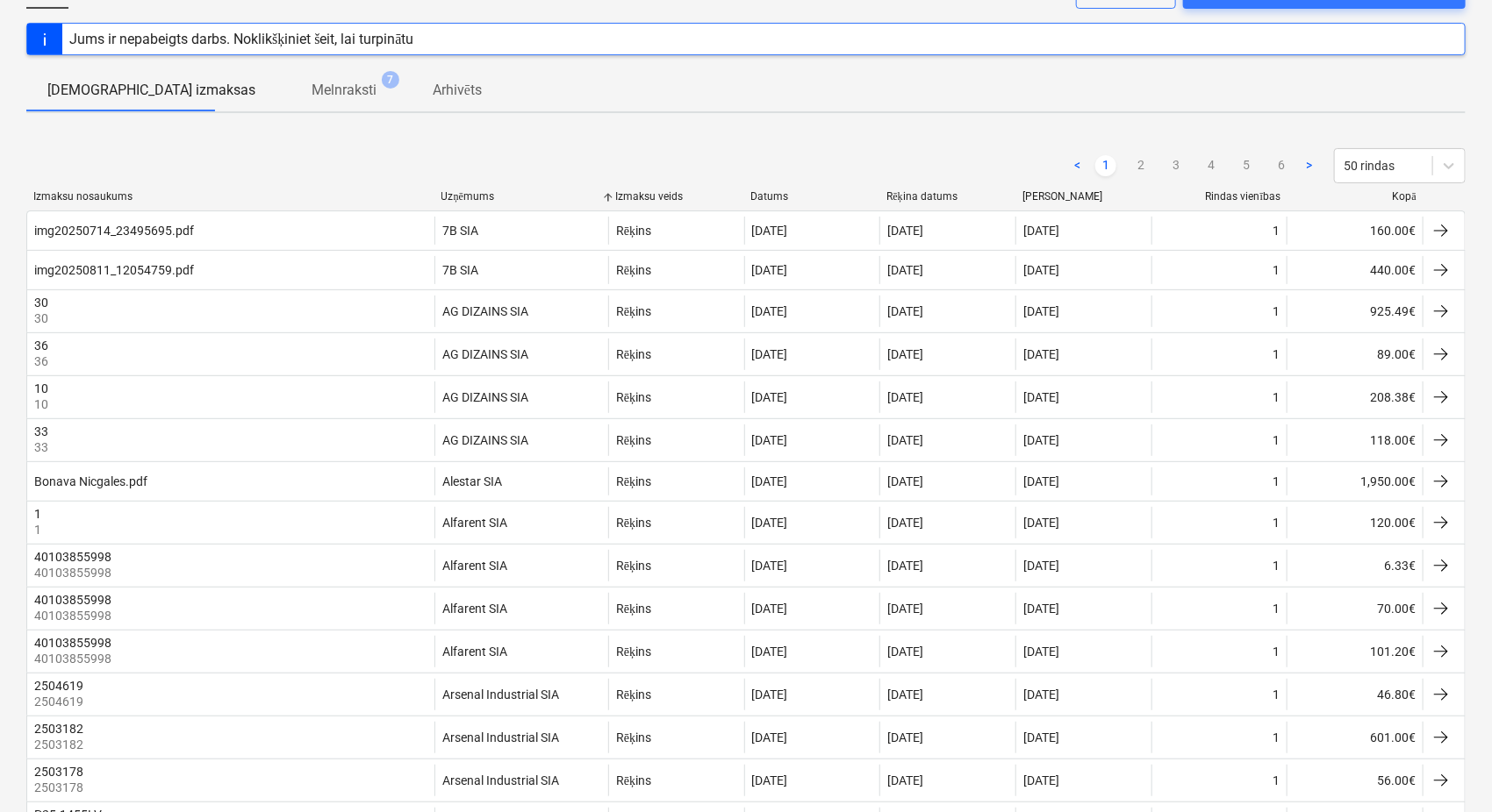
click at [480, 192] on div "Uzņēmums" at bounding box center [520, 196] width 159 height 13
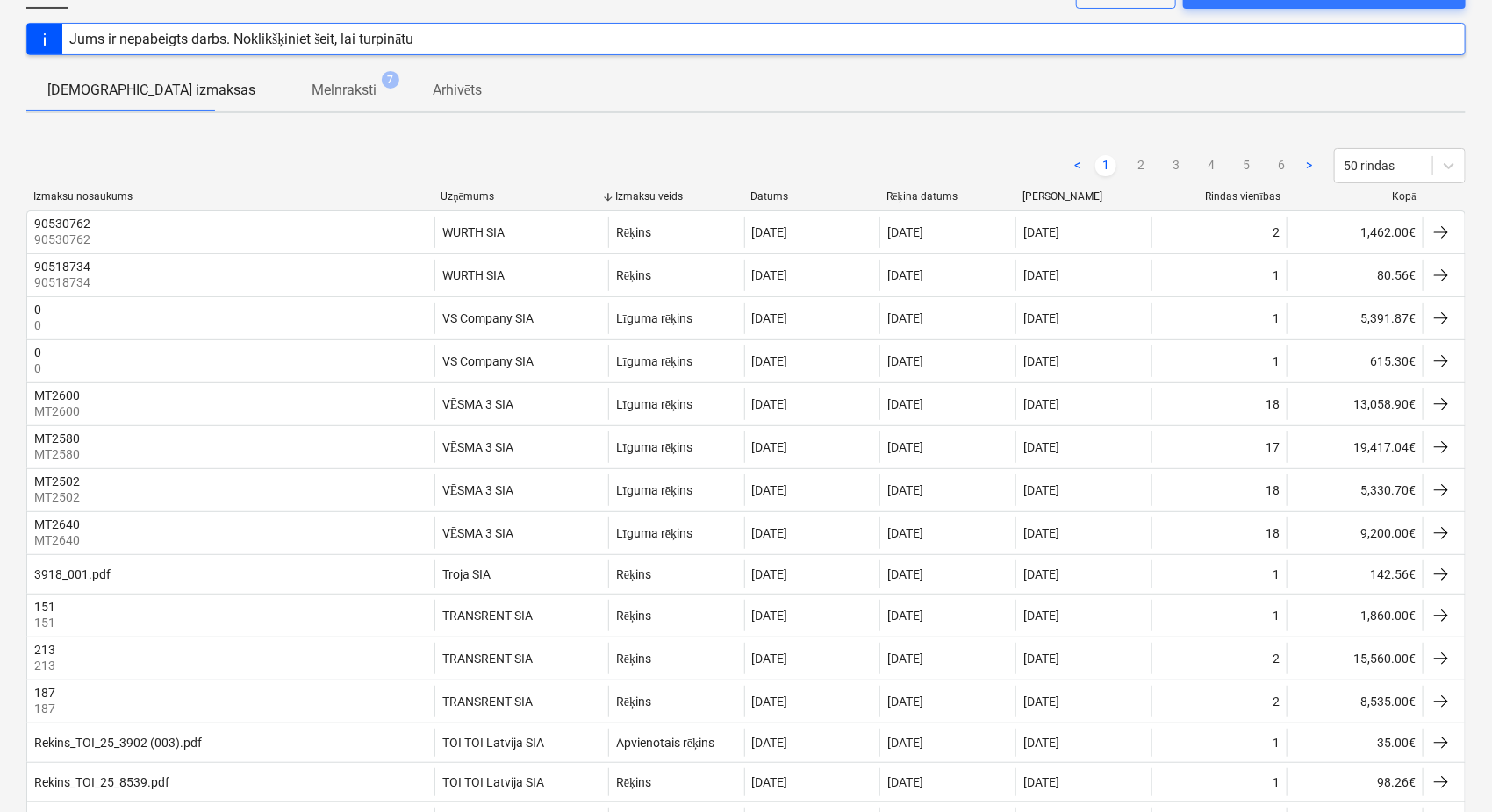
click at [480, 192] on div "Uzņēmums" at bounding box center [520, 196] width 159 height 13
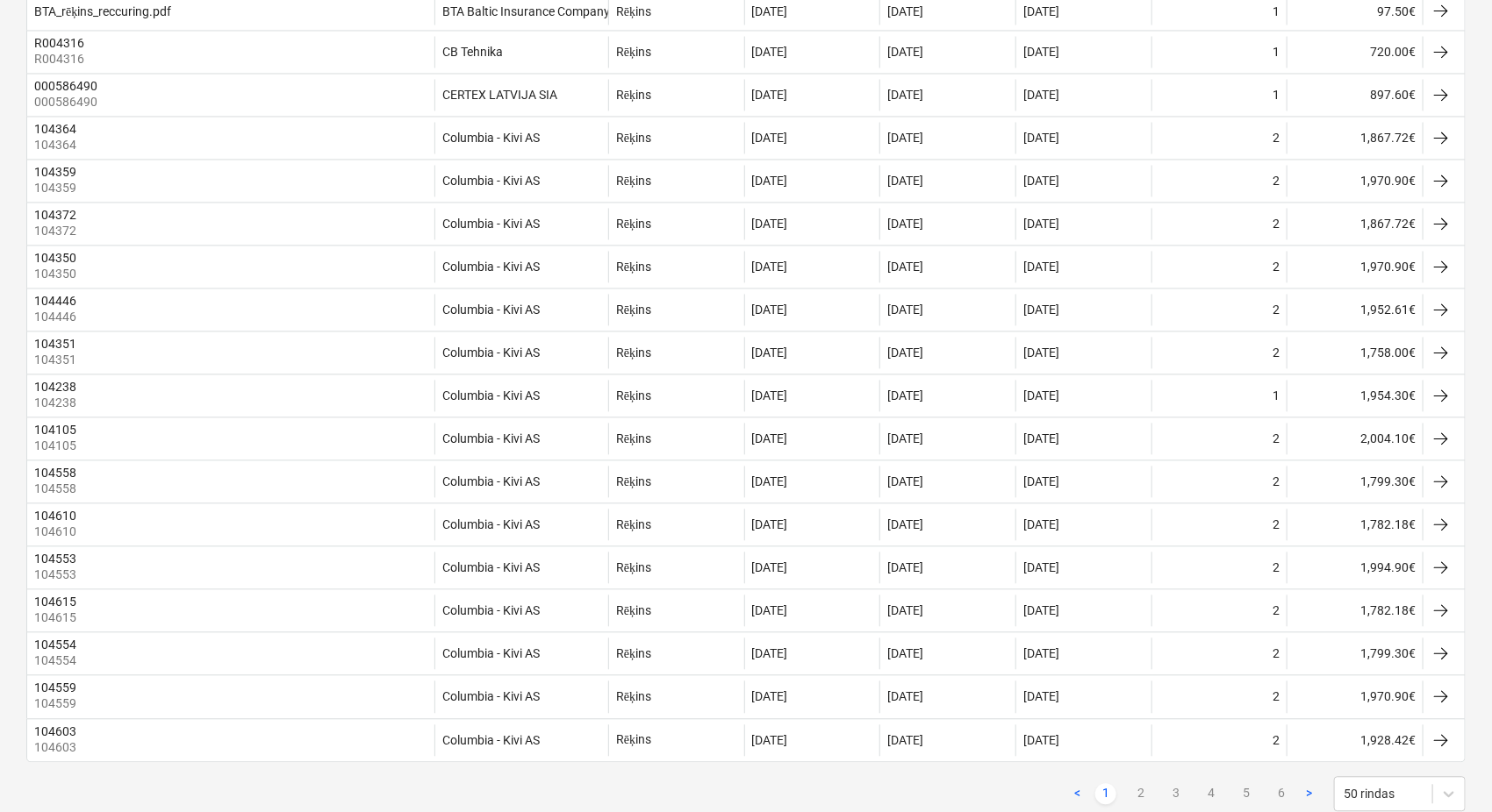
scroll to position [1728, 0]
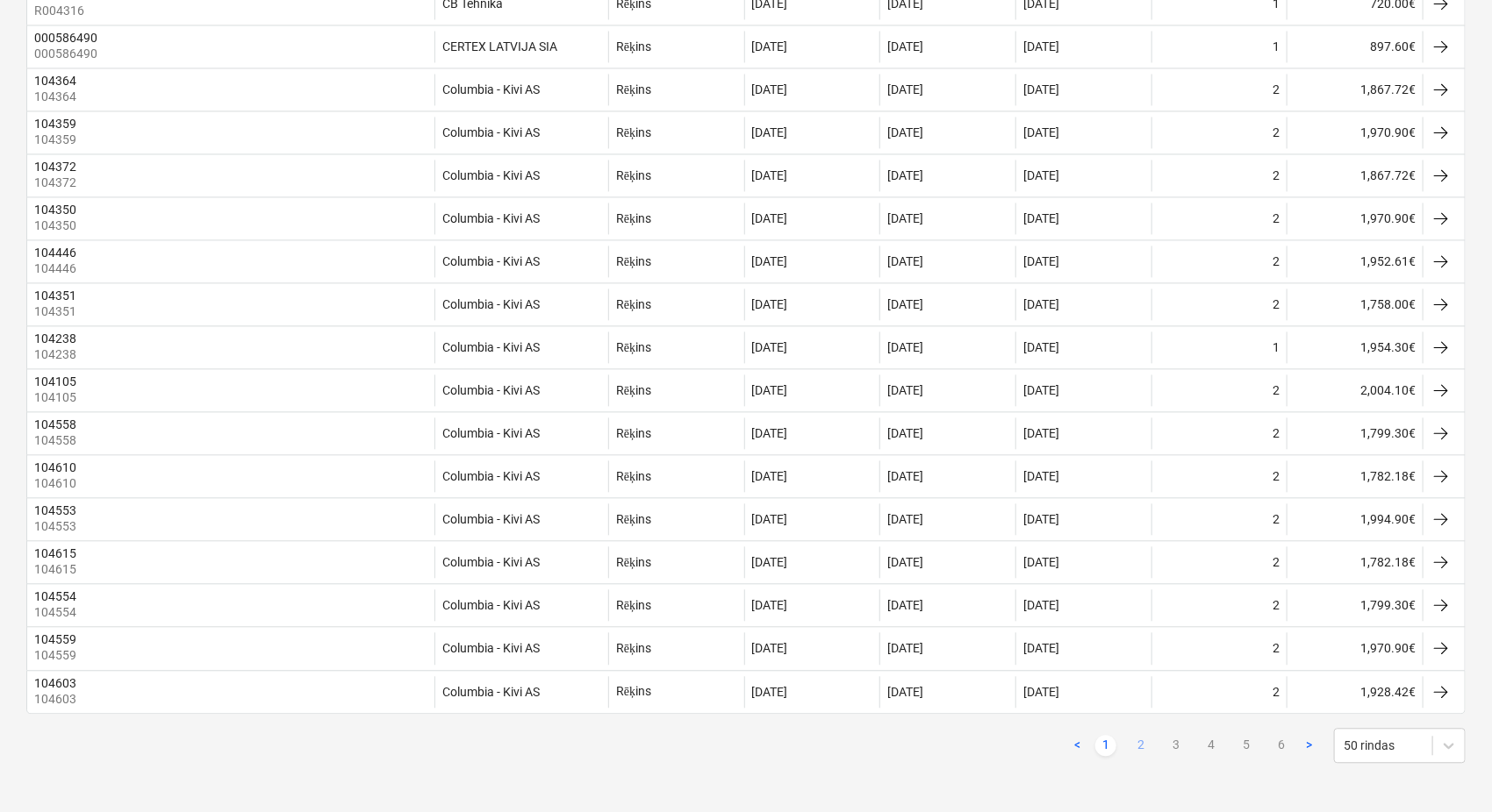
click at [1149, 750] on link "2" at bounding box center [1141, 745] width 21 height 21
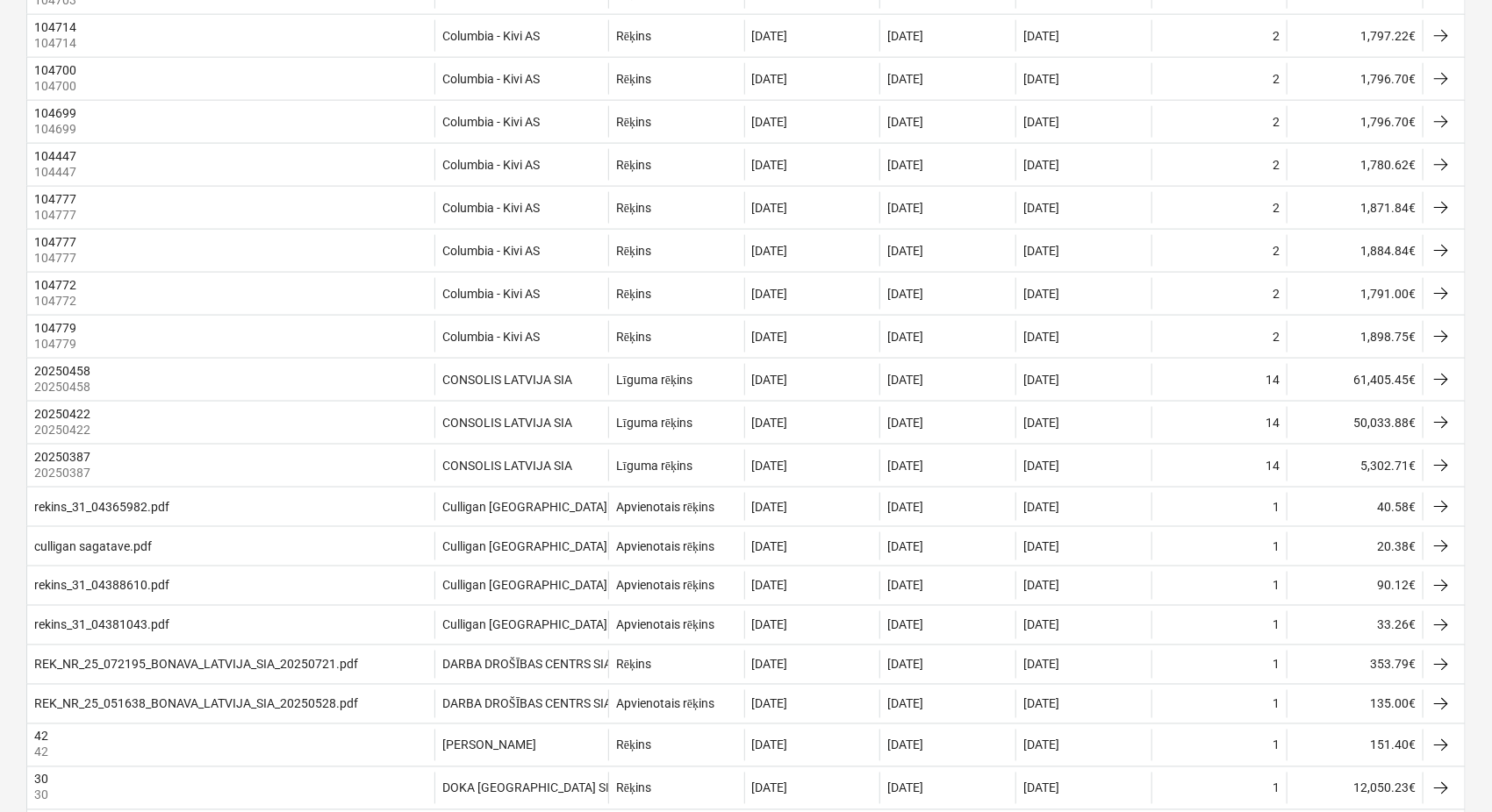
scroll to position [1741, 0]
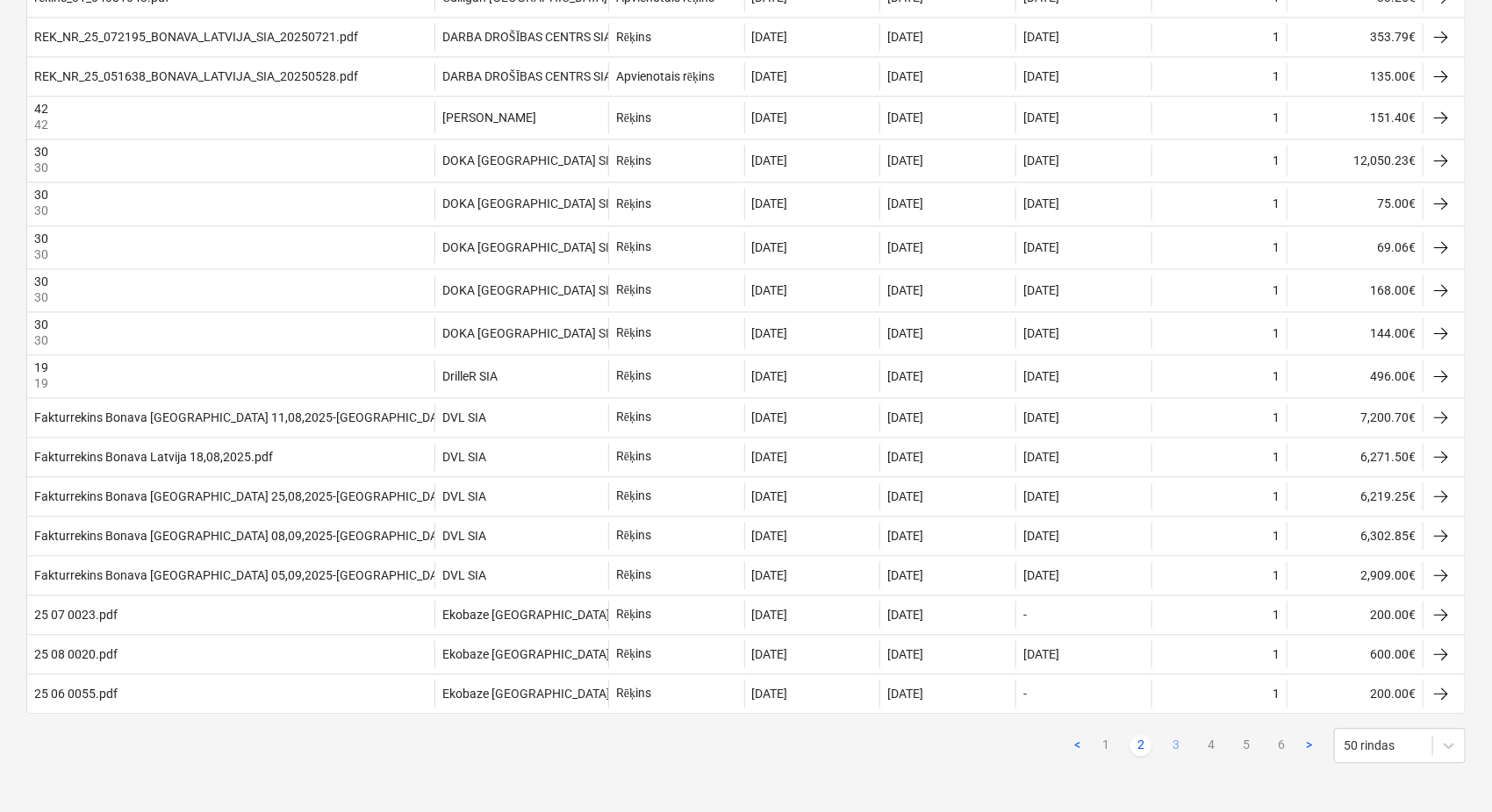
click at [1174, 742] on link "3" at bounding box center [1175, 745] width 21 height 21
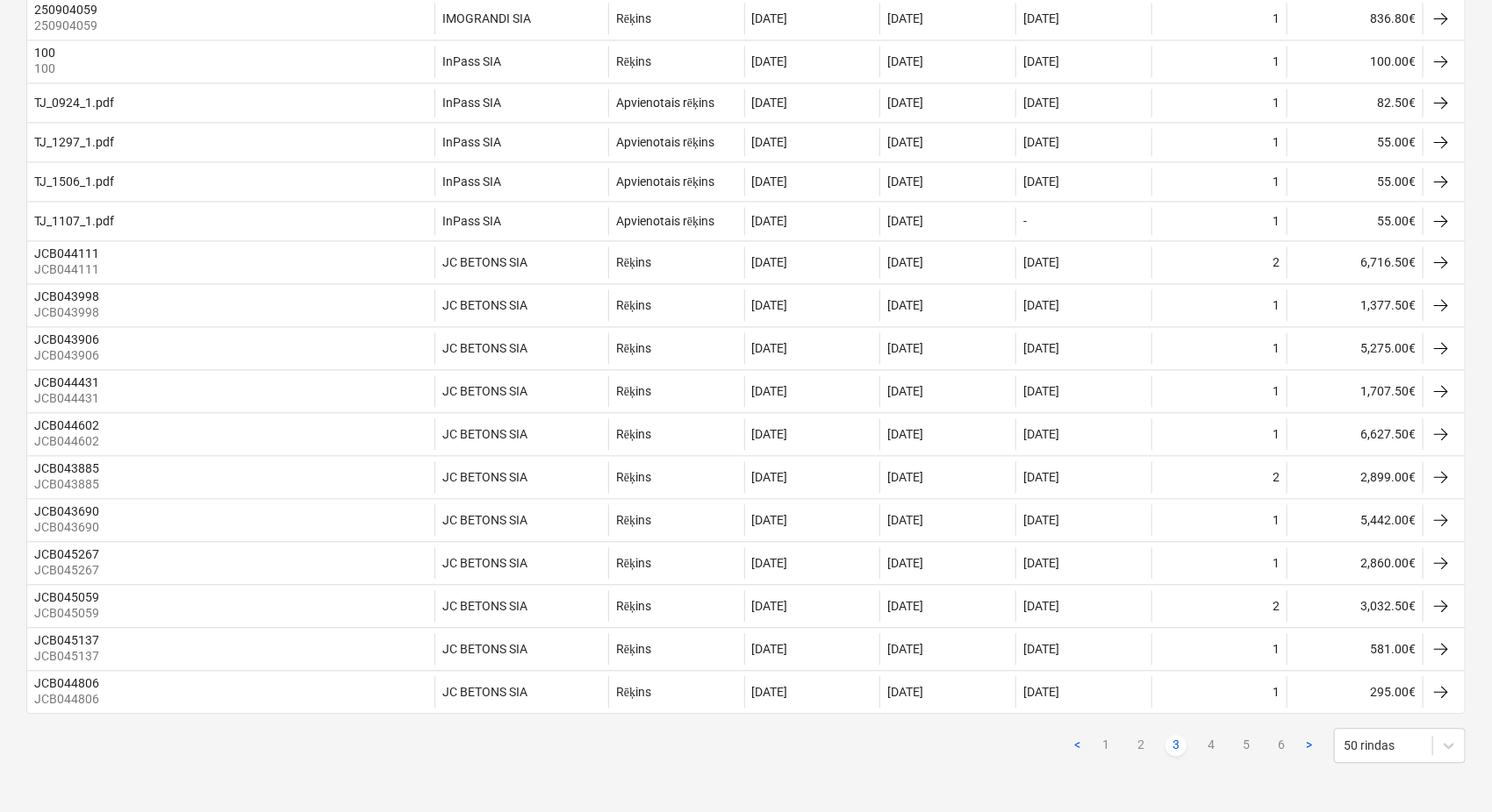
scroll to position [1678, 0]
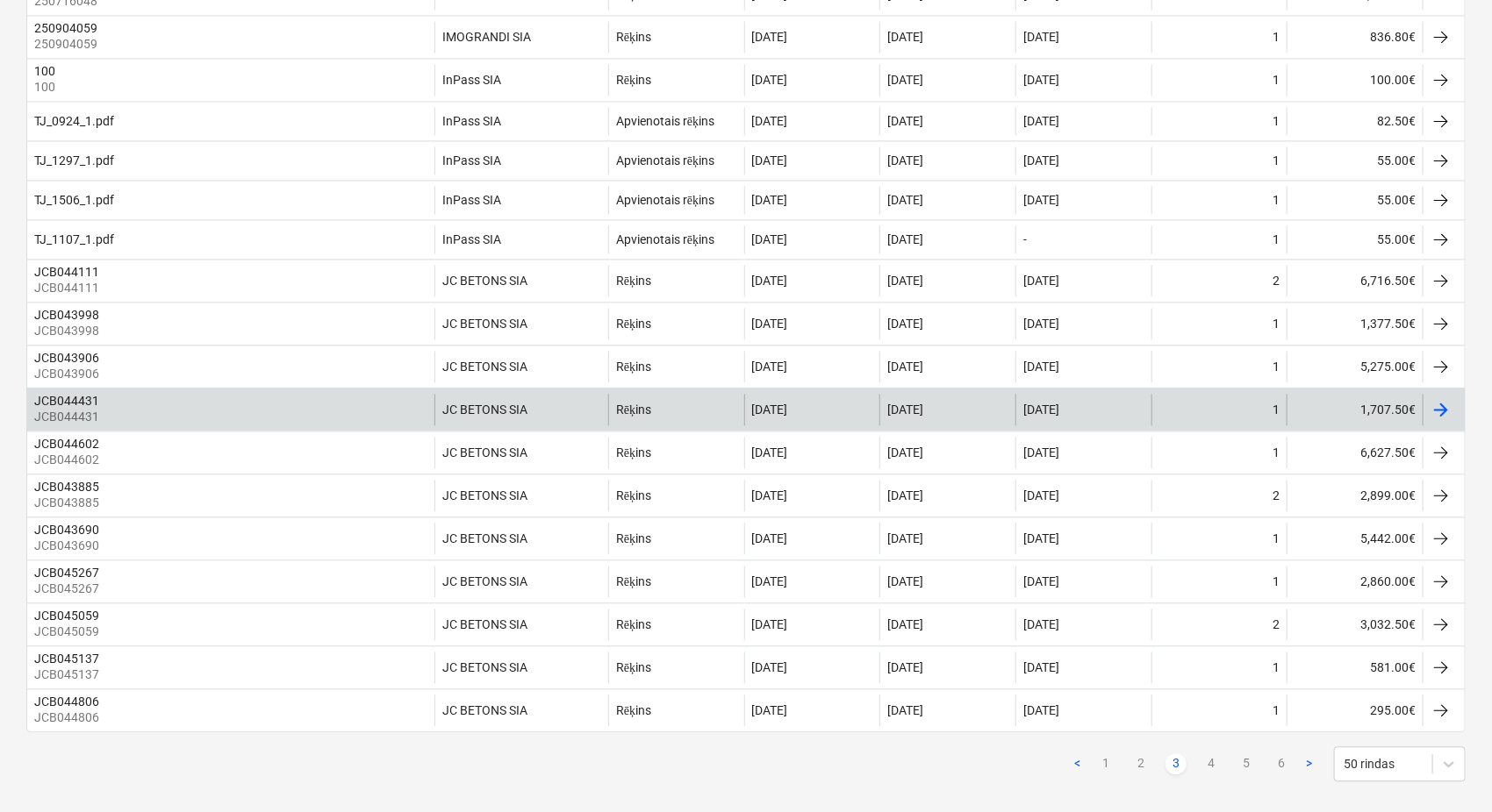
click at [1445, 417] on div at bounding box center [1441, 409] width 21 height 21
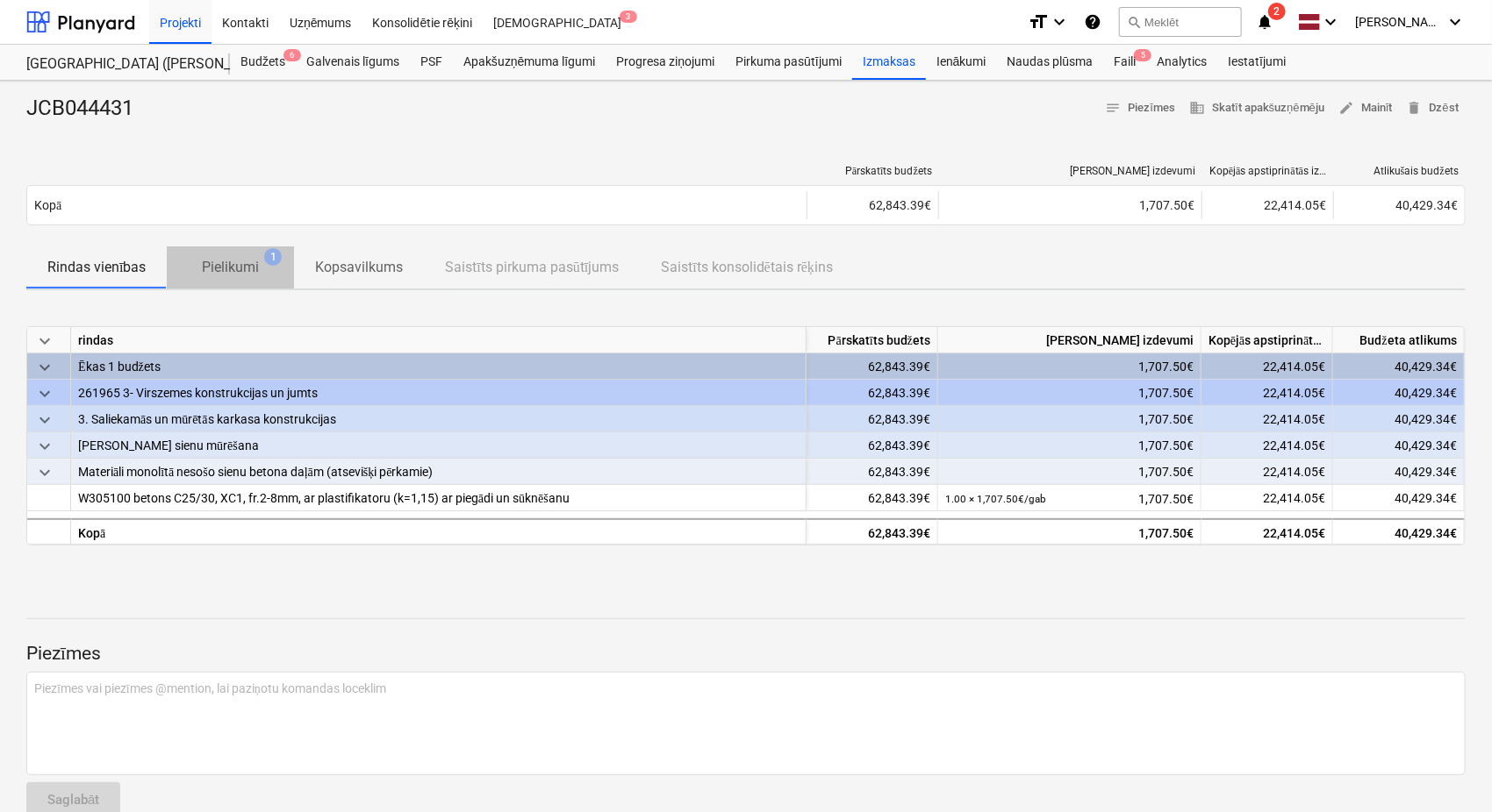
click at [233, 262] on p "Pielikumi" at bounding box center [231, 267] width 57 height 21
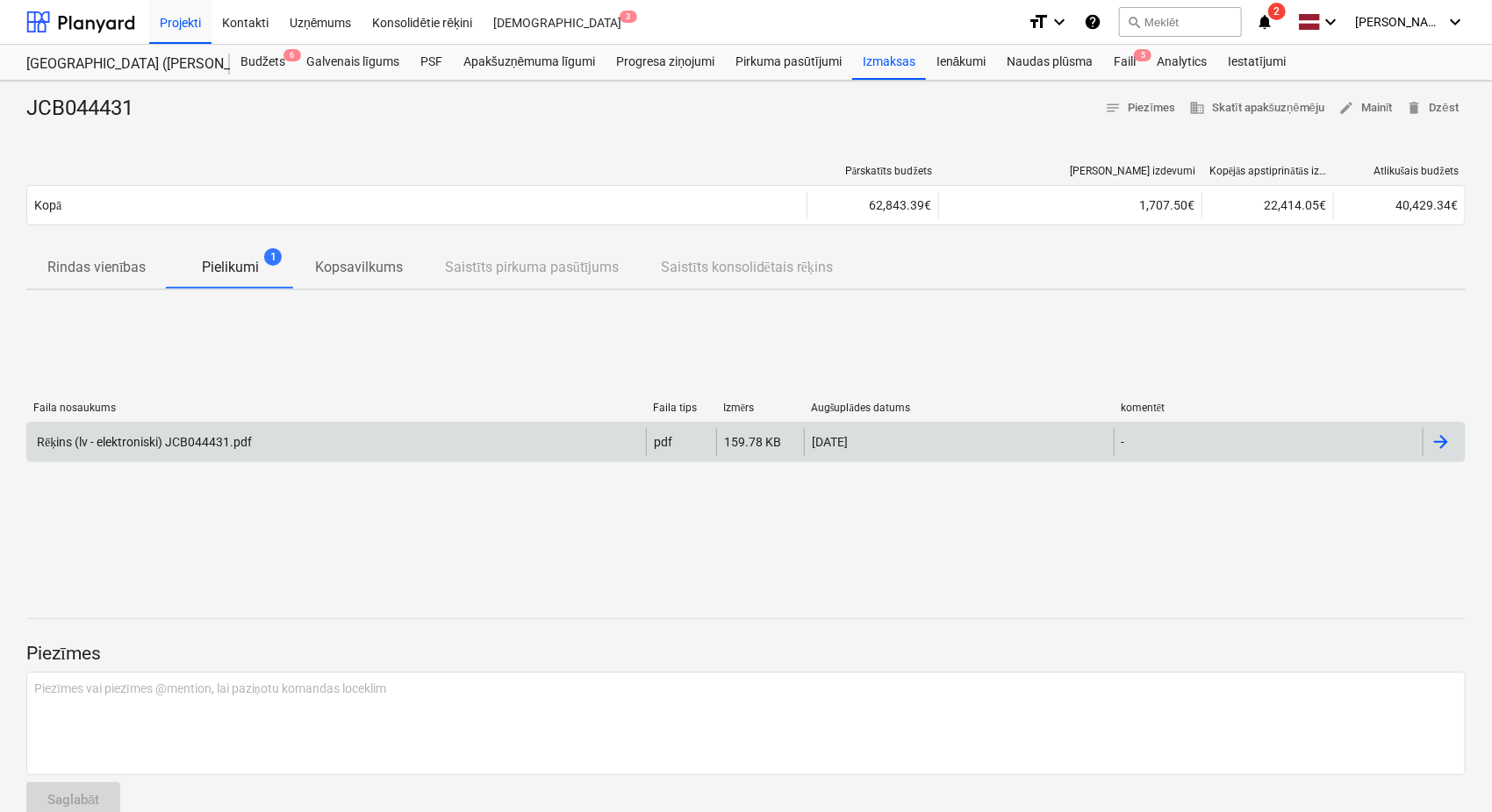
click at [439, 454] on div "Rēķins (lv - elektroniski) JCB044431.pdf" at bounding box center [335, 442] width 618 height 28
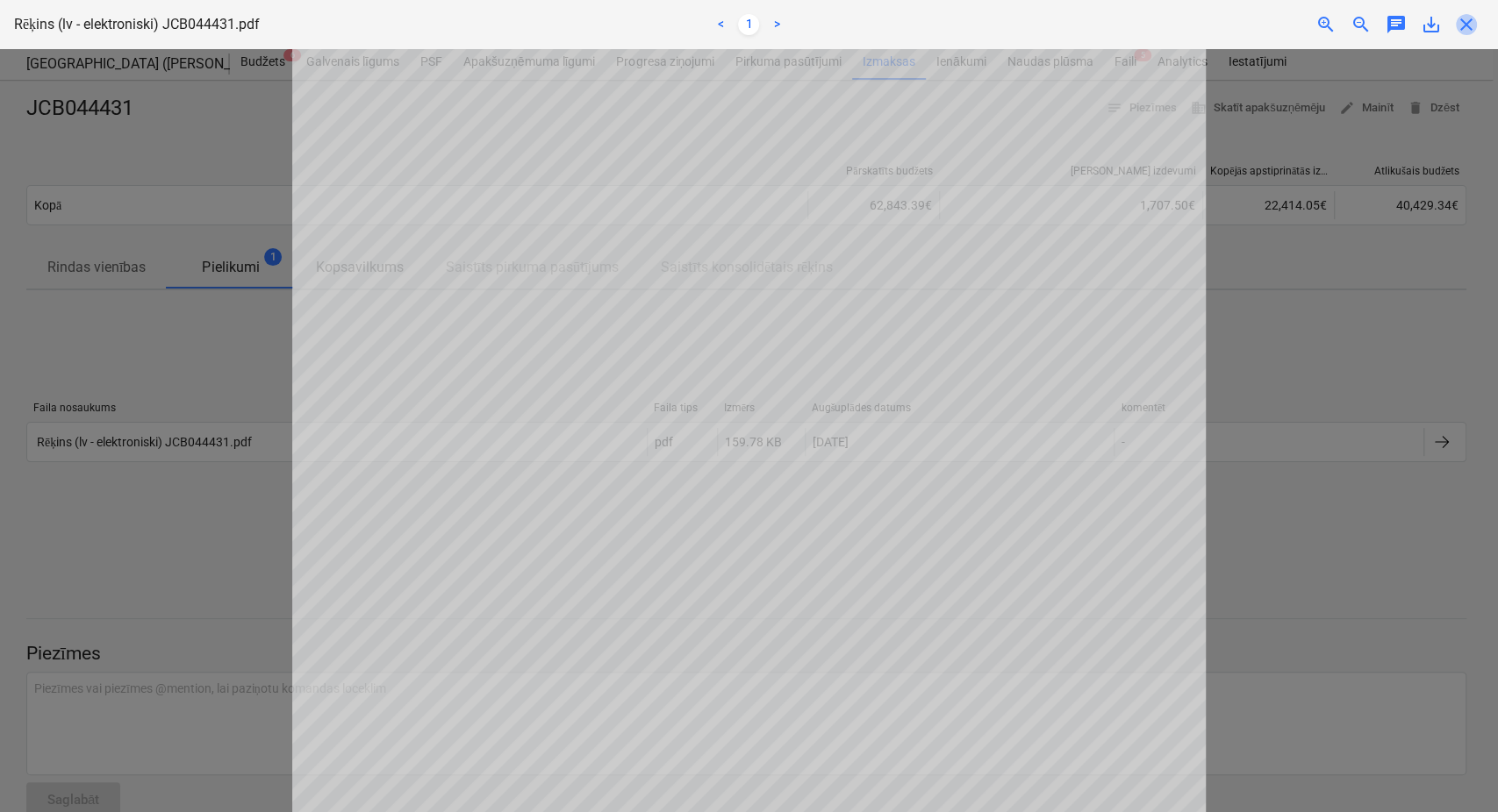
click at [1464, 20] on span "close" at bounding box center [1466, 24] width 21 height 21
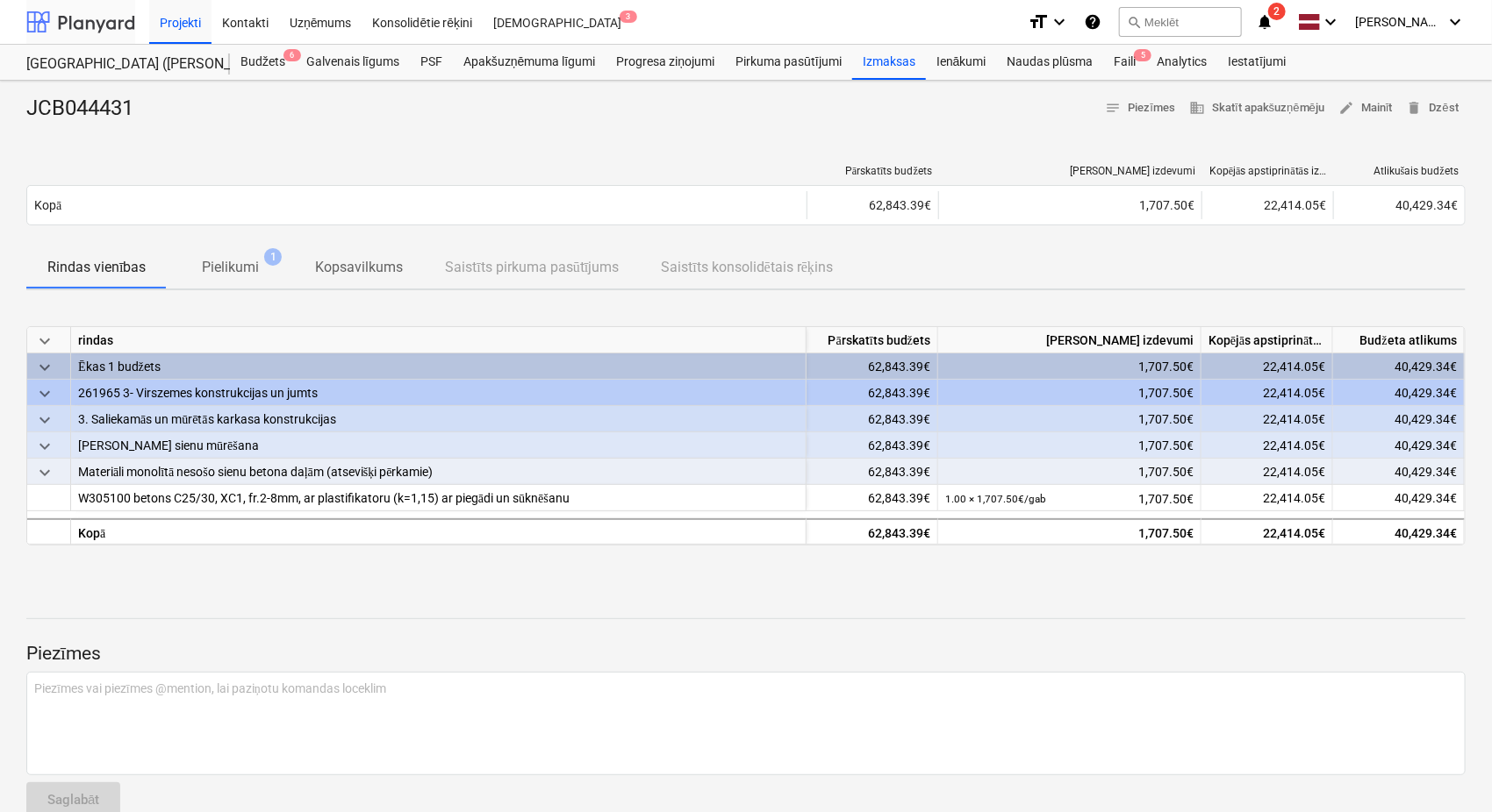
click at [79, 14] on div at bounding box center [81, 22] width 109 height 44
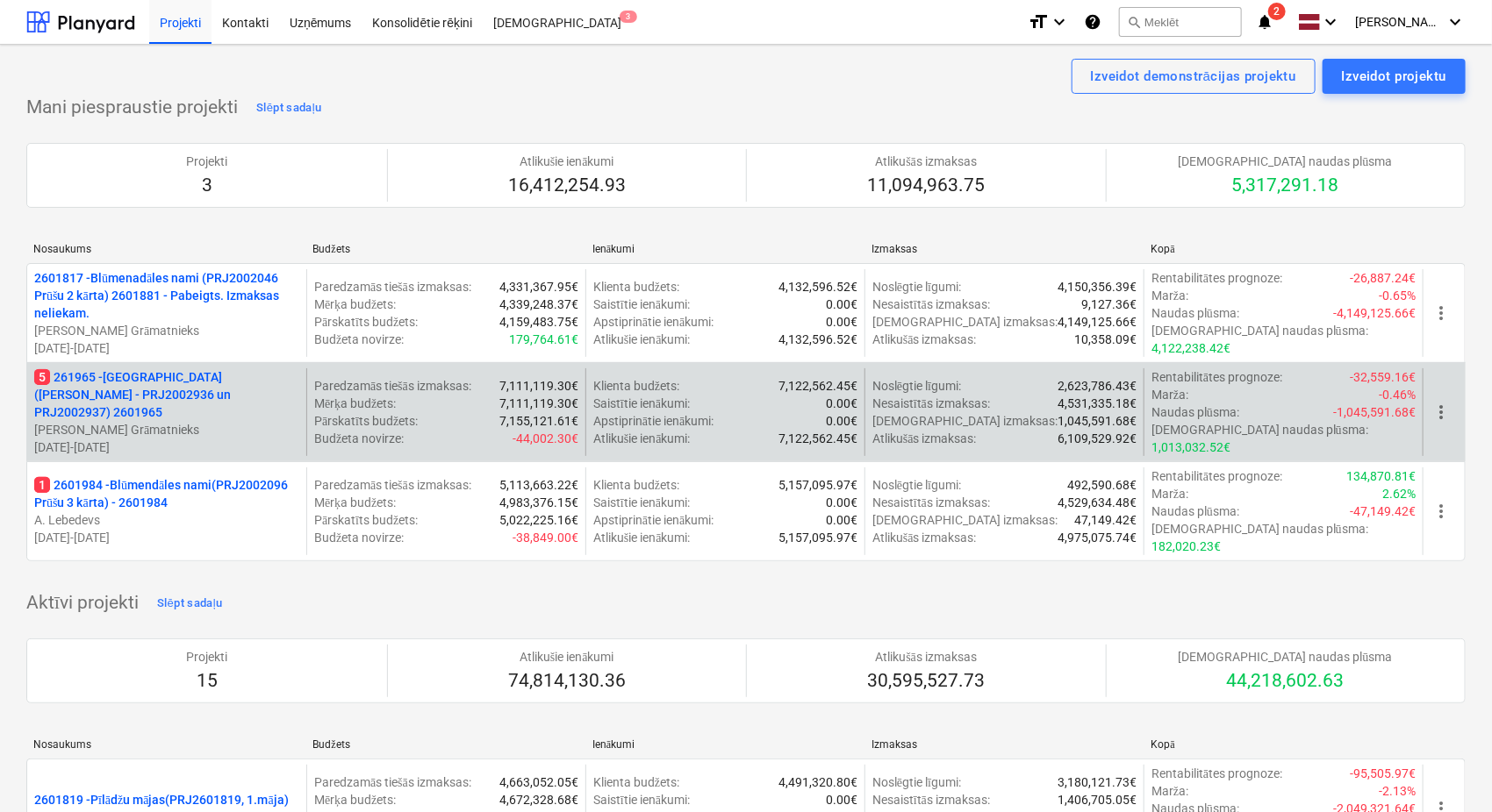
click at [174, 398] on p "5 261965 - [GEOGRAPHIC_DATA] ([PERSON_NAME] - PRJ2002936 un PRJ2002937) 2601965" at bounding box center [167, 395] width 265 height 52
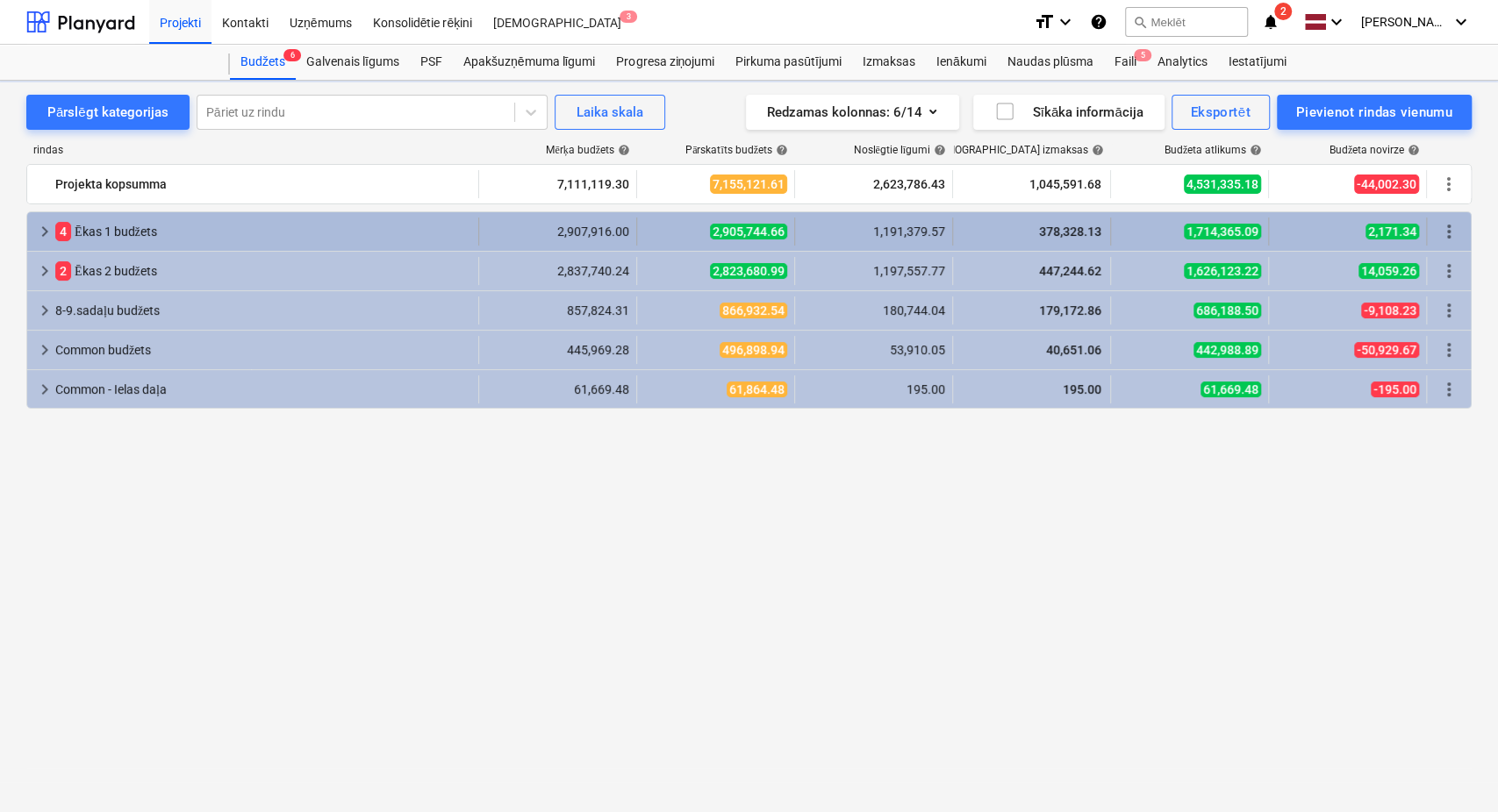
click at [43, 231] on span "keyboard_arrow_right" at bounding box center [45, 231] width 21 height 21
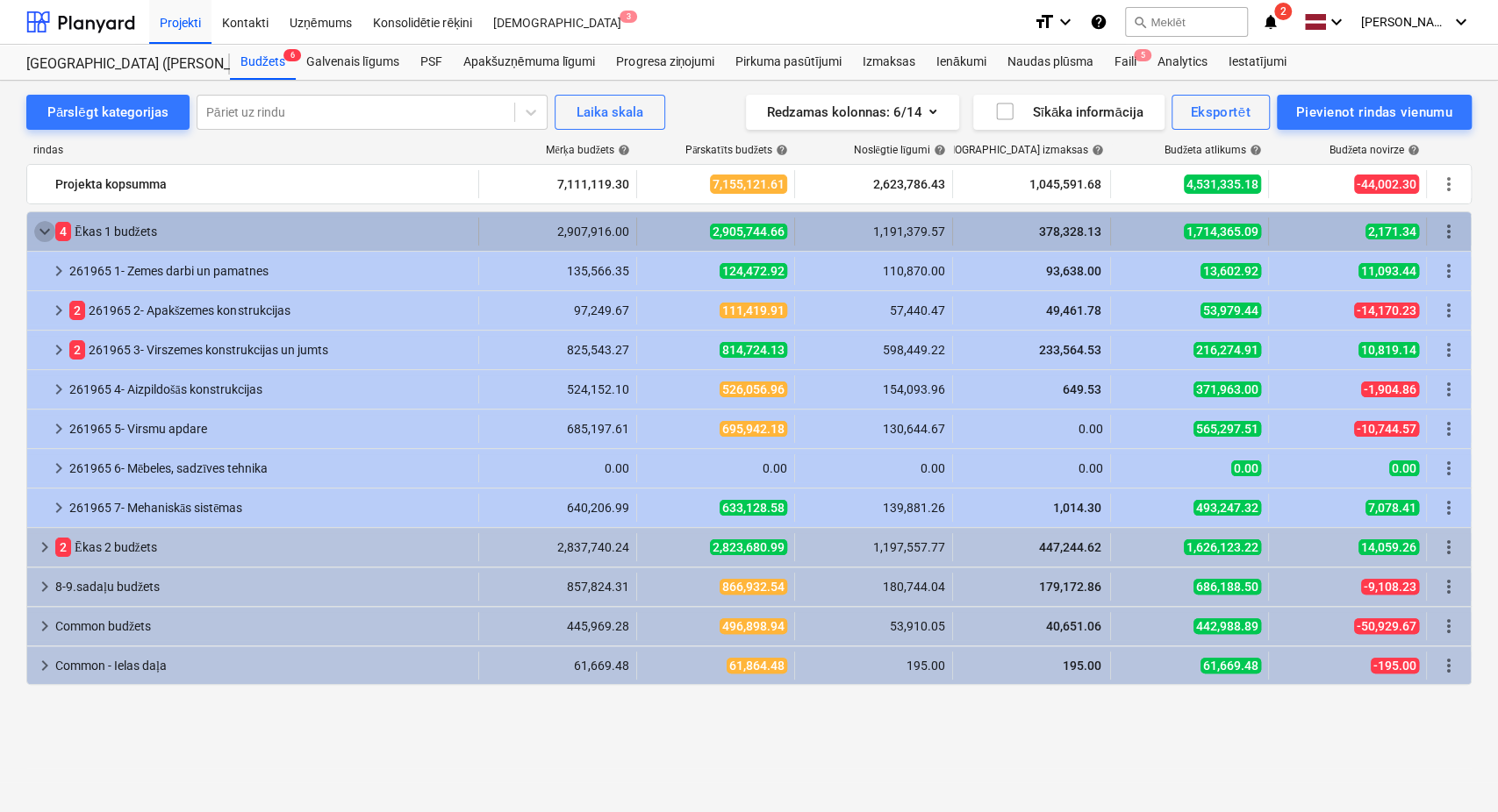
click at [37, 231] on span "keyboard_arrow_down" at bounding box center [45, 231] width 21 height 21
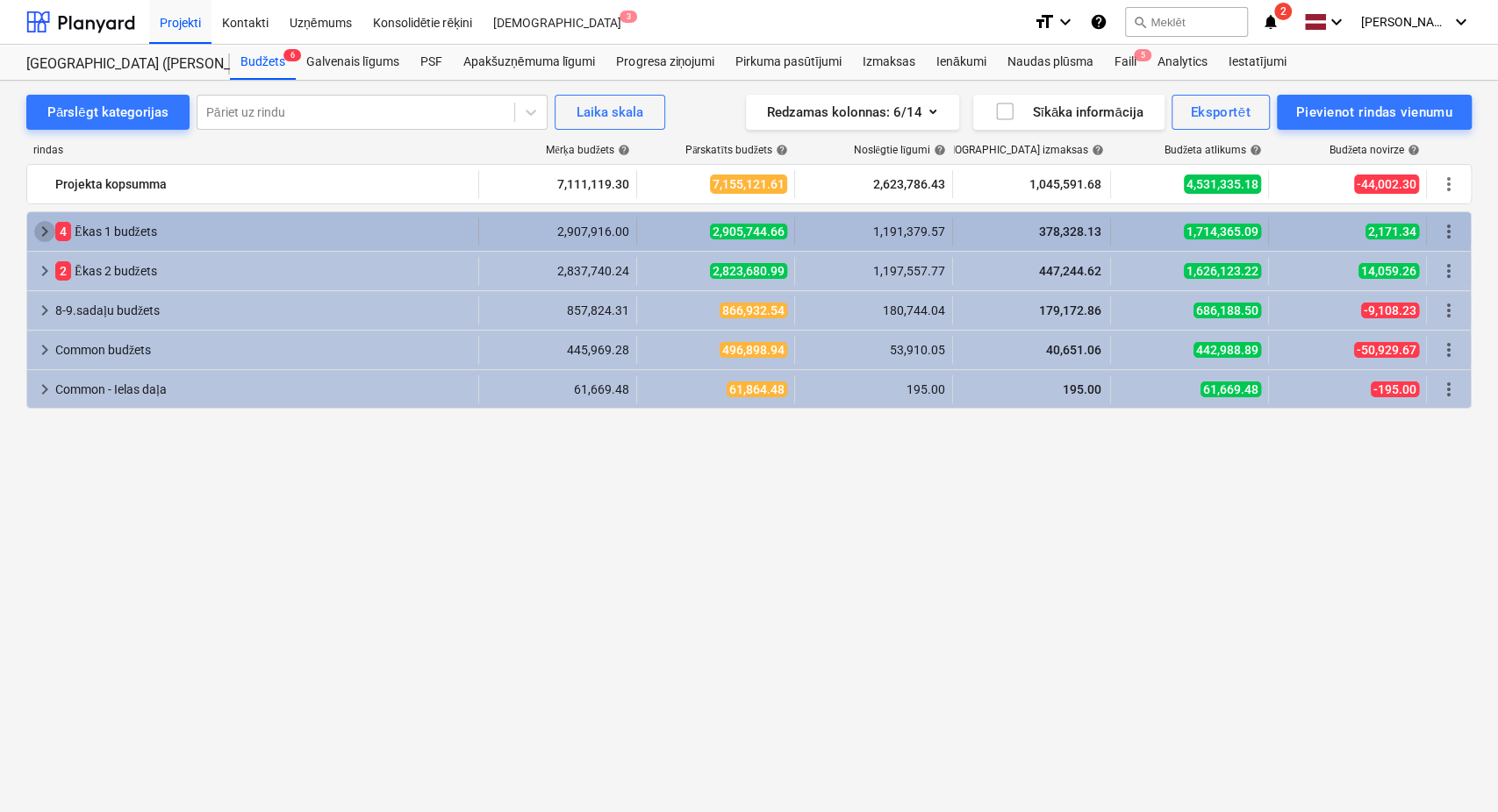
click at [38, 231] on span "keyboard_arrow_right" at bounding box center [45, 231] width 21 height 21
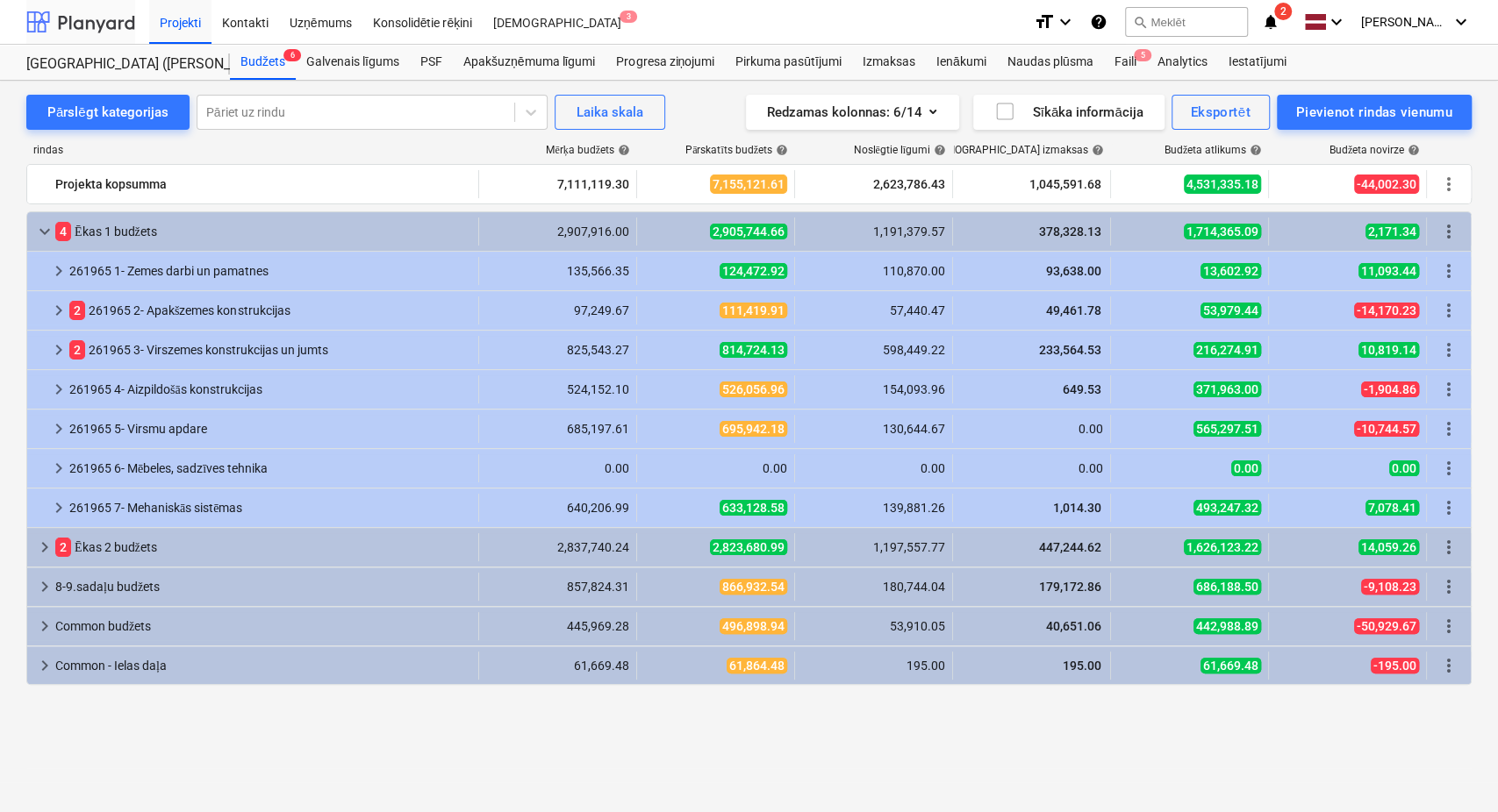
click at [85, 27] on div at bounding box center [81, 22] width 109 height 44
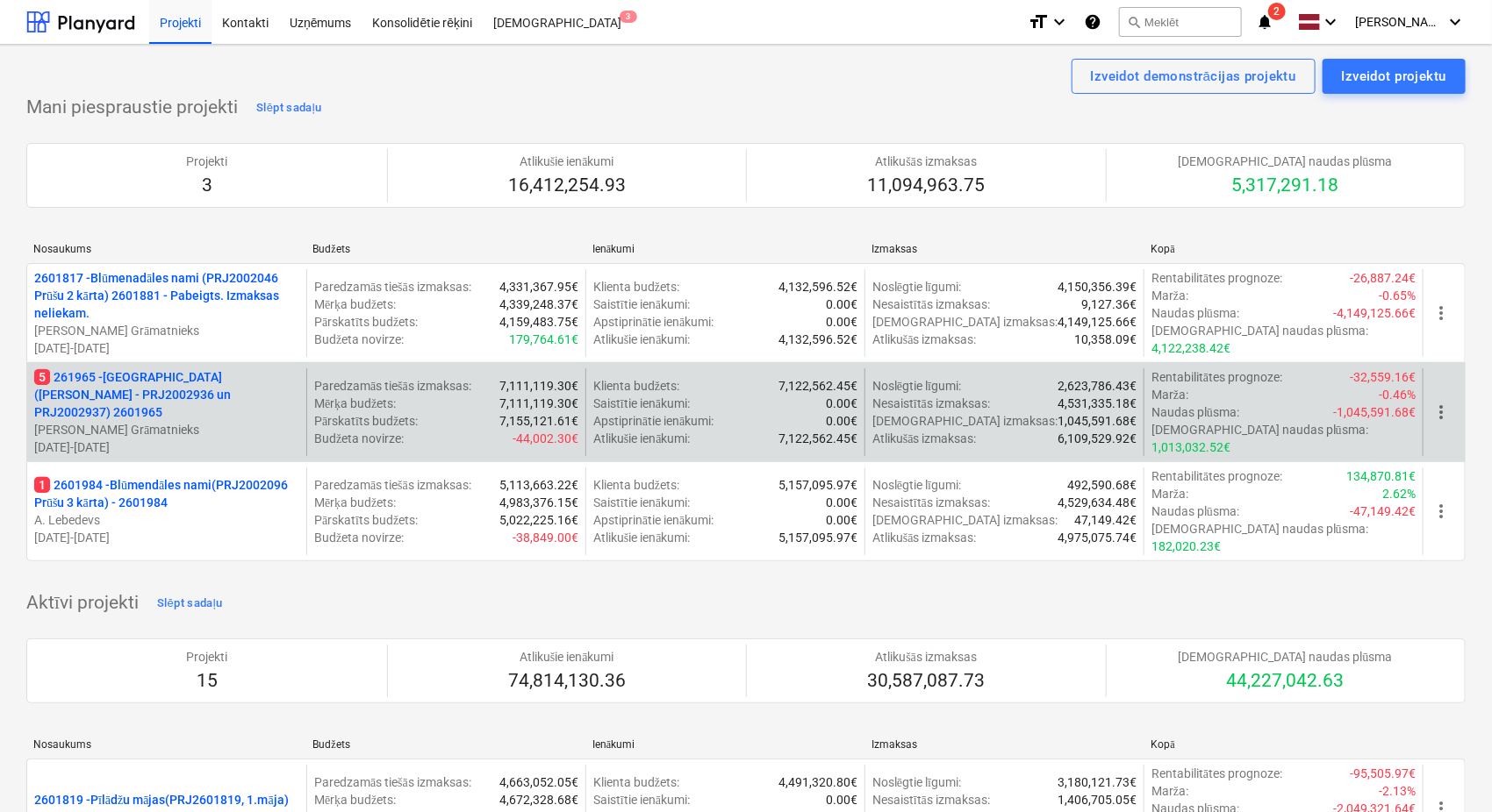
click at [180, 379] on p "5 261965 - [GEOGRAPHIC_DATA] ([PERSON_NAME] - PRJ2002936 un PRJ2002937) 2601965" at bounding box center [167, 395] width 265 height 52
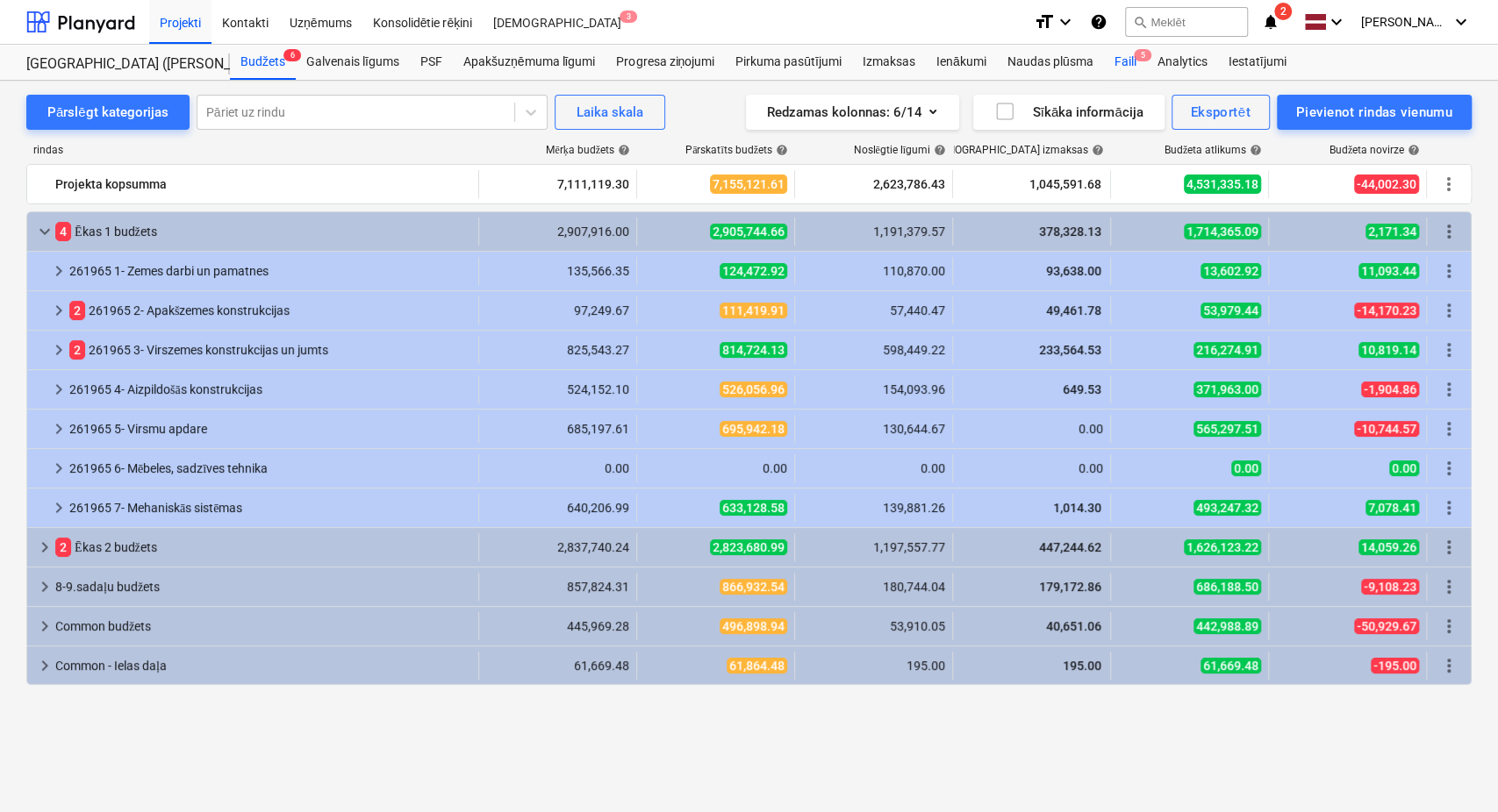
click at [1120, 60] on div "Faili 5" at bounding box center [1124, 61] width 43 height 35
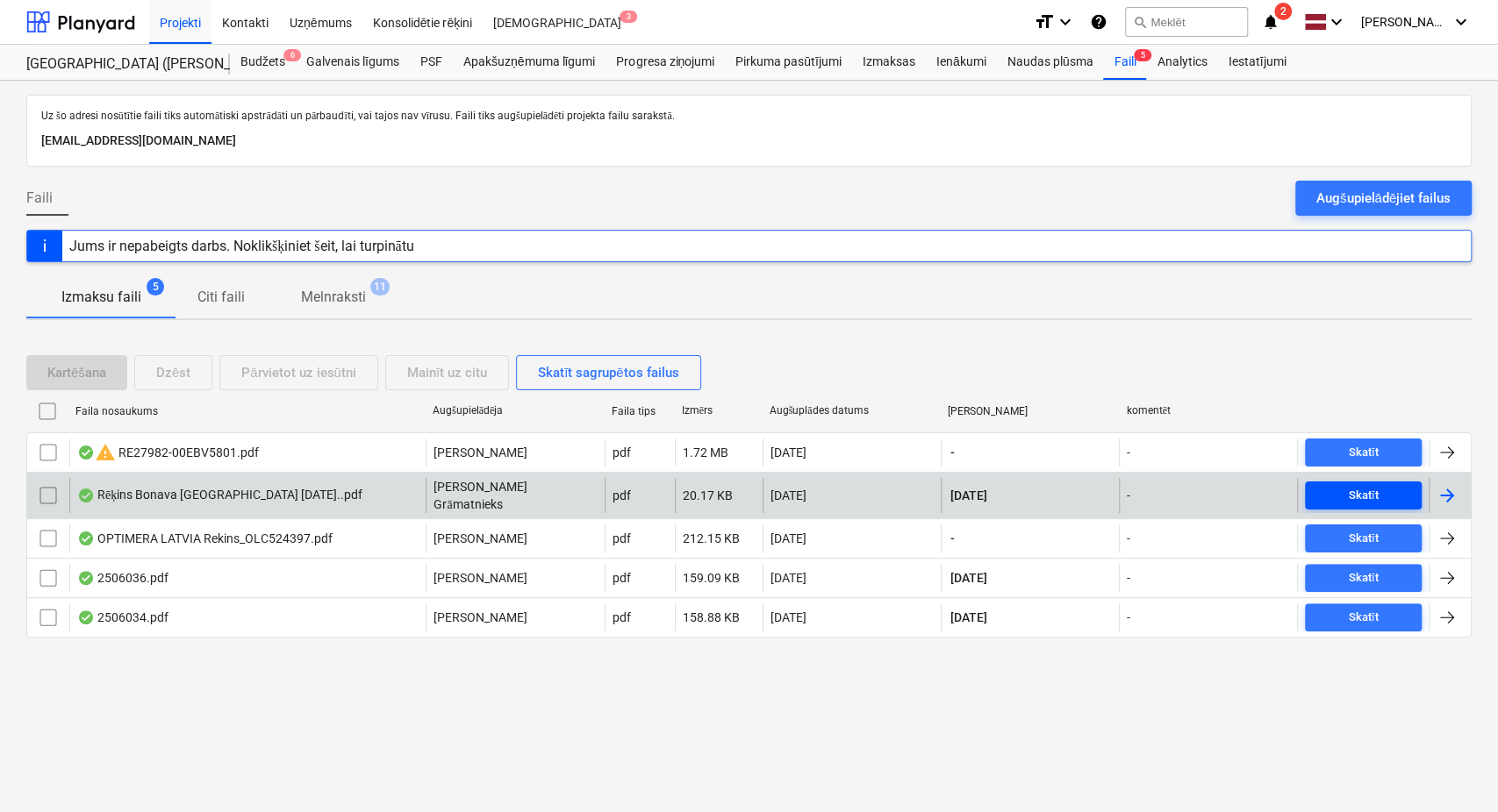
click at [1359, 482] on button "Skatīt" at bounding box center [1363, 496] width 117 height 28
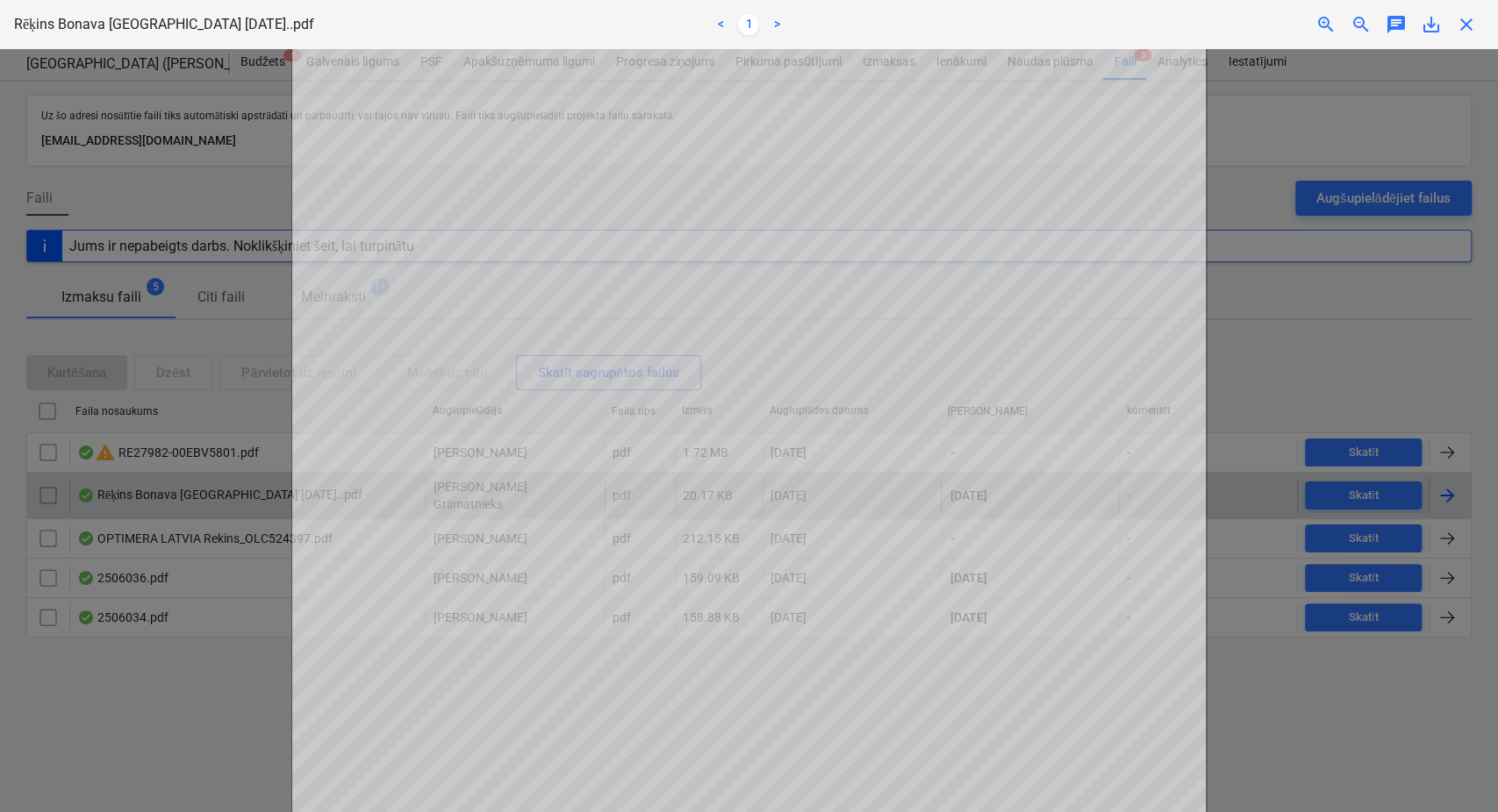
click at [1460, 323] on div at bounding box center [749, 431] width 1498 height 764
click at [1468, 20] on span "close" at bounding box center [1466, 24] width 21 height 21
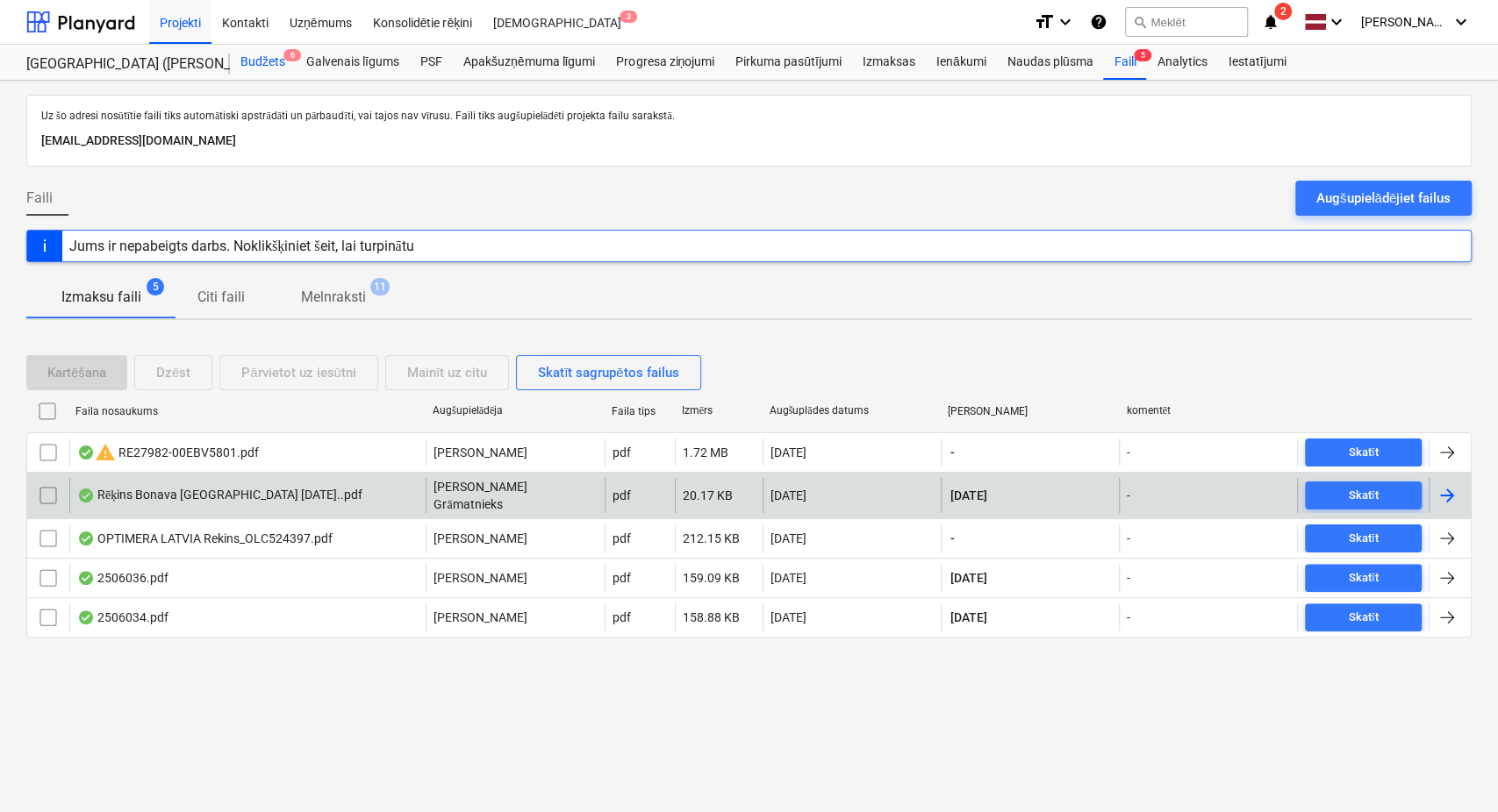
click at [265, 64] on div "Budžets 6" at bounding box center [262, 61] width 66 height 35
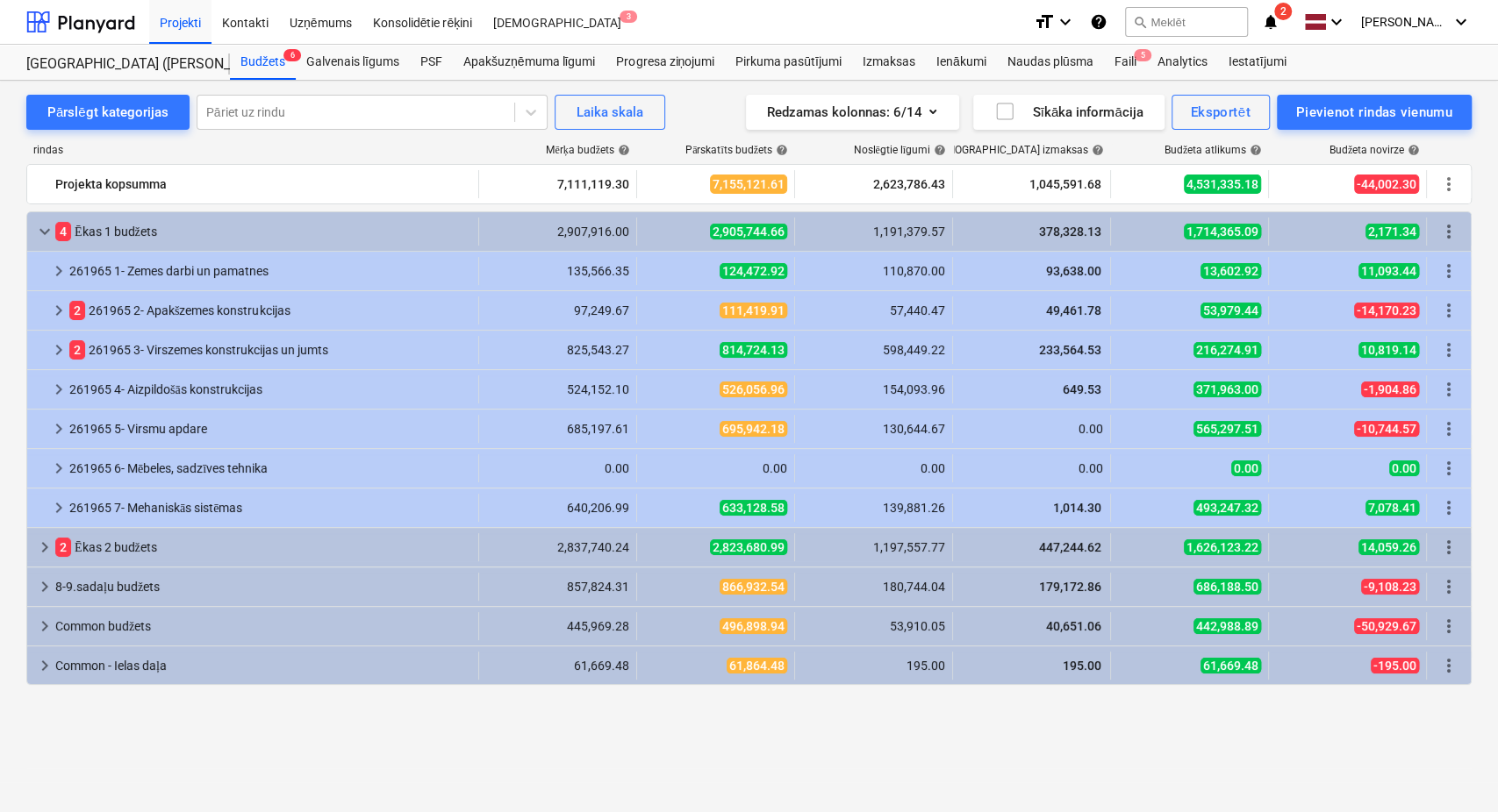
click at [43, 554] on span "keyboard_arrow_right" at bounding box center [45, 547] width 21 height 21
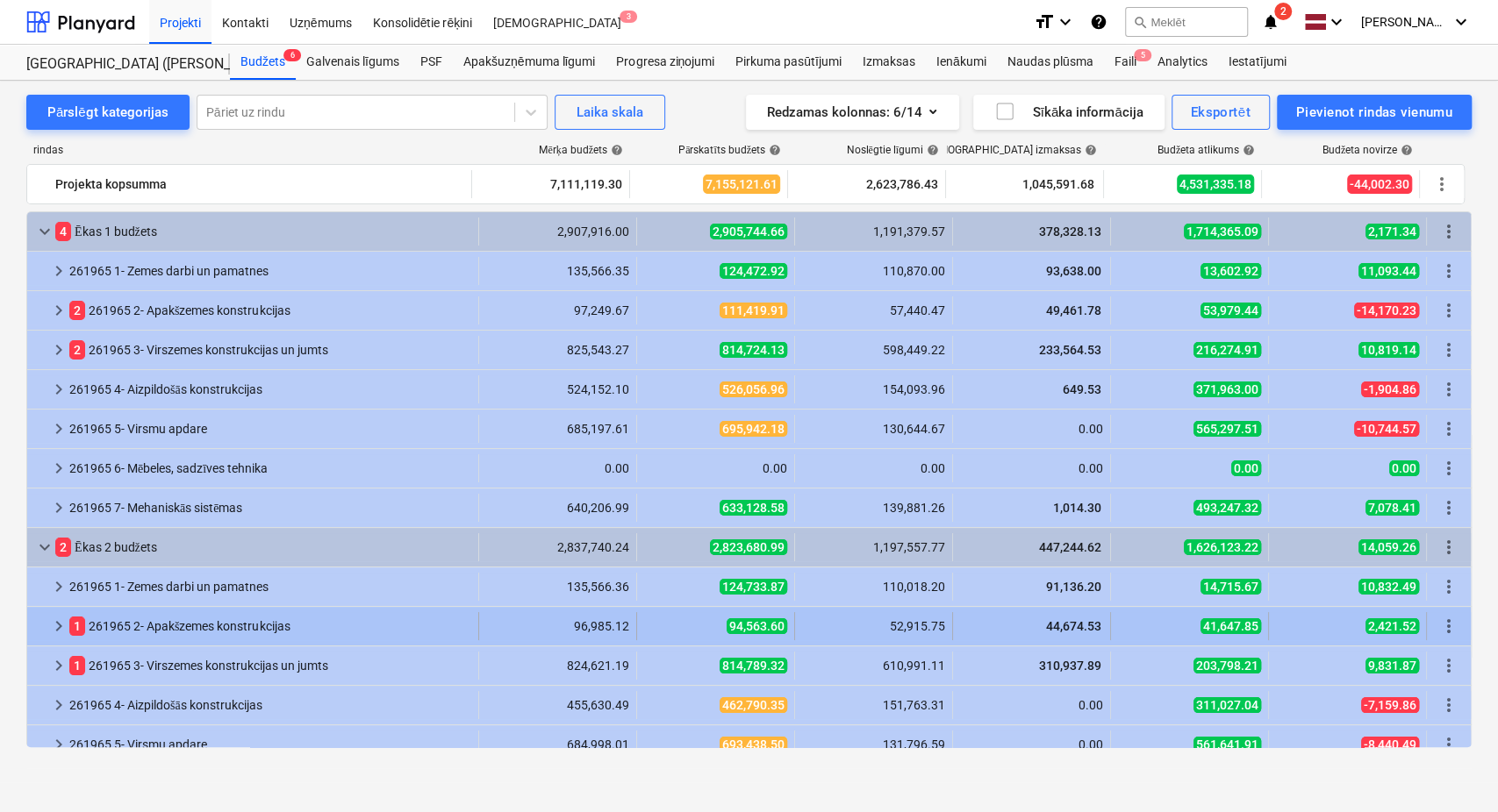
click at [58, 633] on span "keyboard_arrow_right" at bounding box center [58, 626] width 21 height 21
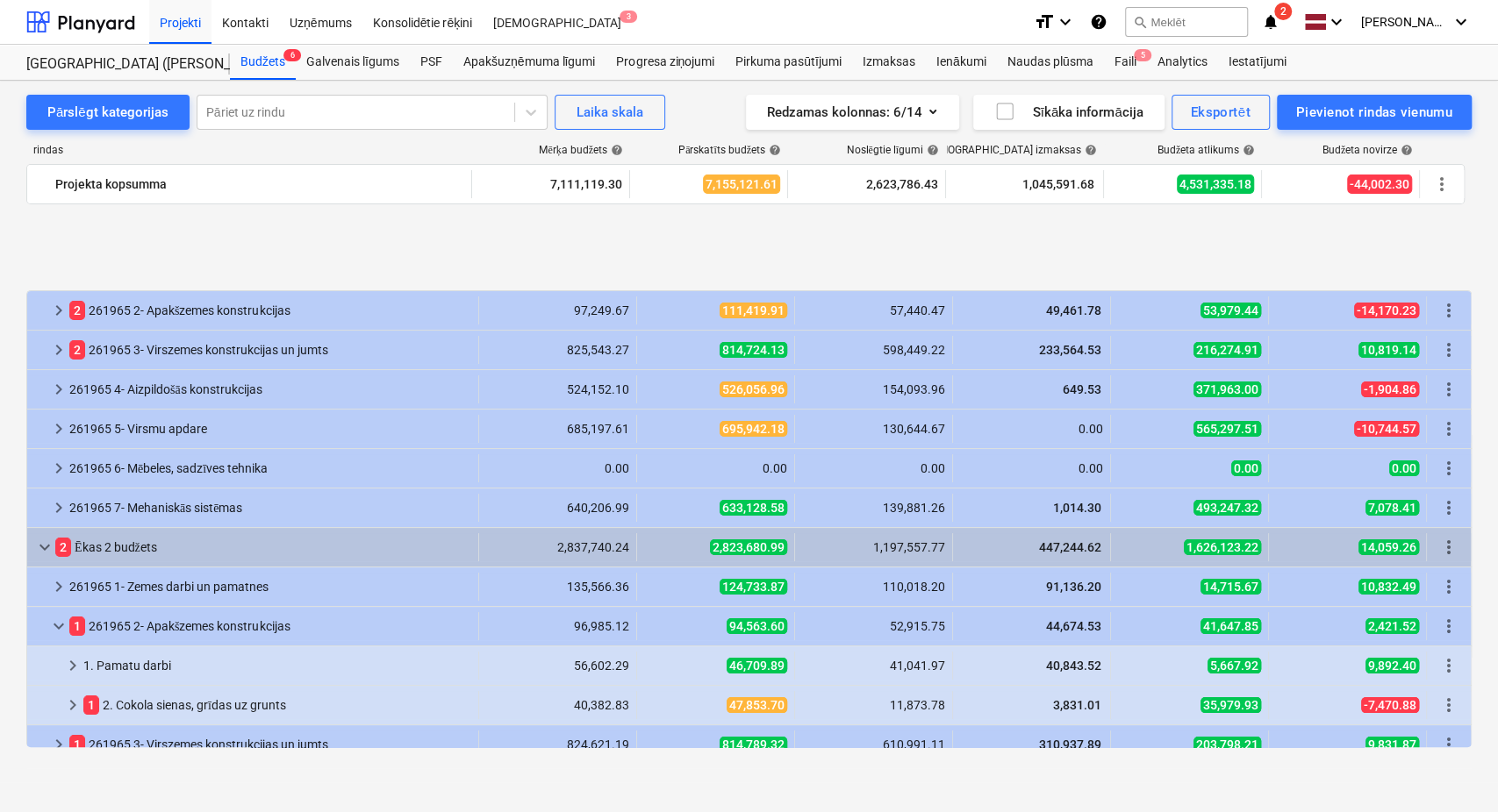
scroll to position [130, 0]
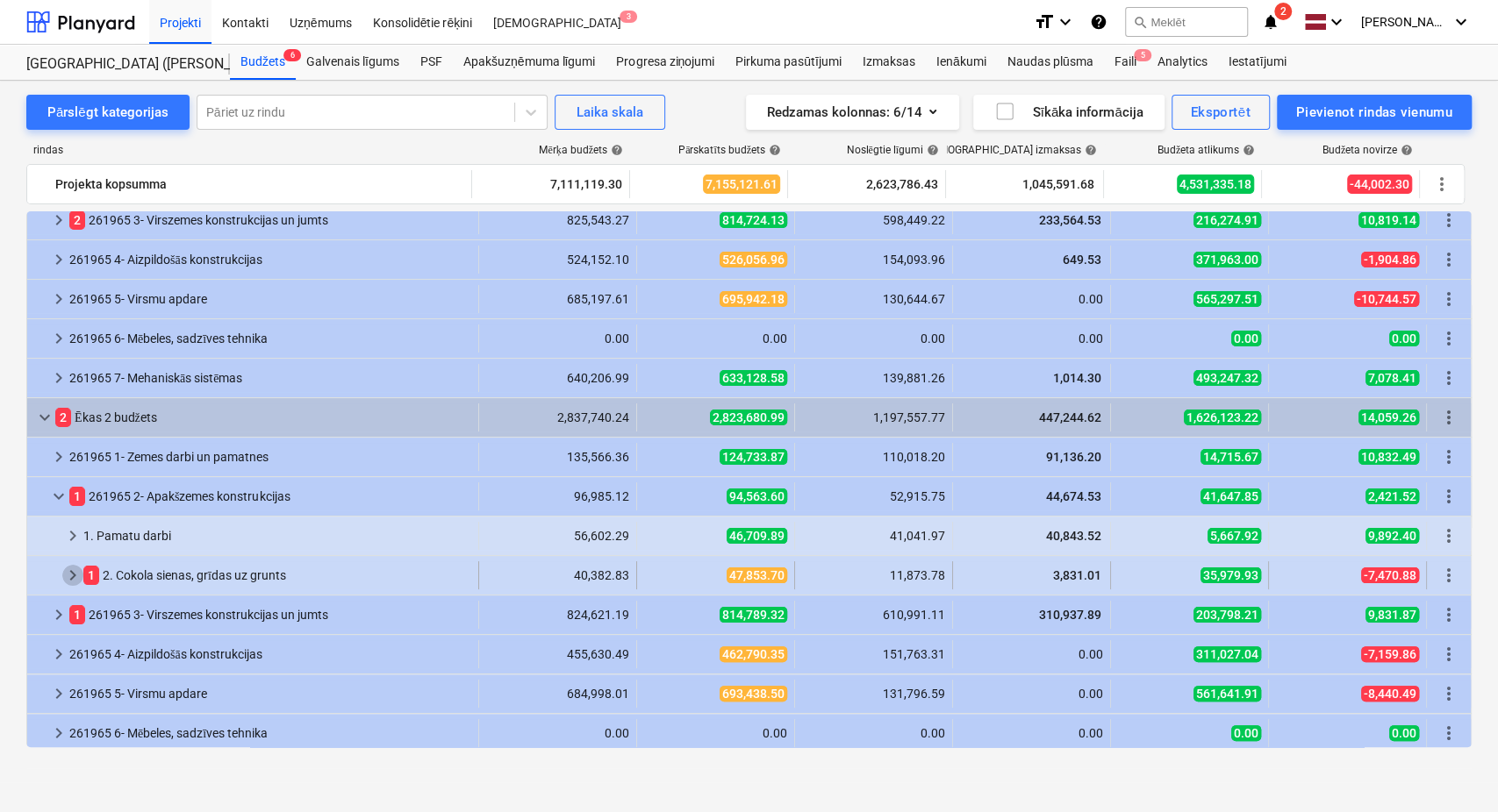
click at [70, 567] on span "keyboard_arrow_right" at bounding box center [72, 575] width 21 height 21
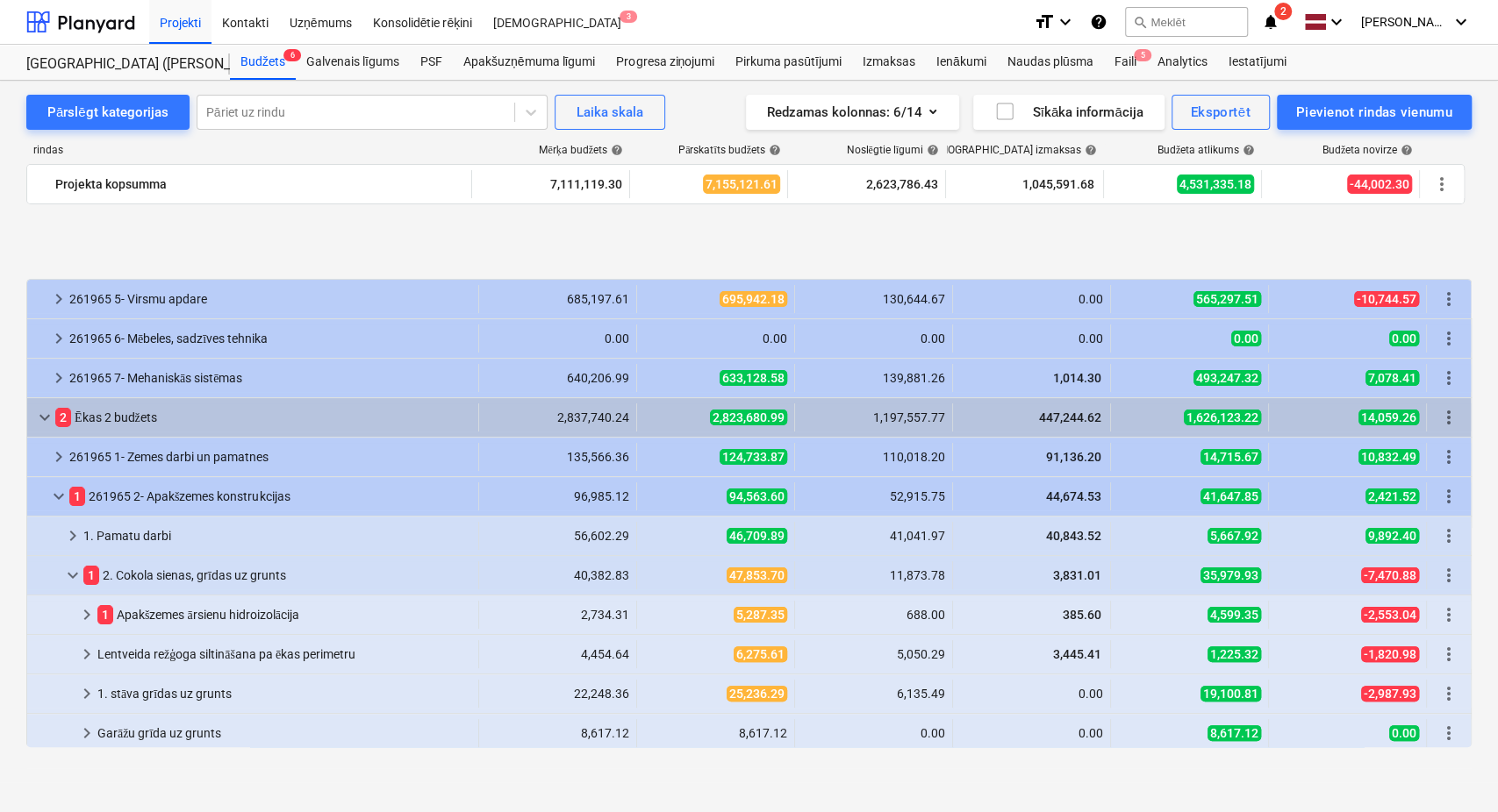
scroll to position [260, 0]
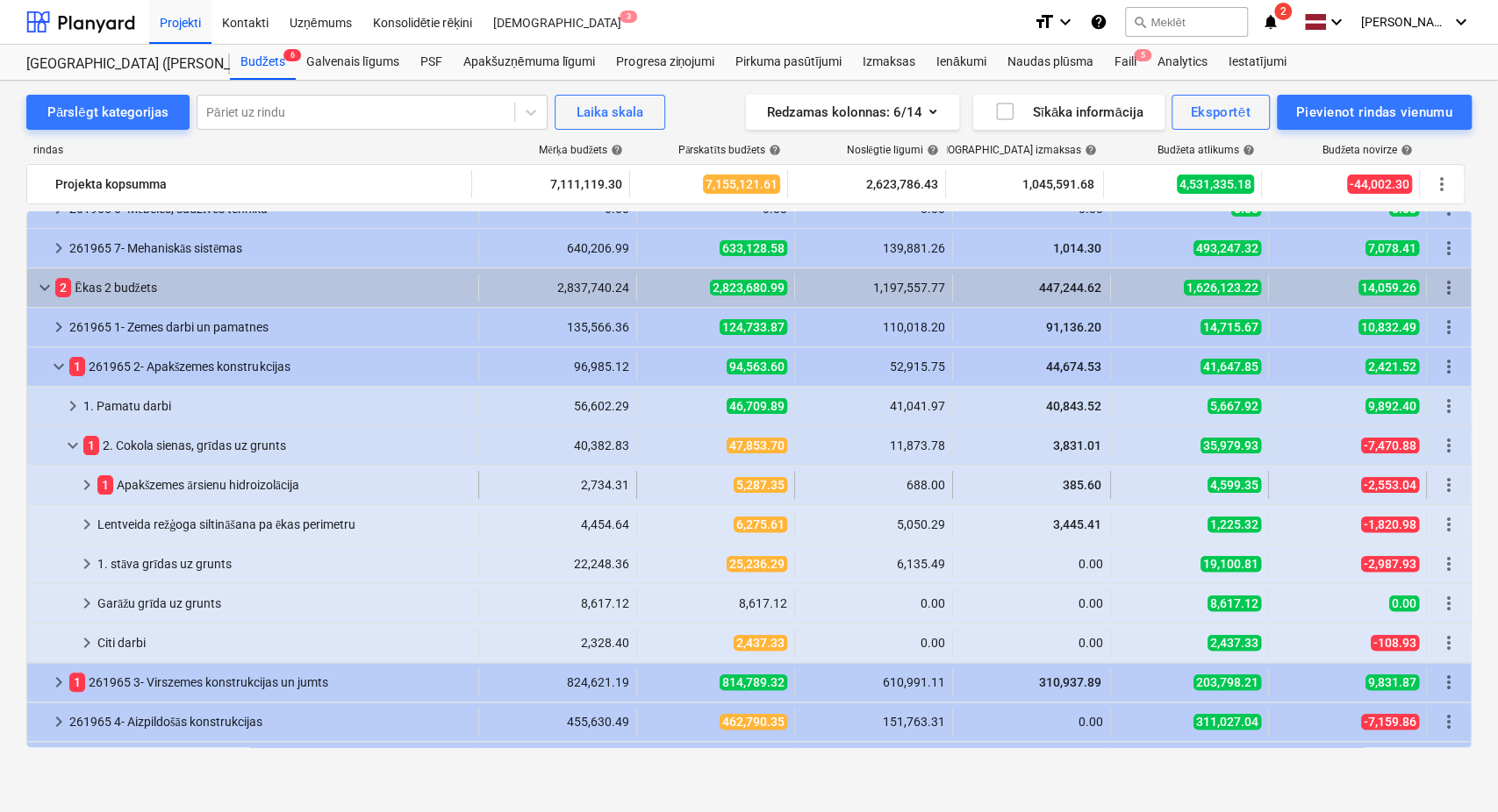
click at [84, 486] on span "keyboard_arrow_right" at bounding box center [86, 485] width 21 height 21
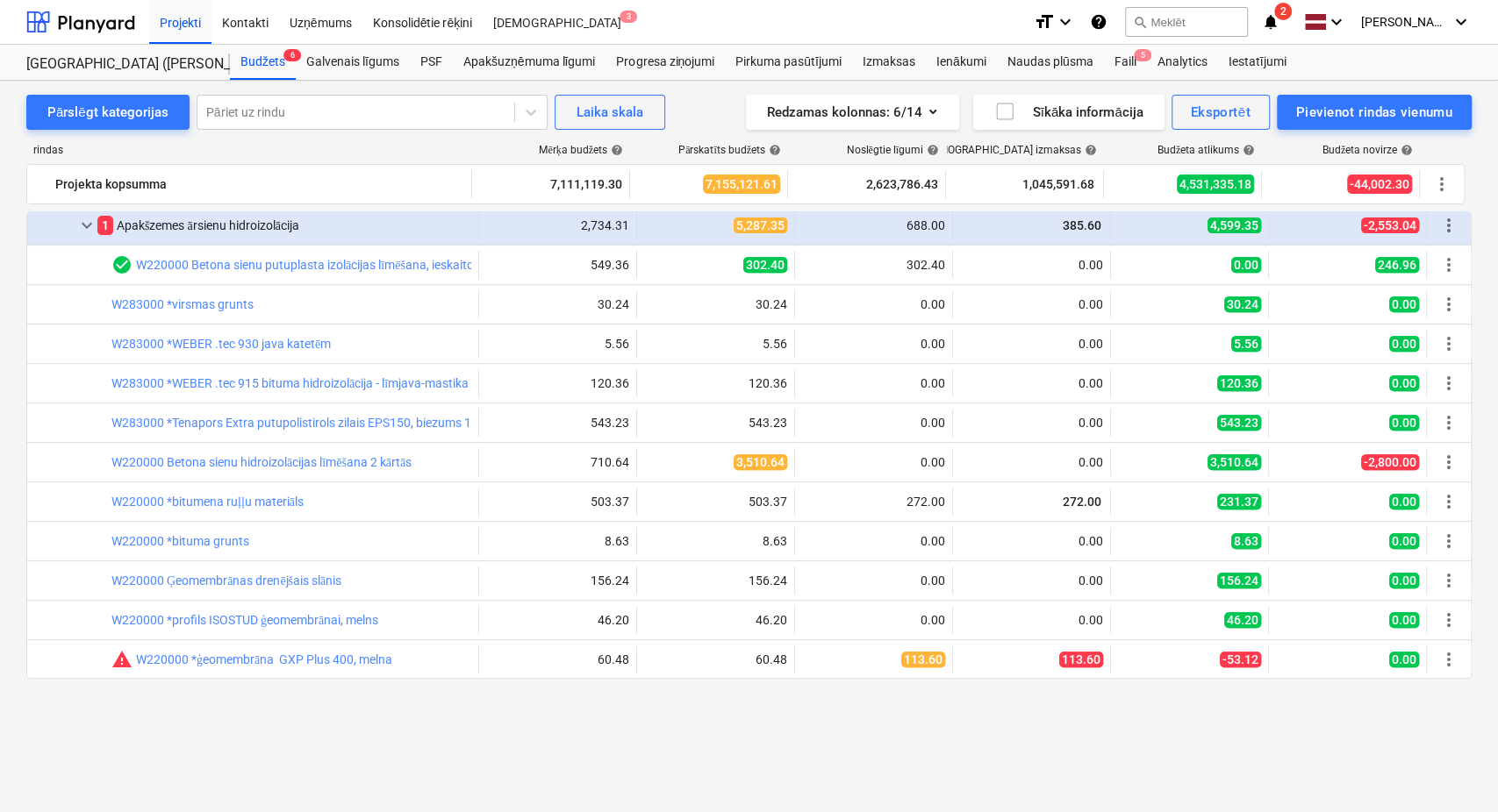
scroll to position [390, 0]
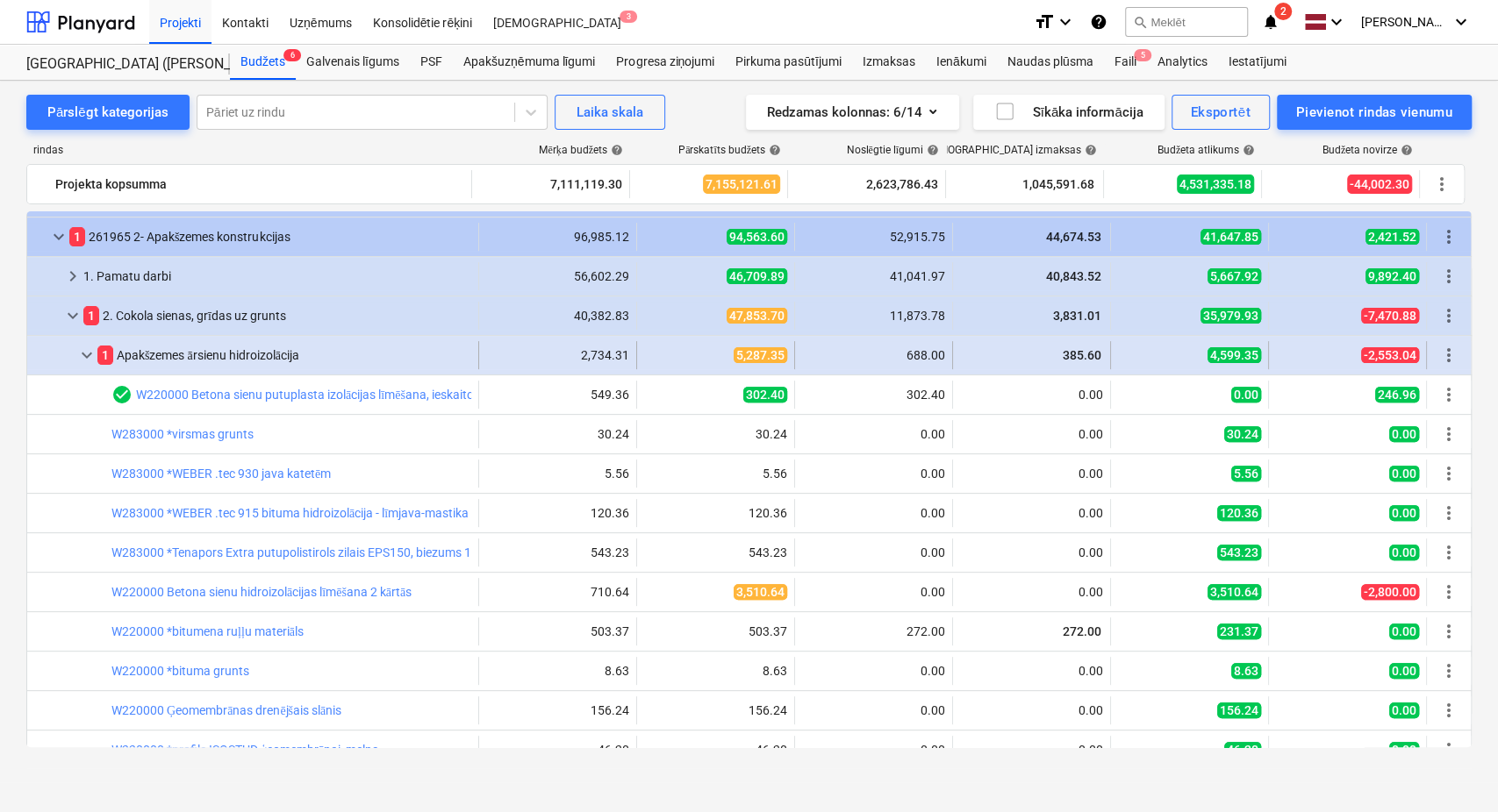
click at [83, 359] on span "keyboard_arrow_down" at bounding box center [86, 355] width 21 height 21
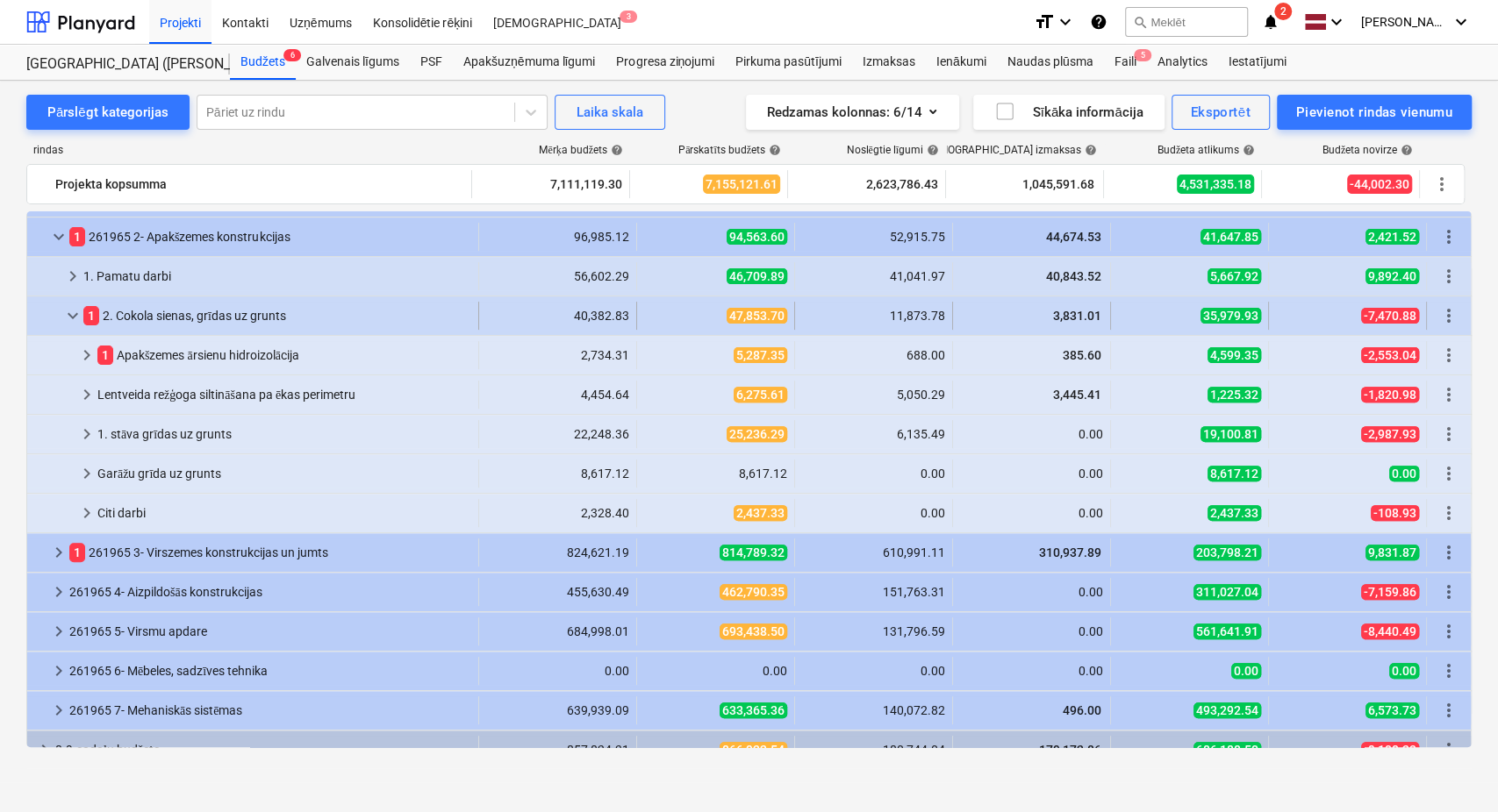
click at [69, 318] on span "keyboard_arrow_down" at bounding box center [72, 316] width 21 height 21
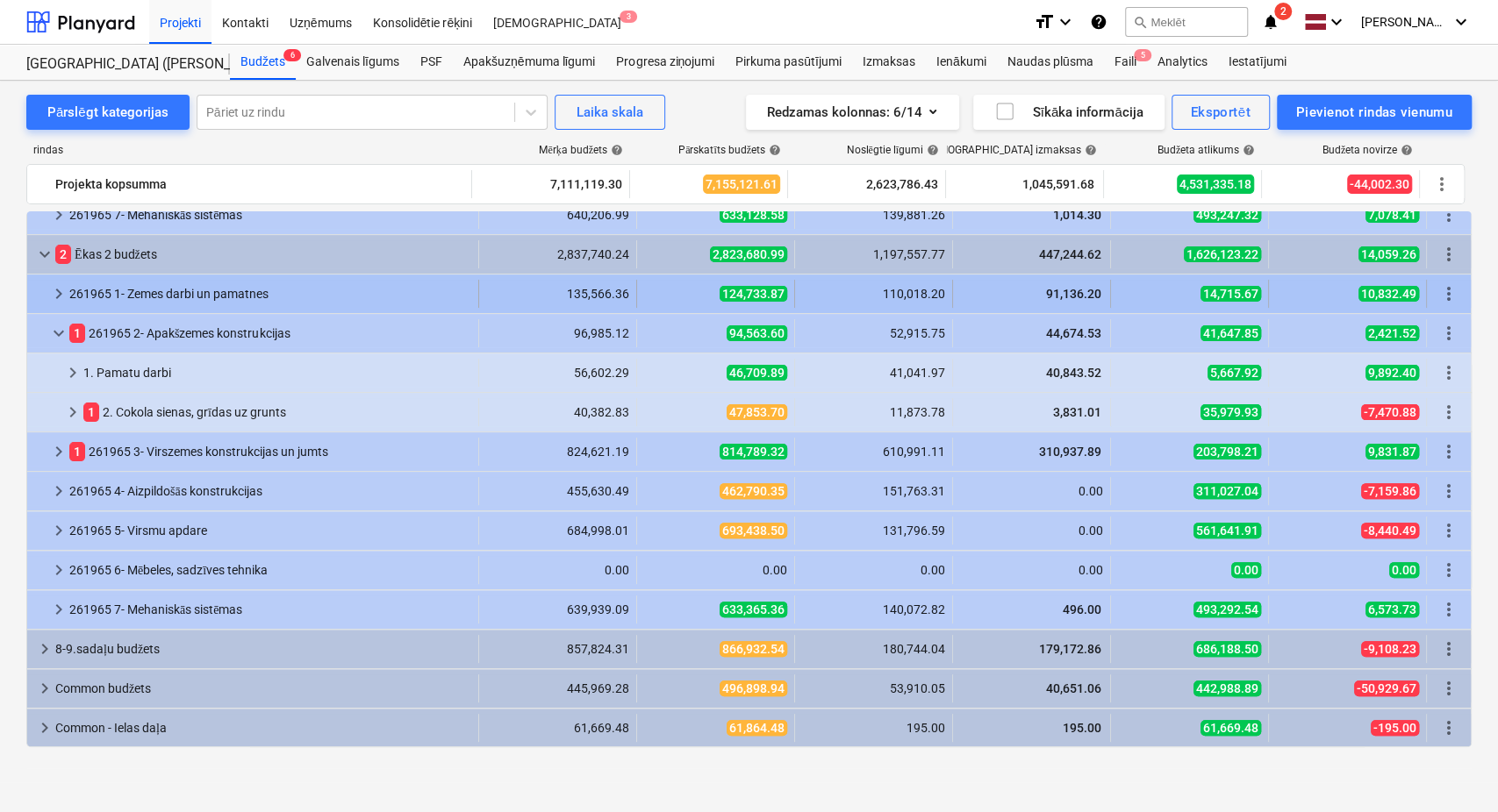
scroll to position [293, 0]
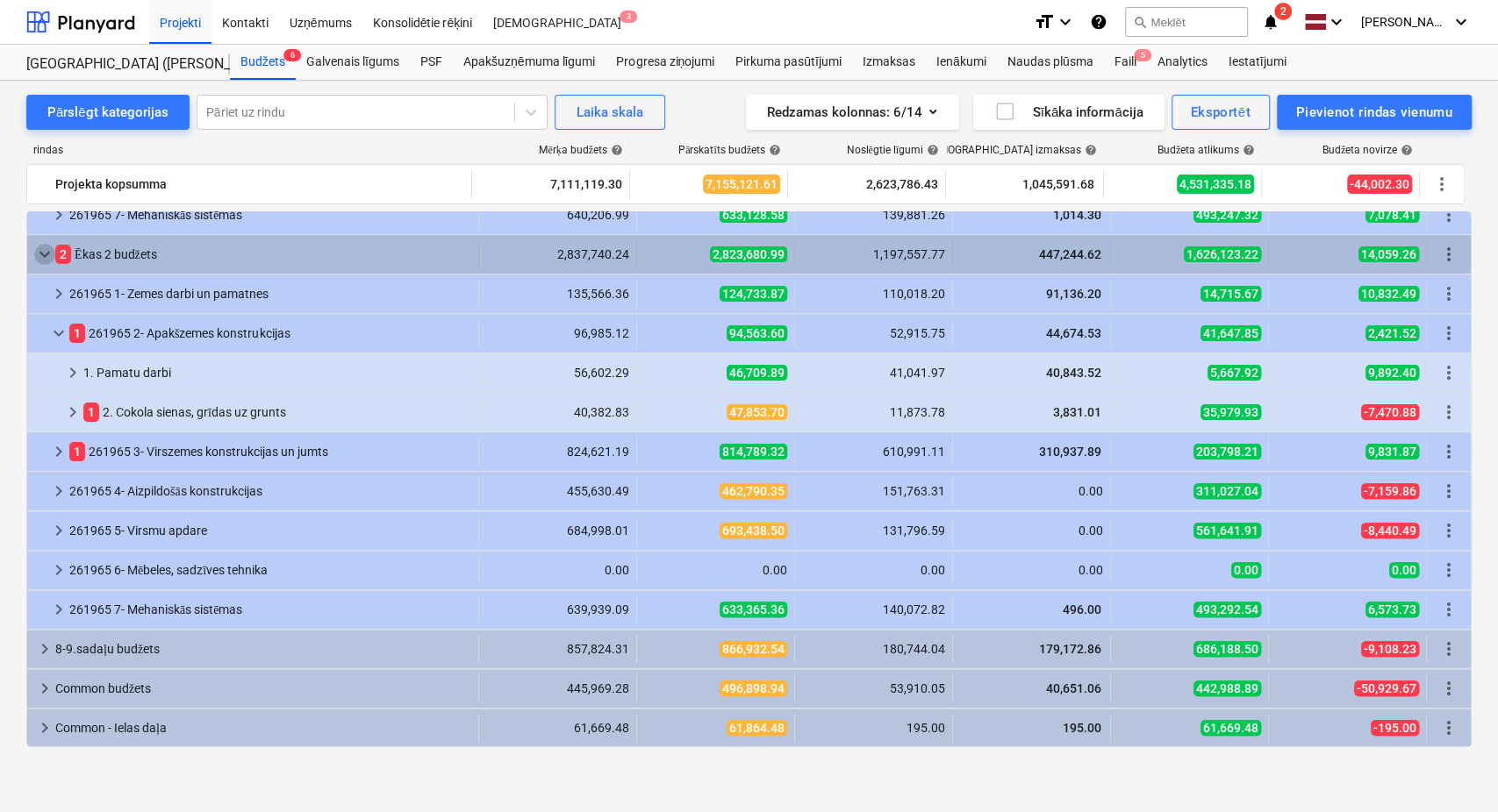
click at [40, 252] on span "keyboard_arrow_down" at bounding box center [45, 254] width 21 height 21
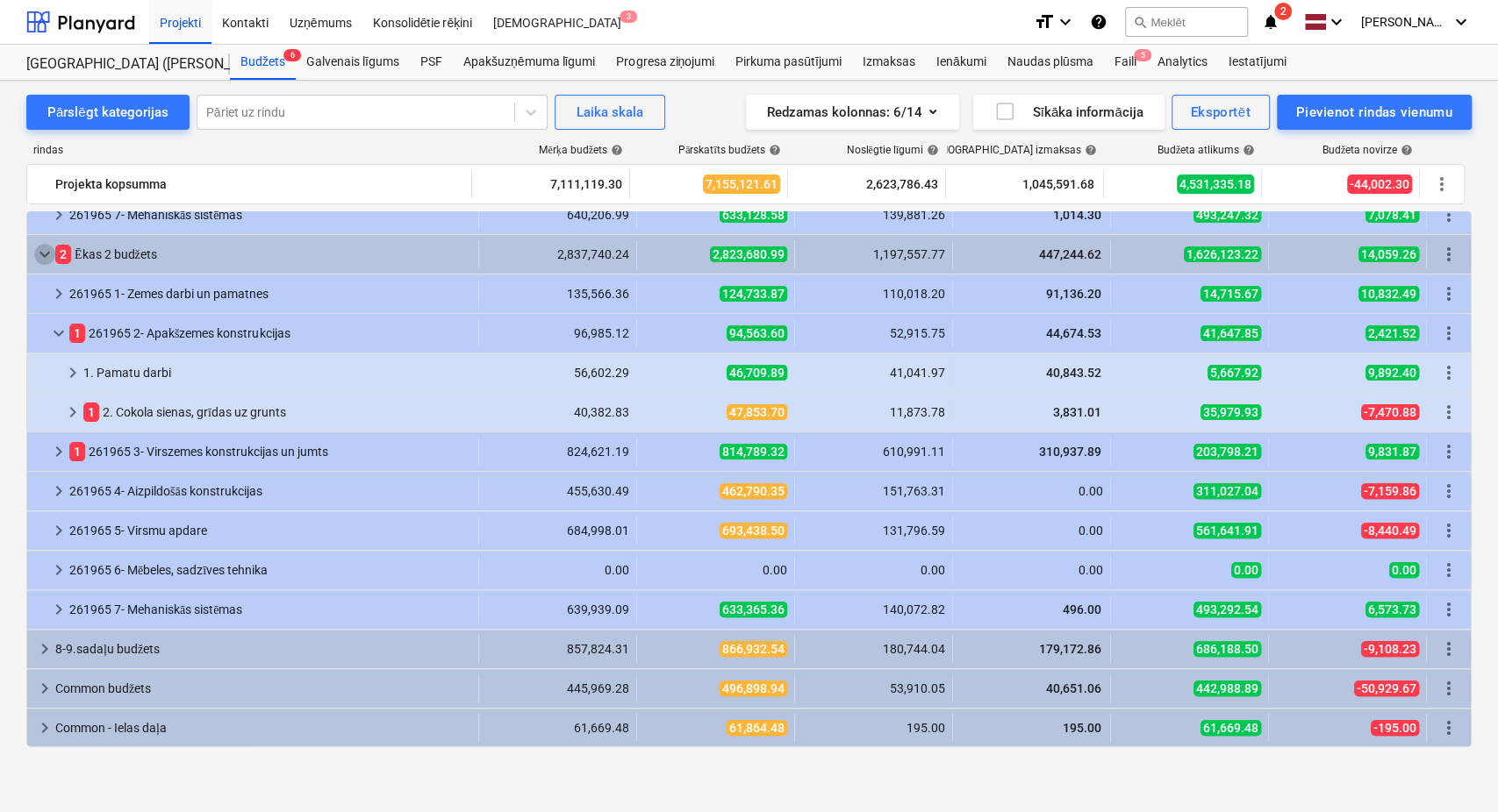
scroll to position [0, 0]
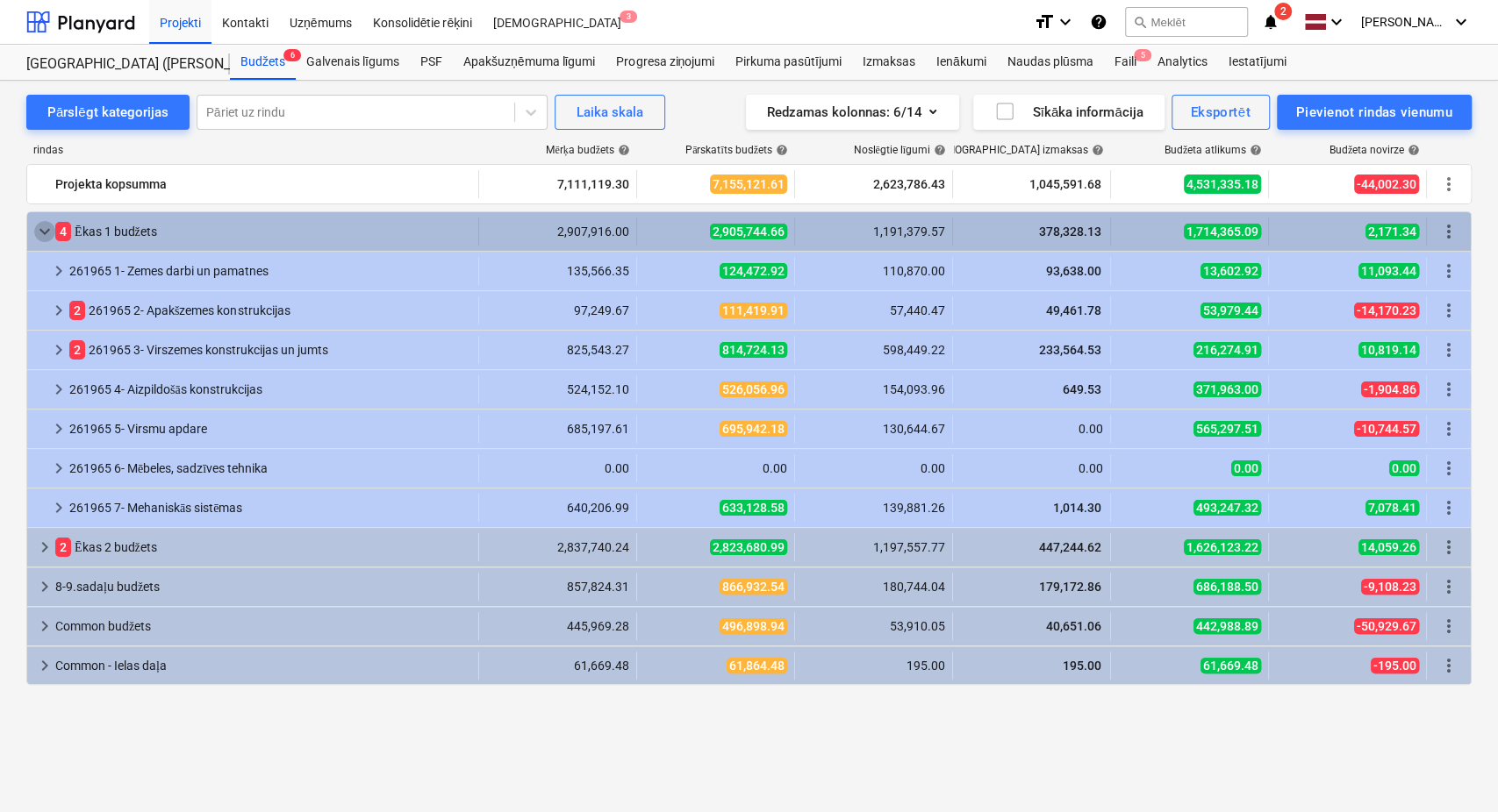
click at [48, 233] on span "keyboard_arrow_down" at bounding box center [45, 231] width 21 height 21
